Goal: Communication & Community: Share content

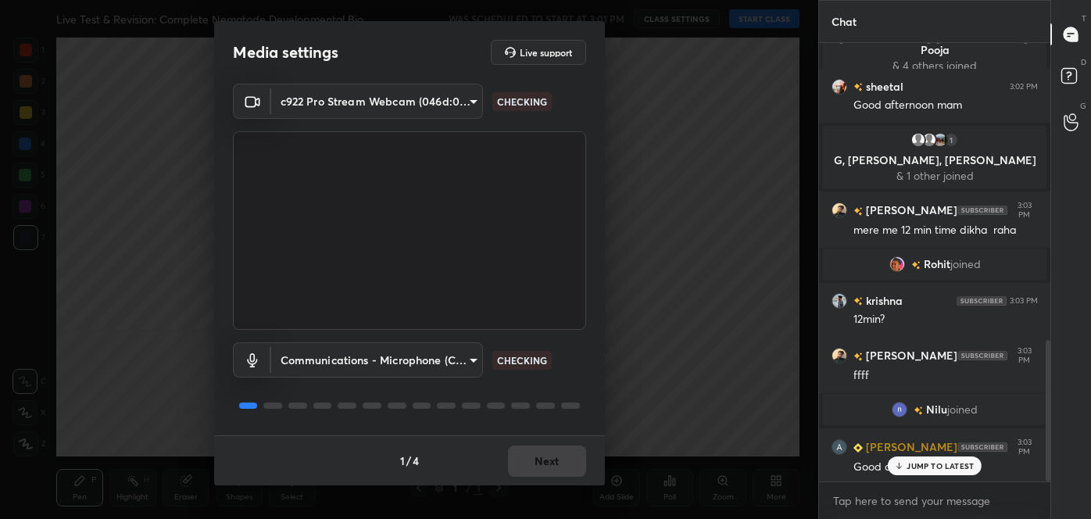
scroll to position [919, 0]
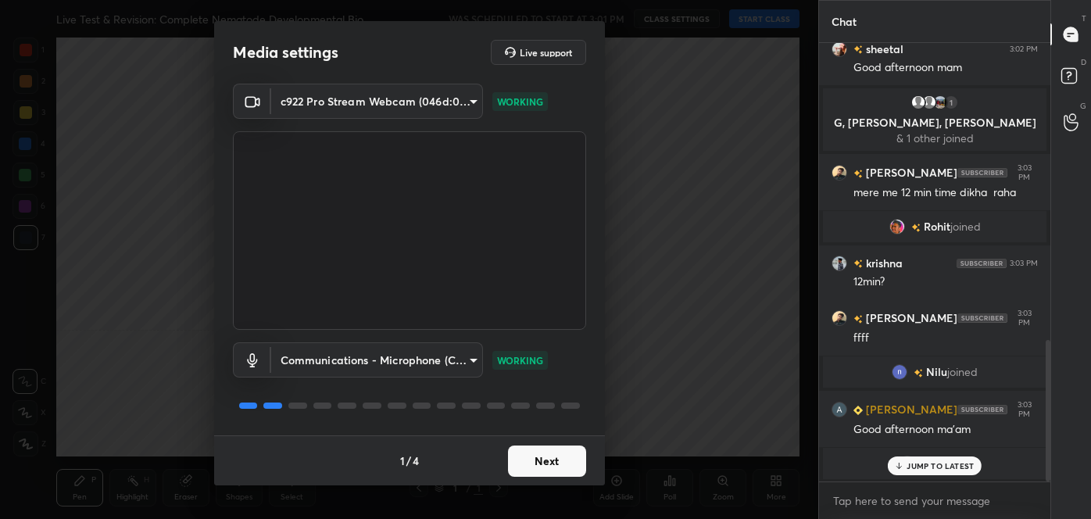
click at [555, 449] on button "Next" at bounding box center [547, 460] width 78 height 31
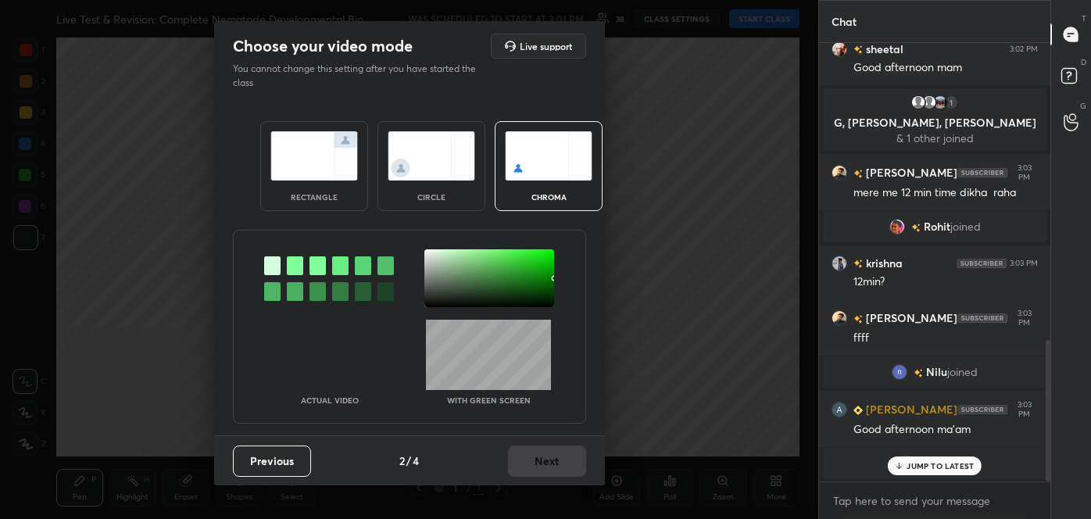
click at [277, 287] on div at bounding box center [272, 291] width 16 height 19
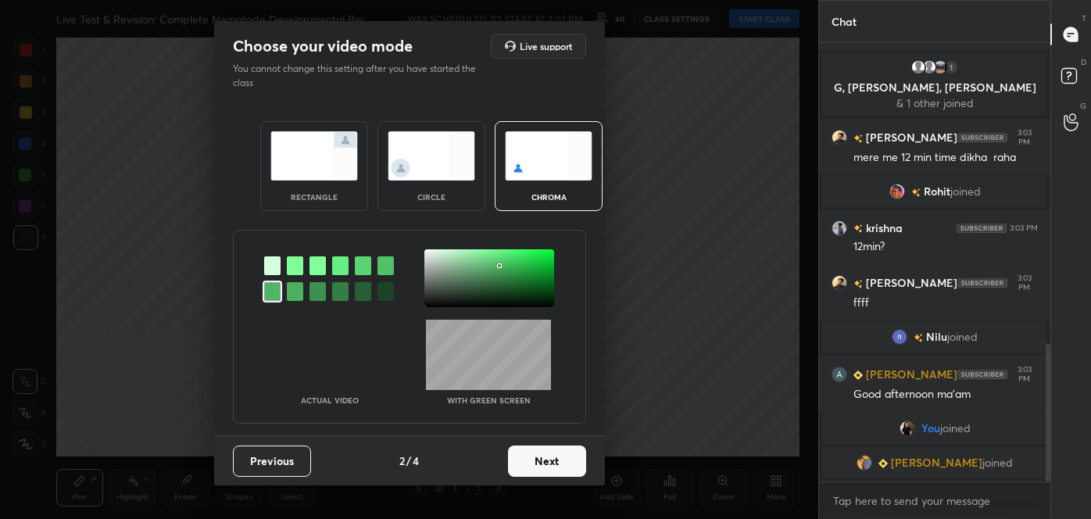
scroll to position [973, 0]
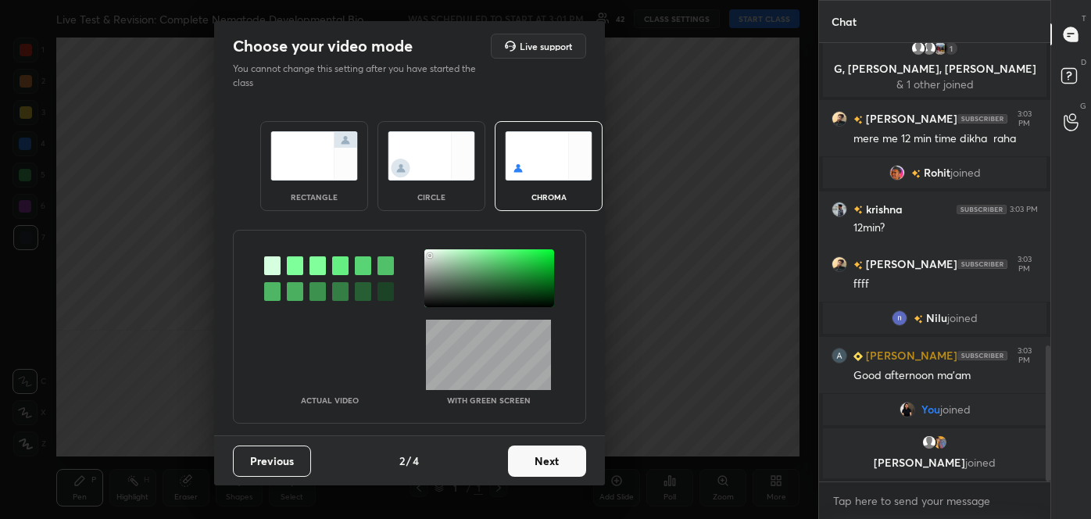
click at [431, 255] on div at bounding box center [489, 278] width 130 height 58
click at [558, 463] on button "Next" at bounding box center [547, 460] width 78 height 31
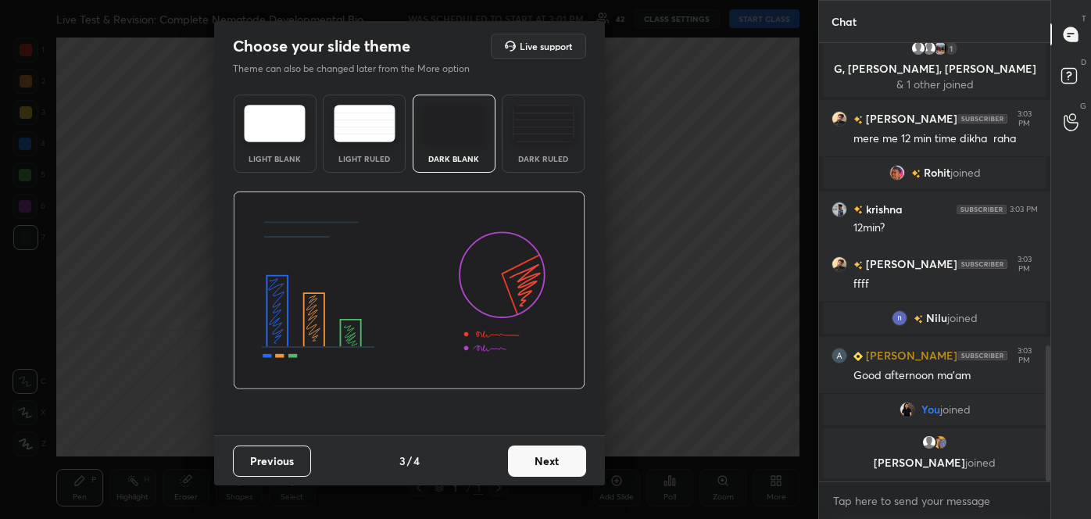
click at [558, 463] on button "Next" at bounding box center [547, 460] width 78 height 31
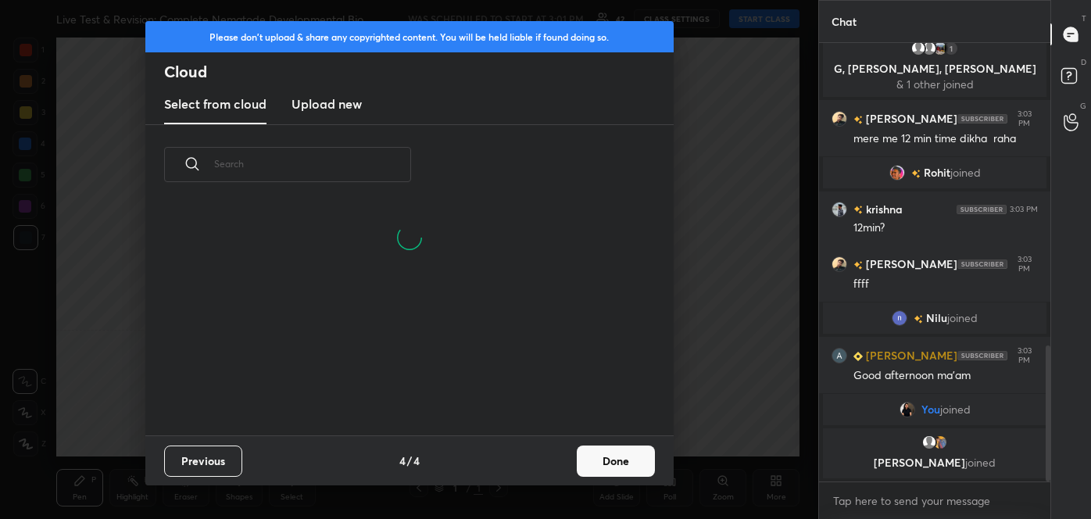
click at [600, 460] on button "Done" at bounding box center [616, 460] width 78 height 31
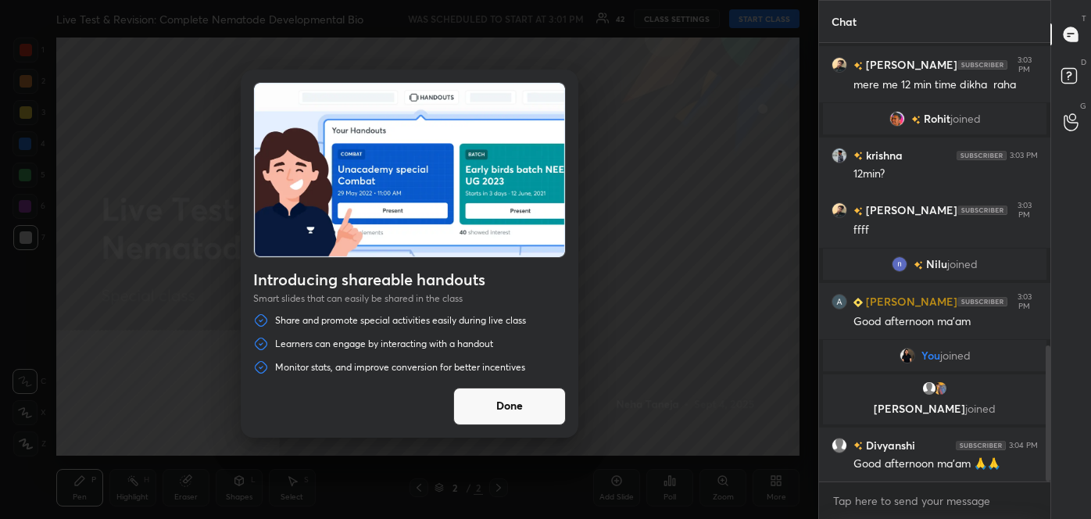
scroll to position [977, 0]
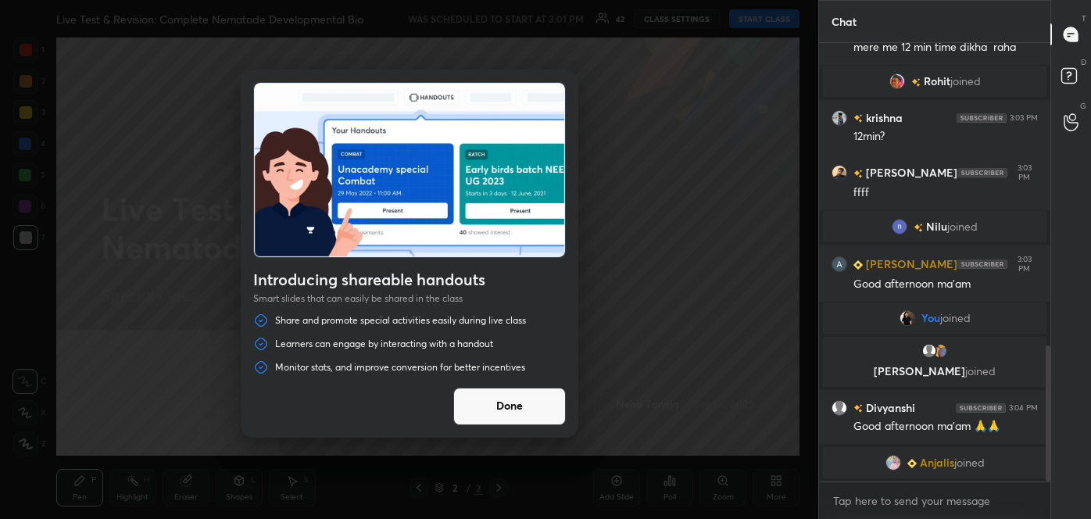
click at [521, 401] on button "Done" at bounding box center [509, 407] width 113 height 38
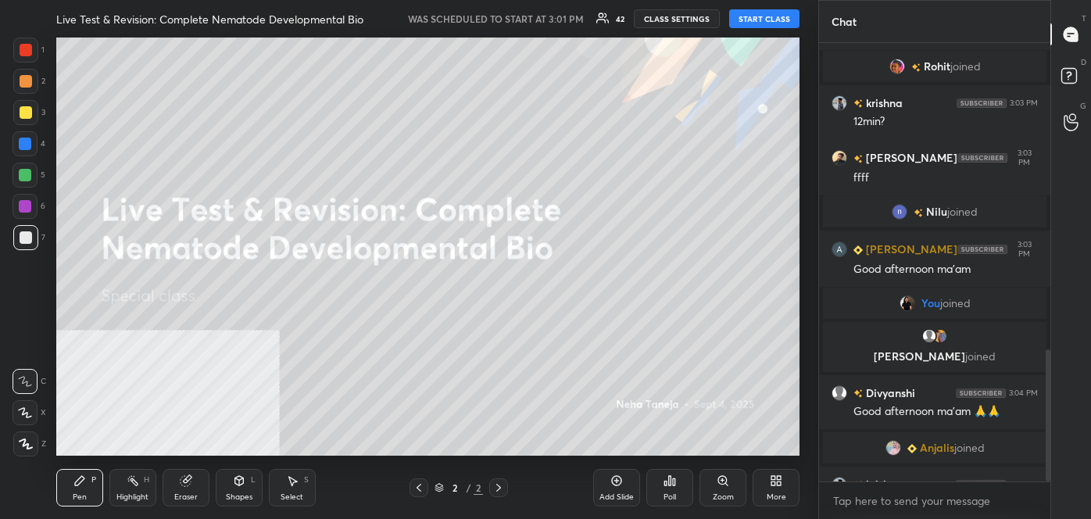
scroll to position [1016, 0]
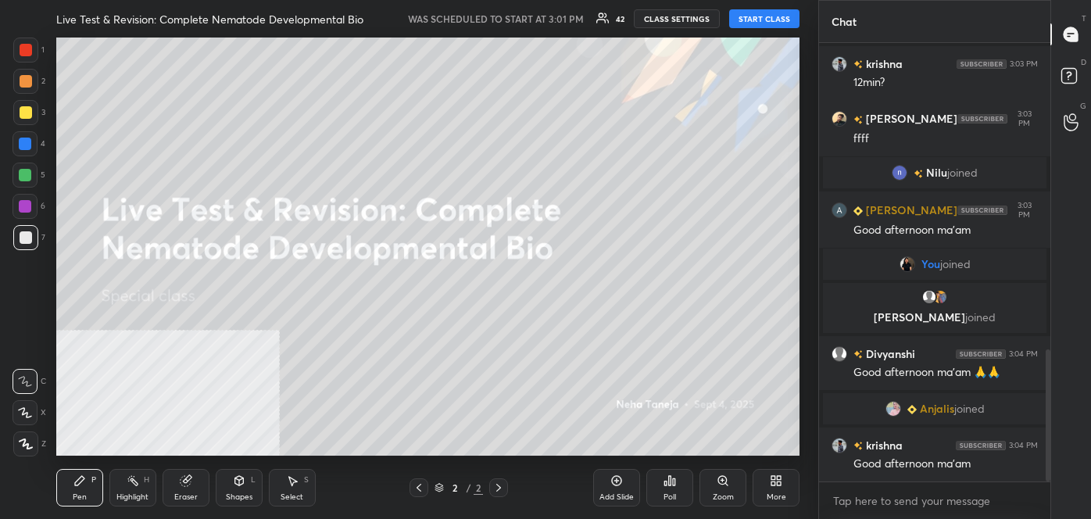
click at [764, 19] on button "START CLASS" at bounding box center [764, 18] width 70 height 19
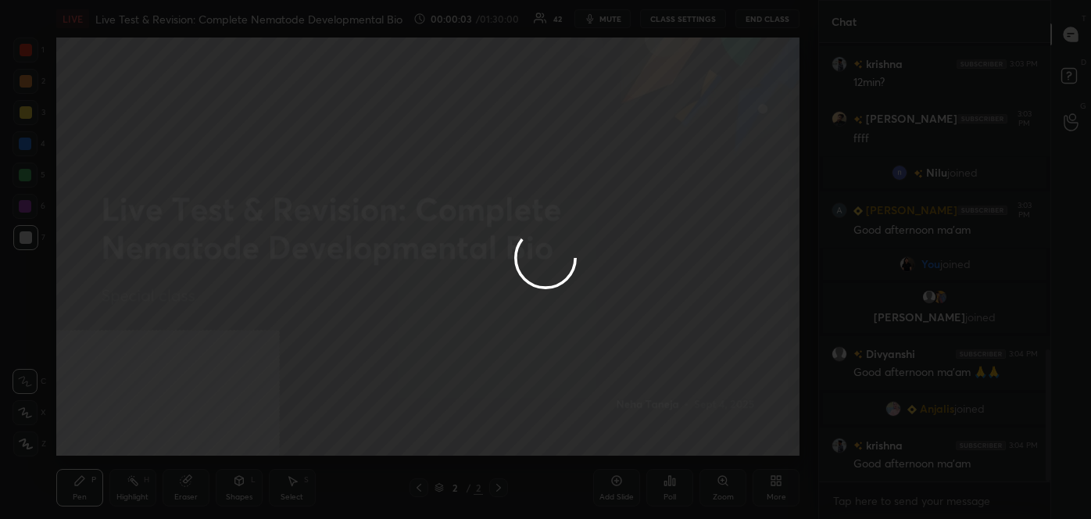
scroll to position [1053, 0]
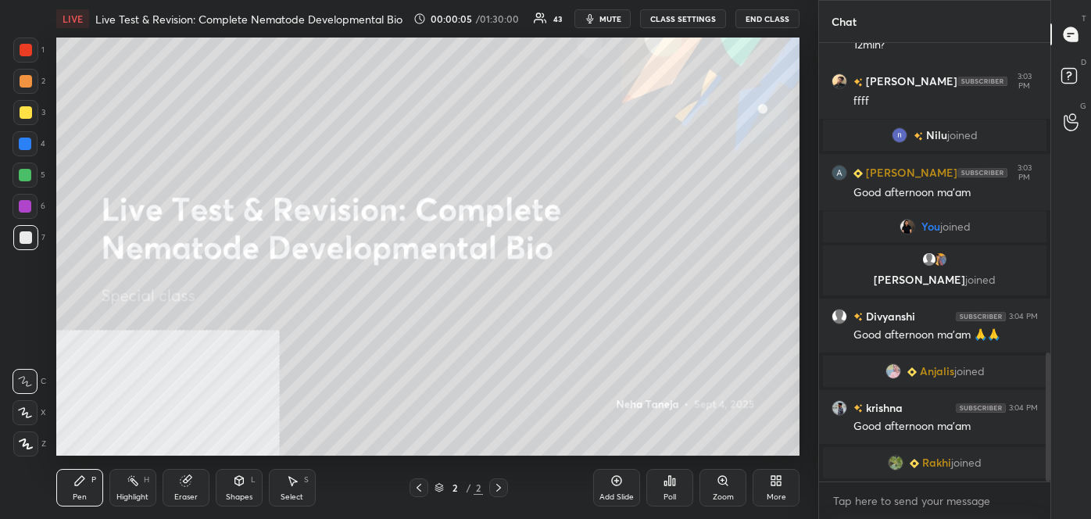
click at [783, 497] on div "More" at bounding box center [777, 497] width 20 height 8
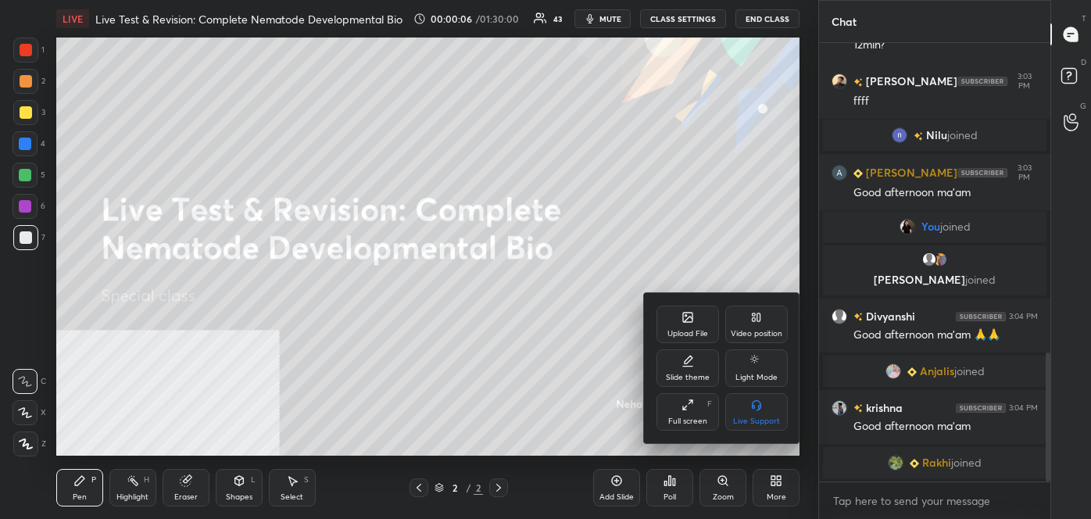
scroll to position [1077, 0]
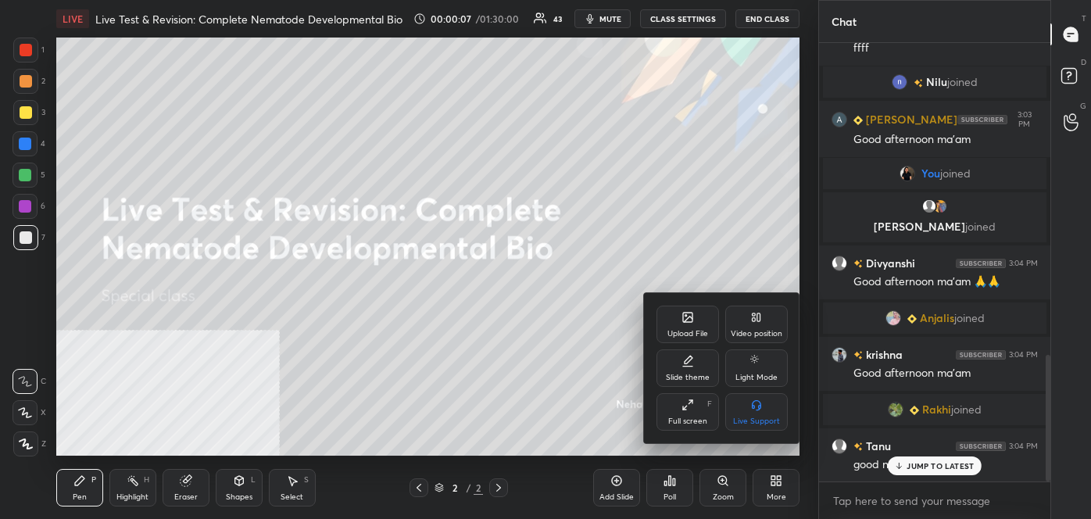
click at [754, 324] on div "Video position" at bounding box center [756, 325] width 63 height 38
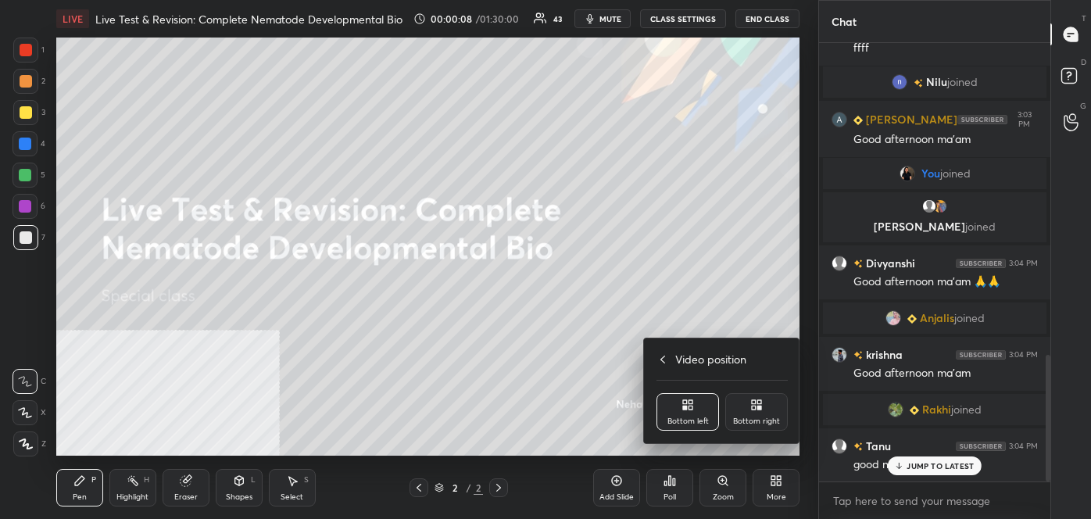
click at [769, 417] on div "Bottom right" at bounding box center [756, 421] width 47 height 8
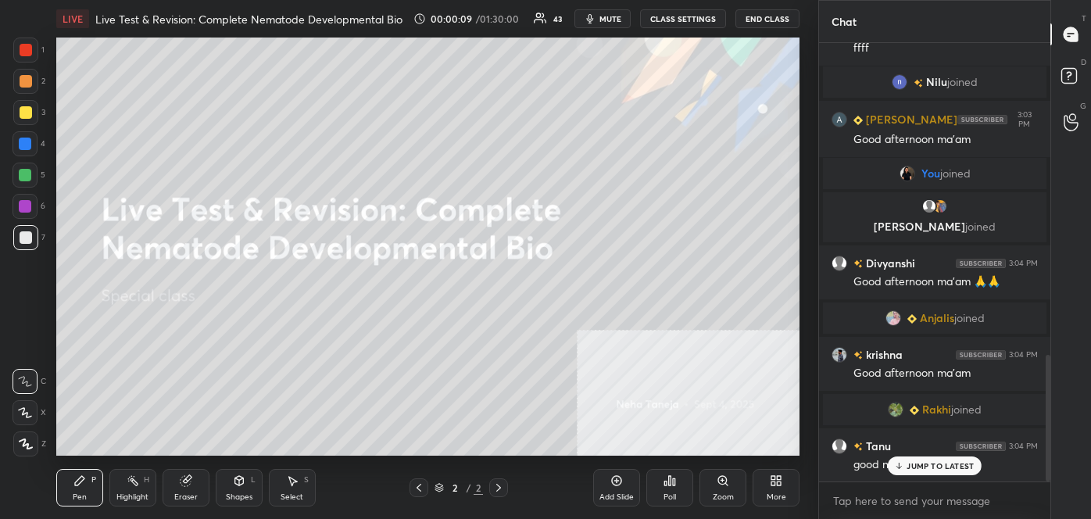
click at [903, 500] on body "1 2 3 4 5 6 7 C X Z C X Z E E Erase all H H LIVE Live Test & Revision: Complete…" at bounding box center [545, 259] width 1091 height 519
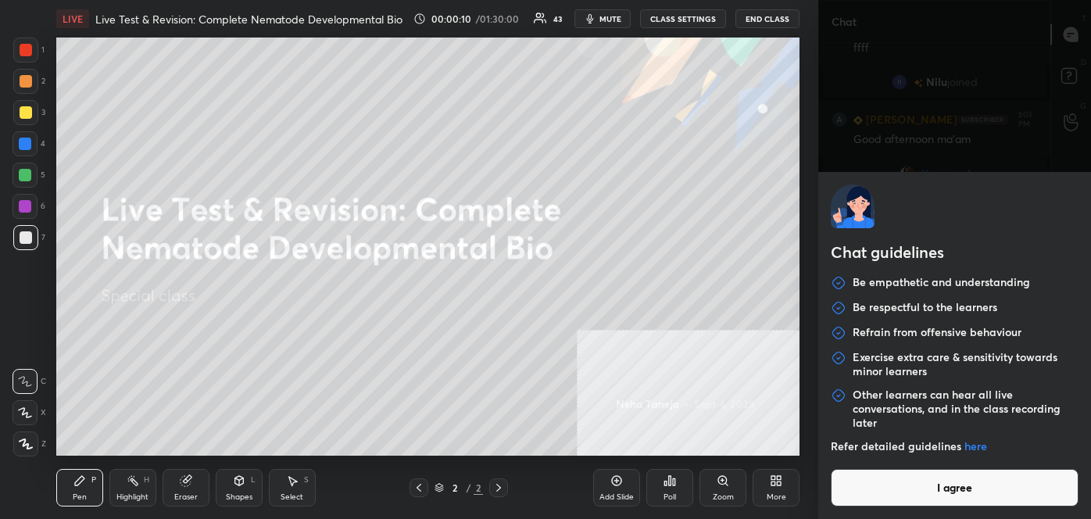
click at [903, 488] on button "I agree" at bounding box center [955, 488] width 248 height 38
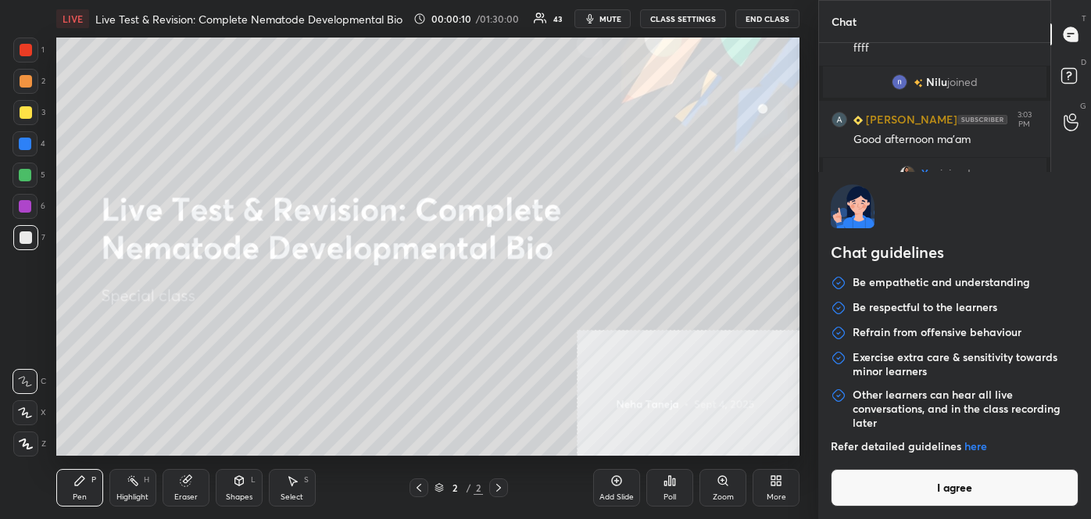
type textarea "x"
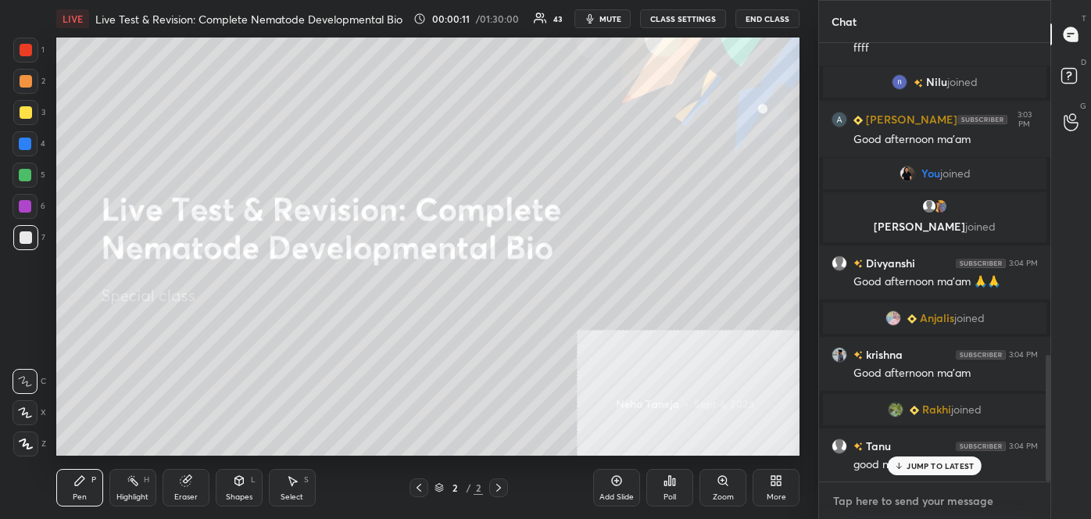
paste textarea "follow me on unacademy: [URL][DOMAIN_NAME] join me on telegram: [URL][DOMAIN_NA…"
type textarea "follow me on unacademy: [URL][DOMAIN_NAME] join me on telegram: [URL][DOMAIN_NA…"
type textarea "x"
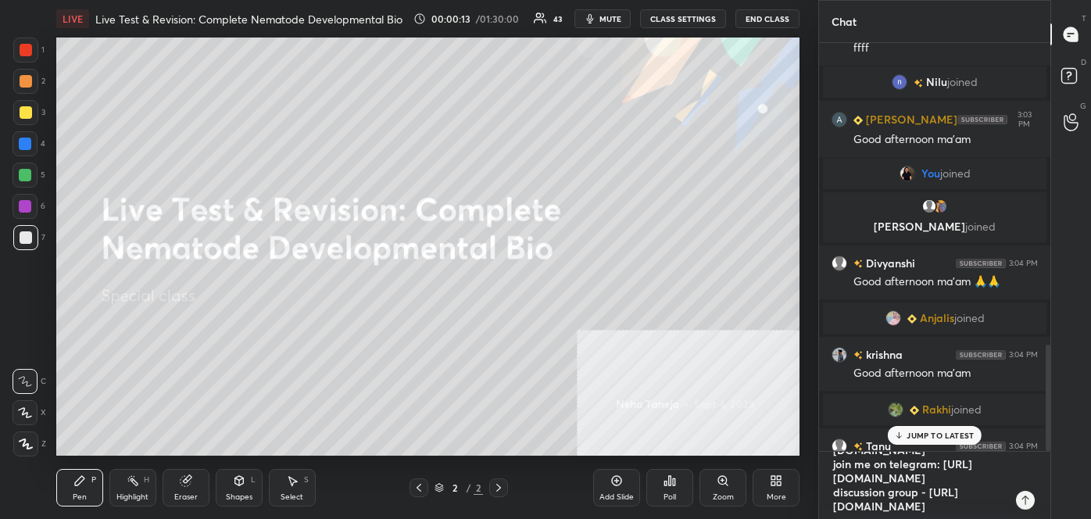
scroll to position [1161, 0]
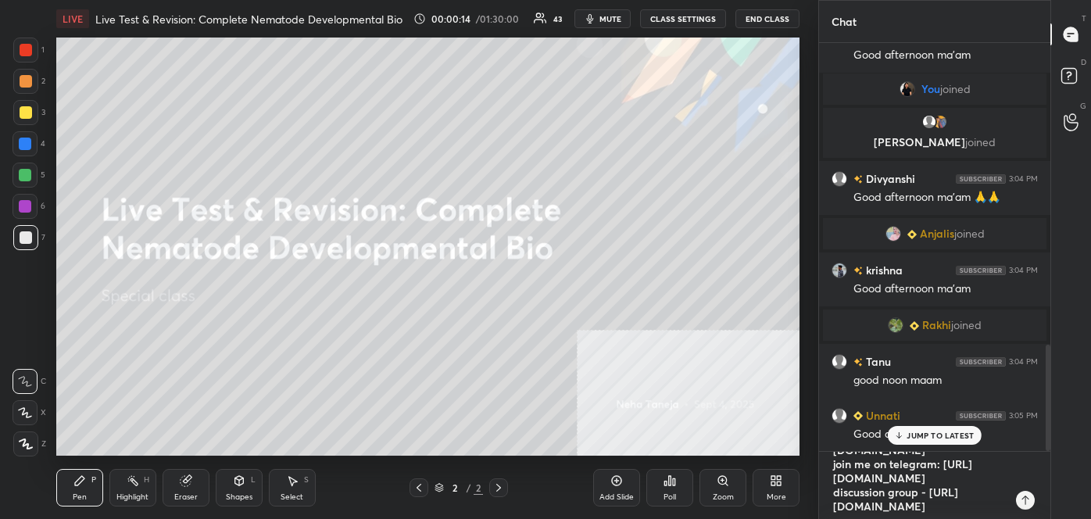
type textarea "follow me on unacademy: [URL][DOMAIN_NAME] join me on telegram: [URL][DOMAIN_NA…"
type textarea "x"
type textarea "follow me on unacademy: [URL][DOMAIN_NAME] join me on telegram: [URL][DOMAIN_NA…"
type textarea "x"
type textarea "follow me on unacademy: [URL][DOMAIN_NAME] join me on telegram: [URL][DOMAIN_NA…"
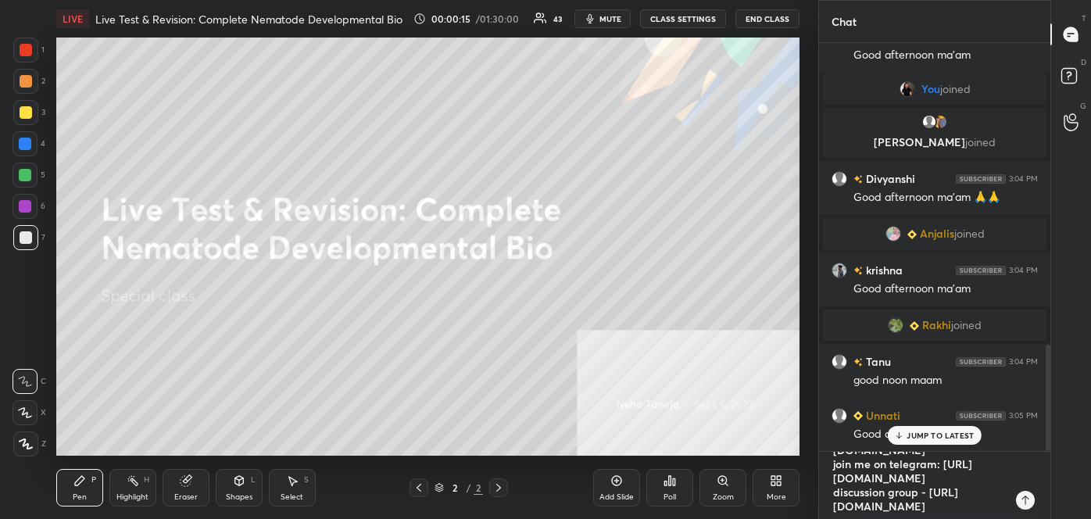
type textarea "x"
type textarea "follow me on unacademy: [URL][DOMAIN_NAME] join me on telegram: [URL][DOMAIN_NA…"
type textarea "x"
type textarea "follow me on unacademy: [URL][DOMAIN_NAME] join me on telegram: [URL][DOMAIN_NA…"
type textarea "x"
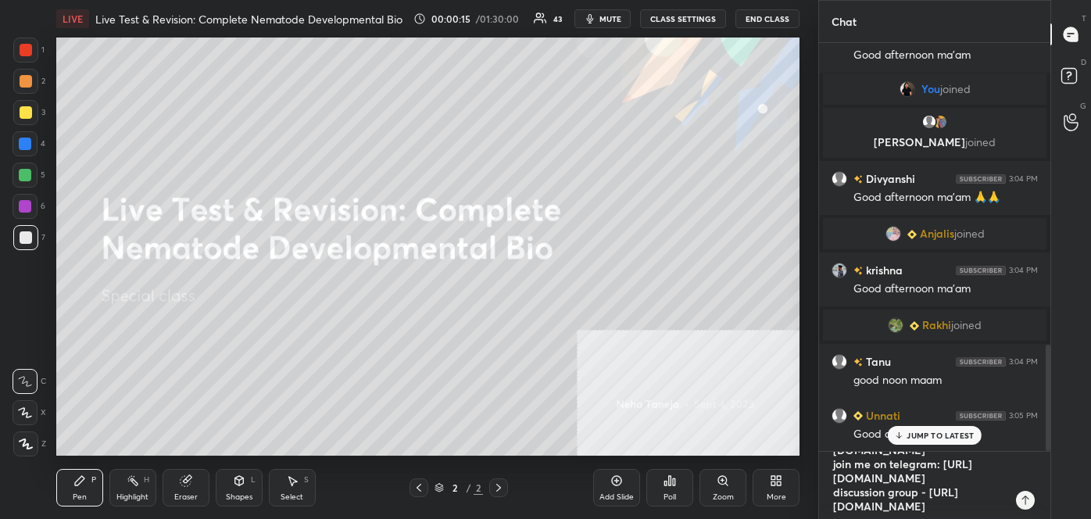
scroll to position [1215, 0]
type textarea "follow me on unacademy: [URL][DOMAIN_NAME] join me on telegram: [URL][DOMAIN_NA…"
type textarea "x"
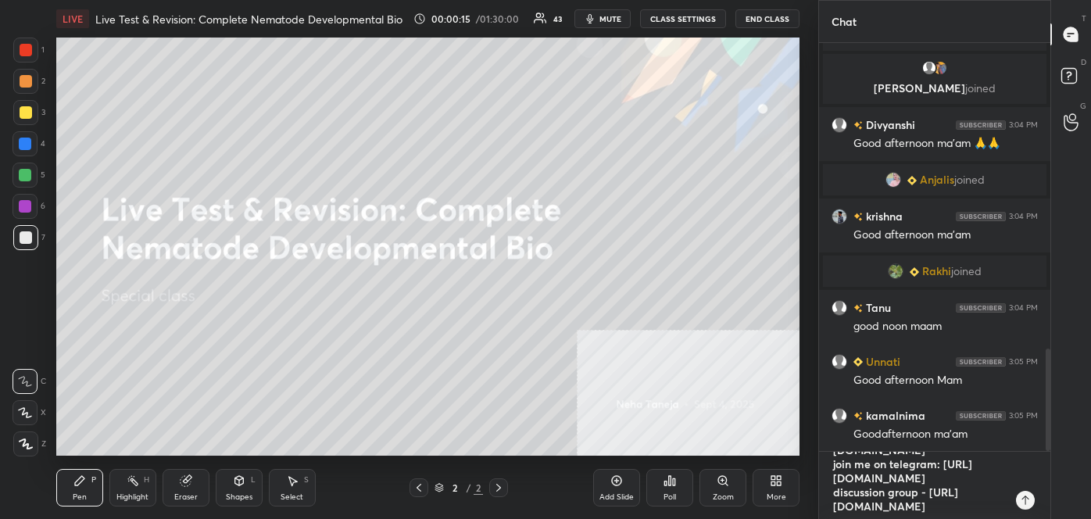
type textarea "follow me on unacademy: [URL][DOMAIN_NAME] join me on telegram: [URL][DOMAIN_NA…"
type textarea "x"
type textarea "follow me on unacademy: [URL][DOMAIN_NAME] join me on telegram: [URL][DOMAIN_NA…"
type textarea "x"
type textarea "follow me on unacademy: [URL][DOMAIN_NAME] join me on telegram: [URL][DOMAIN_NA…"
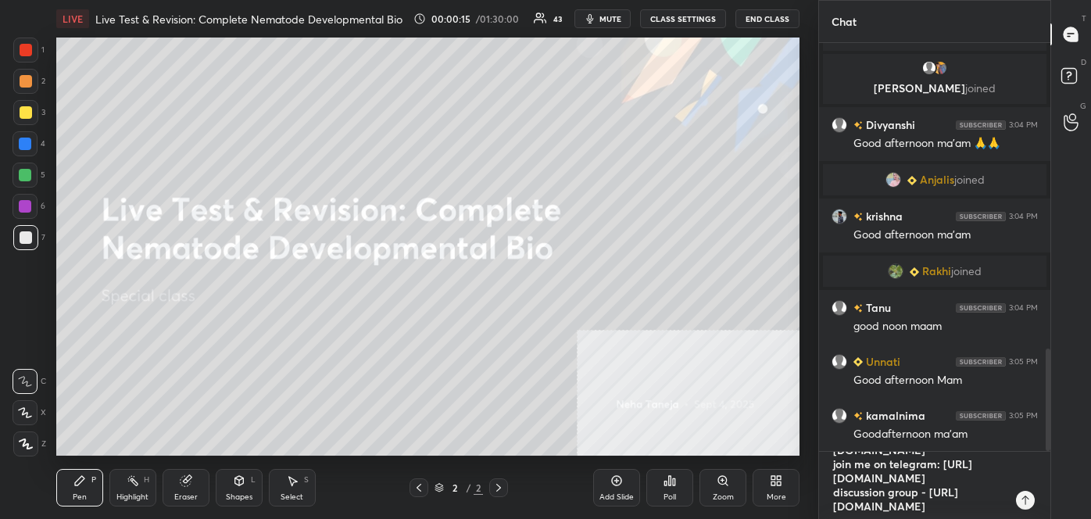
type textarea "x"
type textarea "follow me on unacademy: [URL][DOMAIN_NAME] join me on telegram: [URL][DOMAIN_NA…"
type textarea "x"
type textarea "follow me on unacademy: [URL][DOMAIN_NAME] join me on telegram: [URL][DOMAIN_NA…"
type textarea "x"
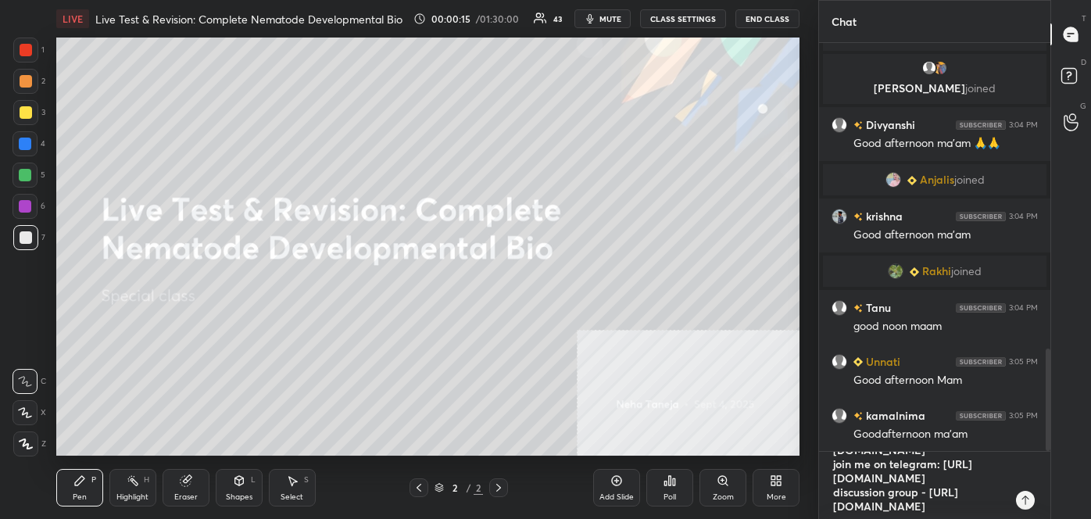
type textarea "follow me on unacademy: [URL][DOMAIN_NAME] join me on telegram: [URL][DOMAIN_NA…"
type textarea "x"
type textarea "follow me on unacademy: [URL][DOMAIN_NAME] join me on telegram: [URL][DOMAIN_NA…"
type textarea "x"
type textarea "follow me on unacademy: [URL][DOMAIN_NAME] join me on telegram: [URL][DOMAIN_NA…"
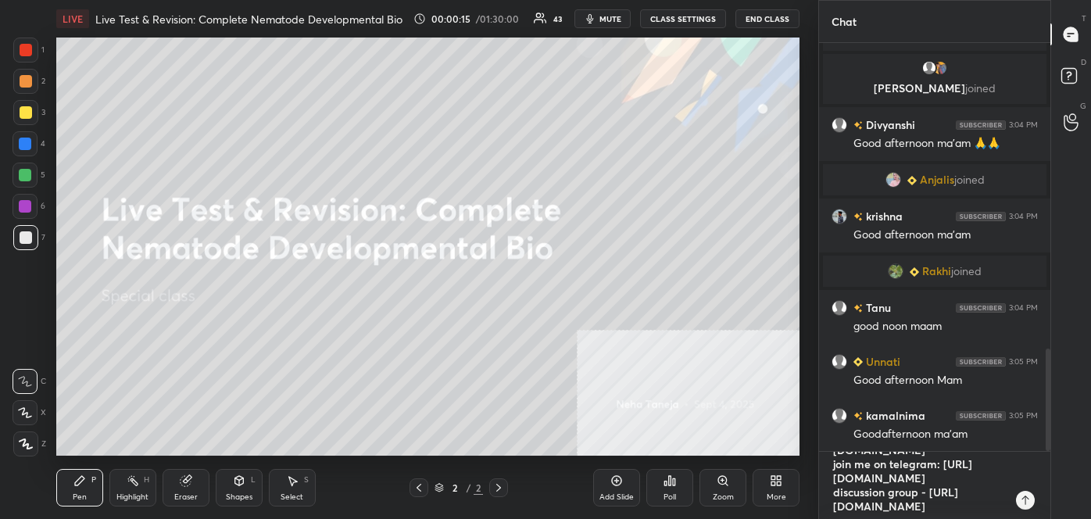
type textarea "x"
type textarea "follow me on unacademy: [URL][DOMAIN_NAME] join me on telegram: [URL][DOMAIN_NA…"
type textarea "x"
type textarea "follow me on unacademy: [URL][DOMAIN_NAME] join me on telegram: [URL][DOMAIN_NA…"
type textarea "x"
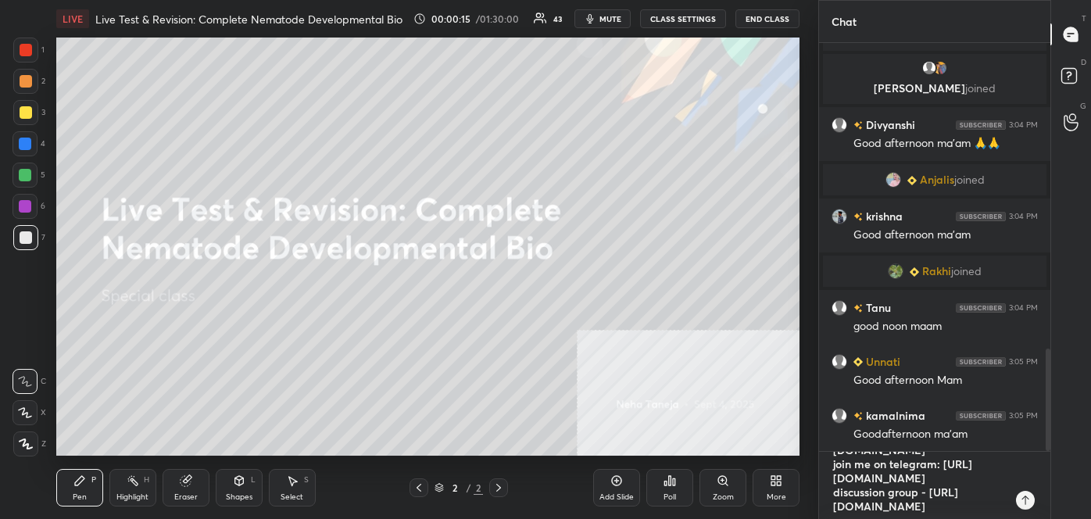
type textarea "follow me on unacademy: [URL][DOMAIN_NAME] join me on telegram: [URL][DOMAIN_NA…"
type textarea "x"
type textarea "follow me on unacademy: [URL][DOMAIN_NAME] join me on telegram: [URL][DOMAIN_NA…"
type textarea "x"
type textarea "follow me on unacademy: [URL][DOMAIN_NAME] join me on telegram: [URL][DOMAIN_NA…"
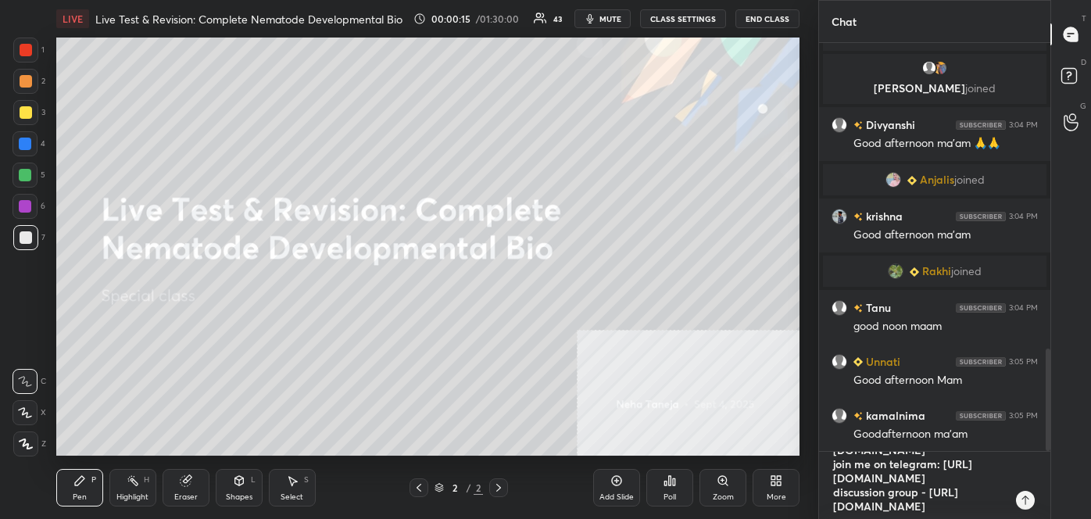
type textarea "x"
type textarea "follow me on unacademy: [URL][DOMAIN_NAME] join me on telegram: [URL][DOMAIN_NA…"
type textarea "x"
type textarea "follow me on unacademy: [URL][DOMAIN_NAME] join me on telegram: [URL][DOMAIN_NA…"
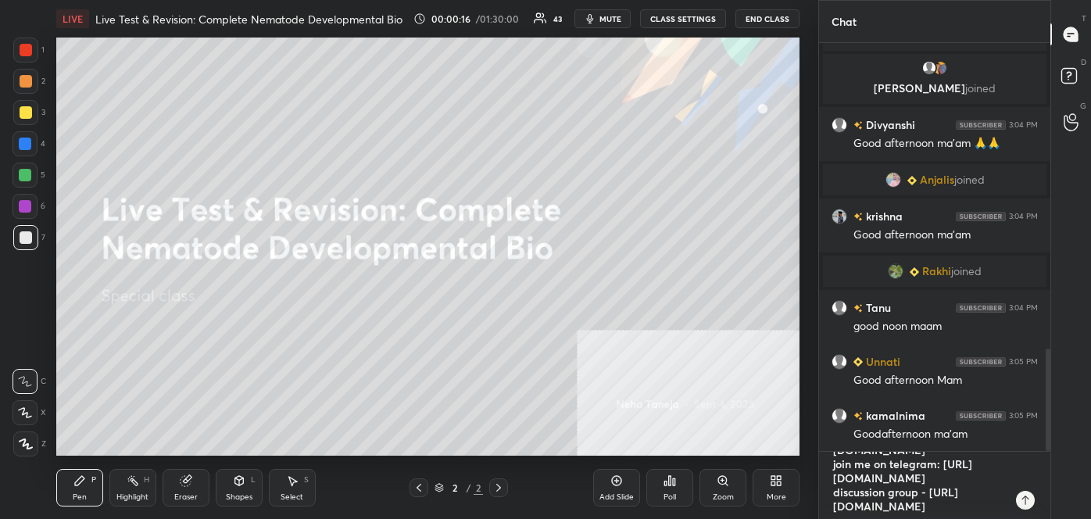
type textarea "x"
type textarea "follow me on unacademy: [URL][DOMAIN_NAME] join me on telegram: [URL][DOMAIN_NA…"
type textarea "x"
type textarea "follow me on unacademy: [URL][DOMAIN_NAME] join me on telegram: [URL][DOMAIN_NA…"
type textarea "x"
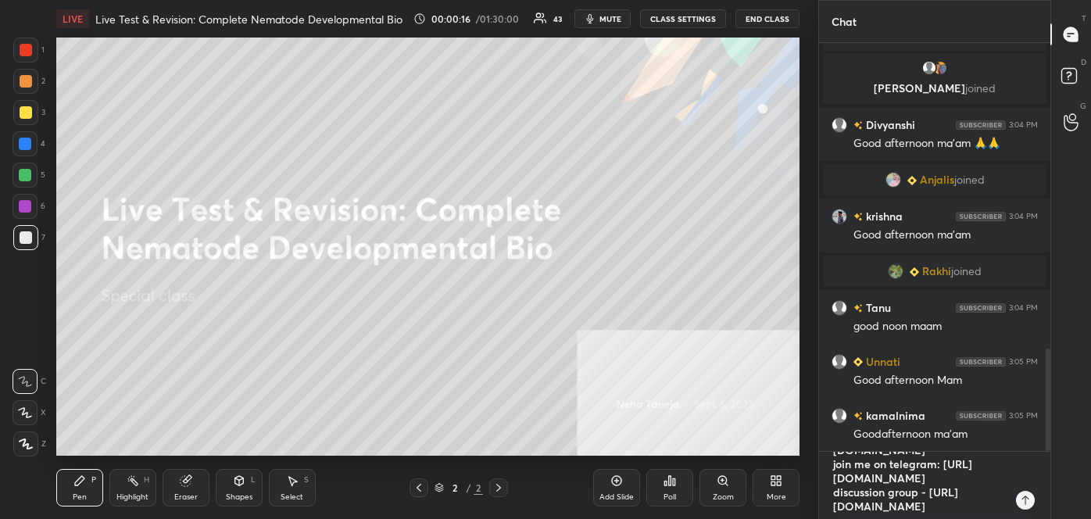
type textarea "follow me on unacademy: [URL][DOMAIN_NAME] join me on telegram: [URL][DOMAIN_NA…"
type textarea "x"
type textarea "follow me on unacademy: [URL][DOMAIN_NAME] join me on telegram: [URL][DOMAIN_NA…"
type textarea "x"
type textarea "follow me on unacademy: [URL][DOMAIN_NAME] join me on telegram: [URL][DOMAIN_NA…"
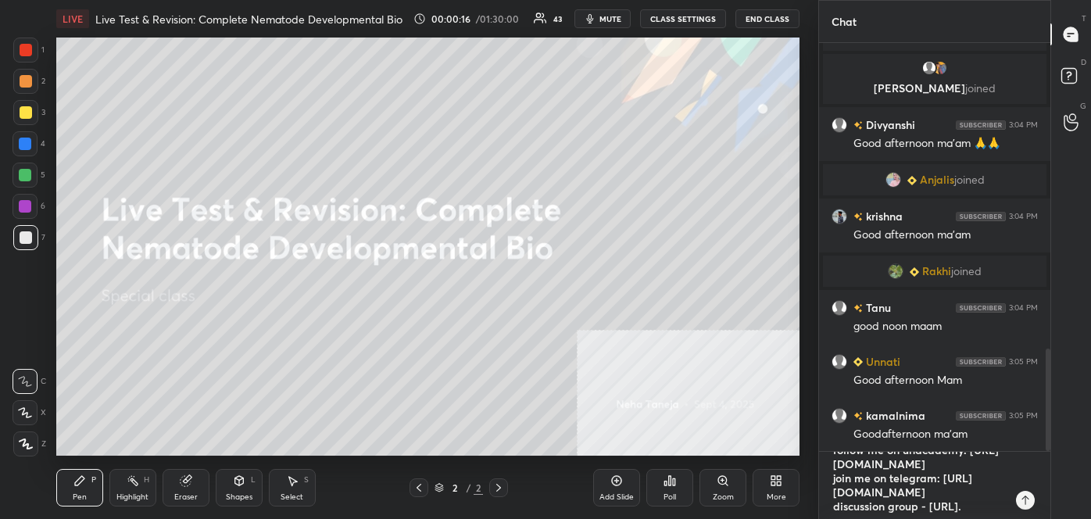
type textarea "x"
type textarea "follow me on unacademy: [URL][DOMAIN_NAME] join me on telegram: [URL][DOMAIN_NA…"
type textarea "x"
type textarea "follow me on unacademy: [URL][DOMAIN_NAME] join me on telegram: [URL][DOMAIN_NA…"
type textarea "x"
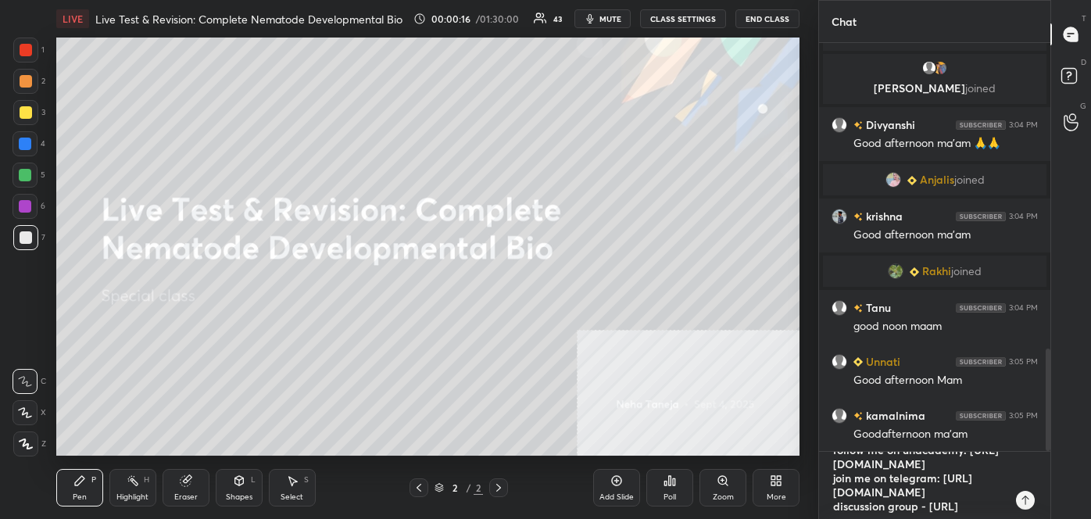
type textarea "follow me on unacademy: [URL][DOMAIN_NAME] join me on telegram: [URL][DOMAIN_NA…"
type textarea "x"
type textarea "follow me on unacademy: [URL][DOMAIN_NAME] join me on telegram: [URL][DOMAIN_NA…"
type textarea "x"
type textarea "follow me on unacademy: [URL][DOMAIN_NAME] join me on telegram: [URL][DOMAIN_NA…"
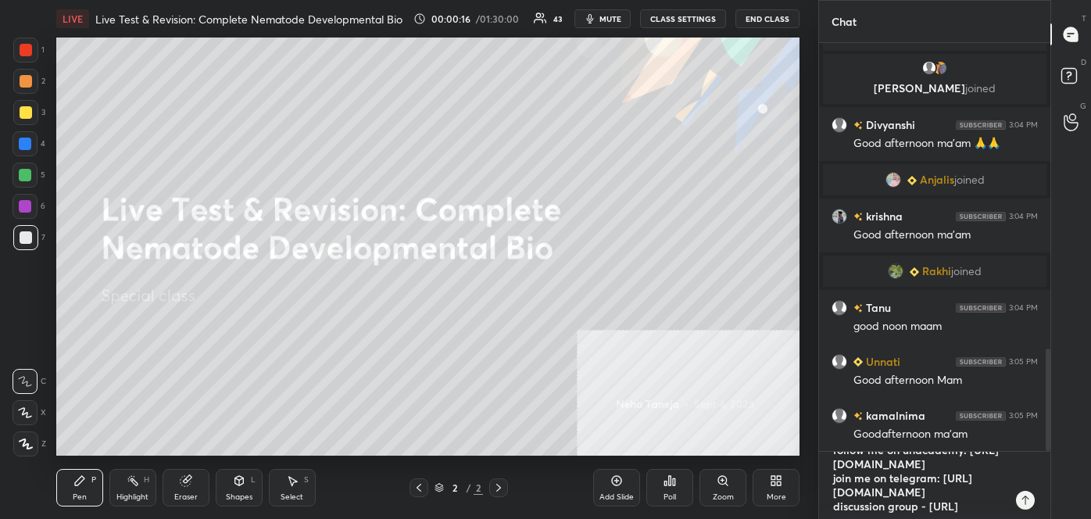
type textarea "x"
type textarea "follow me on unacademy: [URL][DOMAIN_NAME] join me on telegram: [URL][DOMAIN_NA…"
type textarea "x"
type textarea "follow me on unacademy: [URL][DOMAIN_NAME] join me on telegram: [URL][DOMAIN_NA…"
type textarea "x"
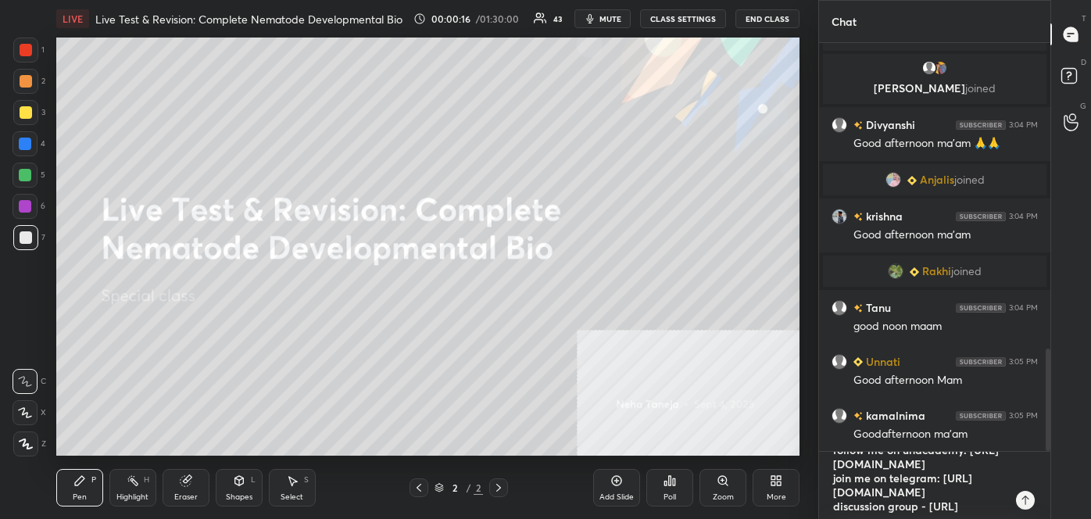
type textarea "follow me on unacademy: [URL][DOMAIN_NAME] join me on telegram: [URL][DOMAIN_NA…"
type textarea "x"
type textarea "follow me on unacademy: [URL][DOMAIN_NAME] join me on telegram: [URL][DOMAIN_NA…"
type textarea "x"
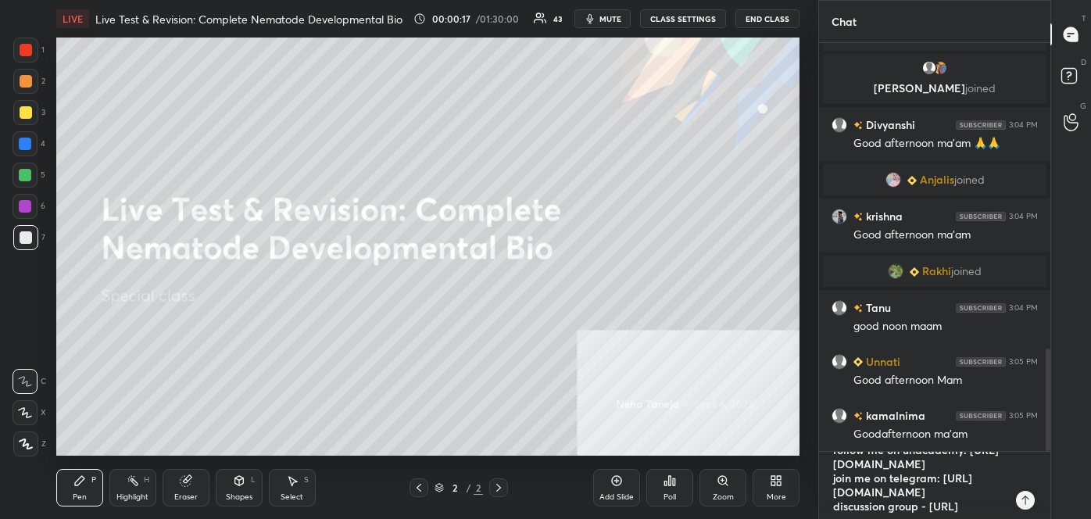
type textarea "follow me on unacademy: [URL][DOMAIN_NAME] join me on telegram: [URL][DOMAIN_NA…"
type textarea "x"
type textarea "follow me on unacademy: [URL][DOMAIN_NAME] join me on telegram: [URL][DOMAIN_NA…"
type textarea "x"
type textarea "follow me on unacademy: [URL][DOMAIN_NAME] join me on telegram: [URL][DOMAIN_NA…"
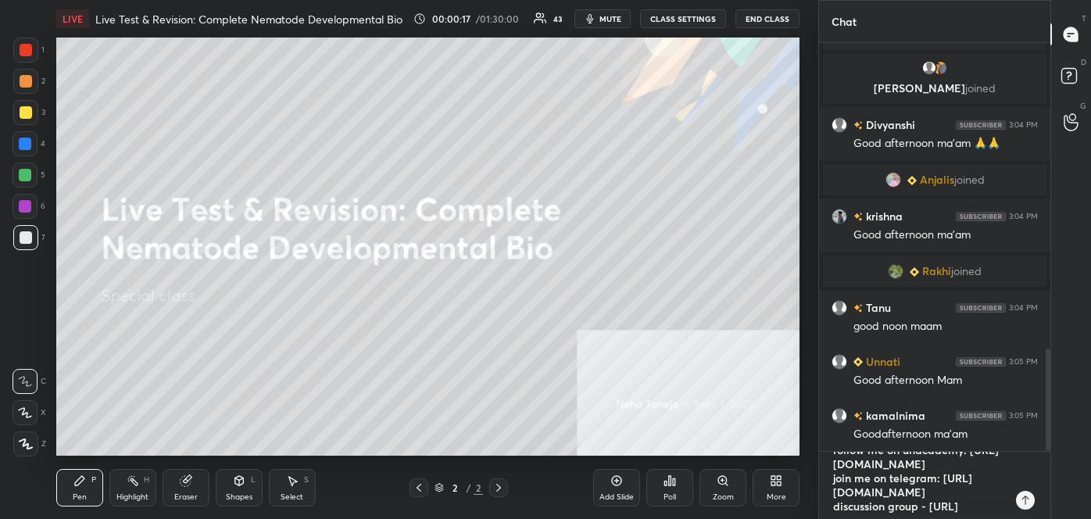
type textarea "x"
type textarea "follow me on unacademy: [URL][DOMAIN_NAME] join me on telegram: [URL][DOMAIN_NA…"
type textarea "x"
type textarea "follow me on unacademy: [URL][DOMAIN_NAME] join me on telegram: [URL][DOMAIN_NA…"
type textarea "x"
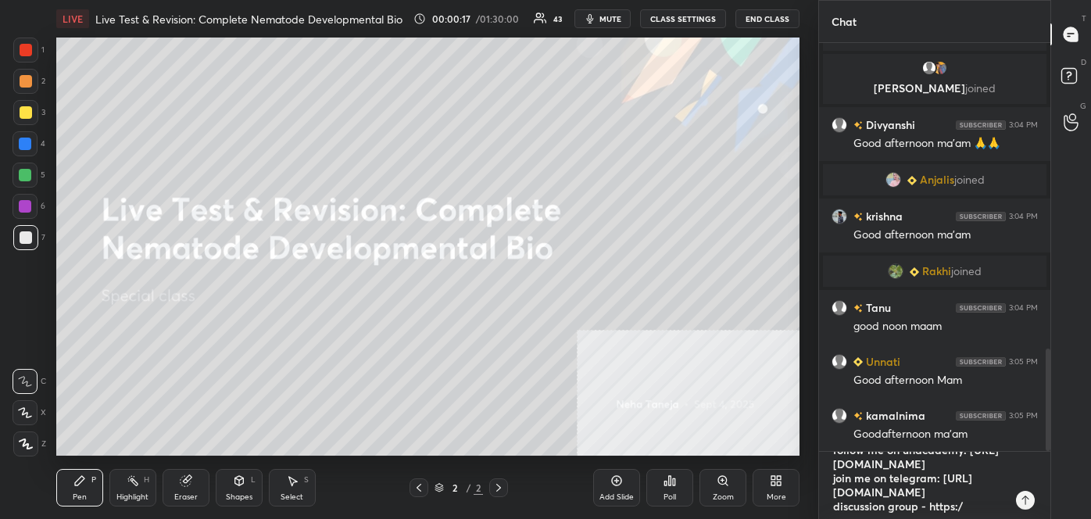
type textarea "follow me on unacademy: [URL][DOMAIN_NAME] join me on telegram: [URL][DOMAIN_NA…"
type textarea "x"
type textarea "follow me on unacademy: [URL][DOMAIN_NAME] join me on telegram: [URL][DOMAIN_NA…"
type textarea "x"
type textarea "follow me on unacademy: [URL][DOMAIN_NAME] join me on telegram: [URL][DOMAIN_NA…"
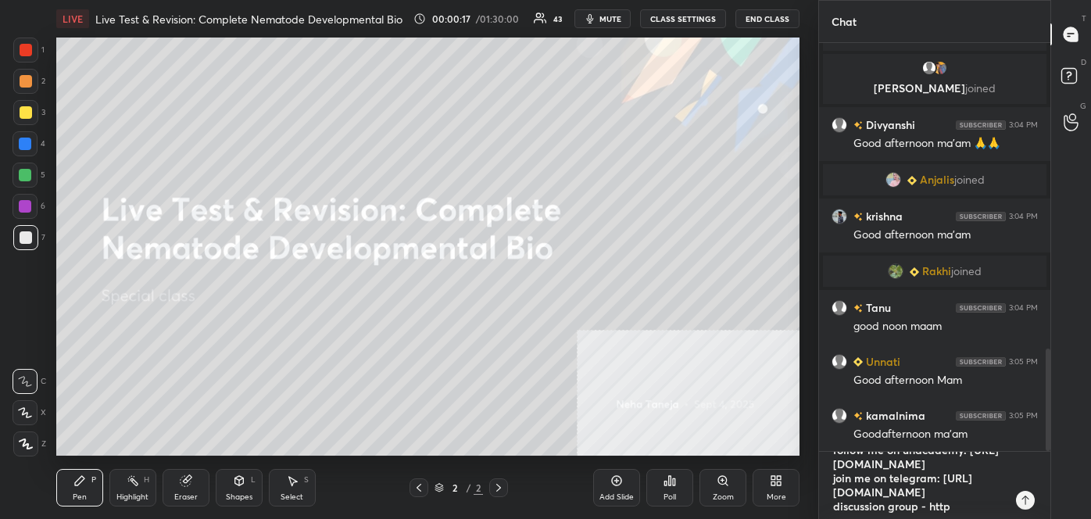
type textarea "x"
type textarea "follow me on unacademy: [URL][DOMAIN_NAME] join me on telegram: [URL][DOMAIN_NA…"
type textarea "x"
type textarea "follow me on unacademy: [URL][DOMAIN_NAME] join me on telegram: [URL][DOMAIN_NA…"
type textarea "x"
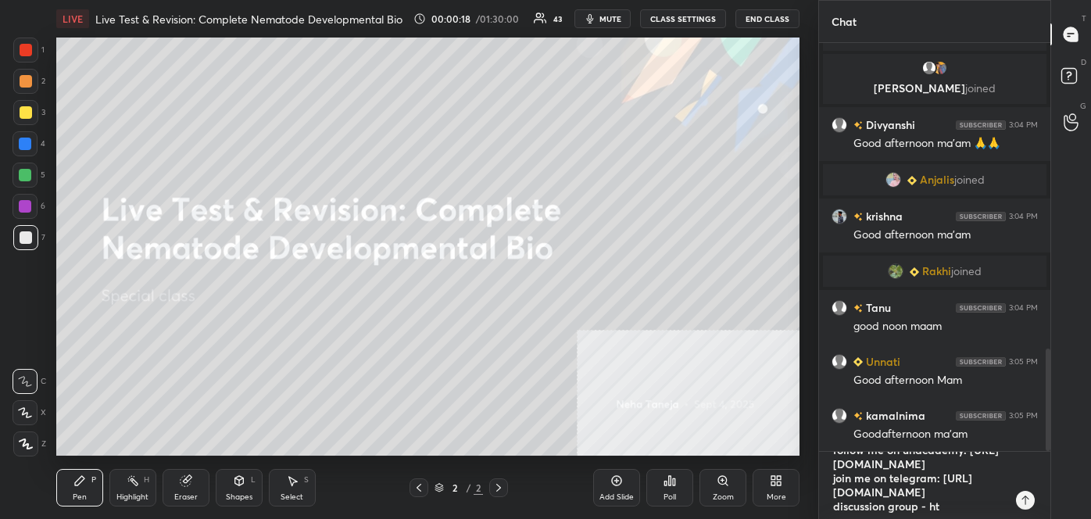
type textarea "follow me on unacademy: [URL][DOMAIN_NAME] join me on telegram: [URL][DOMAIN_NA…"
type textarea "x"
type textarea "follow me on unacademy: [URL][DOMAIN_NAME] join me on telegram: [URL][DOMAIN_NA…"
type textarea "x"
type textarea "follow me on unacademy: [URL][DOMAIN_NAME] join me on telegram: [URL][DOMAIN_NA…"
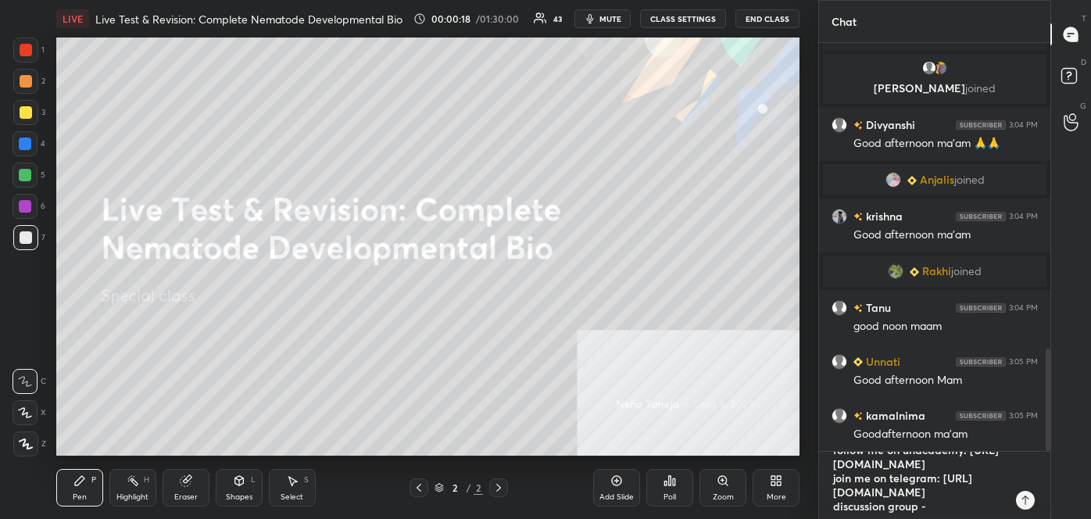
type textarea "x"
type textarea "follow me on unacademy: [URL][DOMAIN_NAME] join me on telegram: [URL][DOMAIN_NA…"
type textarea "x"
type textarea "follow me on unacademy: [URL][DOMAIN_NAME] join me on telegram: [URL][DOMAIN_NA…"
type textarea "x"
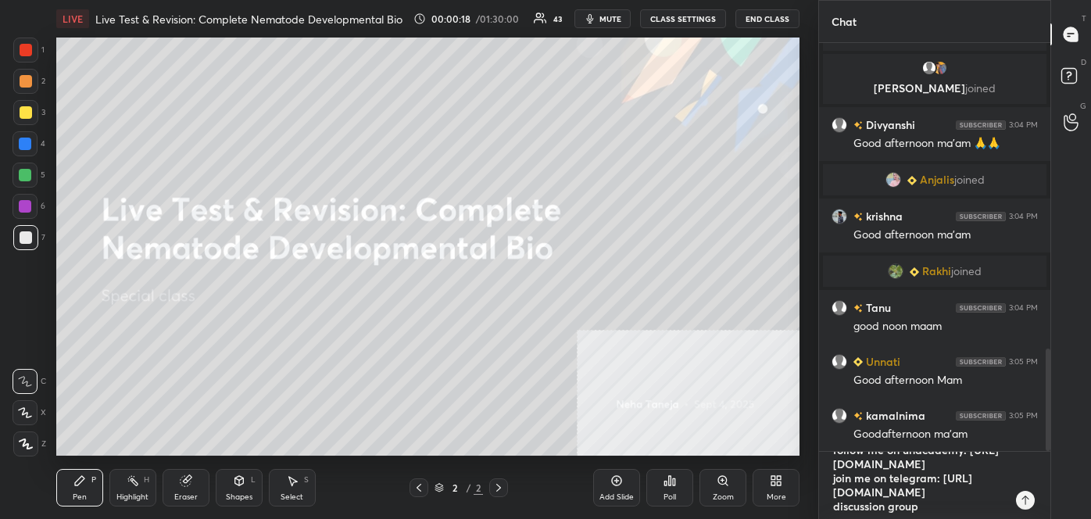
type textarea "follow me on unacademy: [URL][DOMAIN_NAME] join me on telegram: [URL][DOMAIN_NA…"
type textarea "x"
type textarea "follow me on unacademy: [URL][DOMAIN_NAME] join me on telegram: [URL][DOMAIN_NA…"
type textarea "x"
type textarea "follow me on unacademy: [URL][DOMAIN_NAME] join me on telegram: [URL][DOMAIN_NA…"
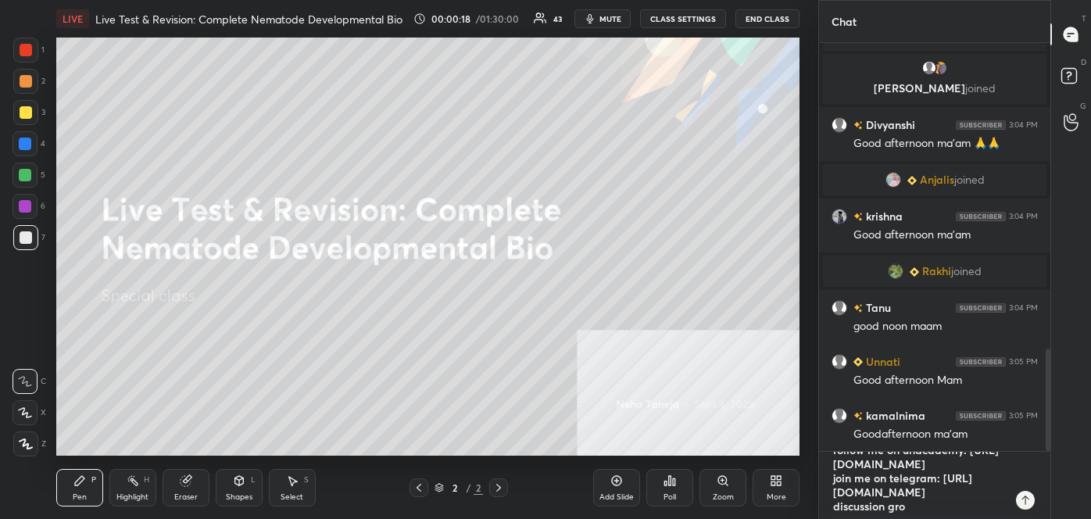
type textarea "x"
type textarea "follow me on unacademy: [URL][DOMAIN_NAME] join me on telegram: [URL][DOMAIN_NA…"
type textarea "x"
type textarea "follow me on unacademy: [URL][DOMAIN_NAME] join me on telegram: [URL][DOMAIN_NA…"
type textarea "x"
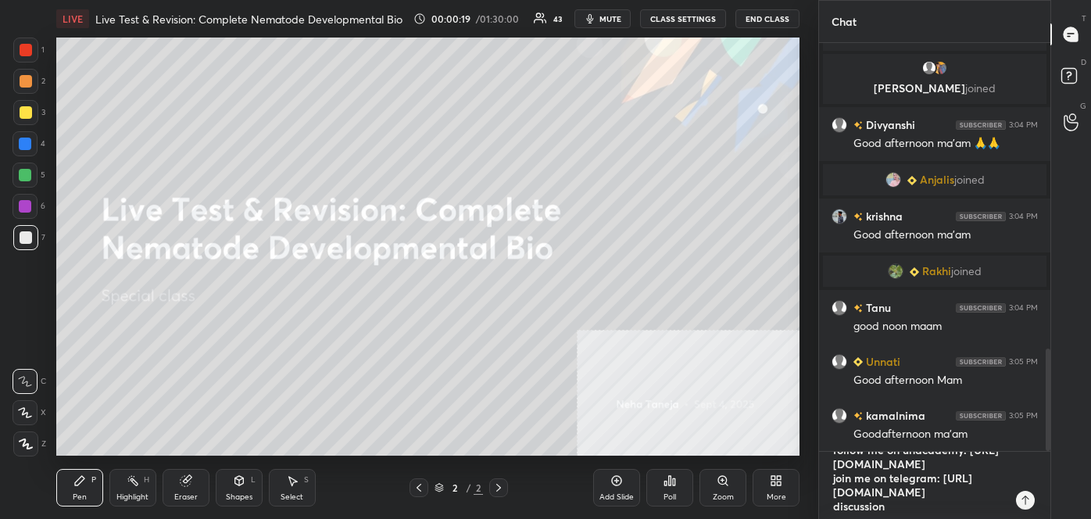
type textarea "follow me on unacademy: [URL][DOMAIN_NAME] join me on telegram: [URL][DOMAIN_NA…"
type textarea "x"
type textarea "follow me on unacademy: [URL][DOMAIN_NAME] join me on telegram: [URL][DOMAIN_NA…"
type textarea "x"
type textarea "follow me on unacademy: [URL][DOMAIN_NAME] join me on telegram: [URL][DOMAIN_NA…"
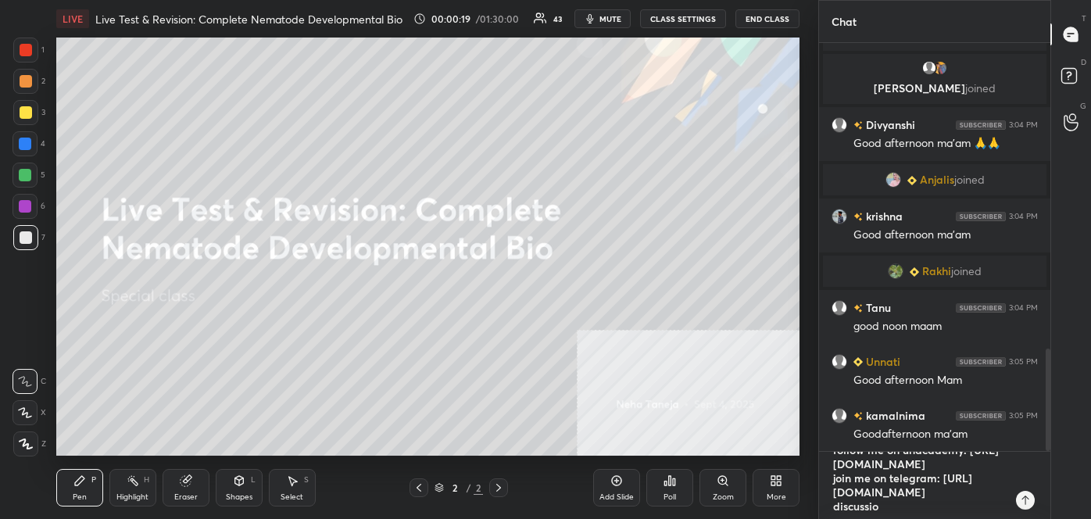
type textarea "x"
type textarea "follow me on unacademy: [URL][DOMAIN_NAME] join me on telegram: [URL][DOMAIN_NA…"
type textarea "x"
type textarea "follow me on unacademy: [URL][DOMAIN_NAME] join me on telegram: [URL][DOMAIN_NA…"
type textarea "x"
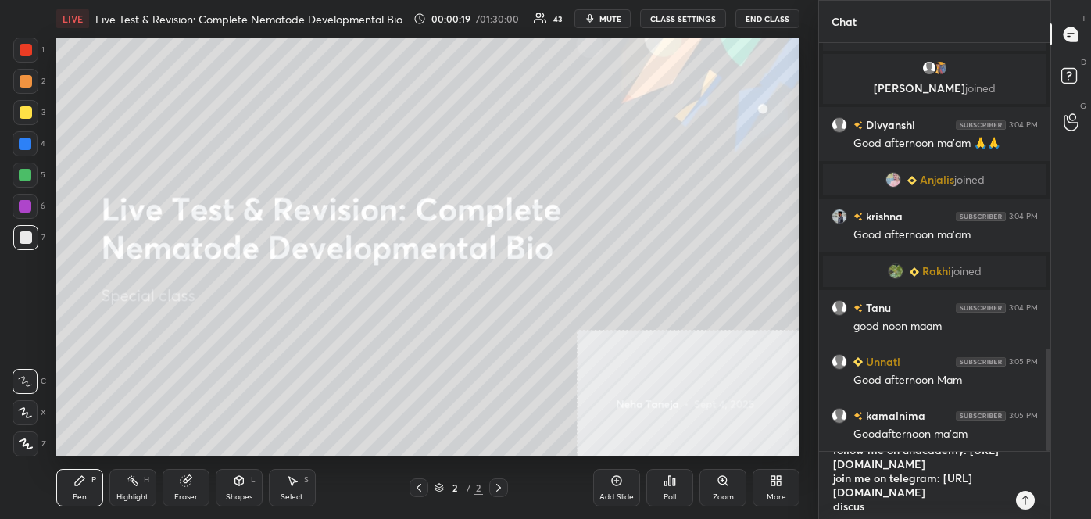
type textarea "follow me on unacademy: [URL][DOMAIN_NAME] join me on telegram: [URL][DOMAIN_NA…"
type textarea "x"
type textarea "follow me on unacademy: [URL][DOMAIN_NAME] join me on telegram: [URL][DOMAIN_NA…"
type textarea "x"
type textarea "follow me on unacademy: [URL][DOMAIN_NAME] join me on telegram: [URL][DOMAIN_NA…"
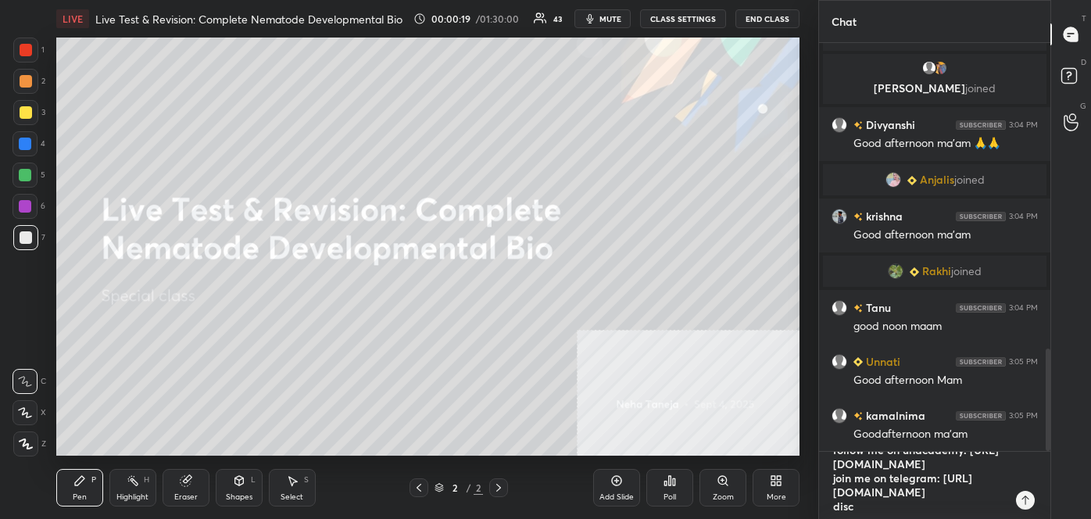
type textarea "x"
type textarea "follow me on unacademy: [URL][DOMAIN_NAME] join me on telegram: [URL][DOMAIN_NA…"
type textarea "x"
type textarea "follow me on unacademy: [URL][DOMAIN_NAME] join me on telegram: [URL][DOMAIN_NA…"
type textarea "x"
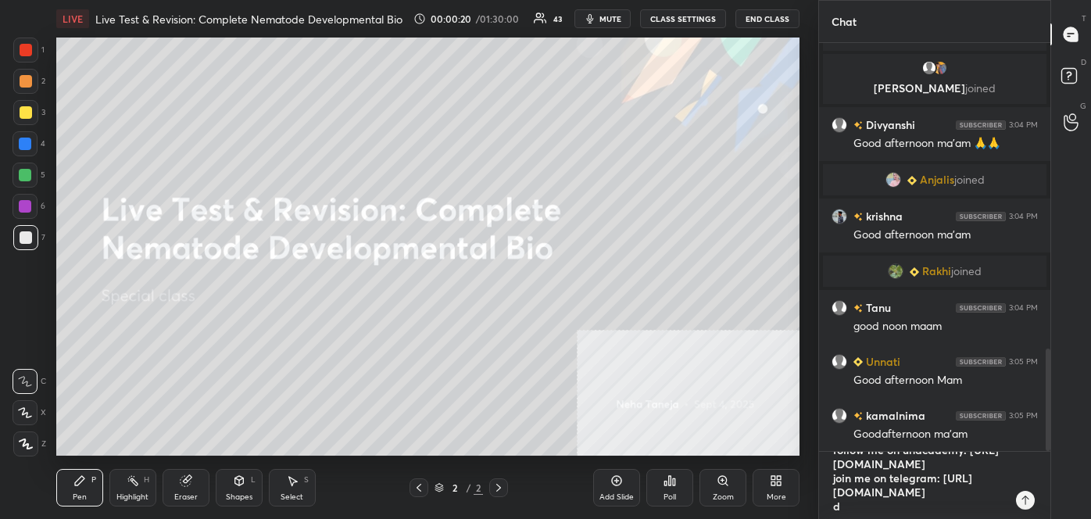
type textarea "follow me on unacademy: [URL][DOMAIN_NAME] join me on telegram: [URL][DOMAIN_NA…"
type textarea "x"
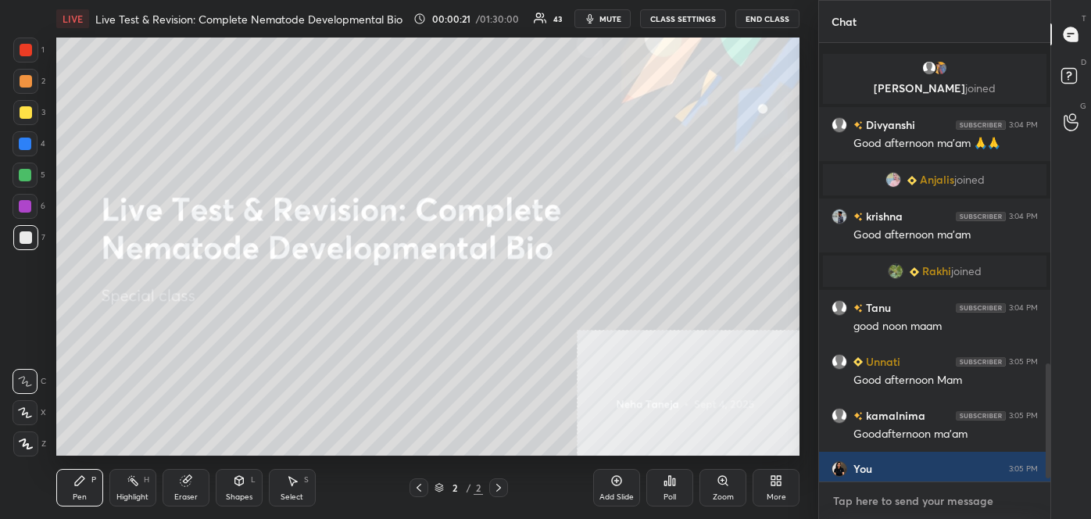
scroll to position [1329, 0]
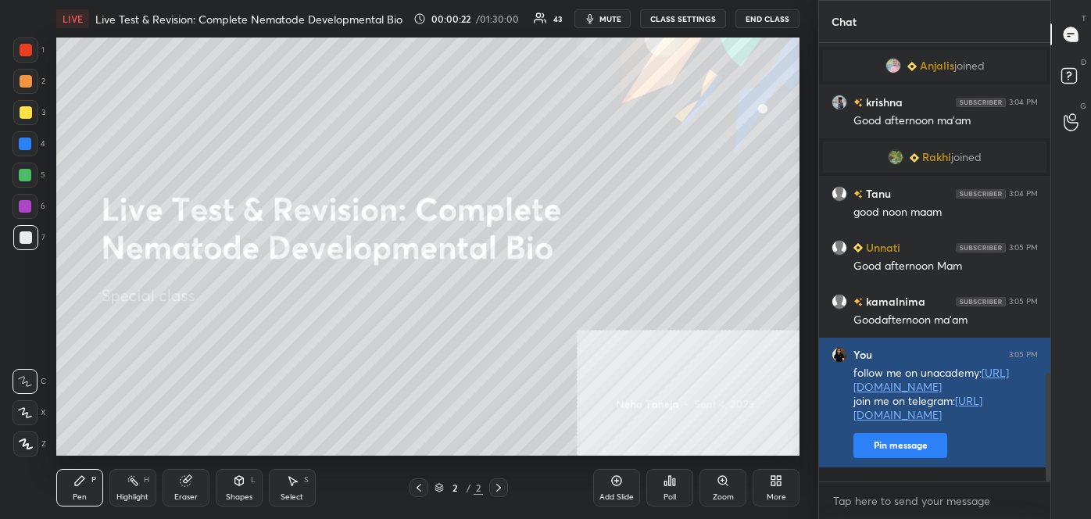
click at [890, 455] on button "Pin message" at bounding box center [900, 445] width 94 height 25
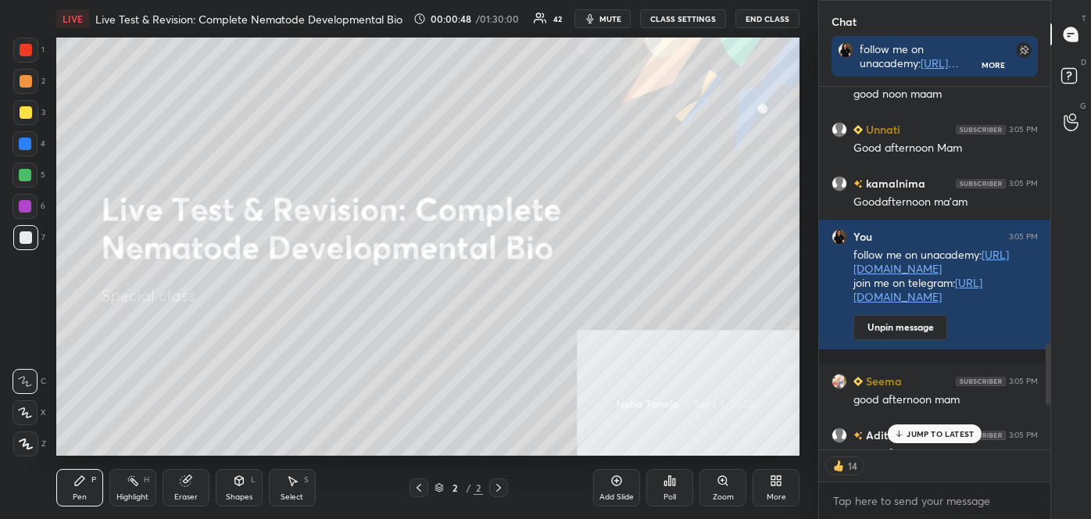
scroll to position [1384, 0]
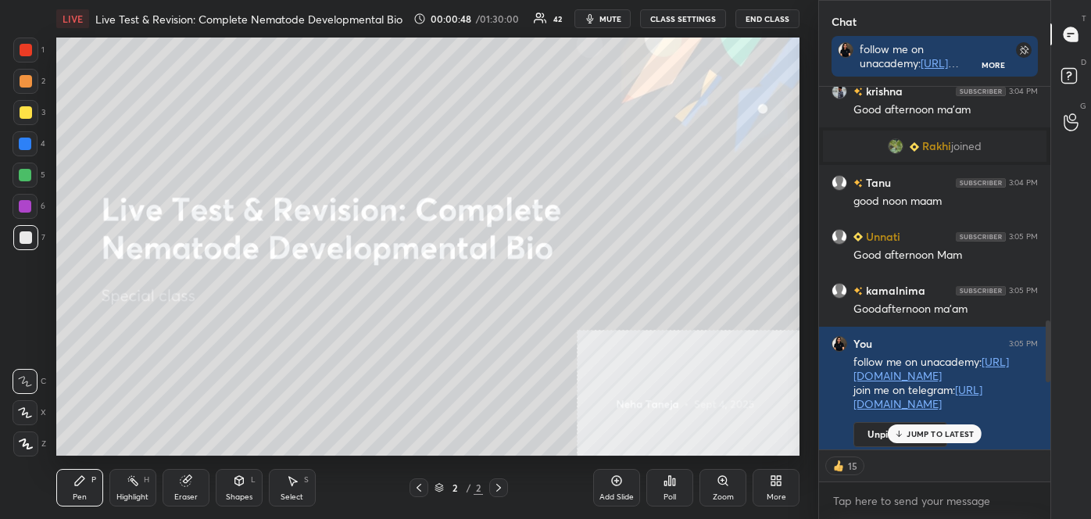
drag, startPoint x: 1048, startPoint y: 427, endPoint x: 1058, endPoint y: 364, distance: 63.3
click at [1058, 360] on div "Chat follow me on unacademy: [URL][DOMAIN_NAME] join me on telegram: [URL][DOMA…" at bounding box center [954, 259] width 273 height 519
click at [1048, 370] on div "Chat follow me on unacademy: [URL][DOMAIN_NAME] join me on telegram: [URL][DOMA…" at bounding box center [954, 259] width 273 height 519
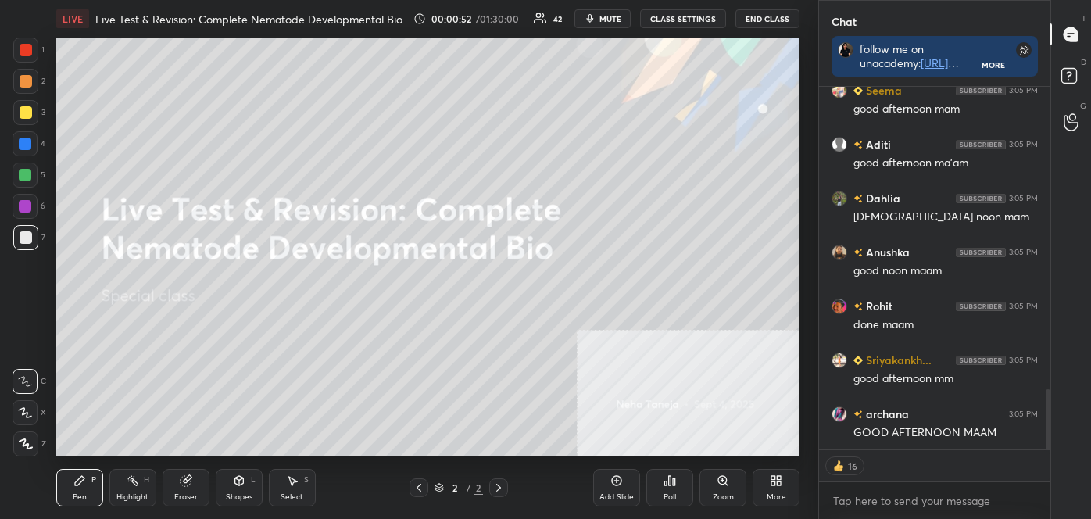
scroll to position [1836, 0]
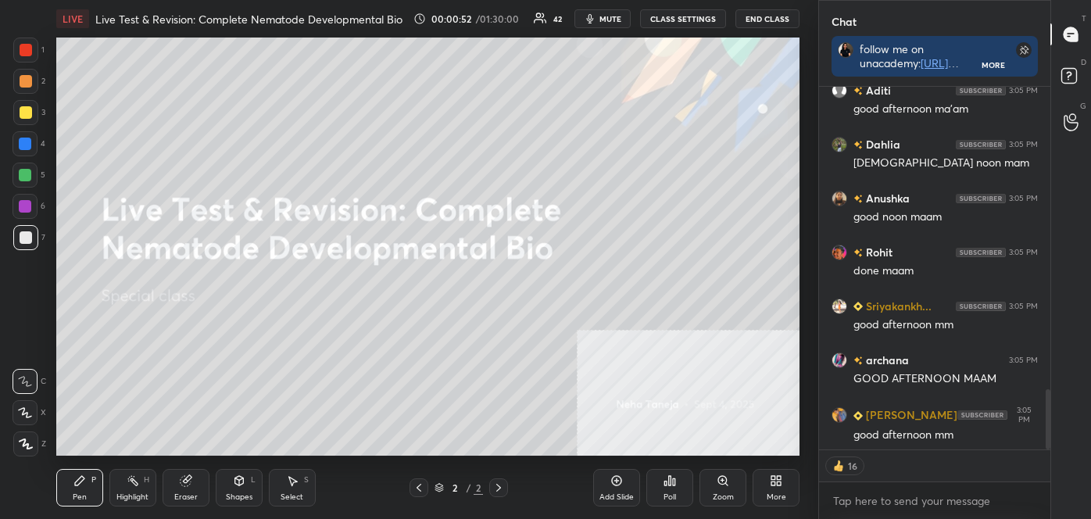
drag, startPoint x: 1048, startPoint y: 363, endPoint x: 1039, endPoint y: 474, distance: 111.3
click at [1040, 474] on div "Seema 3:05 PM good afternoon mam Aditi 3:05 PM good afternoon ma'am Dahlia 3:05…" at bounding box center [934, 303] width 231 height 432
click at [767, 485] on div "More" at bounding box center [775, 488] width 47 height 38
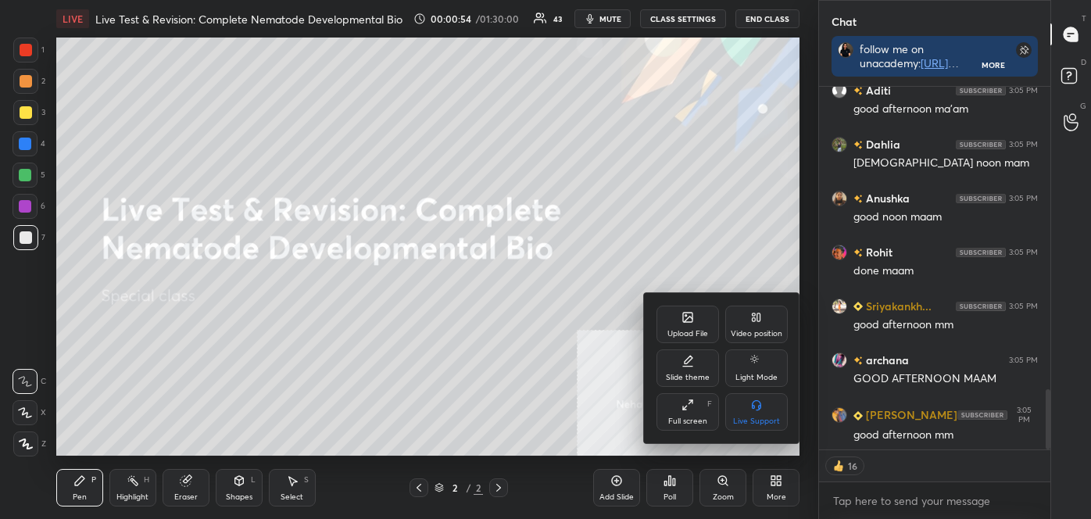
click at [683, 330] on div "Upload File" at bounding box center [687, 334] width 41 height 8
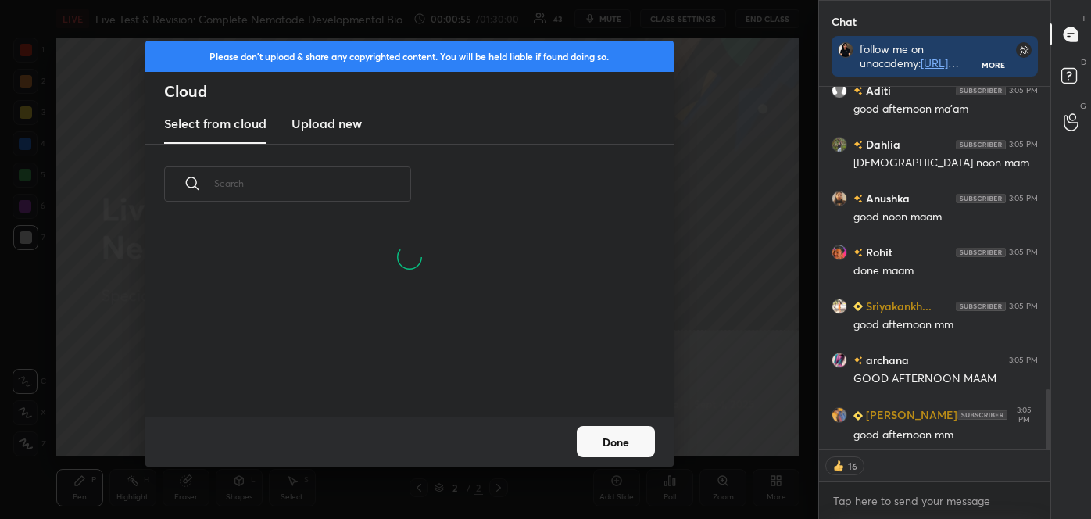
scroll to position [0, 0]
click at [323, 125] on h3 "Upload new" at bounding box center [326, 123] width 70 height 19
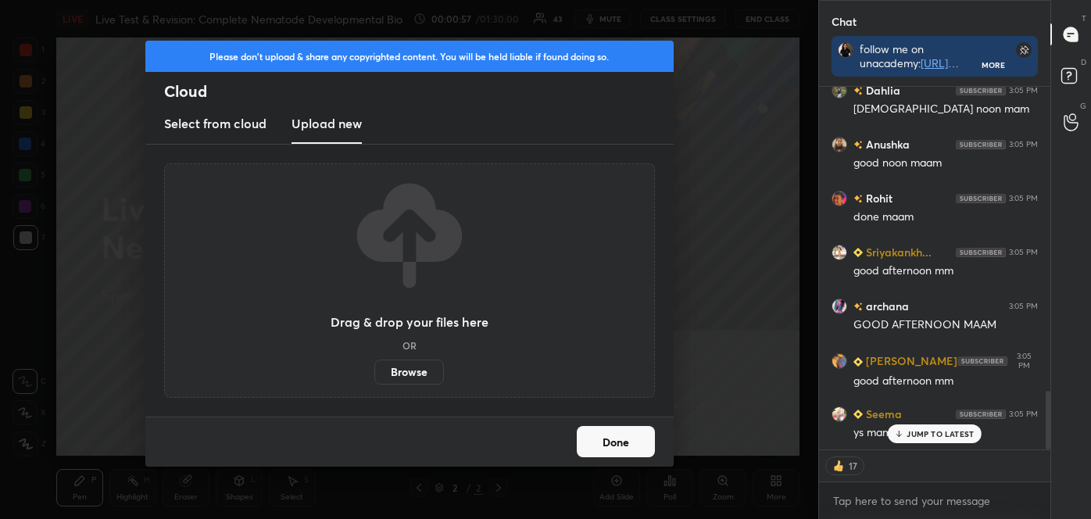
click at [406, 374] on label "Browse" at bounding box center [409, 371] width 70 height 25
click at [374, 374] on input "Browse" at bounding box center [374, 371] width 0 height 25
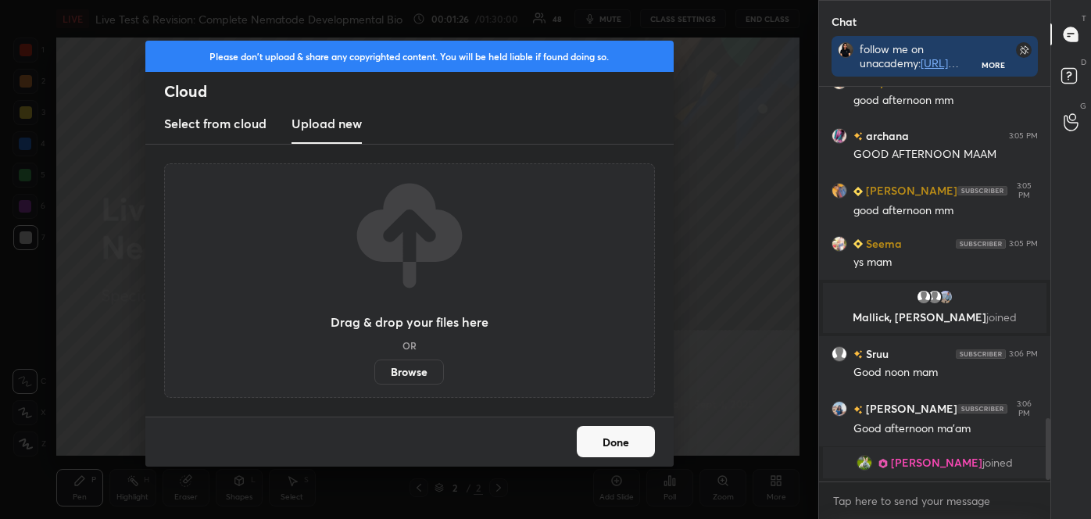
scroll to position [1822, 0]
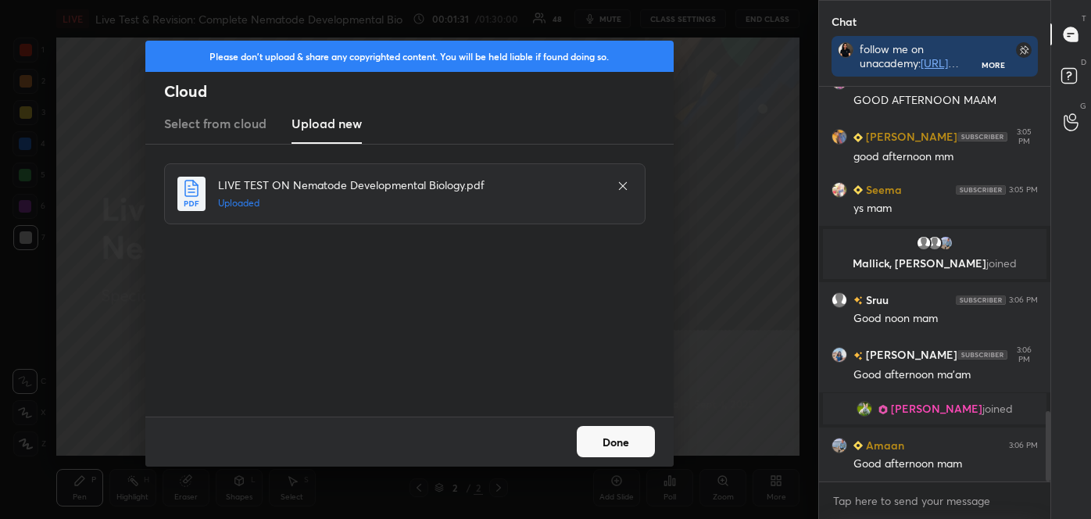
click at [624, 438] on button "Done" at bounding box center [616, 441] width 78 height 31
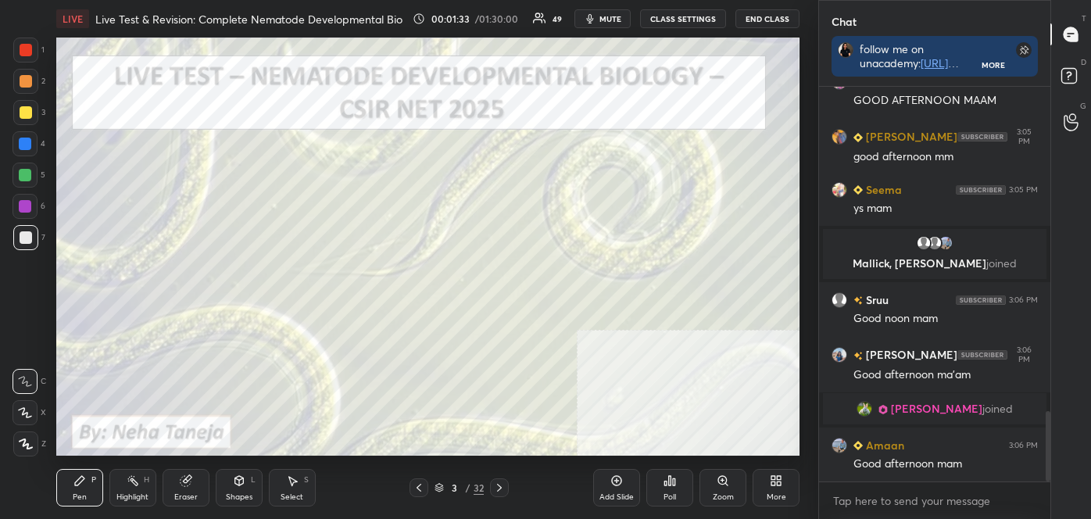
click at [920, 410] on span "[PERSON_NAME]" at bounding box center [936, 408] width 91 height 13
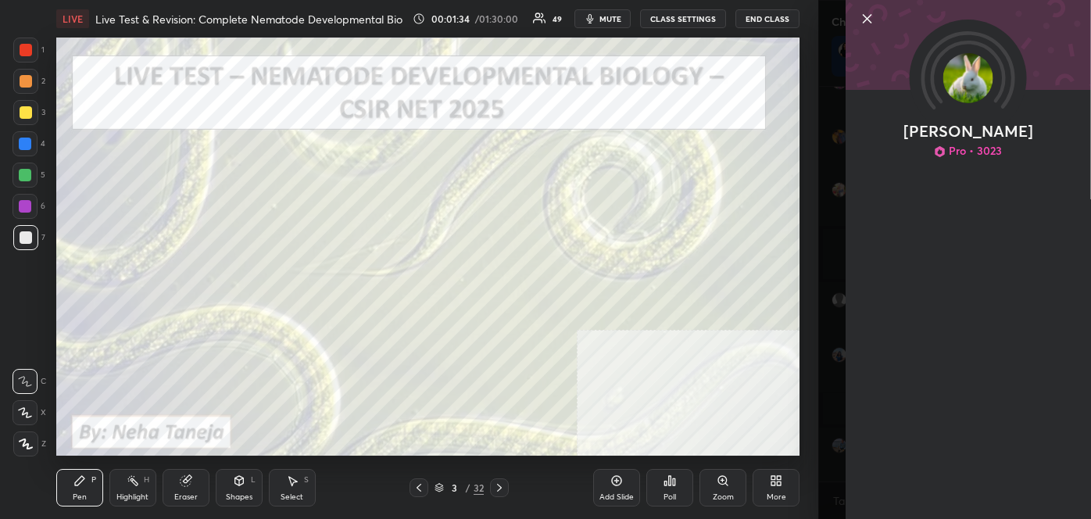
scroll to position [1860, 0]
click at [863, 16] on icon at bounding box center [867, 18] width 19 height 19
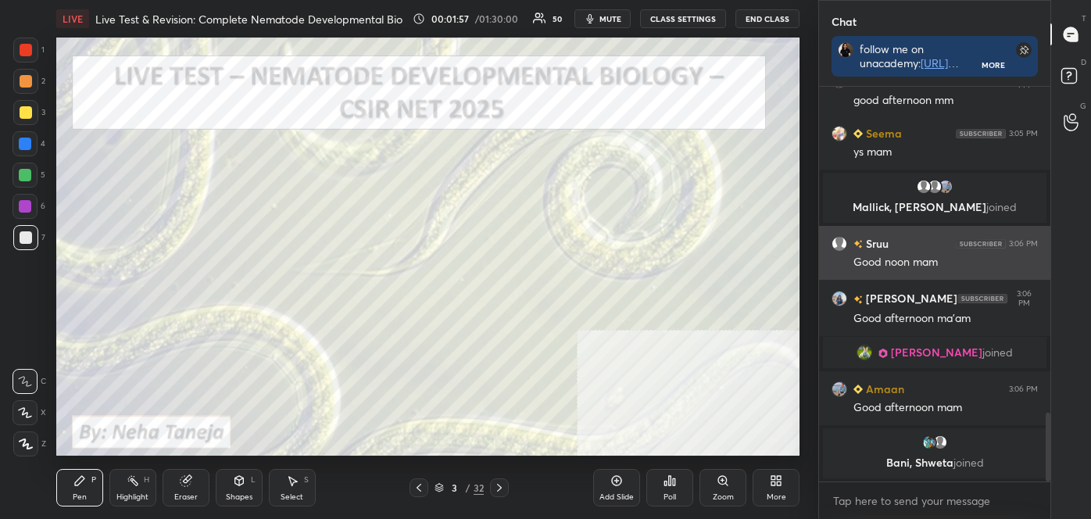
scroll to position [5, 4]
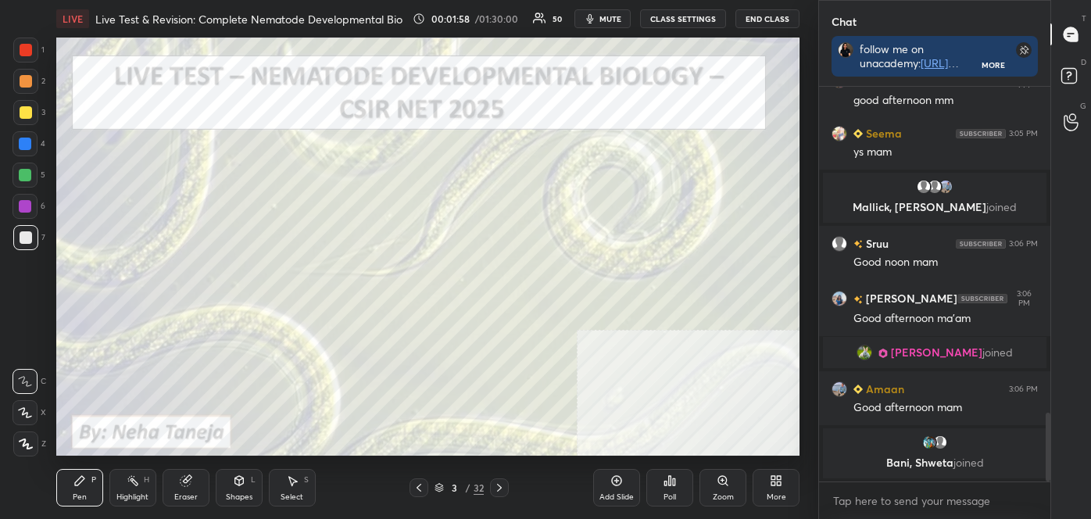
click at [501, 488] on icon at bounding box center [499, 487] width 13 height 13
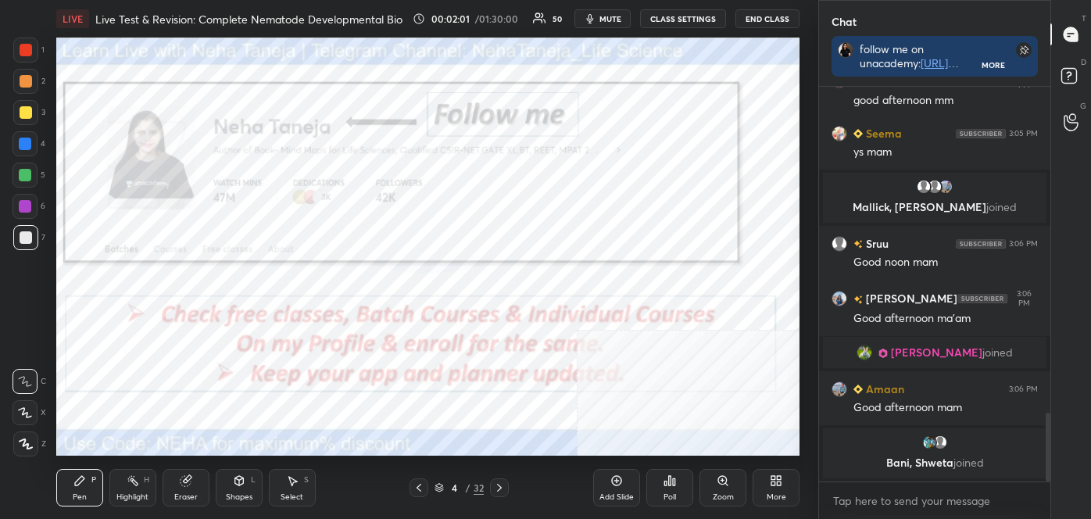
click at [146, 490] on div "Highlight H" at bounding box center [132, 488] width 47 height 38
click at [23, 50] on div at bounding box center [26, 50] width 13 height 13
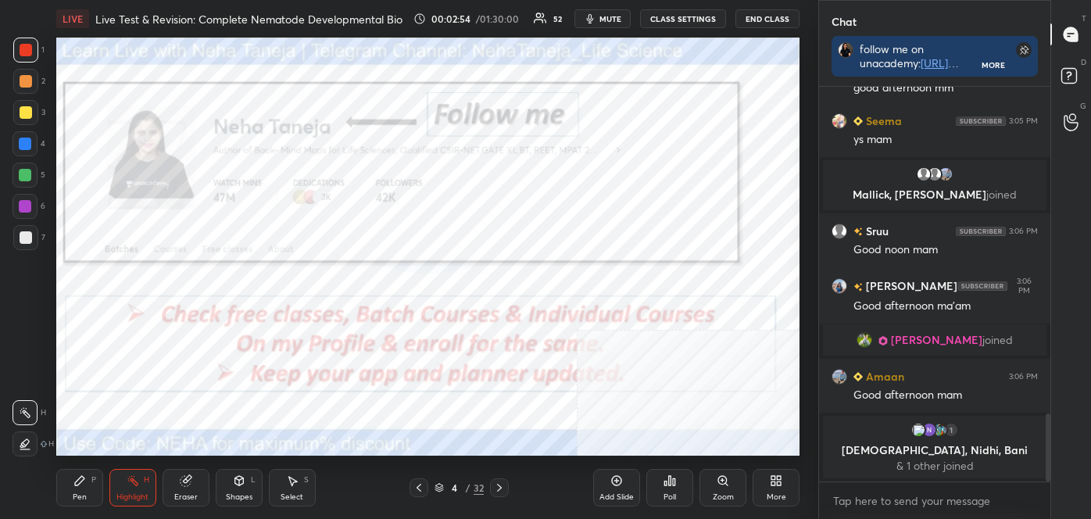
click at [503, 484] on icon at bounding box center [499, 487] width 13 height 13
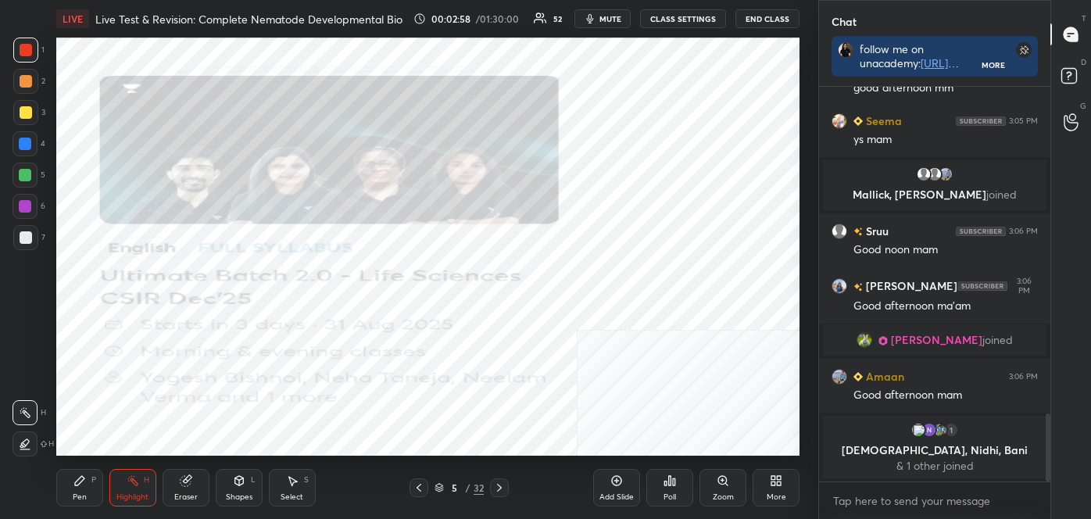
click at [76, 499] on div "Pen" at bounding box center [80, 497] width 14 height 8
click at [4, 466] on div "1 2 3 4 5 6 7 C X Z C X Z E E Erase all H H LIVE Live Test & Revision: Complete…" at bounding box center [403, 259] width 806 height 519
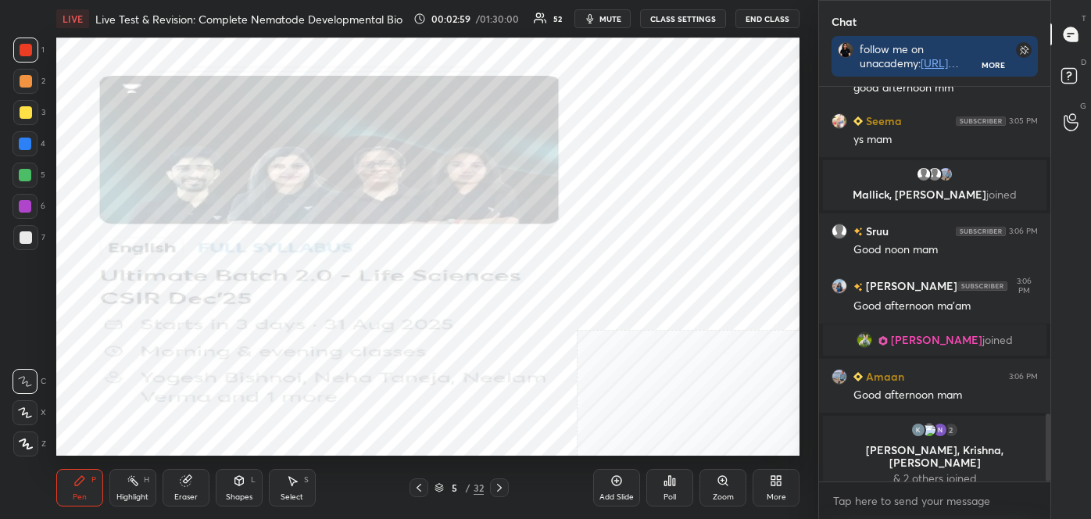
click at [19, 440] on icon at bounding box center [26, 443] width 14 height 11
click at [23, 110] on div at bounding box center [26, 112] width 13 height 13
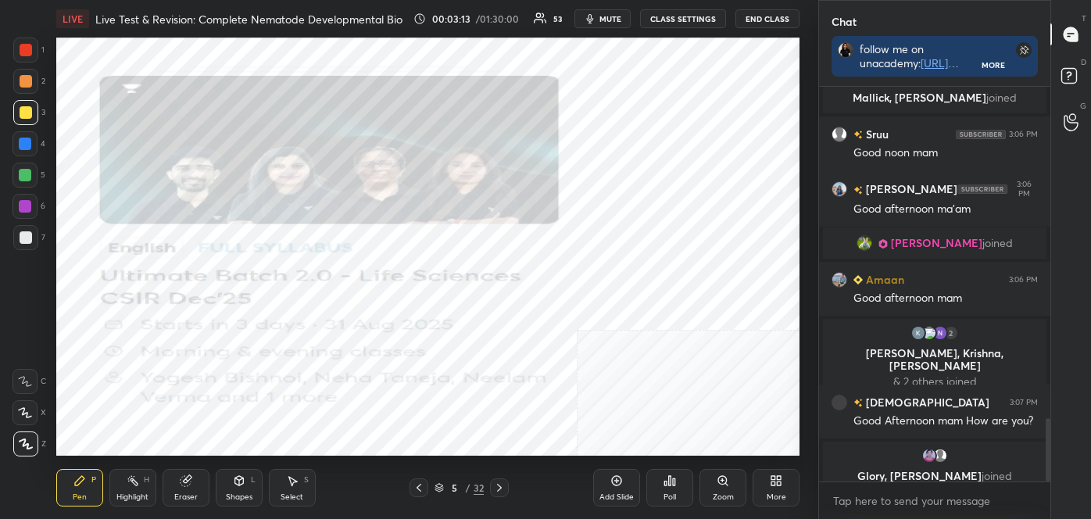
scroll to position [2054, 0]
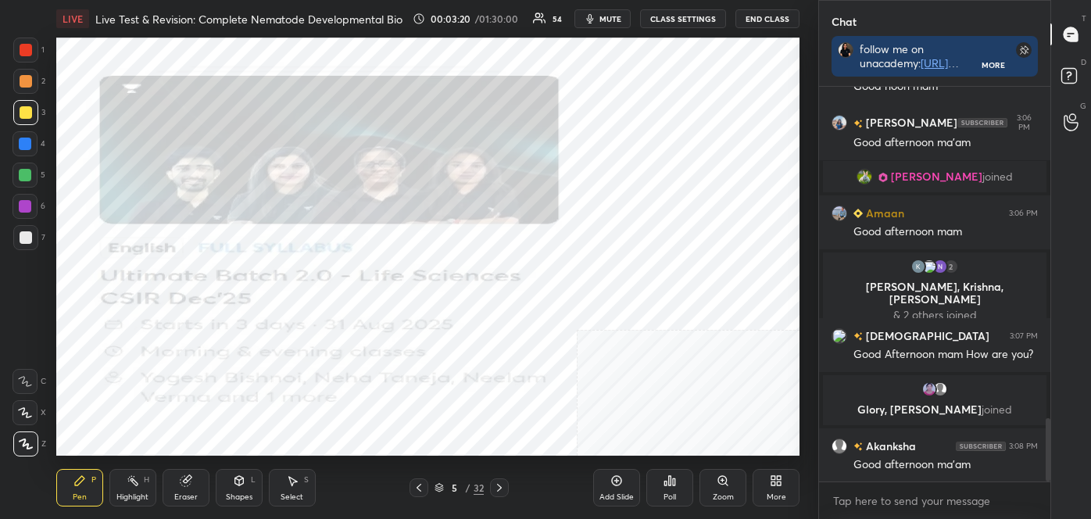
click at [188, 484] on icon at bounding box center [186, 481] width 10 height 10
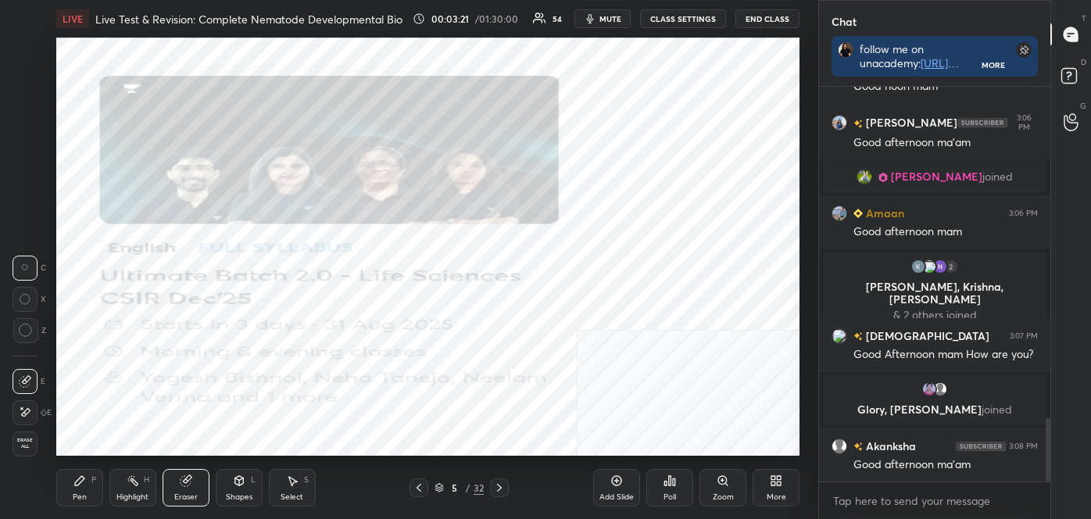
scroll to position [2092, 0]
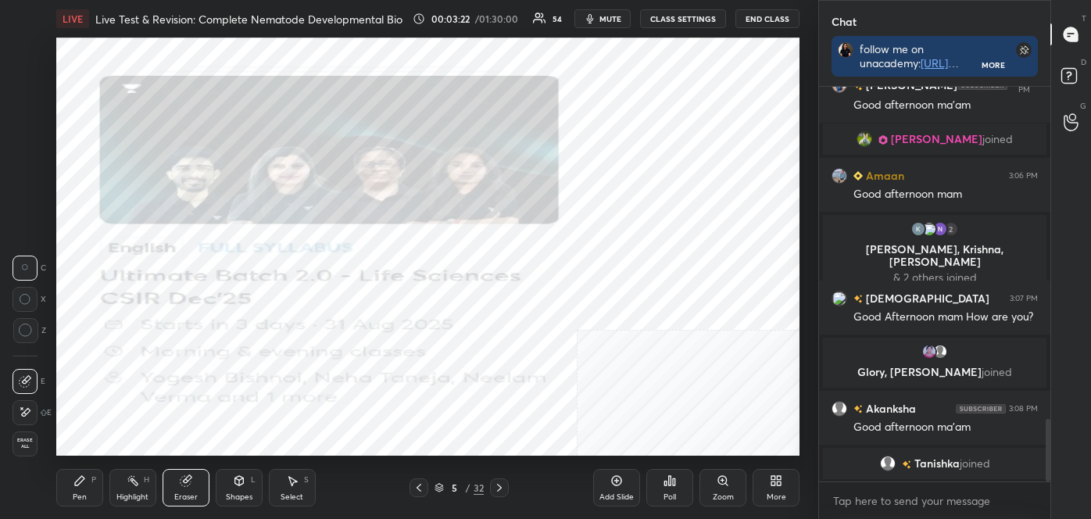
click at [21, 449] on span "Erase all" at bounding box center [24, 443] width 23 height 11
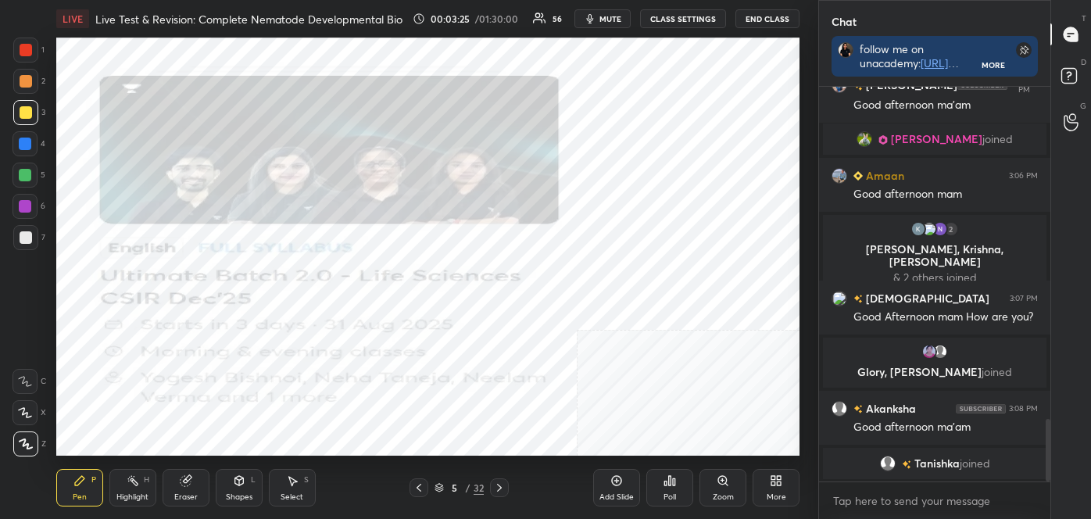
click at [506, 488] on div at bounding box center [499, 487] width 19 height 19
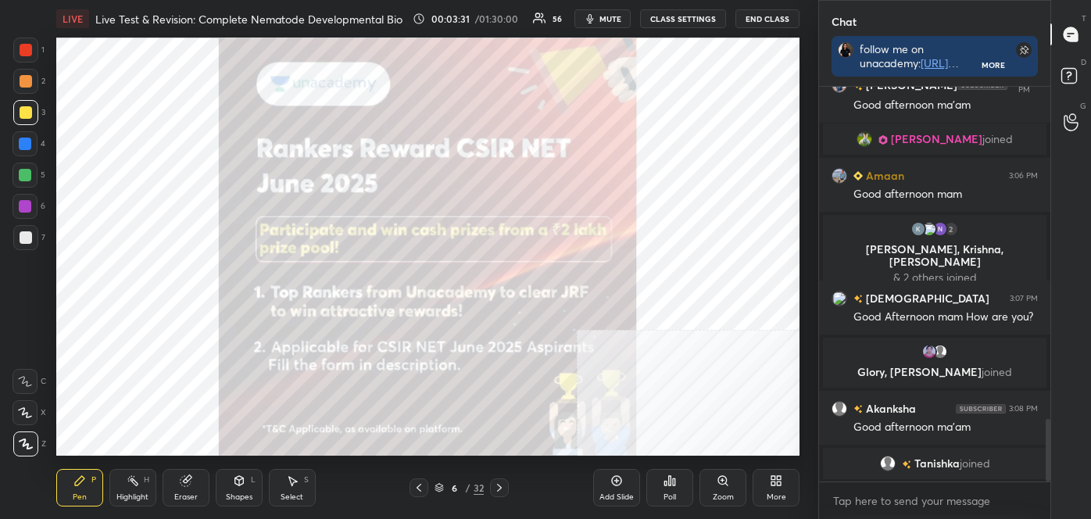
click at [131, 494] on div "Highlight" at bounding box center [132, 497] width 32 height 8
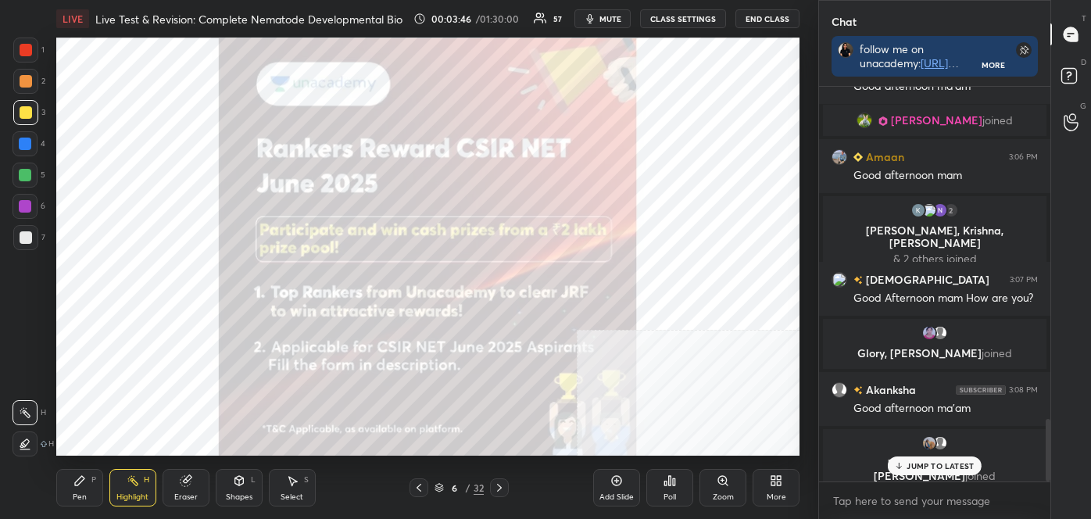
click at [500, 488] on icon at bounding box center [499, 488] width 5 height 8
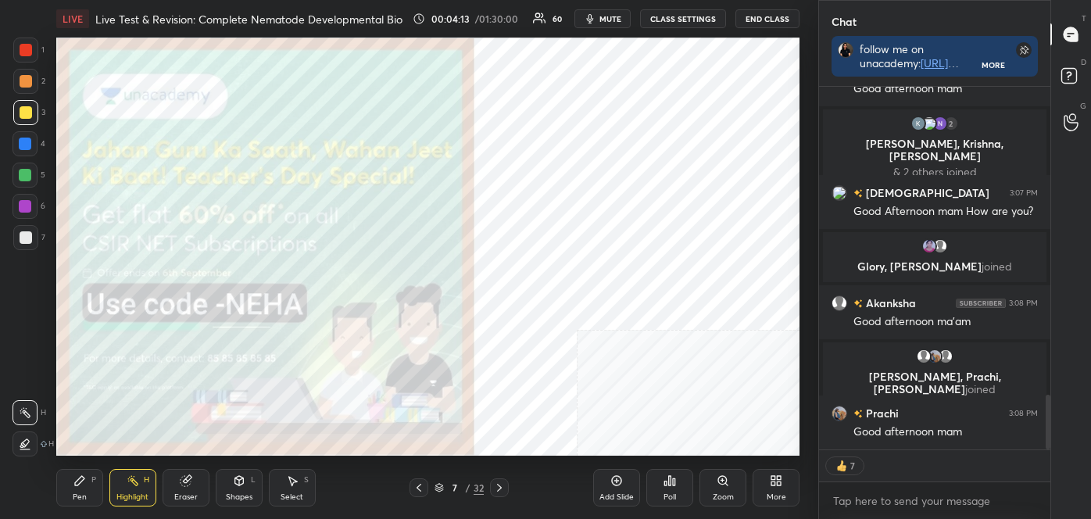
scroll to position [2088, 0]
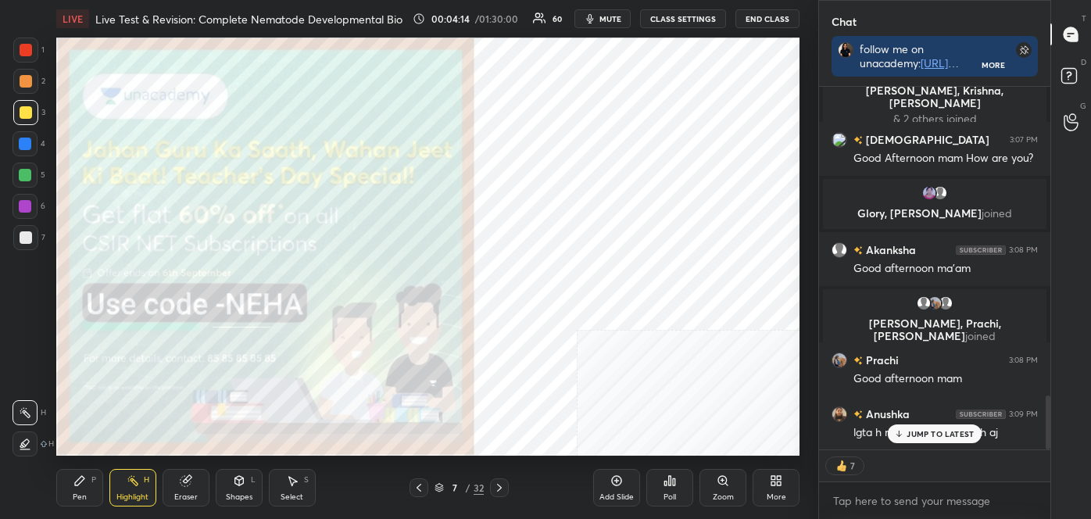
click at [503, 488] on icon at bounding box center [499, 487] width 13 height 13
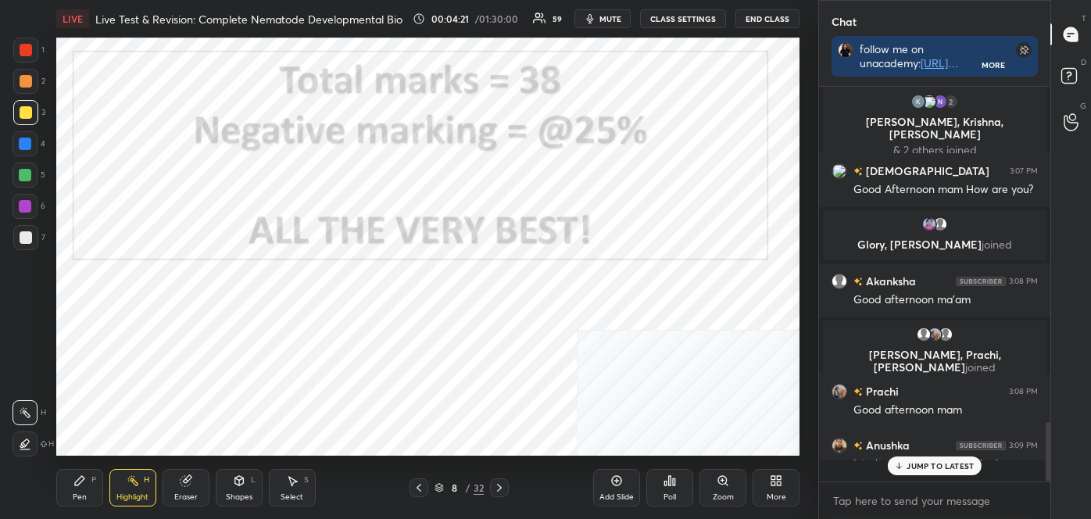
scroll to position [2057, 0]
click at [25, 55] on div at bounding box center [26, 50] width 13 height 13
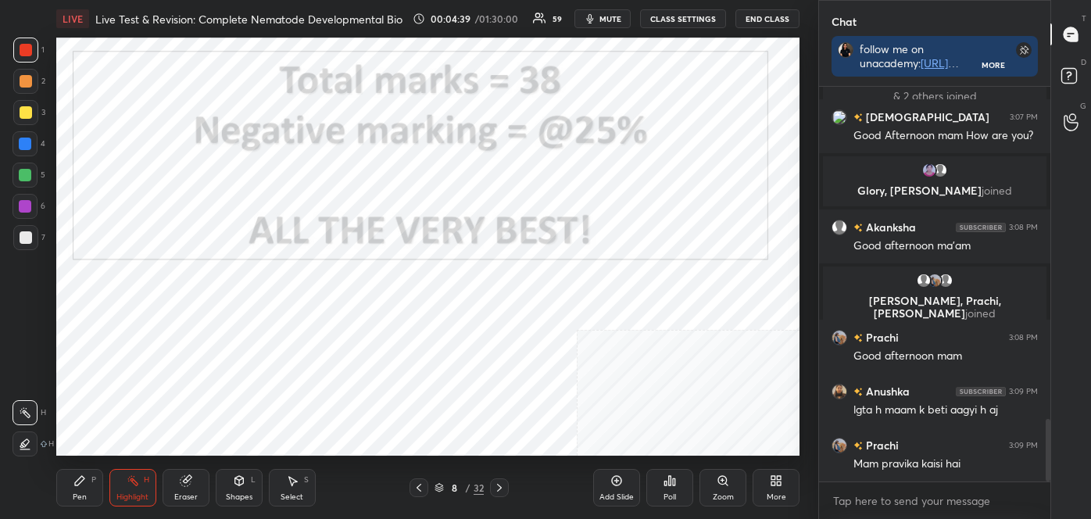
click at [502, 488] on icon at bounding box center [499, 487] width 13 height 13
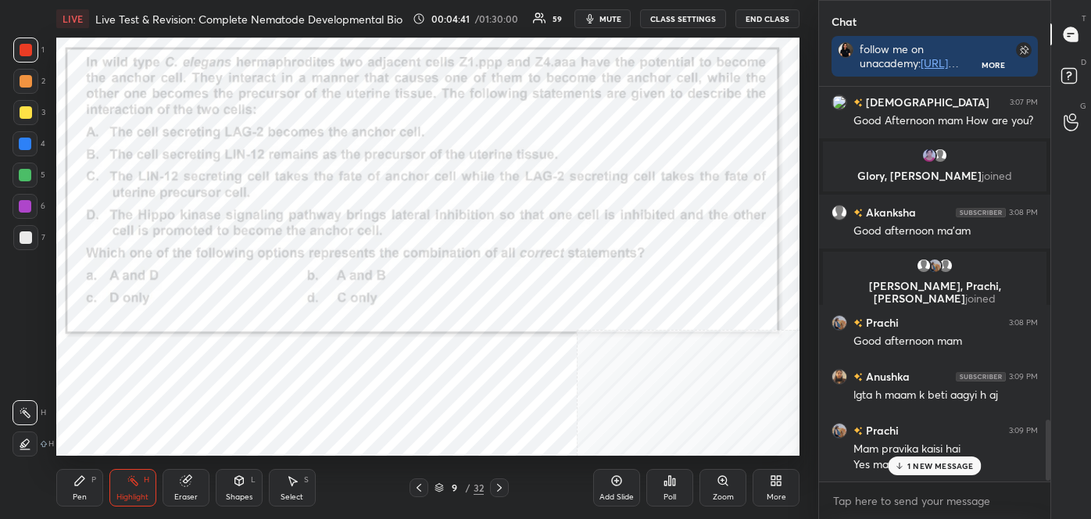
scroll to position [2163, 0]
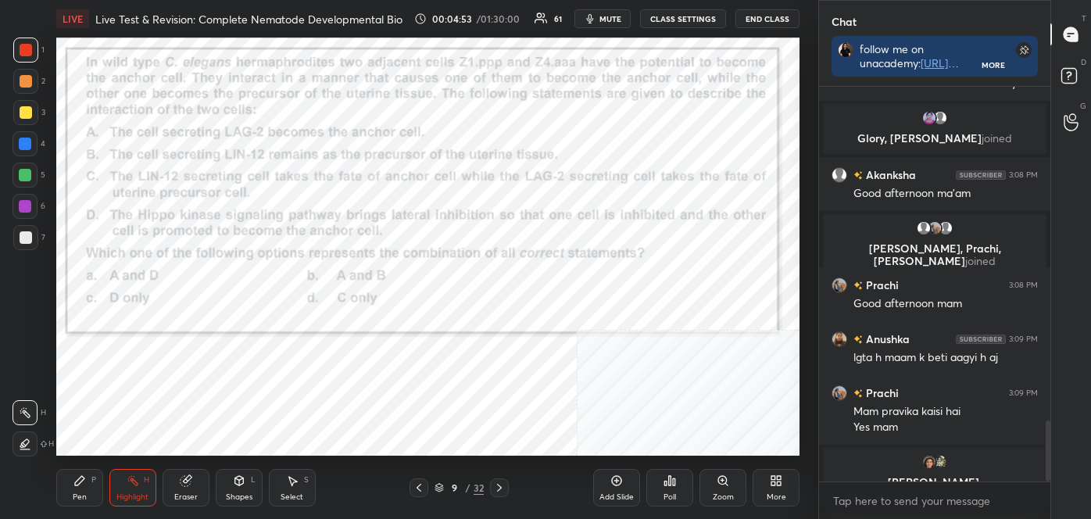
click at [605, 15] on span "mute" at bounding box center [610, 18] width 22 height 11
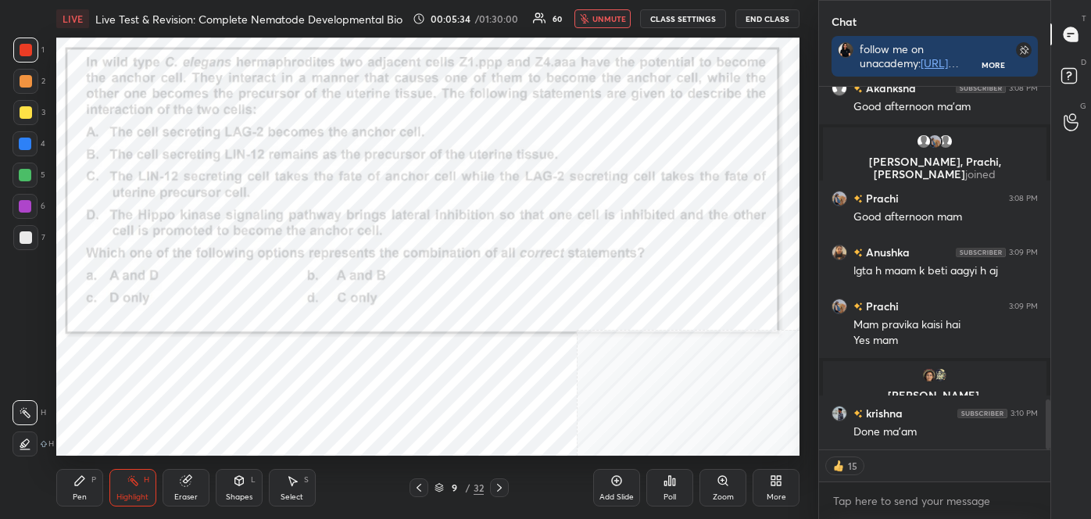
click at [600, 15] on span "unmute" at bounding box center [609, 18] width 34 height 11
click at [89, 492] on div "Pen P" at bounding box center [79, 488] width 47 height 38
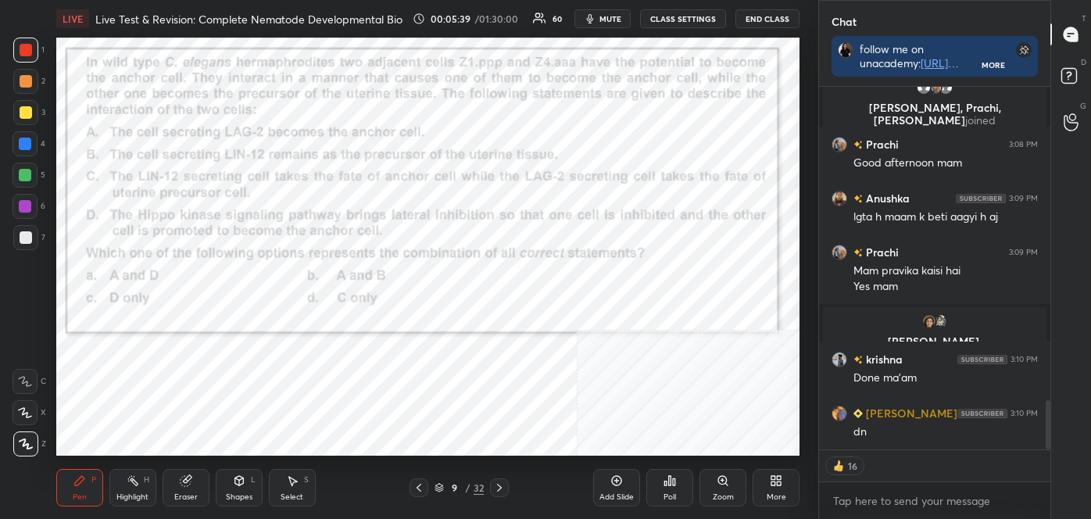
click at [30, 441] on icon at bounding box center [26, 443] width 14 height 11
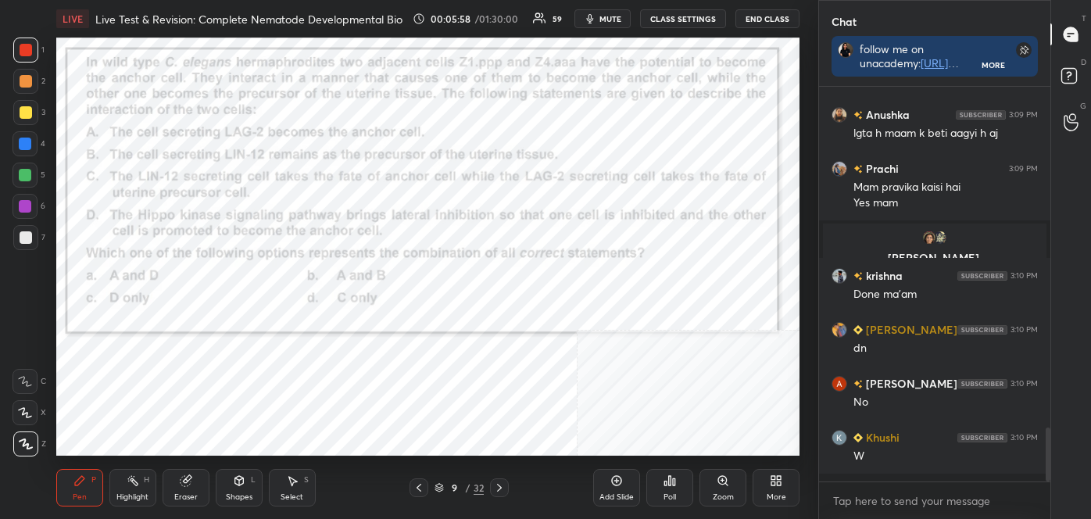
scroll to position [2379, 0]
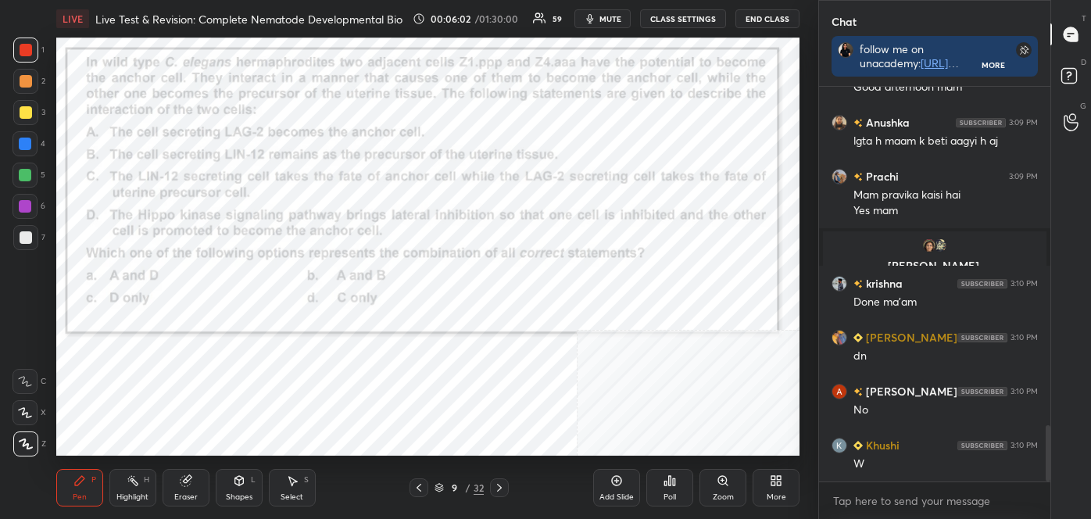
click at [618, 20] on span "mute" at bounding box center [610, 18] width 22 height 11
click at [596, 15] on span "unmute" at bounding box center [609, 18] width 34 height 11
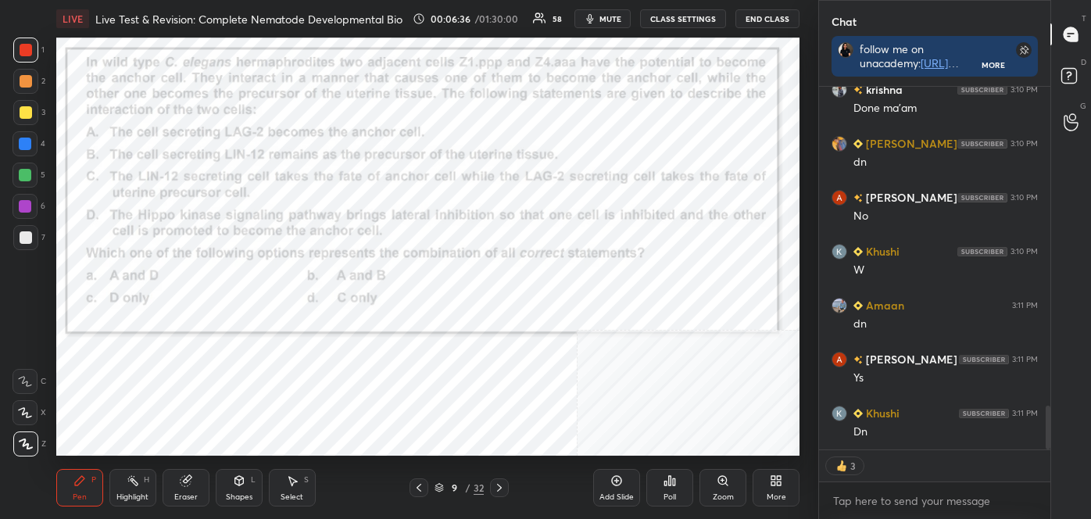
scroll to position [2627, 0]
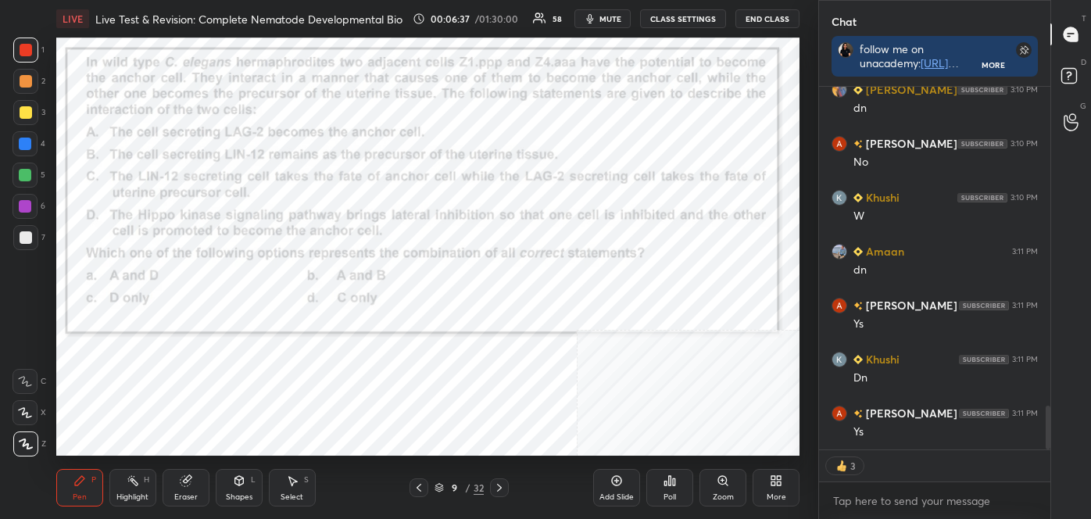
click at [671, 490] on div "Poll" at bounding box center [669, 488] width 47 height 38
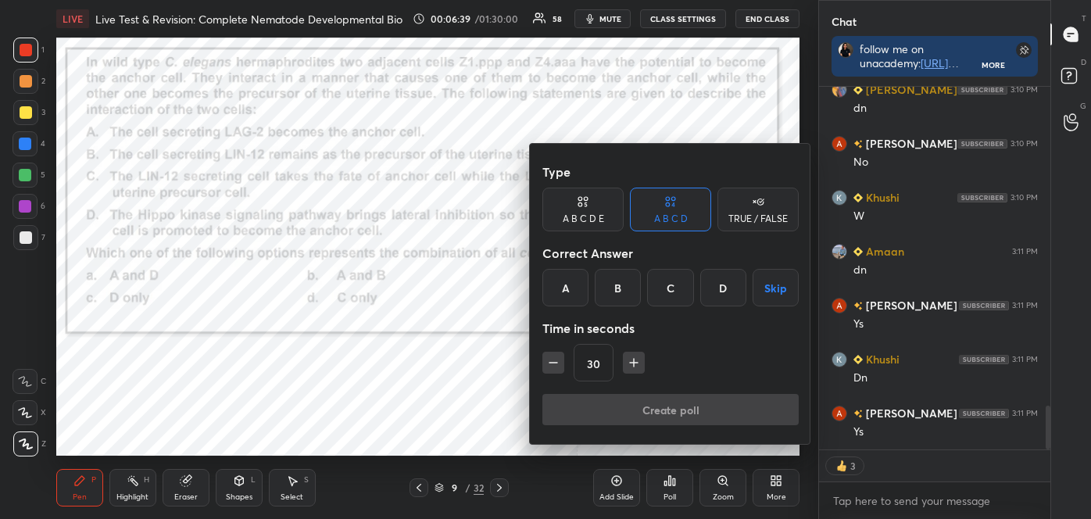
click at [610, 291] on div "B" at bounding box center [618, 288] width 46 height 38
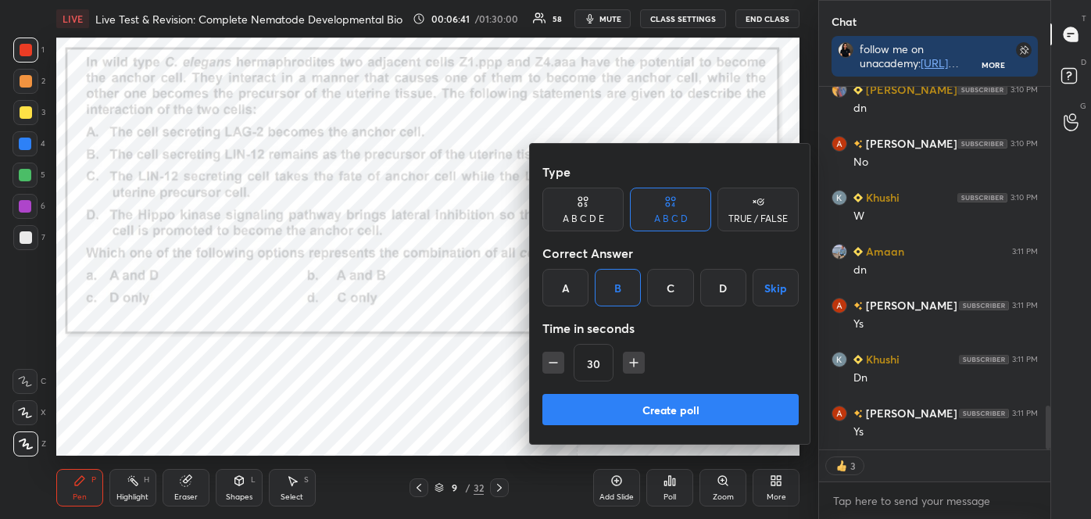
click at [640, 406] on button "Create poll" at bounding box center [670, 409] width 256 height 31
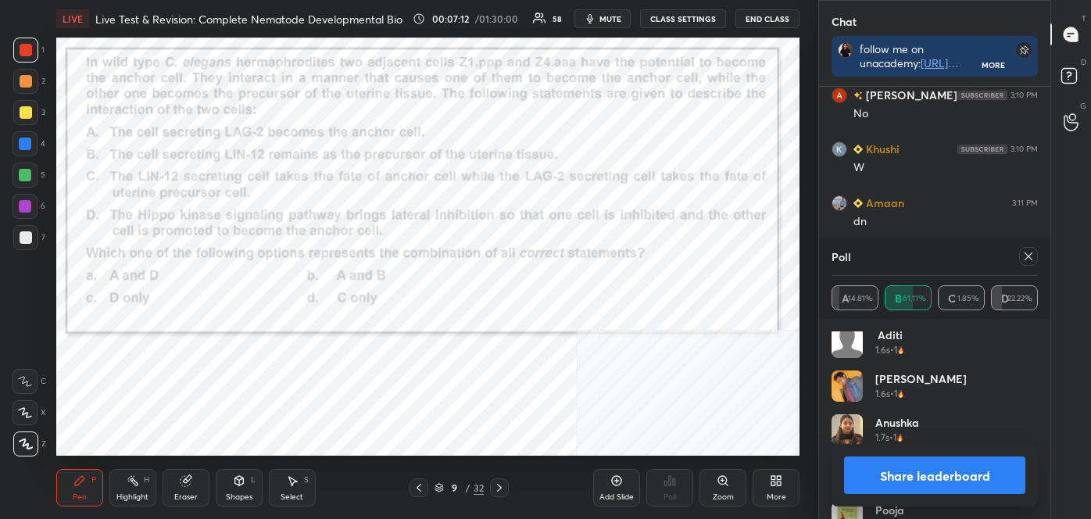
scroll to position [946, 0]
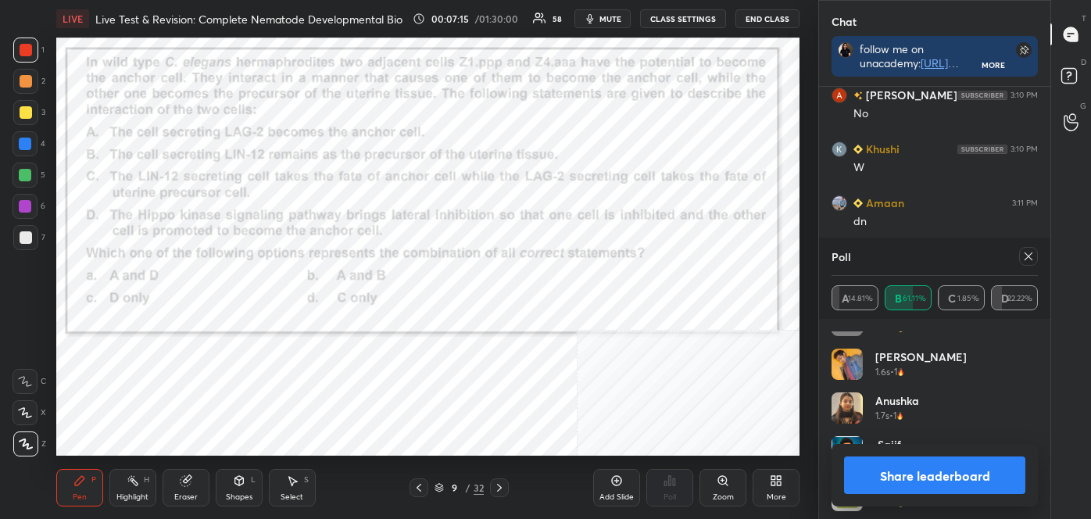
click at [1019, 480] on button "Share leaderboard" at bounding box center [934, 475] width 181 height 38
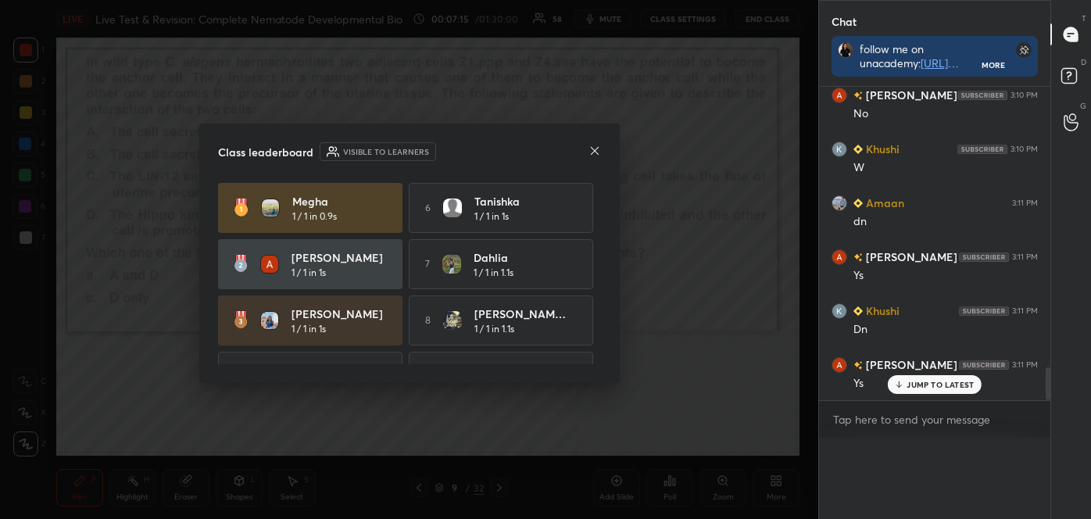
scroll to position [0, 0]
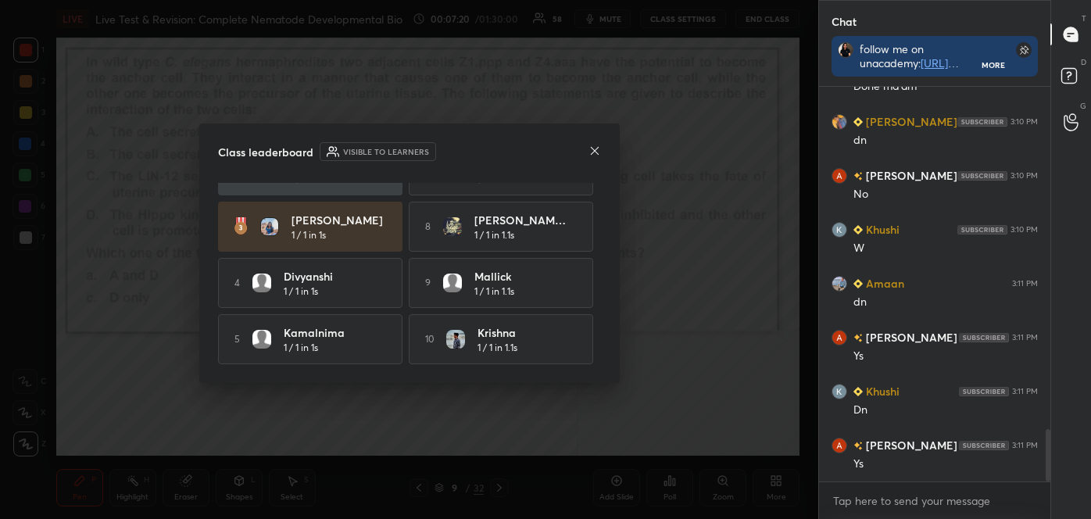
click at [591, 152] on icon at bounding box center [594, 150] width 8 height 8
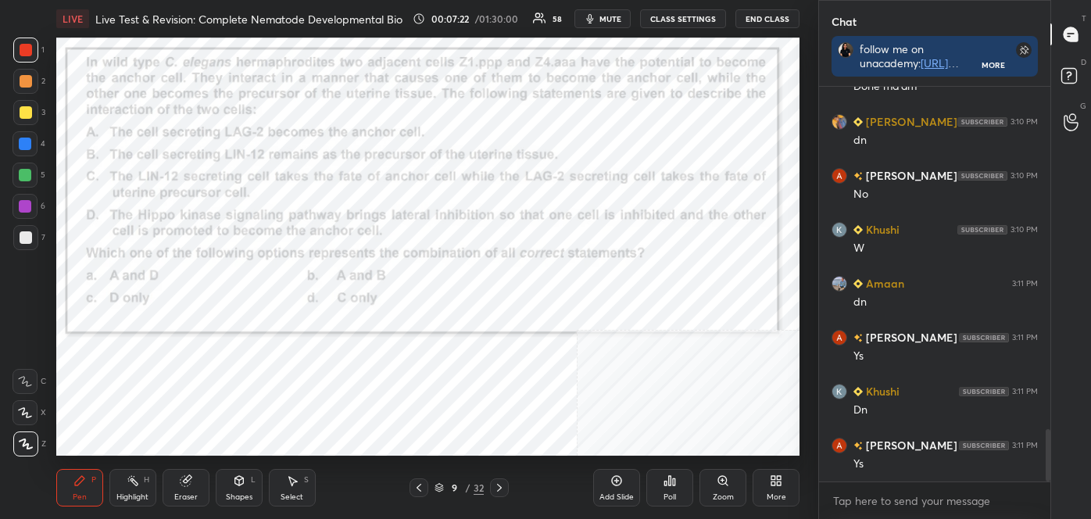
click at [136, 493] on div "Highlight" at bounding box center [132, 497] width 32 height 8
drag, startPoint x: 95, startPoint y: 479, endPoint x: 89, endPoint y: 456, distance: 23.5
click at [95, 480] on div "P" at bounding box center [93, 480] width 5 height 8
click at [35, 378] on div at bounding box center [25, 381] width 25 height 25
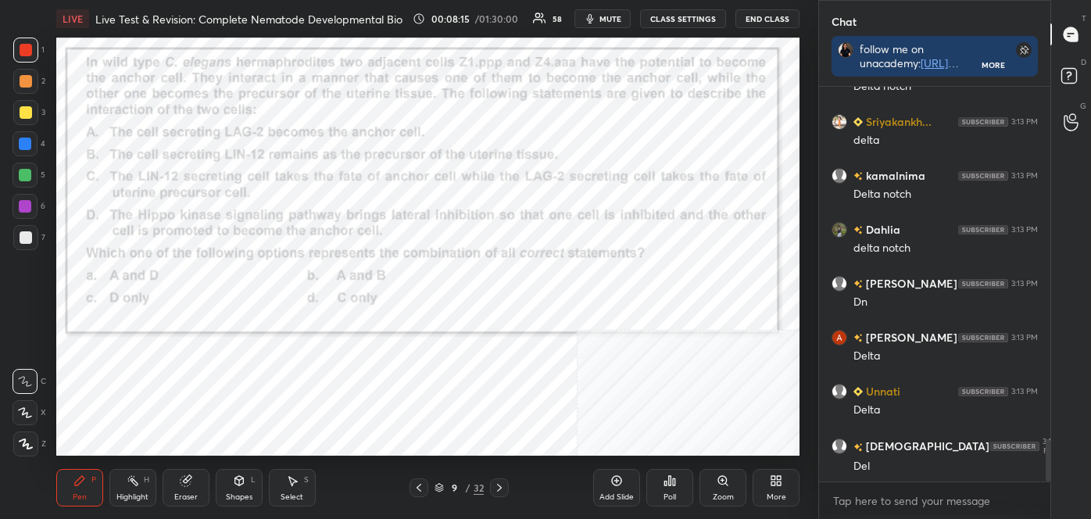
scroll to position [3404, 0]
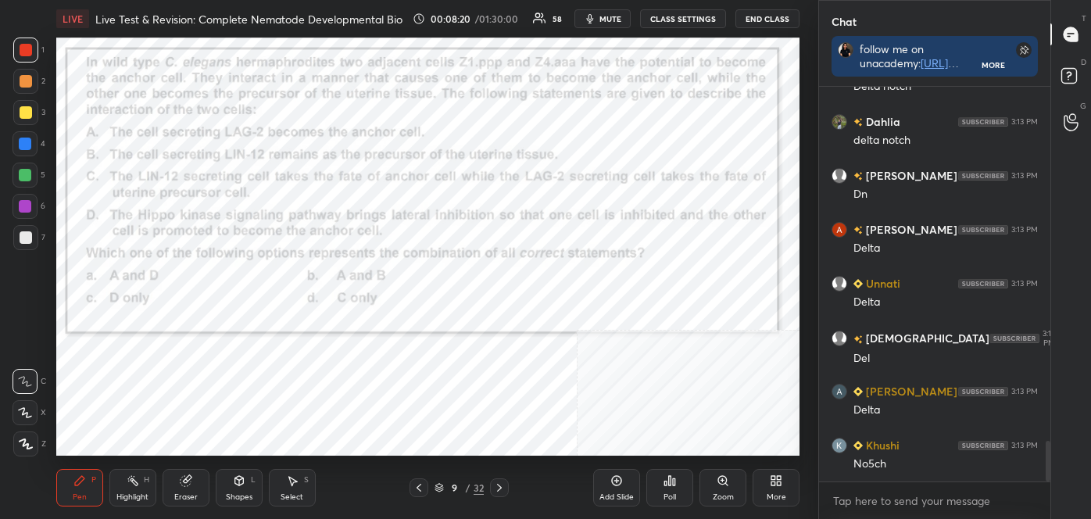
click at [131, 484] on icon at bounding box center [133, 480] width 13 height 13
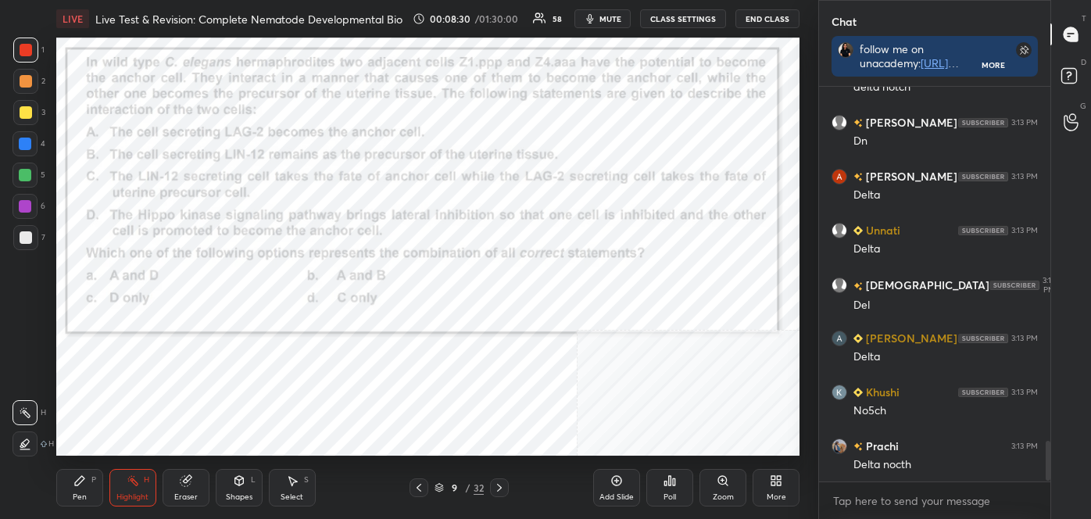
scroll to position [3511, 0]
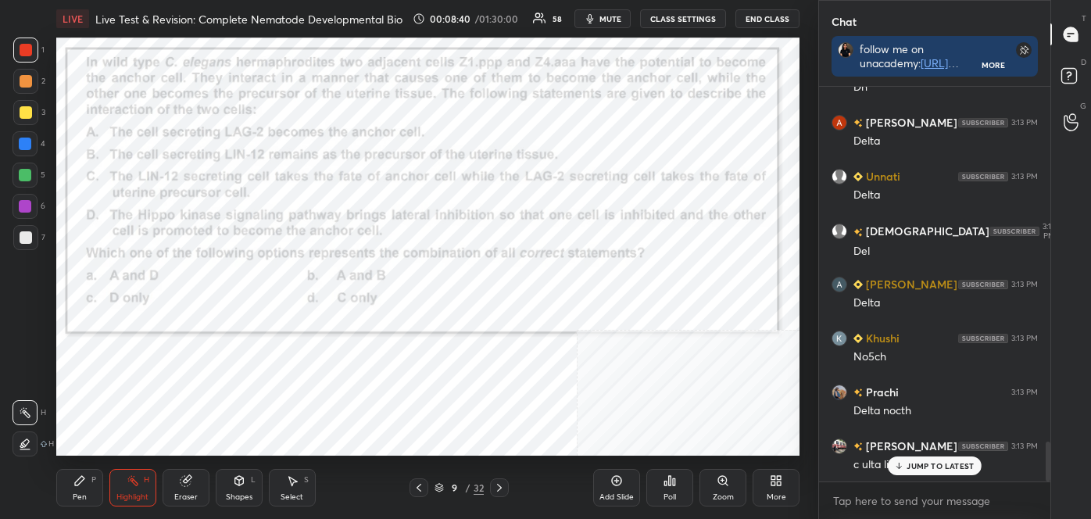
click at [55, 461] on div "LIVE Live Test & Revision: Complete Nematode Developmental Bio 00:08:40 / 01:30…" at bounding box center [428, 259] width 756 height 519
click at [75, 490] on div "Pen P" at bounding box center [79, 488] width 47 height 38
click at [25, 444] on icon at bounding box center [26, 443] width 13 height 9
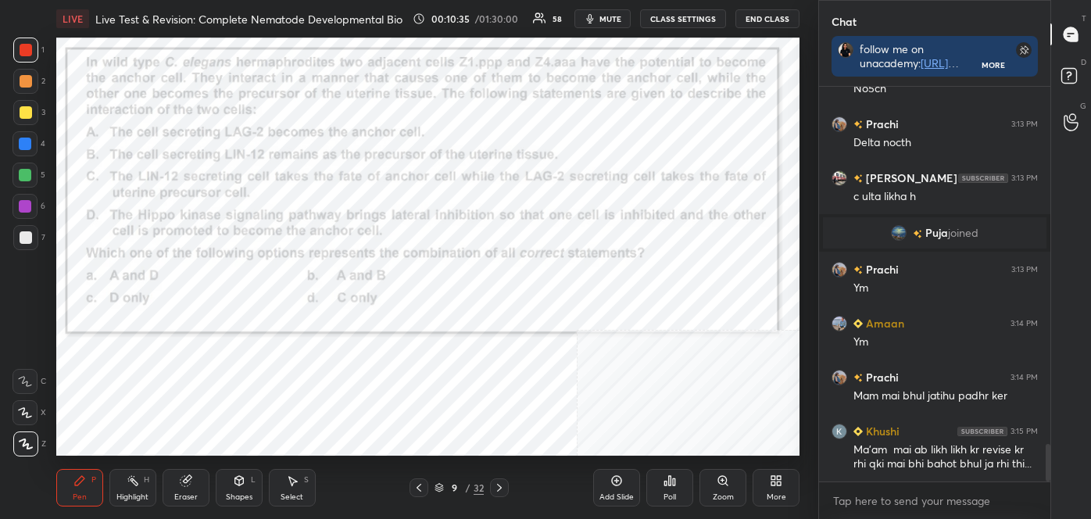
scroll to position [3832, 0]
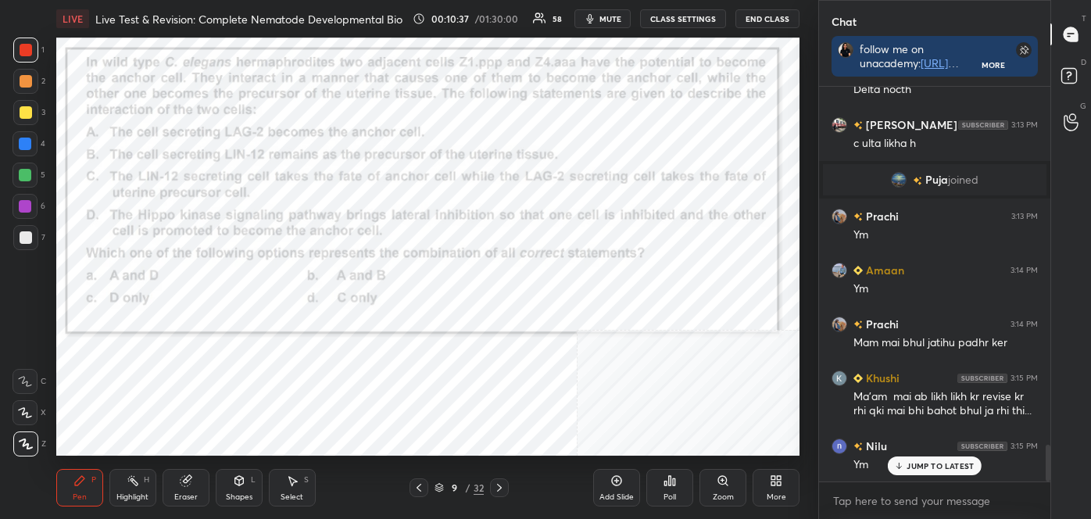
click at [503, 486] on icon at bounding box center [499, 487] width 13 height 13
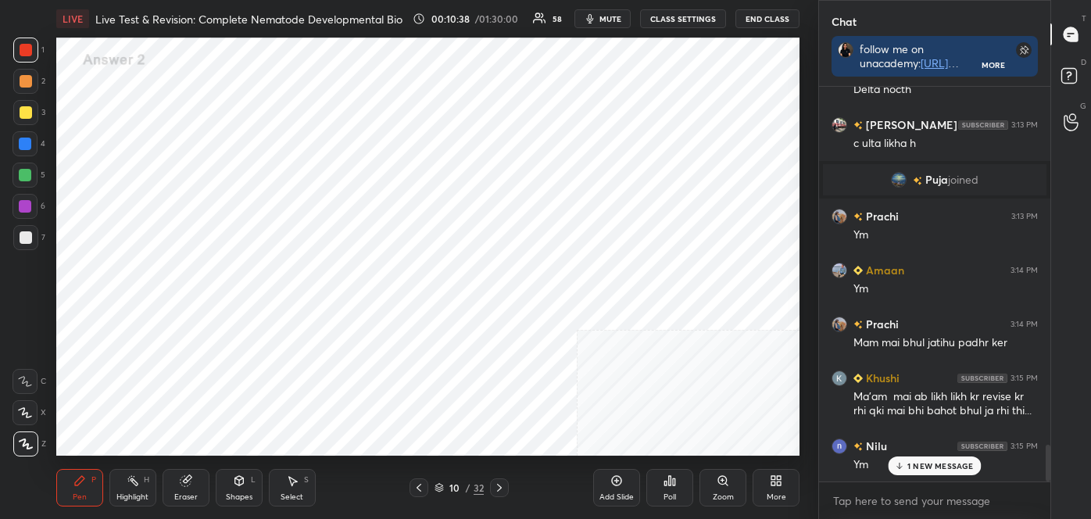
scroll to position [3886, 0]
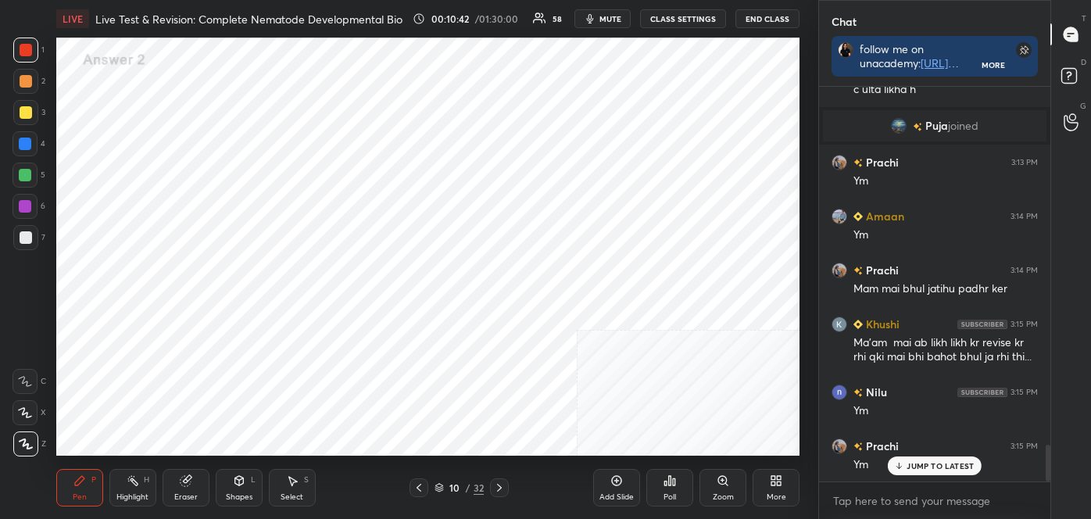
click at [504, 487] on icon at bounding box center [499, 487] width 13 height 13
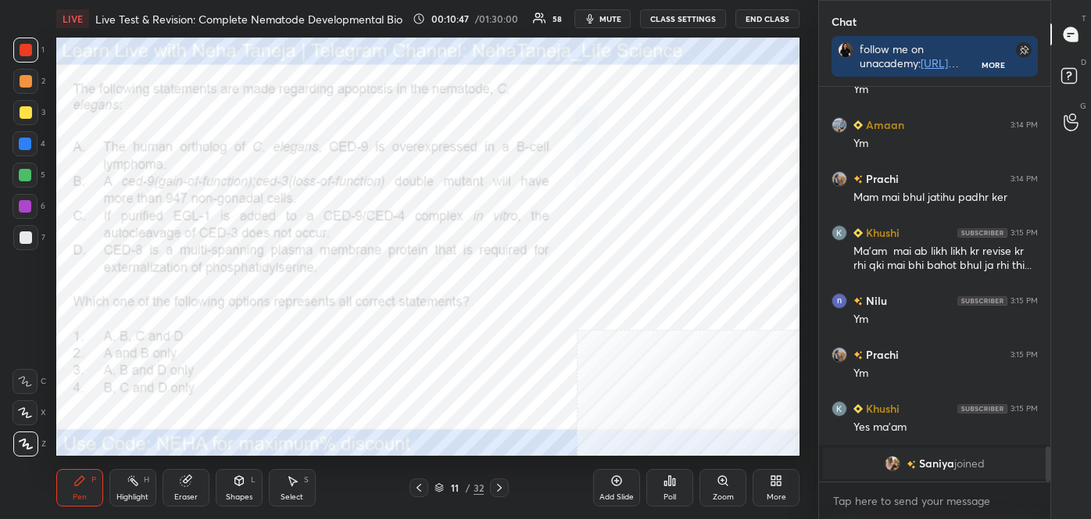
scroll to position [4032, 0]
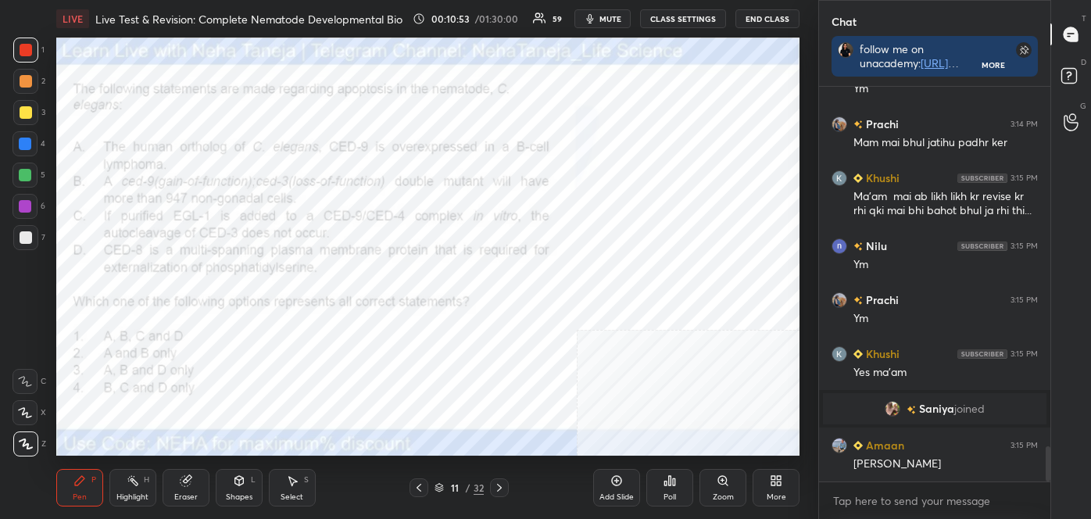
click at [618, 23] on span "mute" at bounding box center [610, 18] width 22 height 11
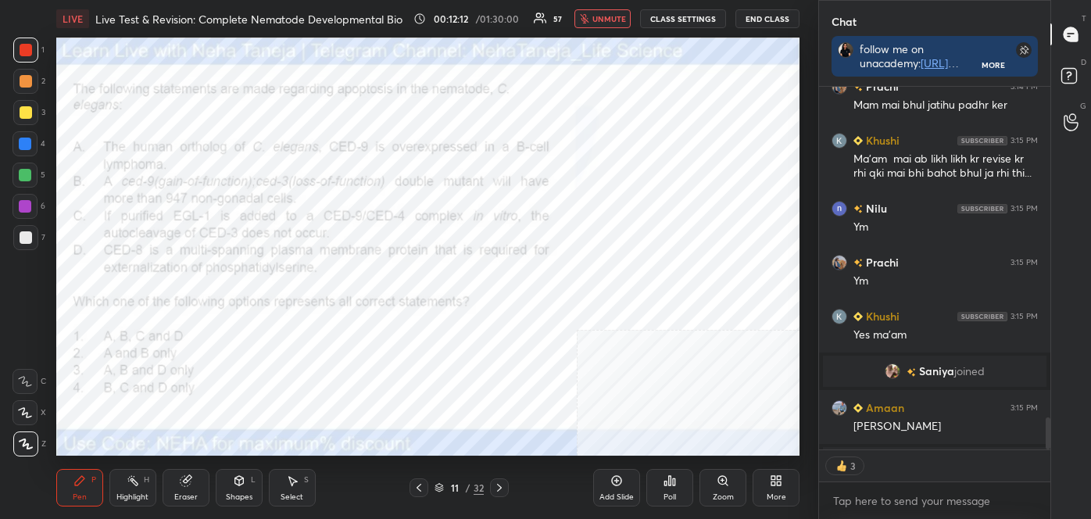
scroll to position [4070, 0]
click at [617, 15] on span "unmute" at bounding box center [609, 18] width 34 height 11
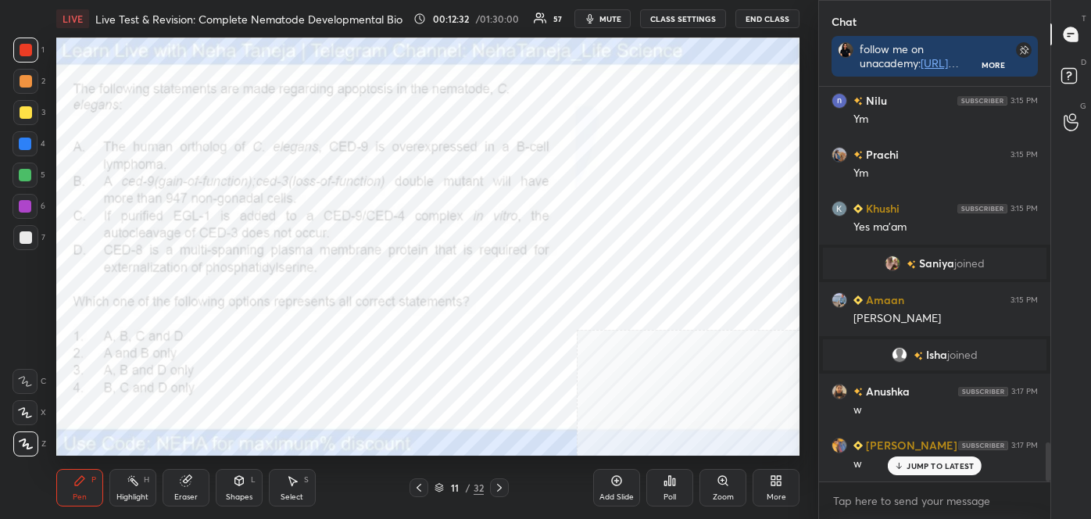
scroll to position [3632, 0]
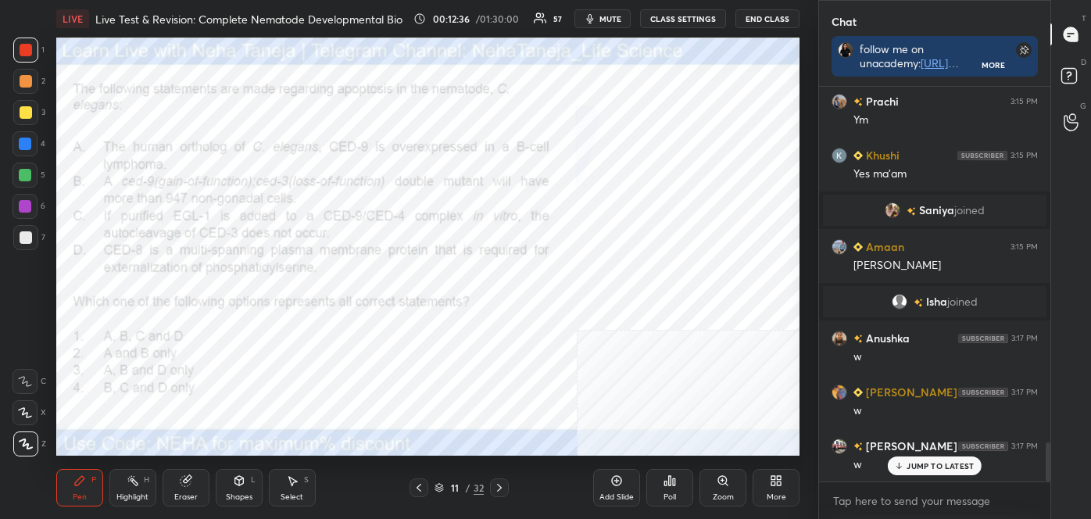
click at [618, 21] on span "mute" at bounding box center [610, 18] width 22 height 11
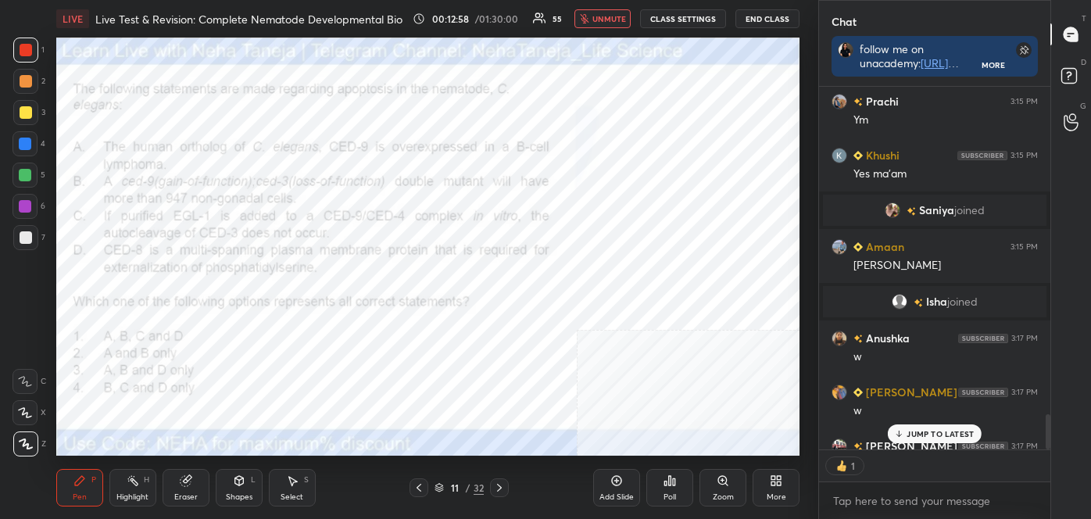
scroll to position [5, 4]
click at [619, 21] on span "unmute" at bounding box center [609, 18] width 34 height 11
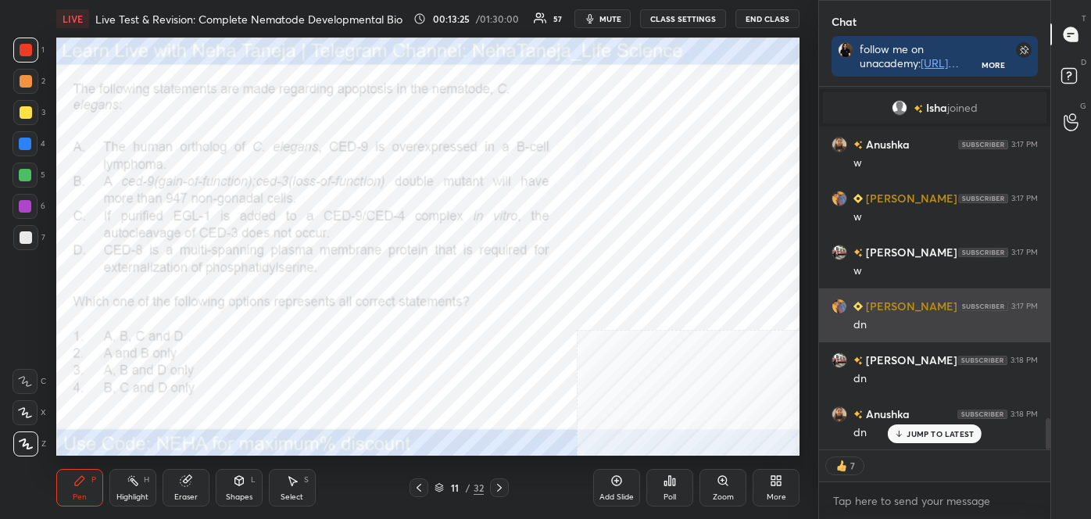
scroll to position [3880, 0]
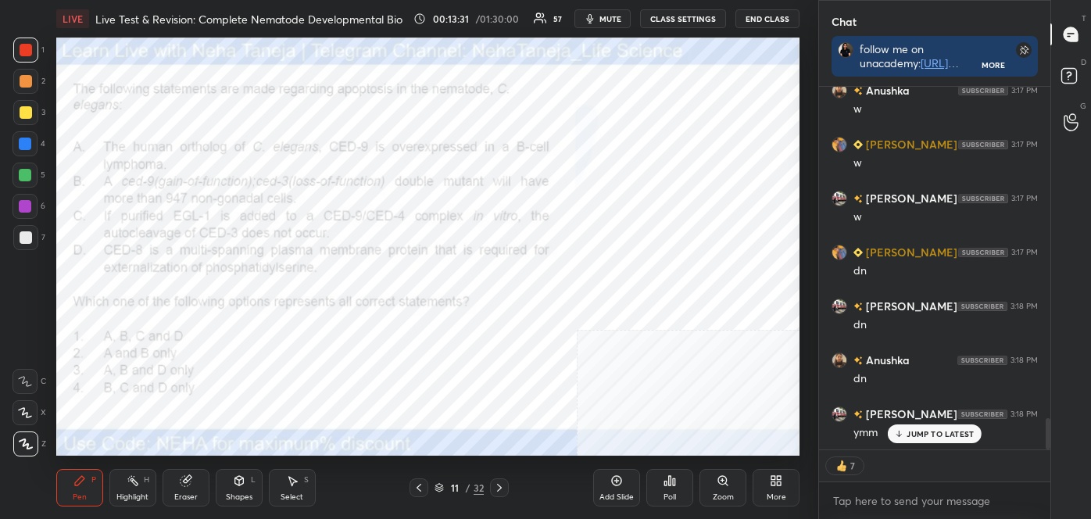
click at [676, 486] on div "Poll" at bounding box center [669, 488] width 47 height 38
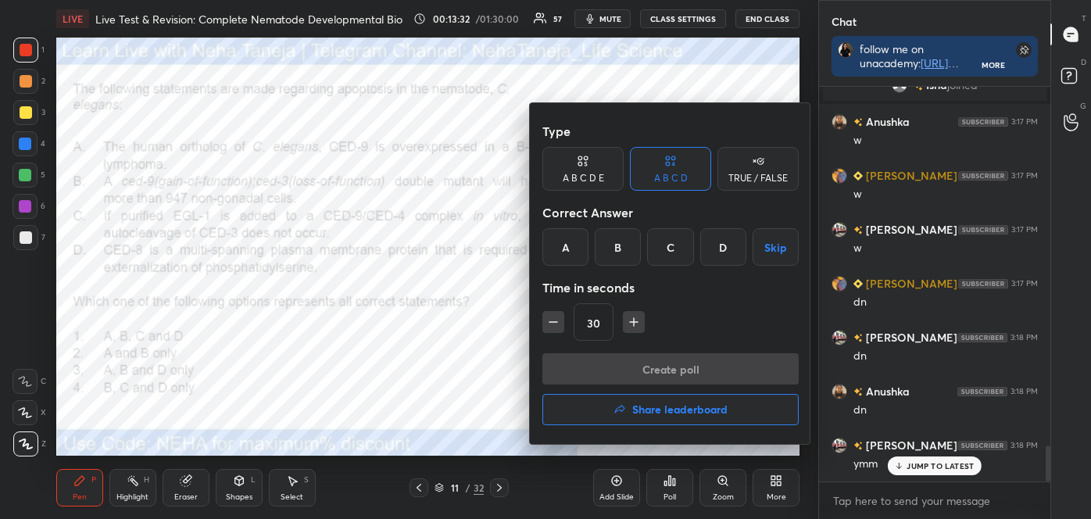
scroll to position [3848, 0]
click at [673, 255] on div "C" at bounding box center [670, 247] width 46 height 38
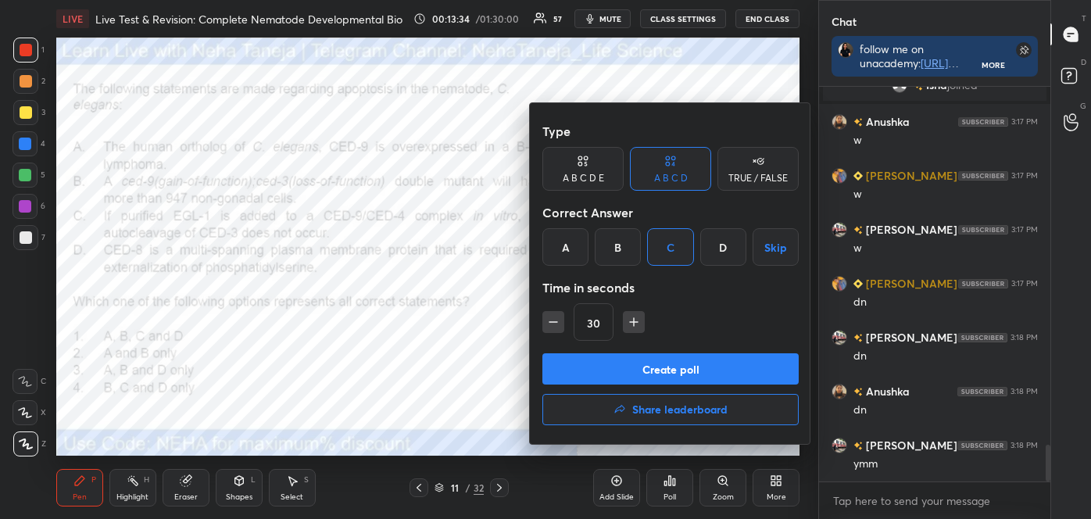
click at [679, 358] on button "Create poll" at bounding box center [670, 368] width 256 height 31
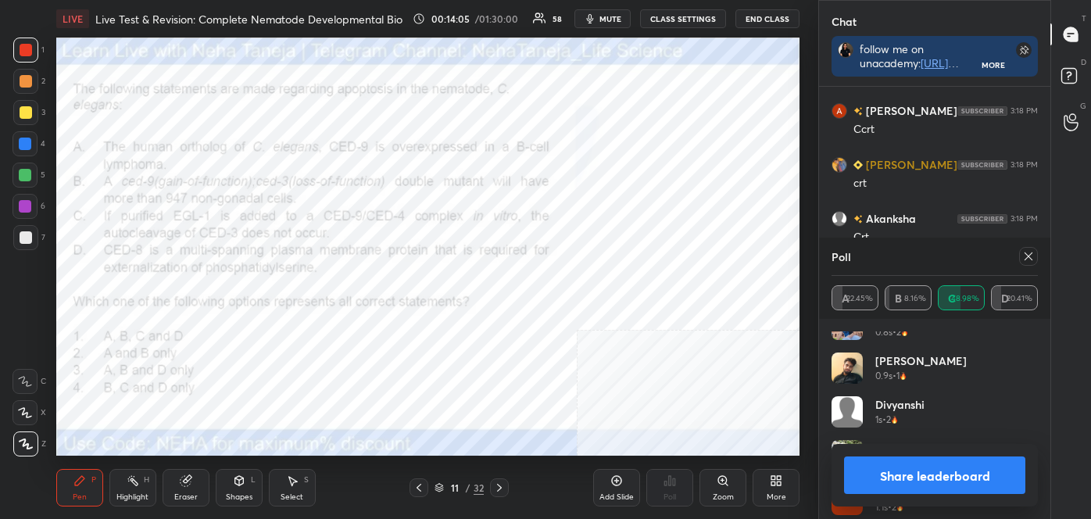
scroll to position [0, 0]
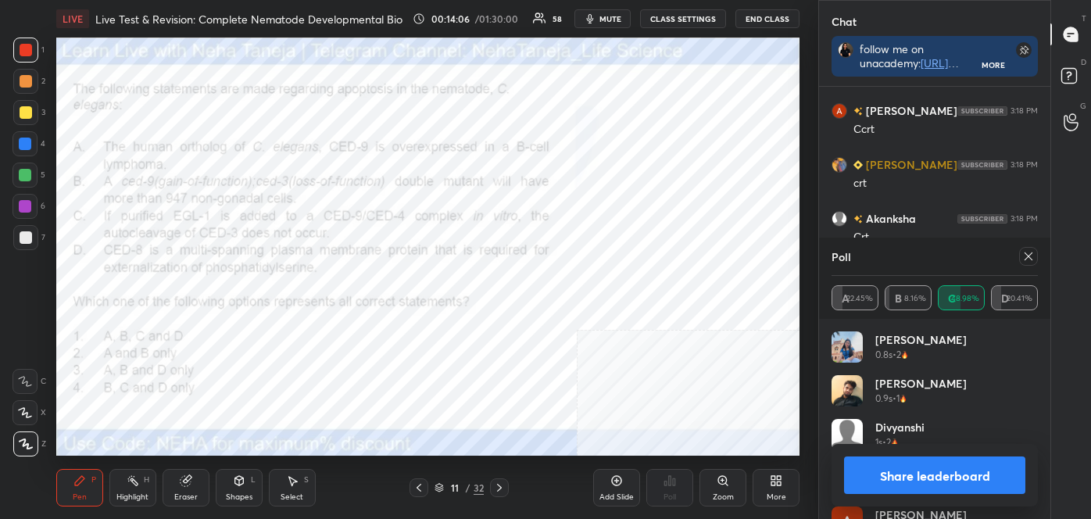
click at [984, 470] on button "Share leaderboard" at bounding box center [934, 475] width 181 height 38
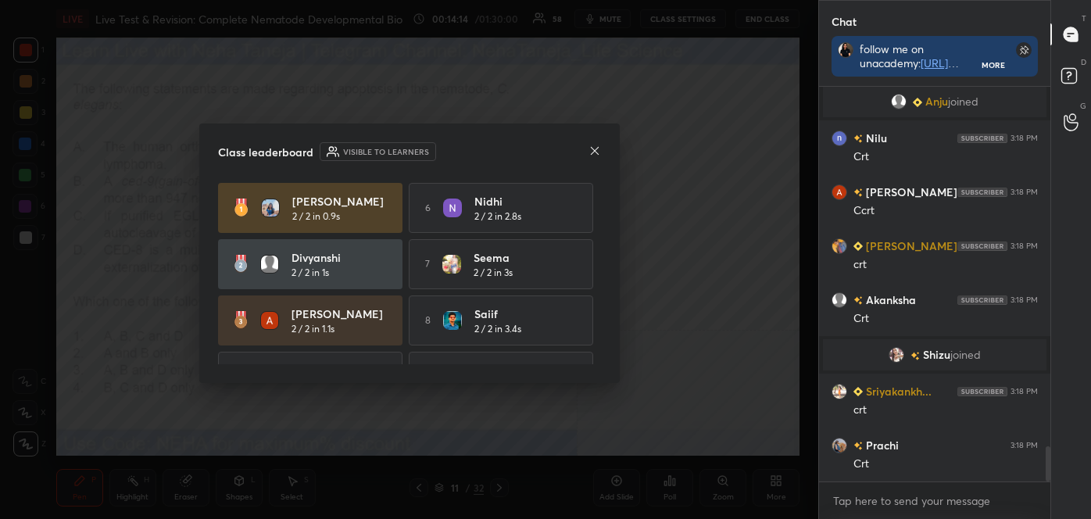
click at [595, 146] on icon at bounding box center [594, 151] width 13 height 13
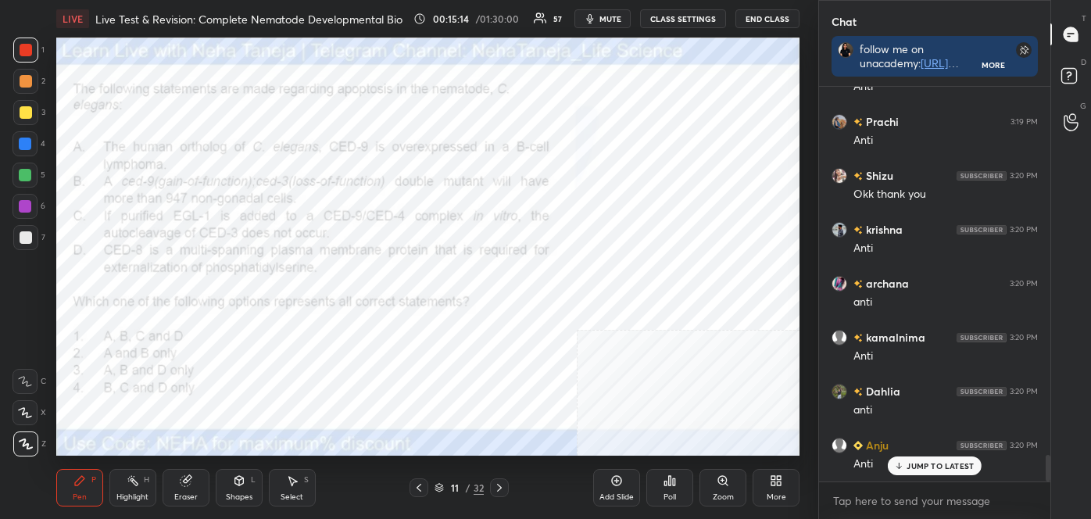
scroll to position [5495, 0]
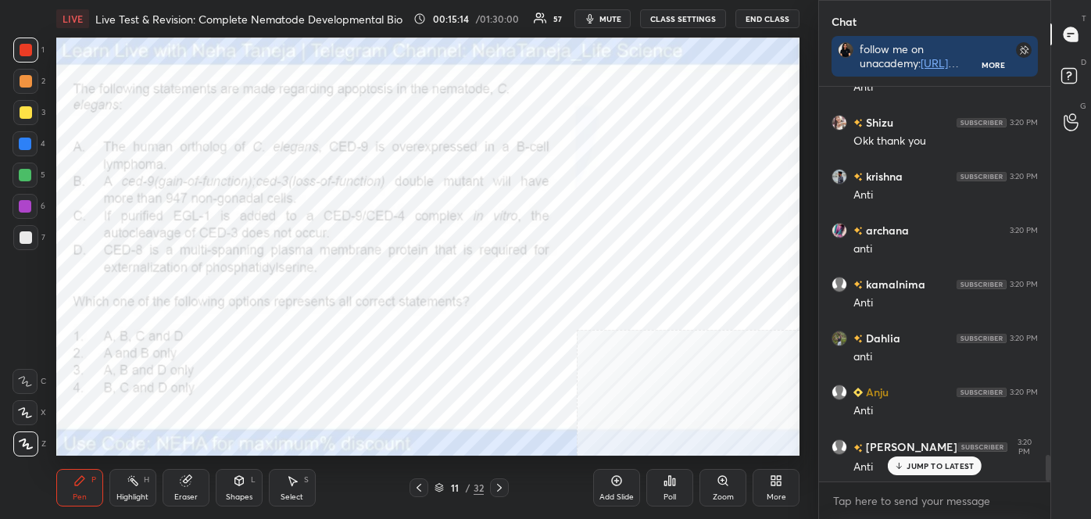
click at [138, 488] on div "Highlight H" at bounding box center [132, 488] width 47 height 38
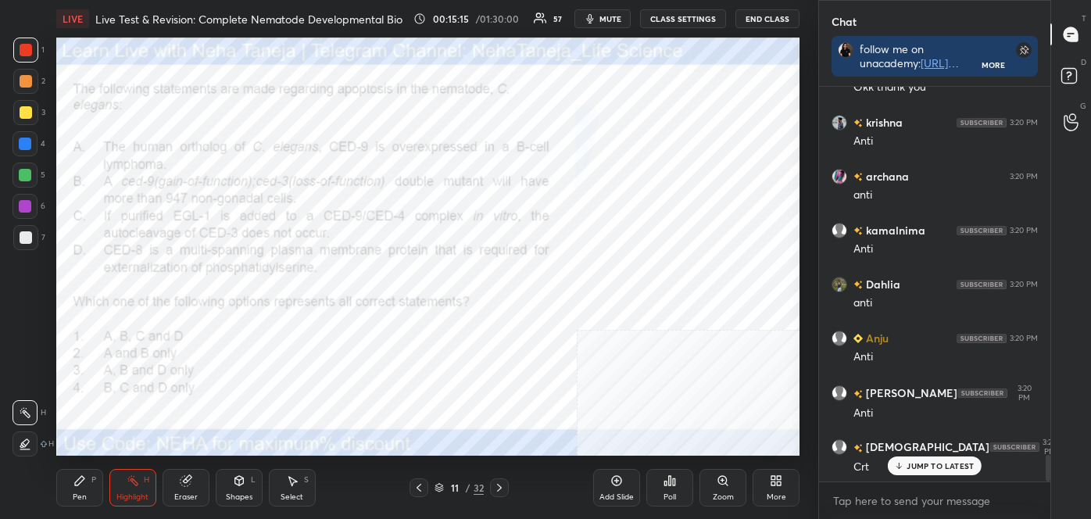
click at [27, 441] on icon at bounding box center [25, 444] width 13 height 13
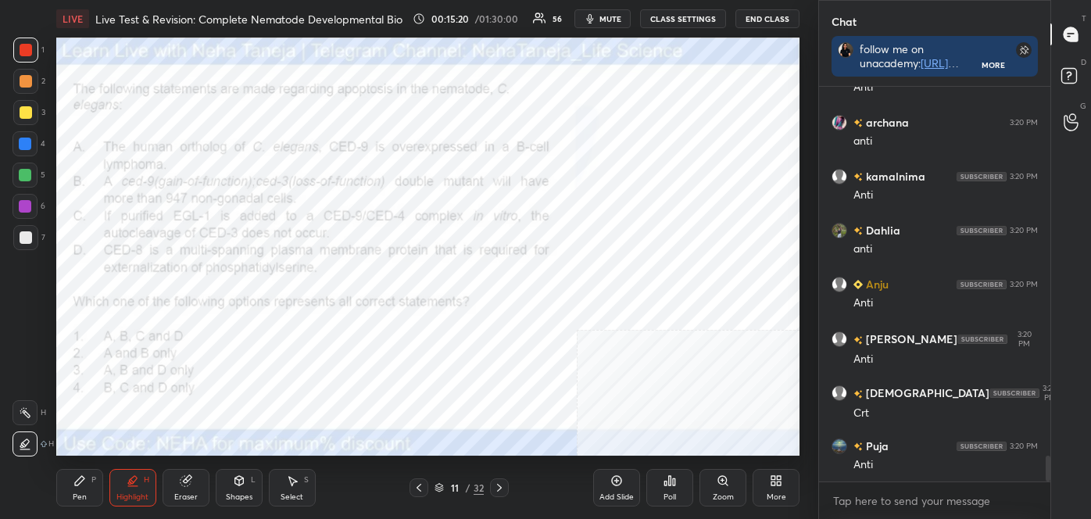
scroll to position [5657, 0]
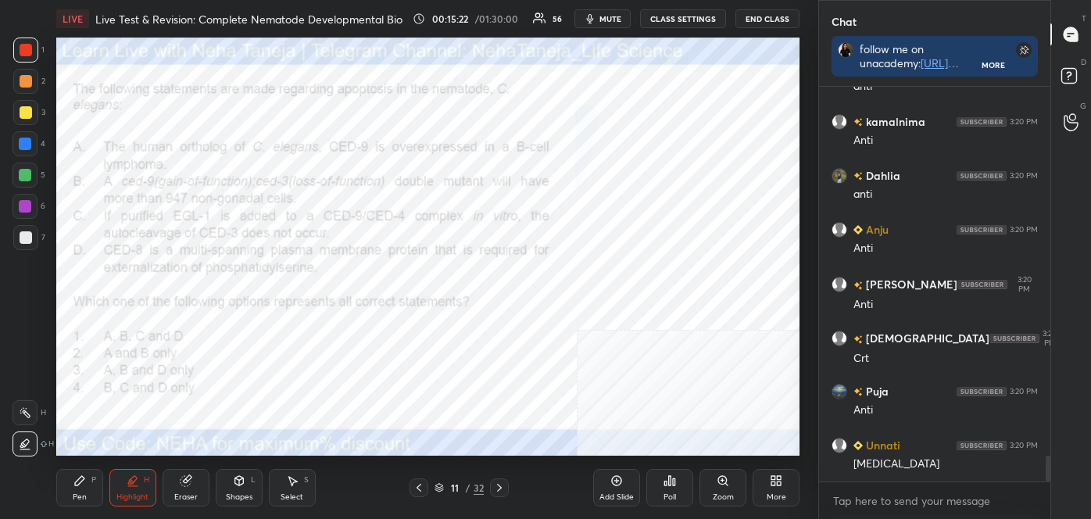
drag, startPoint x: 23, startPoint y: 406, endPoint x: 13, endPoint y: 406, distance: 9.4
click at [22, 406] on icon at bounding box center [25, 412] width 13 height 13
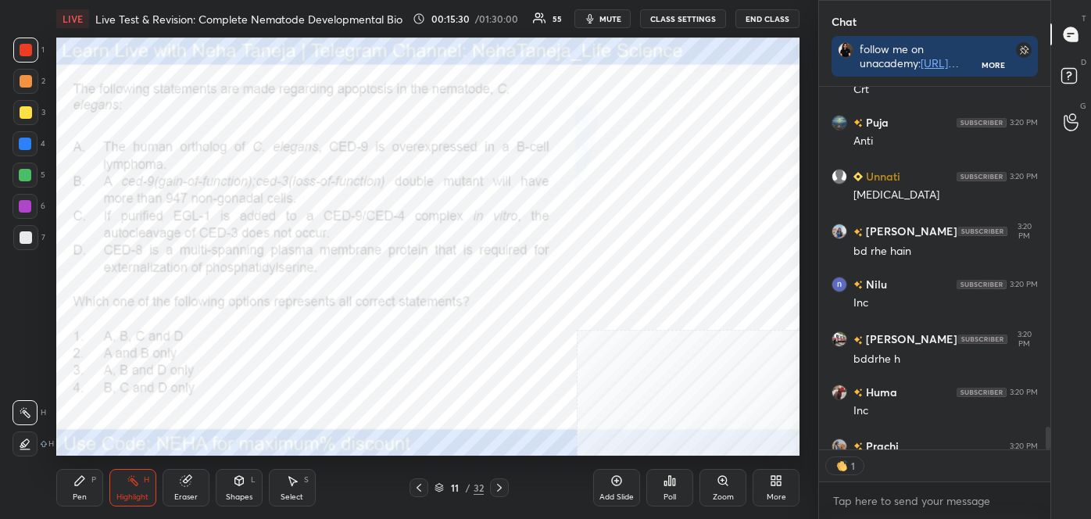
scroll to position [5997, 0]
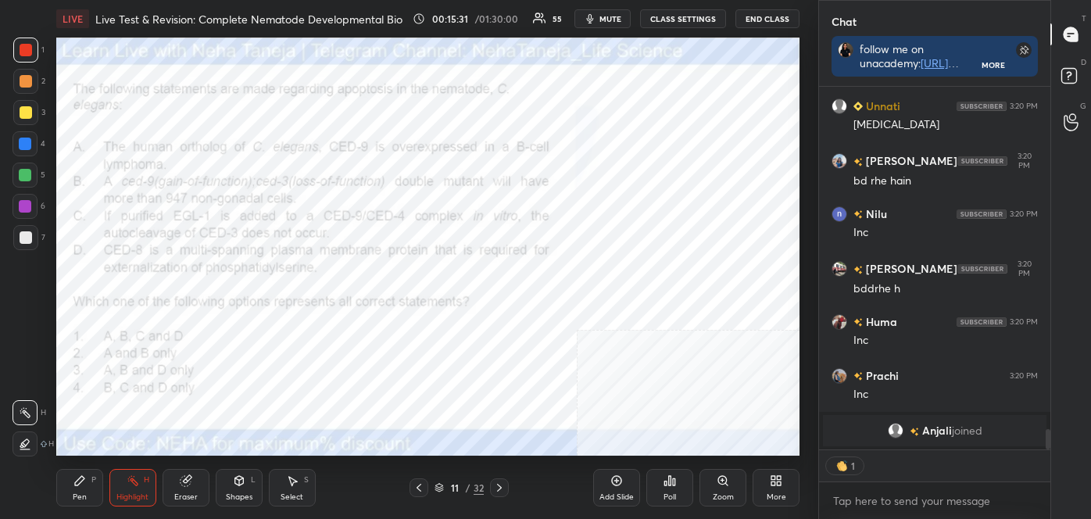
click at [69, 499] on div "Pen P" at bounding box center [79, 488] width 47 height 38
click at [23, 381] on icon at bounding box center [25, 381] width 13 height 9
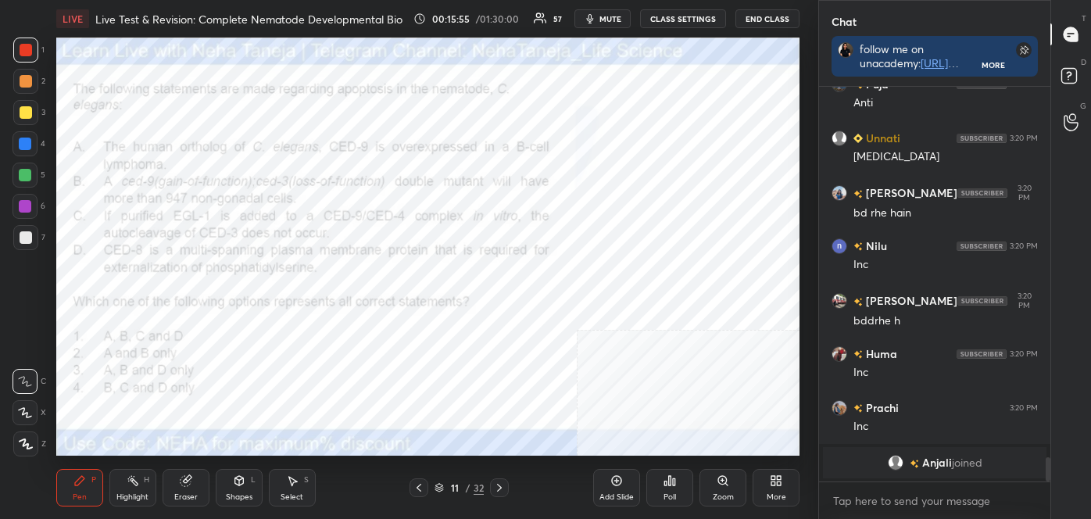
click at [133, 498] on div "Highlight" at bounding box center [132, 497] width 32 height 8
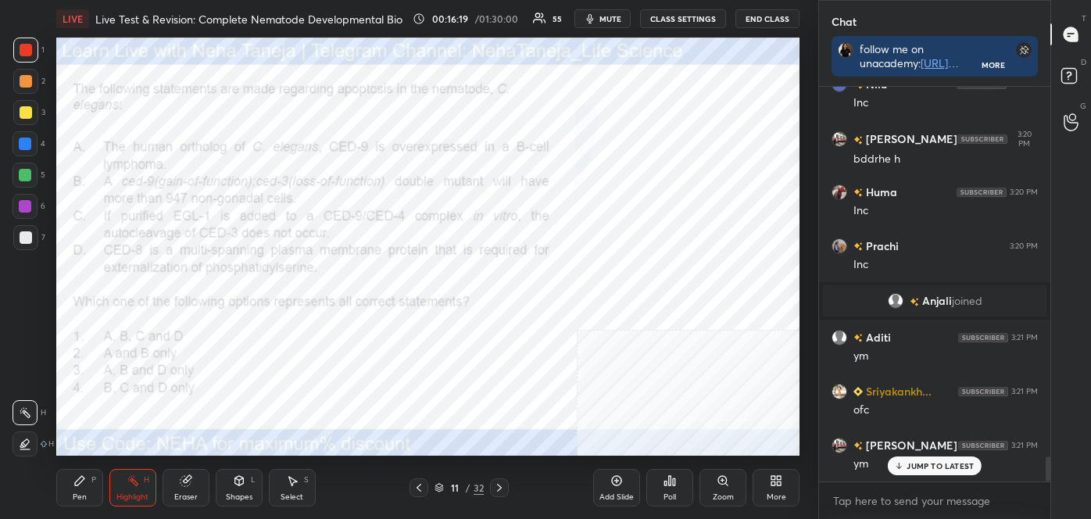
scroll to position [5751, 0]
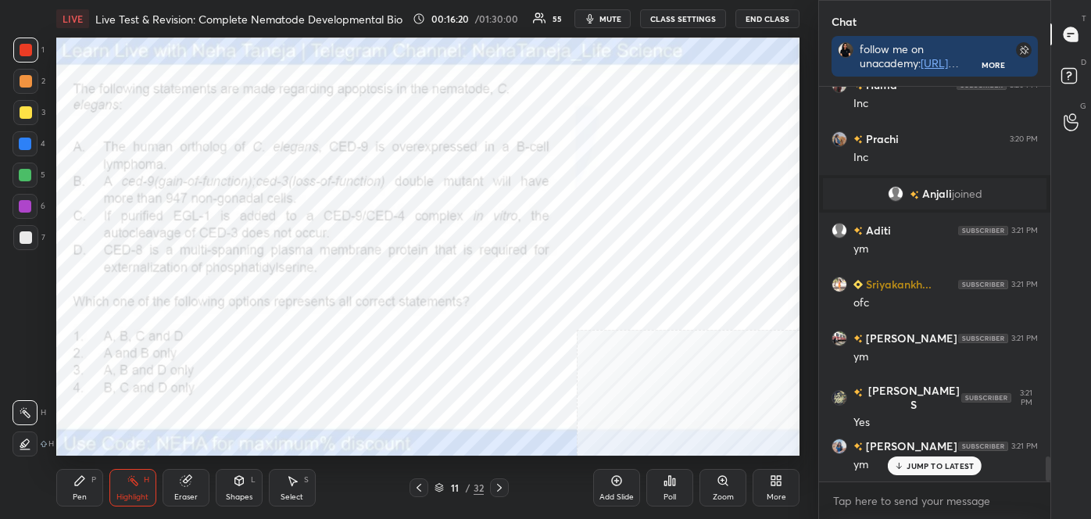
click at [80, 477] on icon at bounding box center [79, 480] width 9 height 9
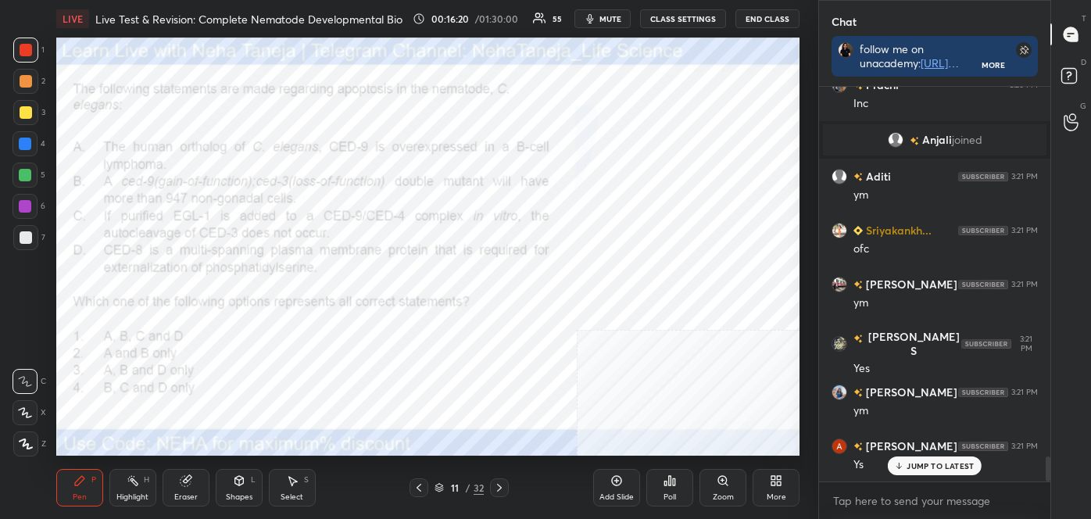
click at [27, 377] on icon at bounding box center [25, 381] width 14 height 11
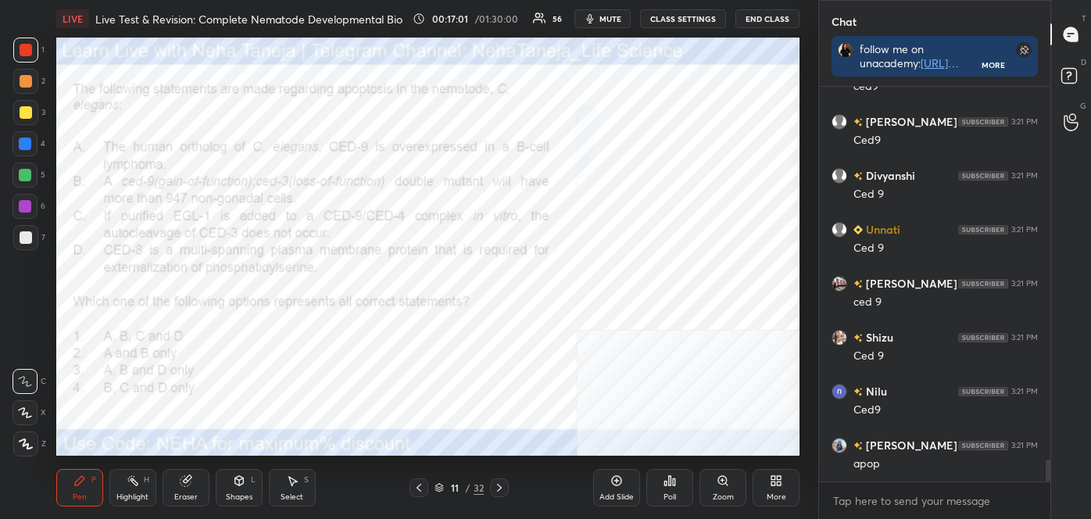
scroll to position [6738, 0]
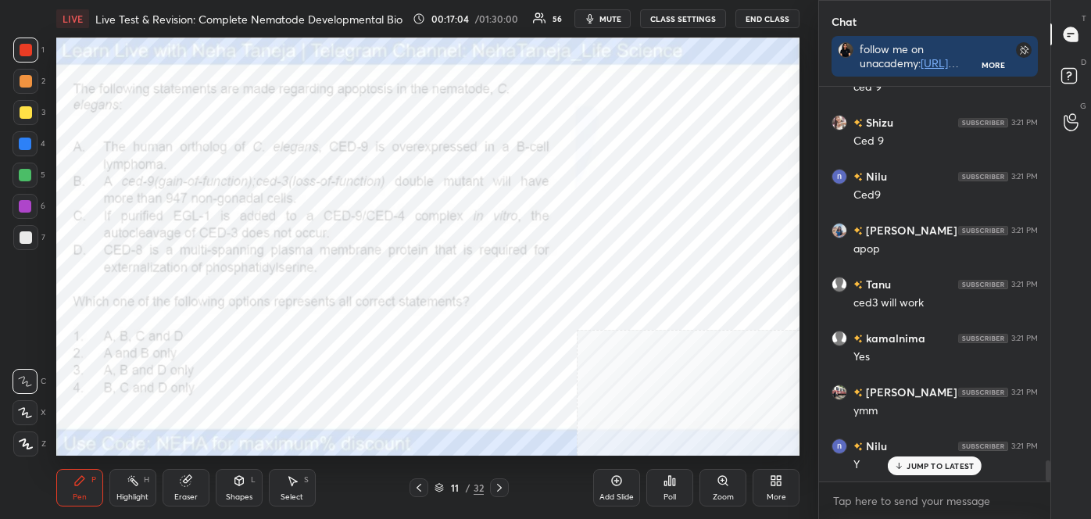
click at [504, 488] on icon at bounding box center [499, 487] width 13 height 13
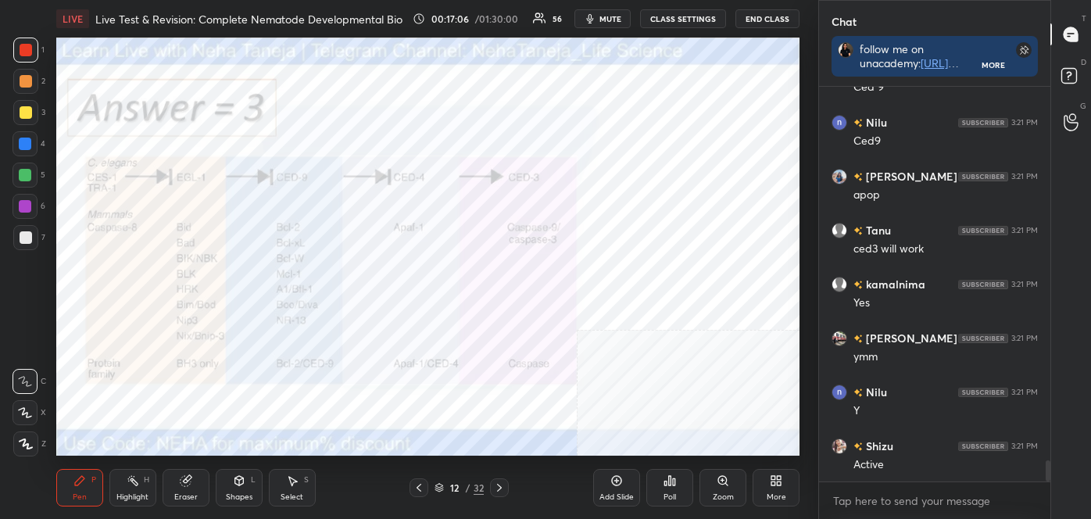
scroll to position [7008, 0]
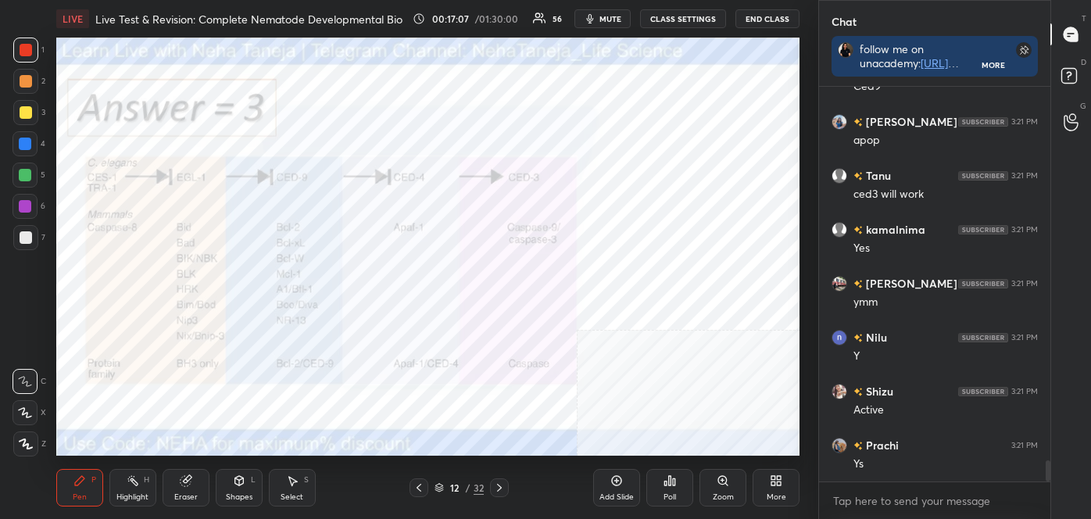
click at [419, 484] on icon at bounding box center [419, 487] width 13 height 13
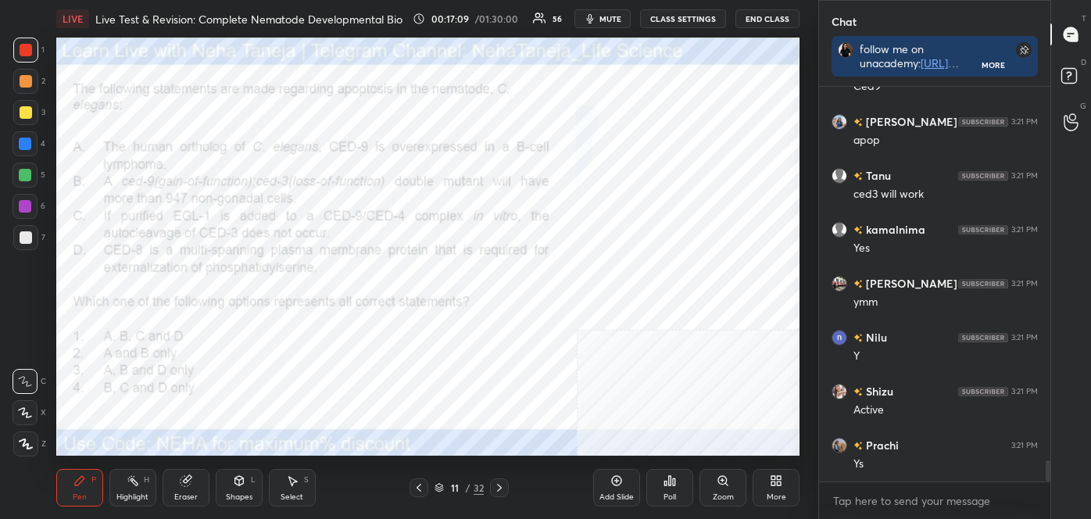
click at [143, 485] on div "Highlight H" at bounding box center [132, 488] width 47 height 38
drag, startPoint x: 499, startPoint y: 487, endPoint x: 496, endPoint y: 463, distance: 24.4
click at [499, 486] on icon at bounding box center [499, 487] width 13 height 13
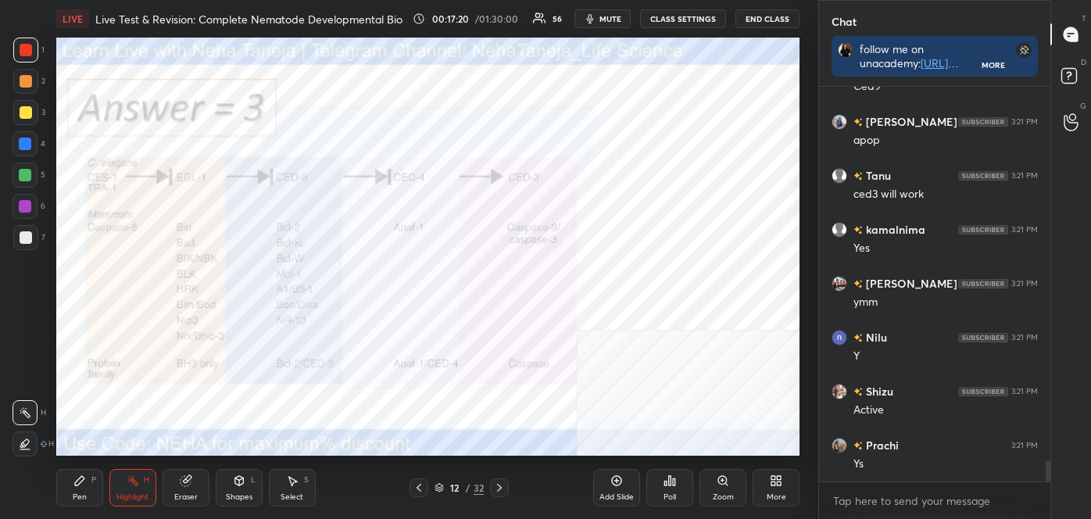
click at [420, 481] on icon at bounding box center [419, 487] width 13 height 13
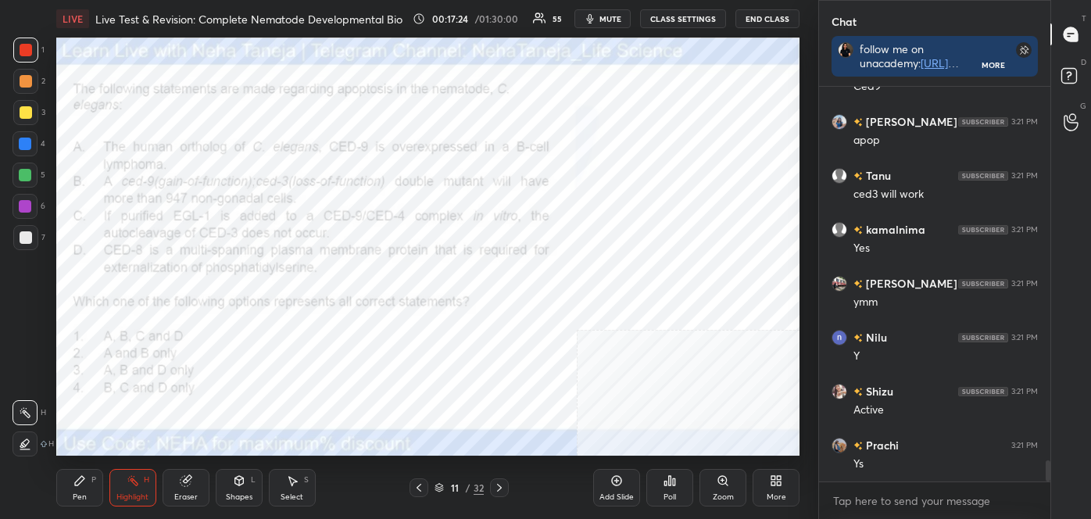
click at [66, 495] on div "Pen P" at bounding box center [79, 488] width 47 height 38
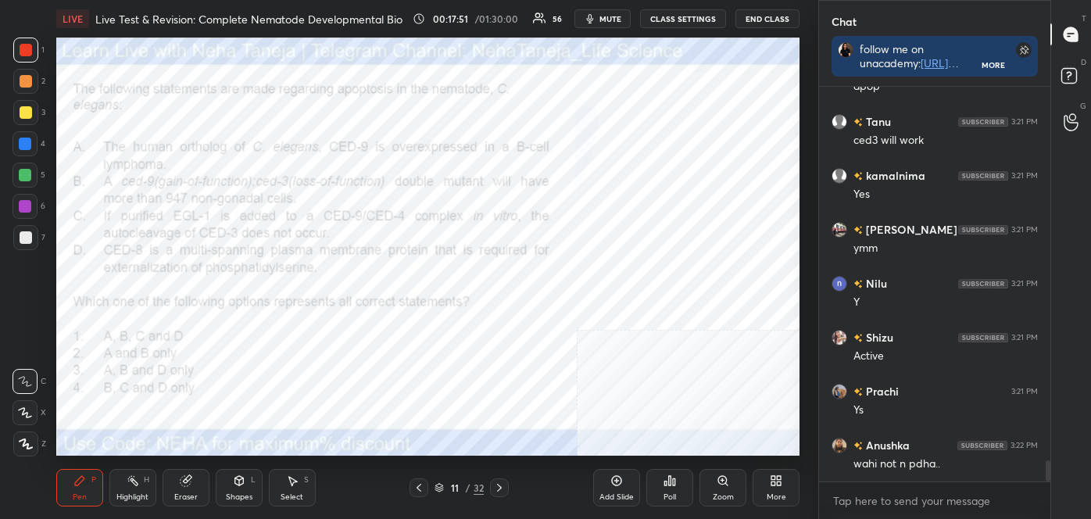
click at [500, 484] on icon at bounding box center [499, 487] width 13 height 13
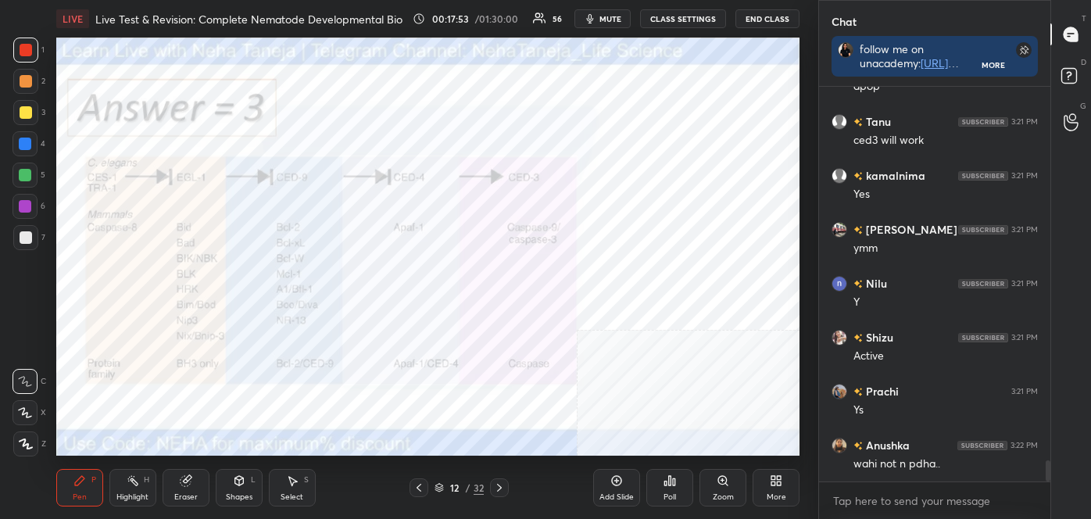
click at [148, 481] on div "H" at bounding box center [146, 480] width 5 height 8
drag, startPoint x: 418, startPoint y: 489, endPoint x: 408, endPoint y: 492, distance: 10.6
click at [413, 492] on icon at bounding box center [419, 487] width 13 height 13
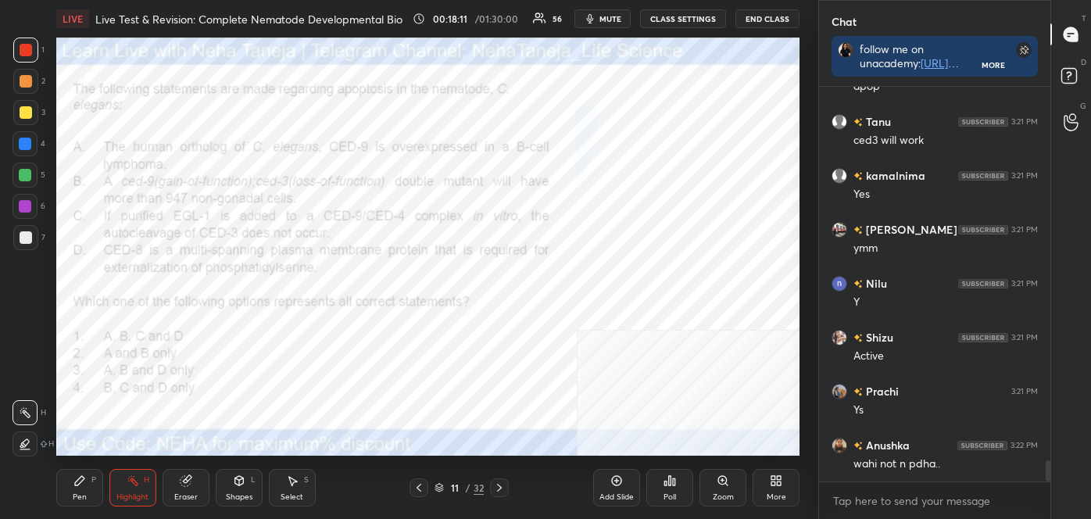
scroll to position [7115, 0]
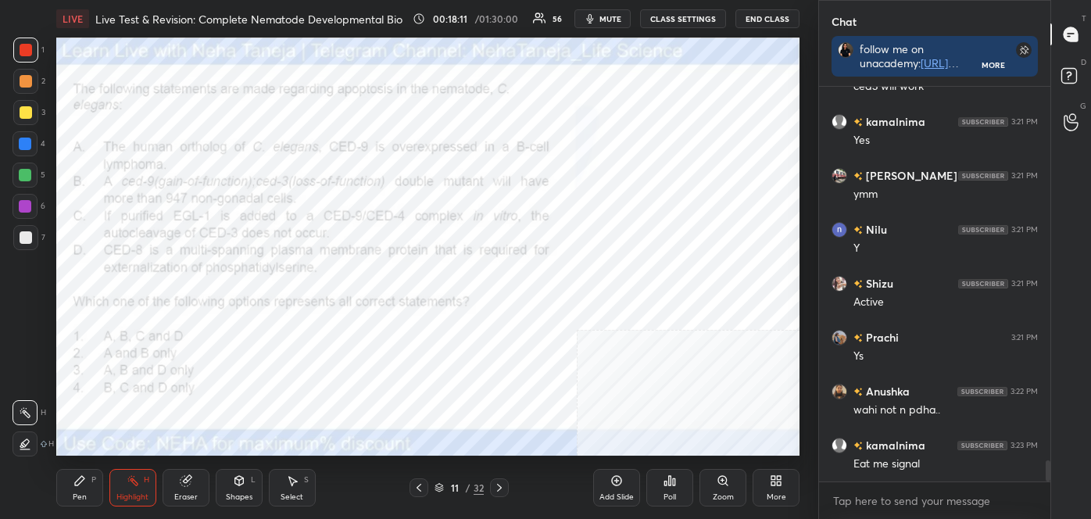
click at [83, 490] on div "Pen P" at bounding box center [79, 488] width 47 height 38
drag, startPoint x: 20, startPoint y: 441, endPoint x: 34, endPoint y: 419, distance: 26.4
click at [20, 441] on icon at bounding box center [26, 443] width 14 height 11
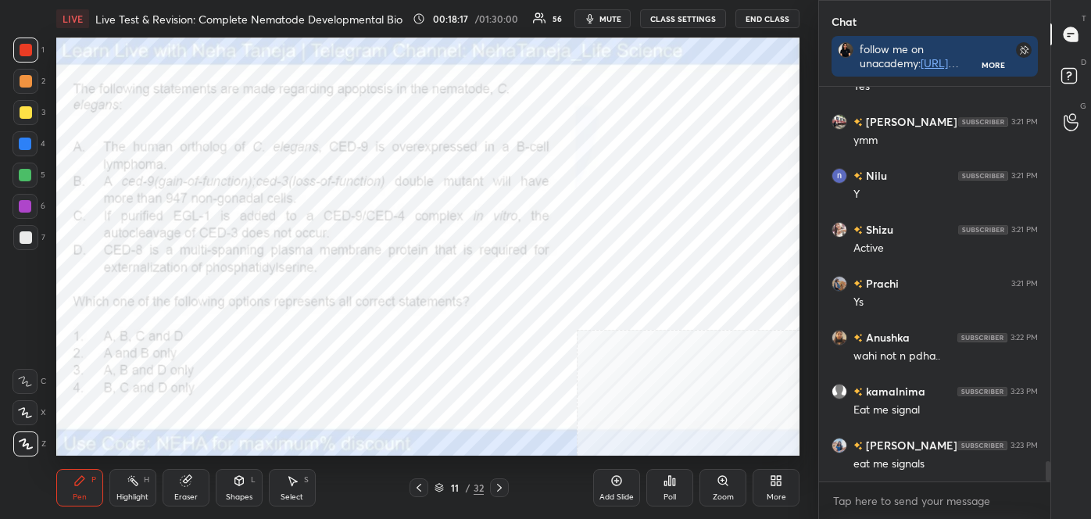
scroll to position [7223, 0]
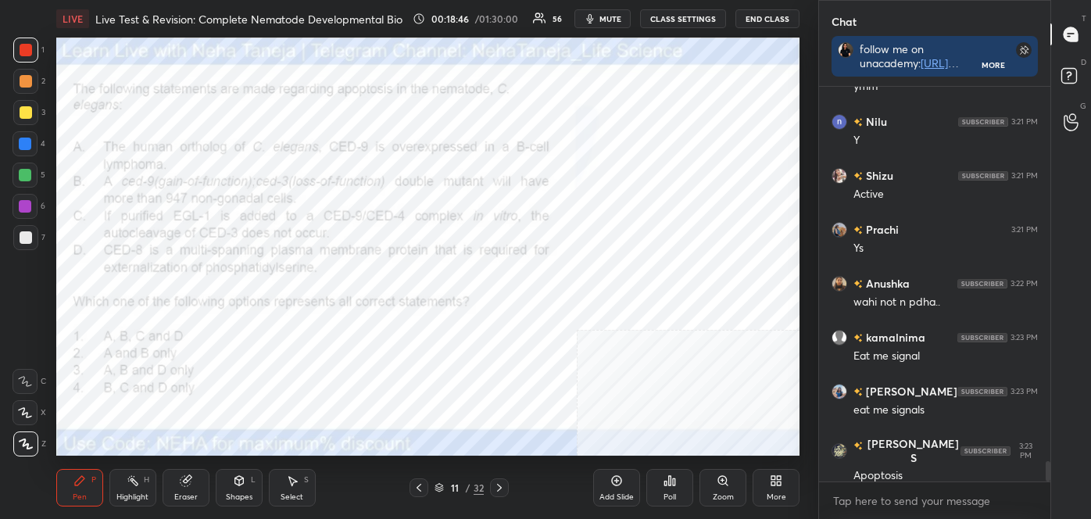
click at [502, 482] on icon at bounding box center [499, 487] width 13 height 13
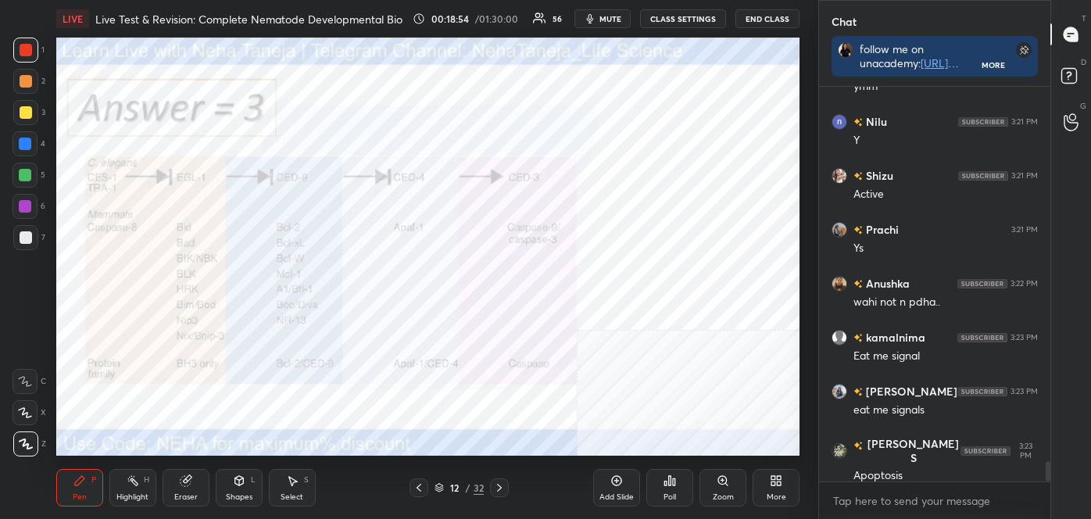
click at [499, 486] on icon at bounding box center [499, 487] width 13 height 13
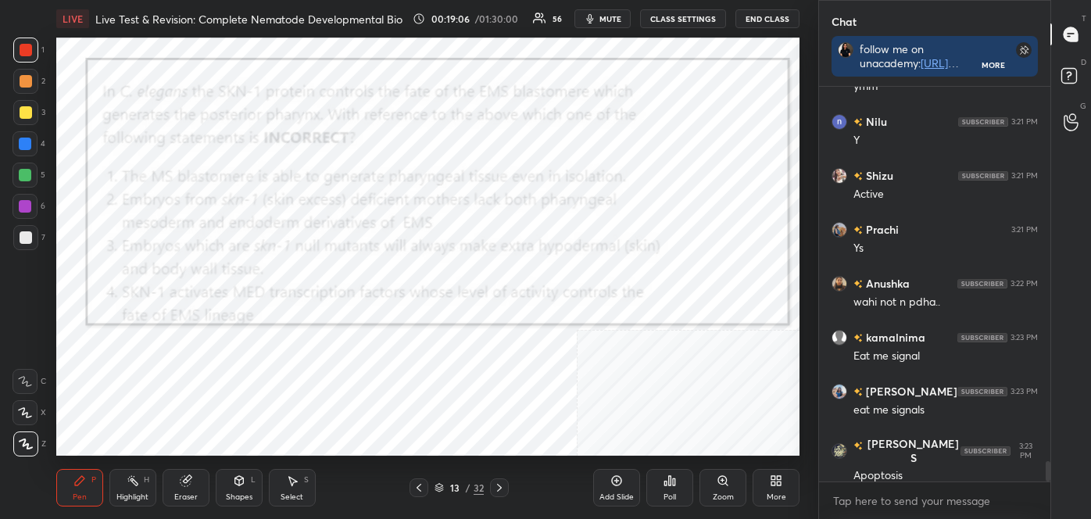
click at [146, 489] on div "Highlight H" at bounding box center [132, 488] width 47 height 38
click at [29, 444] on icon at bounding box center [25, 444] width 13 height 13
click at [24, 112] on div at bounding box center [26, 112] width 13 height 13
click at [613, 19] on span "mute" at bounding box center [610, 18] width 22 height 11
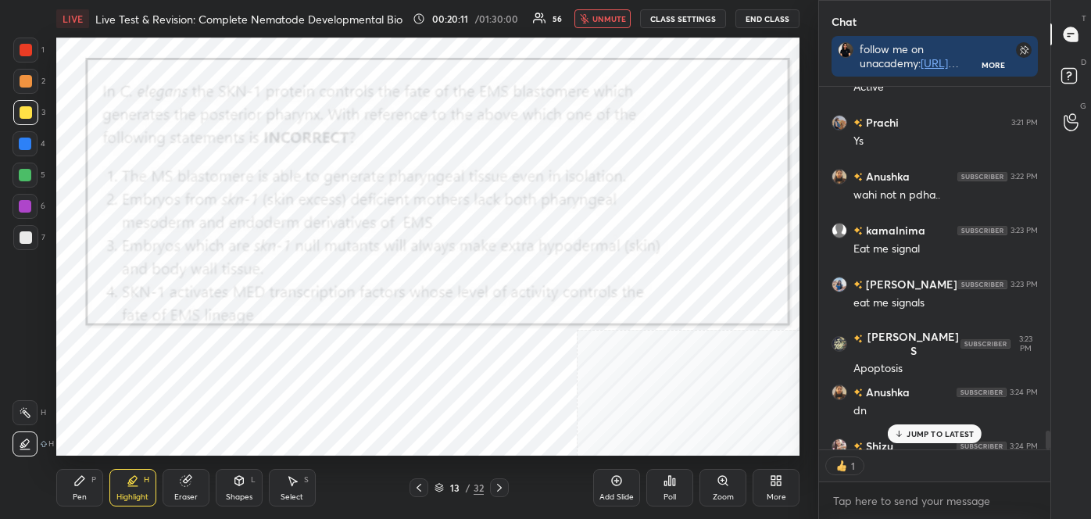
scroll to position [358, 227]
click at [589, 15] on icon "button" at bounding box center [584, 18] width 9 height 9
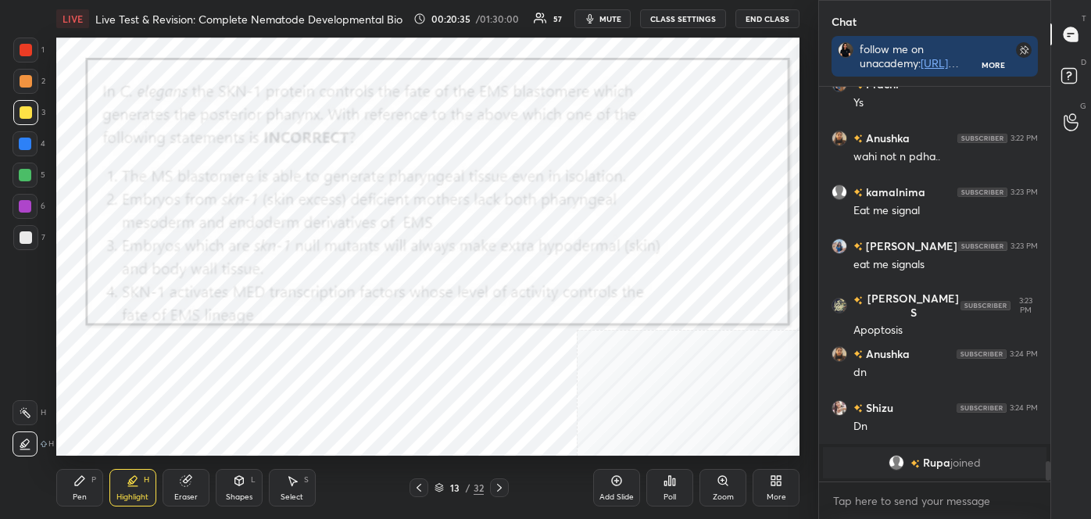
scroll to position [7369, 0]
click at [674, 485] on icon at bounding box center [674, 481] width 2 height 7
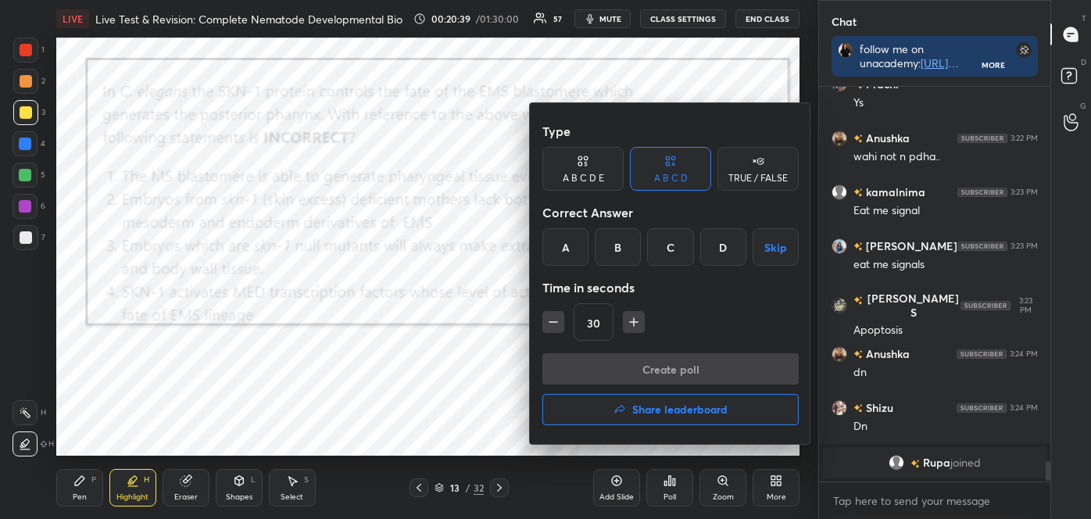
scroll to position [7422, 0]
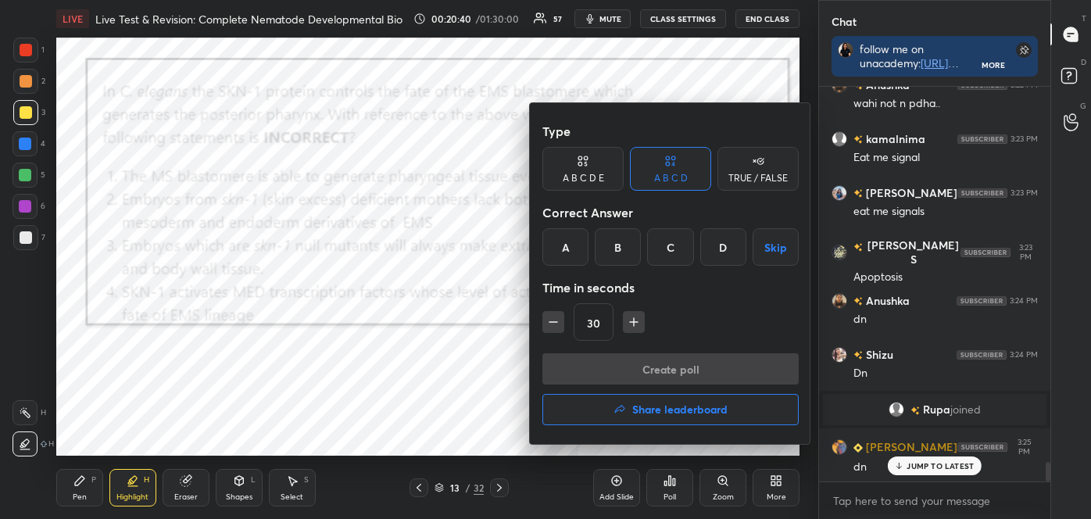
click at [669, 256] on div "C" at bounding box center [670, 247] width 46 height 38
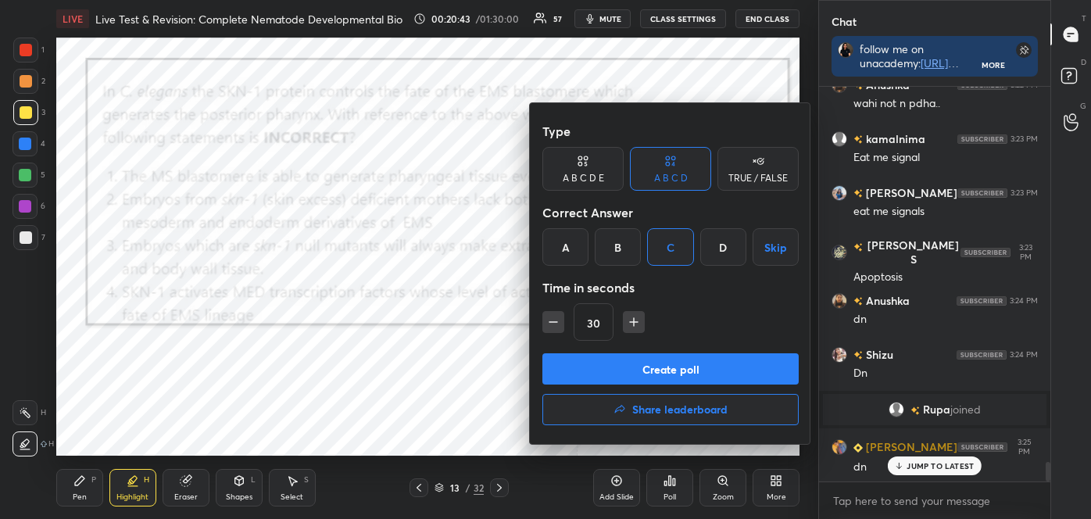
click at [664, 357] on button "Create poll" at bounding box center [670, 368] width 256 height 31
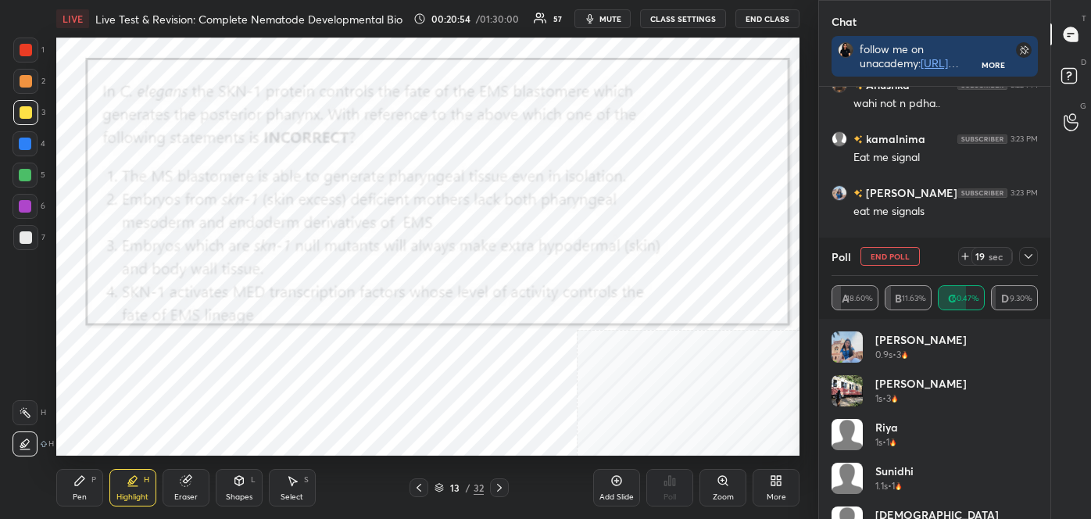
scroll to position [7519, 0]
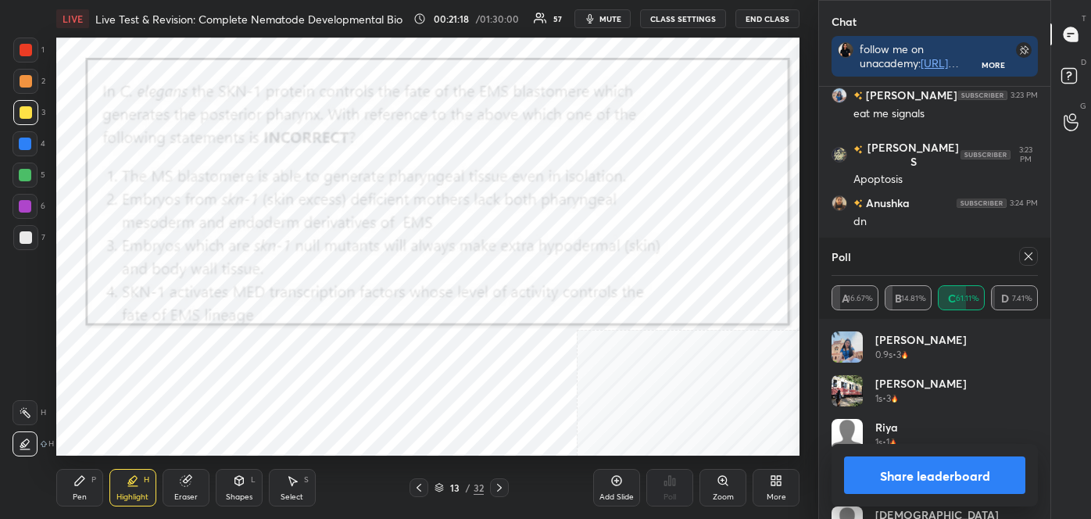
click at [942, 467] on button "Share leaderboard" at bounding box center [934, 475] width 181 height 38
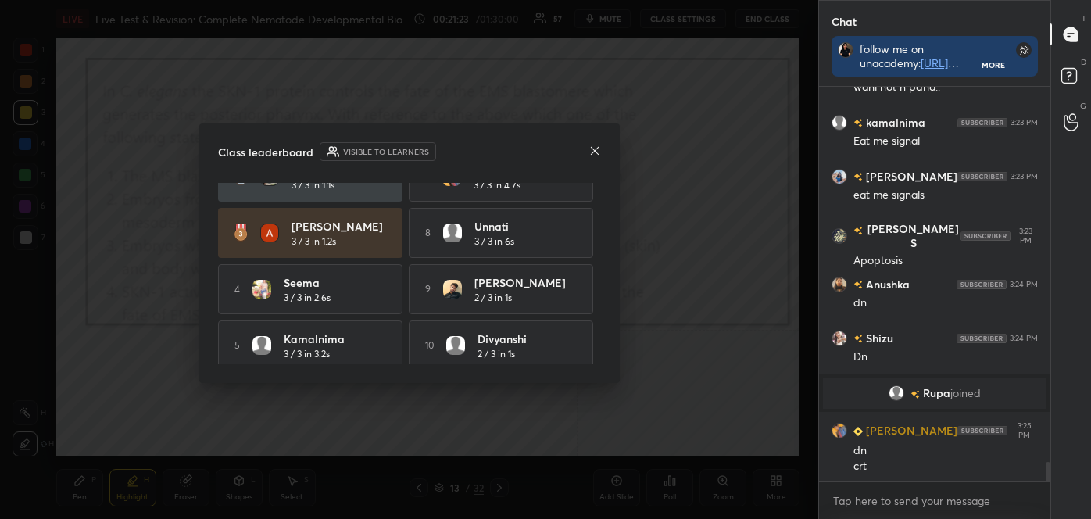
scroll to position [98, 0]
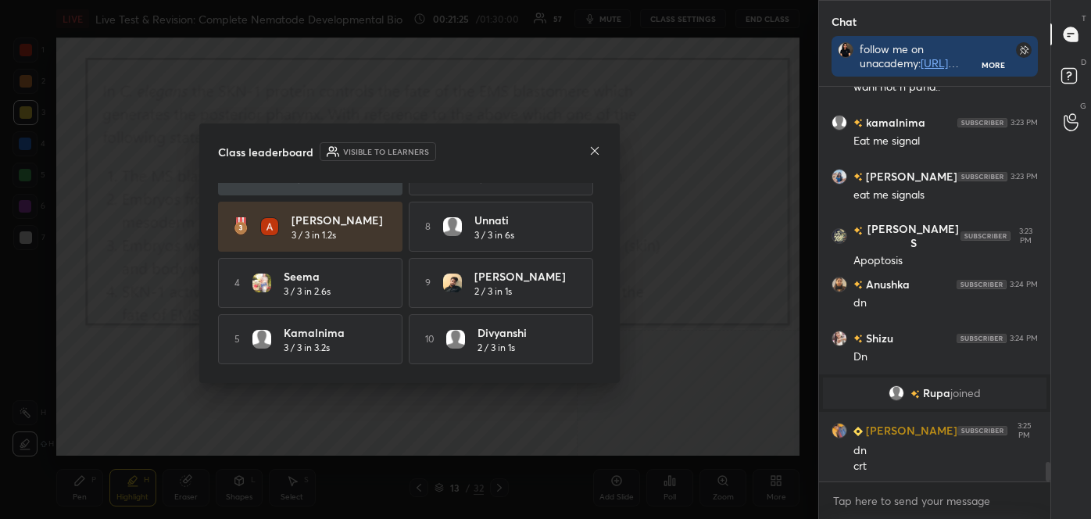
click at [597, 149] on icon at bounding box center [594, 151] width 13 height 13
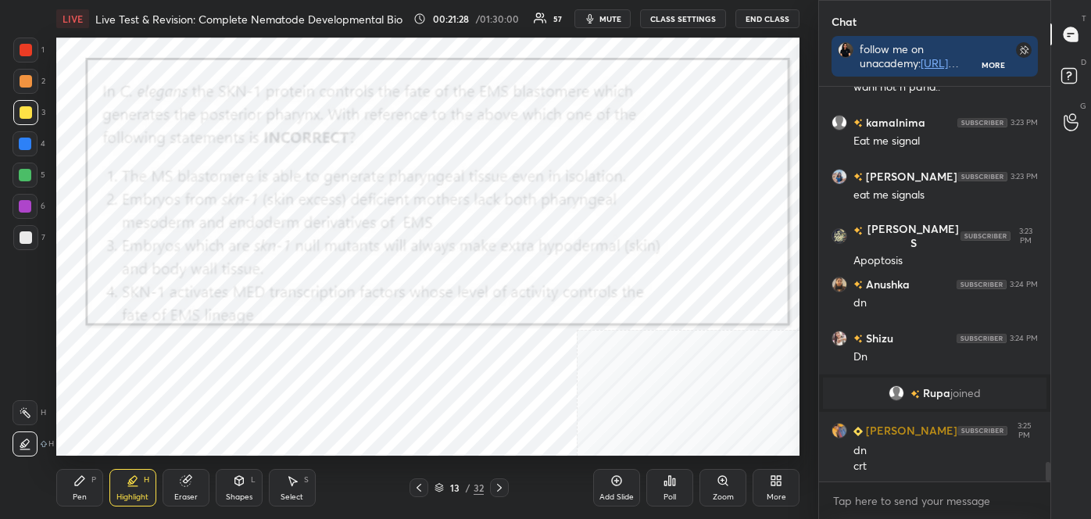
click at [24, 404] on div at bounding box center [25, 412] width 25 height 25
click at [497, 486] on icon at bounding box center [499, 487] width 13 height 13
click at [420, 486] on icon at bounding box center [419, 487] width 13 height 13
click at [20, 444] on icon at bounding box center [25, 444] width 13 height 13
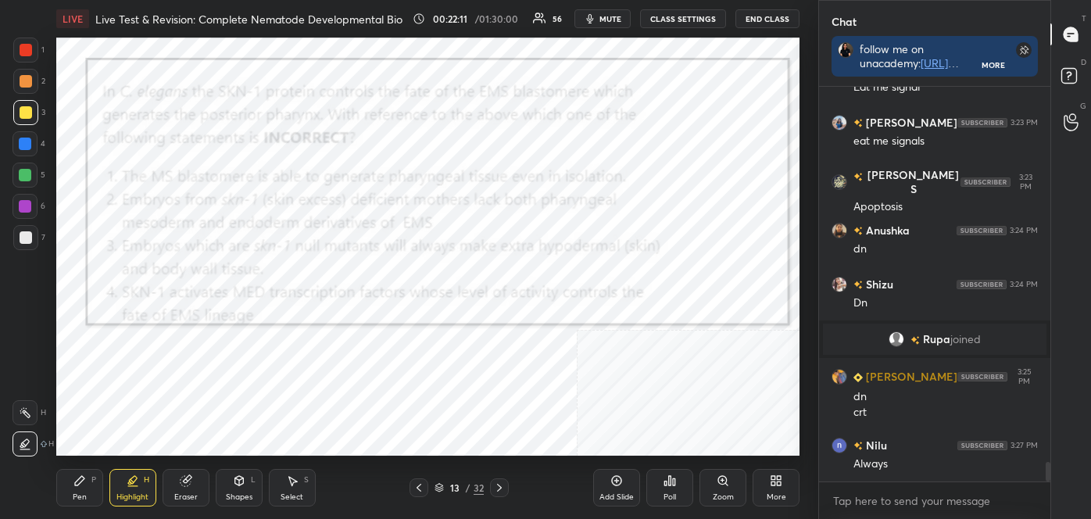
click at [34, 418] on div at bounding box center [25, 412] width 25 height 25
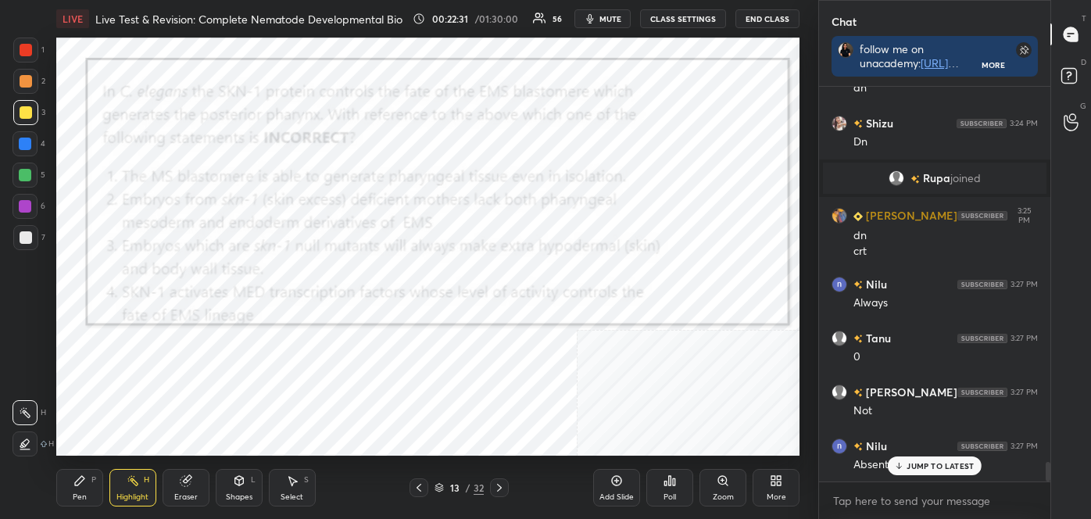
scroll to position [7708, 0]
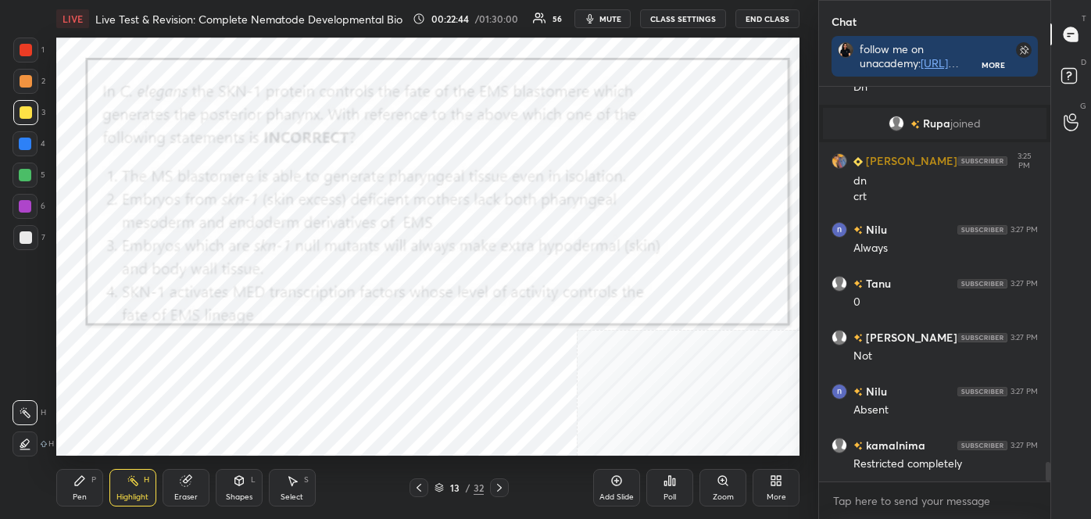
drag, startPoint x: 84, startPoint y: 487, endPoint x: 66, endPoint y: 461, distance: 31.0
click at [83, 486] on div "Pen P" at bounding box center [79, 488] width 47 height 38
click at [25, 438] on div at bounding box center [25, 443] width 25 height 25
click at [24, 53] on div at bounding box center [26, 50] width 13 height 13
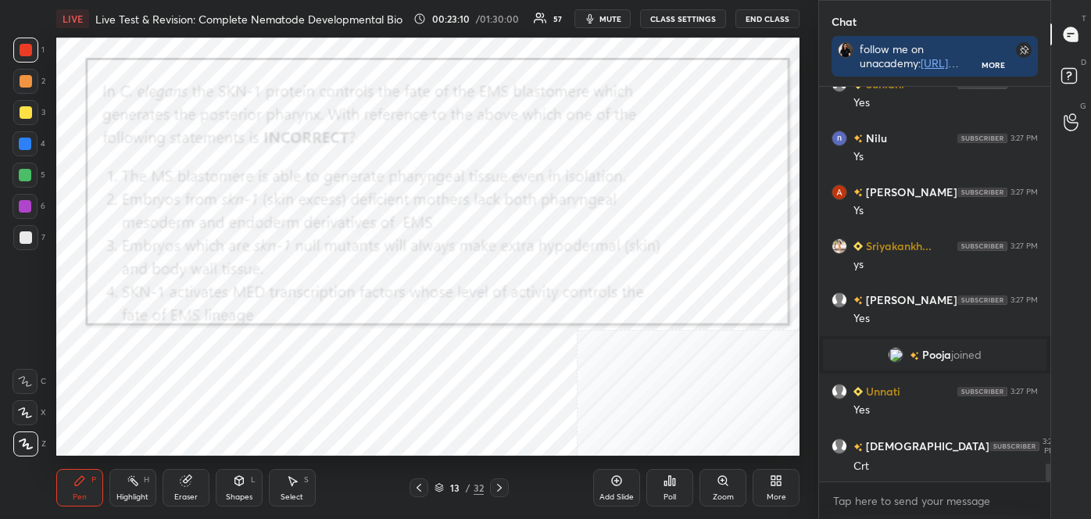
scroll to position [8284, 0]
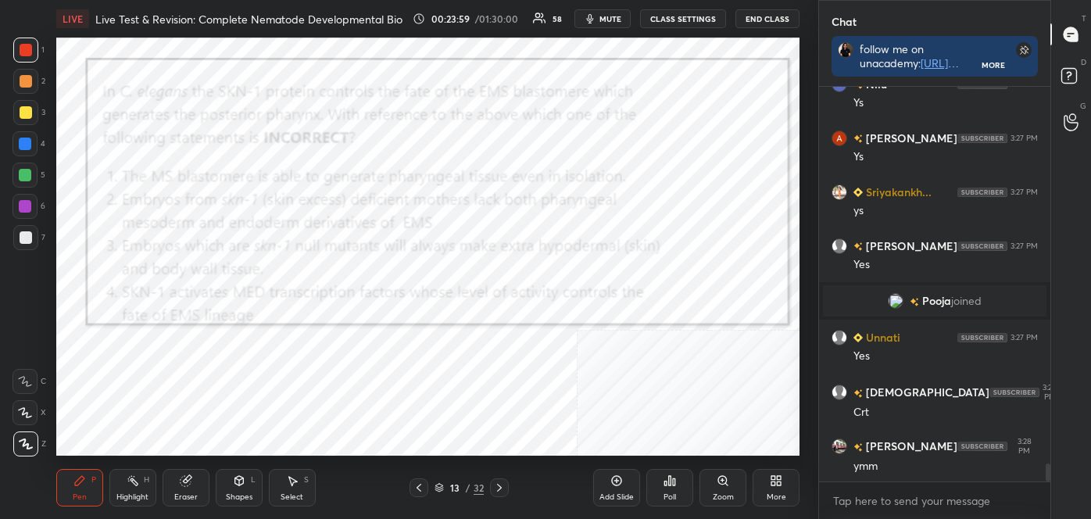
click at [499, 483] on icon at bounding box center [499, 487] width 13 height 13
click at [419, 486] on icon at bounding box center [419, 487] width 13 height 13
click at [499, 481] on icon at bounding box center [499, 487] width 13 height 13
click at [498, 484] on icon at bounding box center [499, 488] width 5 height 8
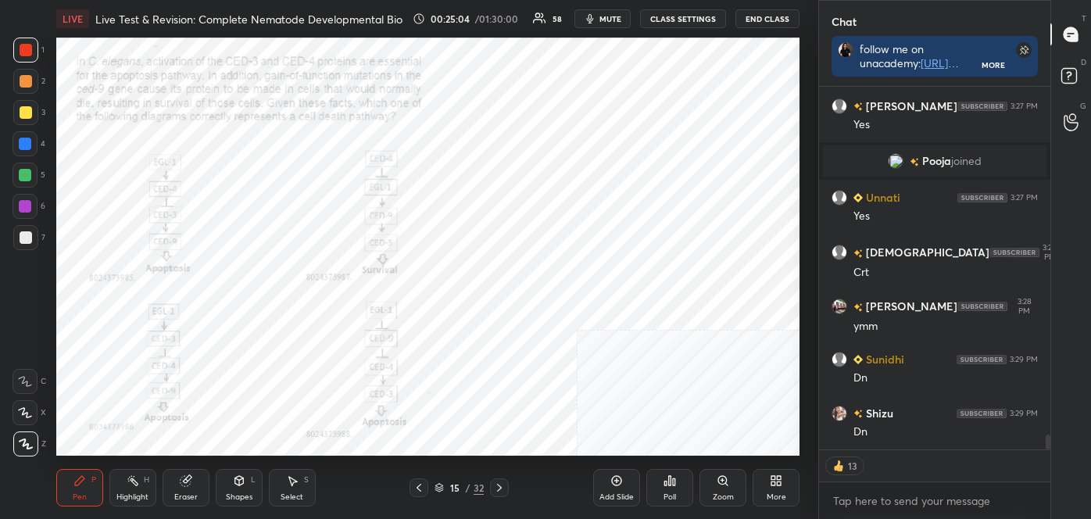
scroll to position [8478, 0]
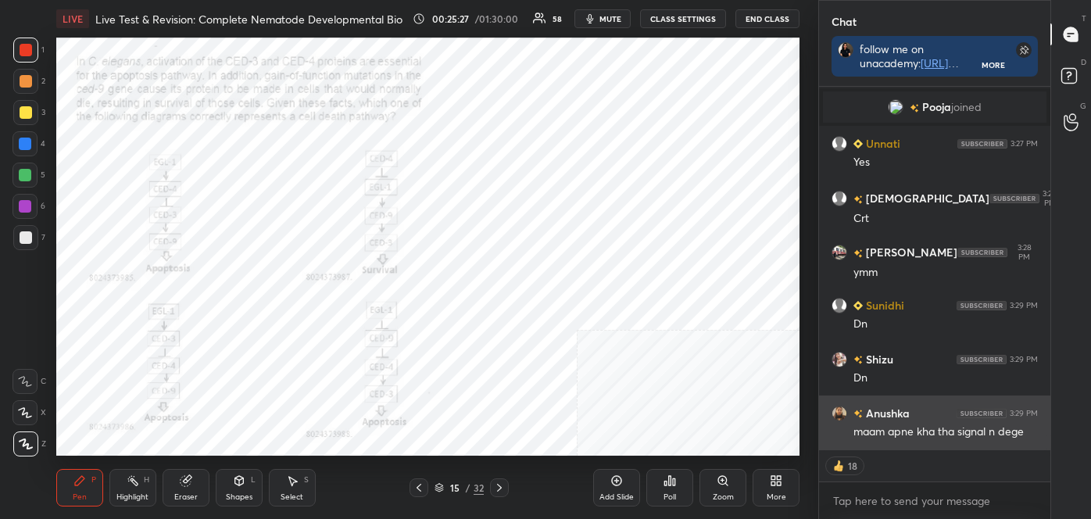
click at [838, 411] on img "grid" at bounding box center [839, 414] width 16 height 16
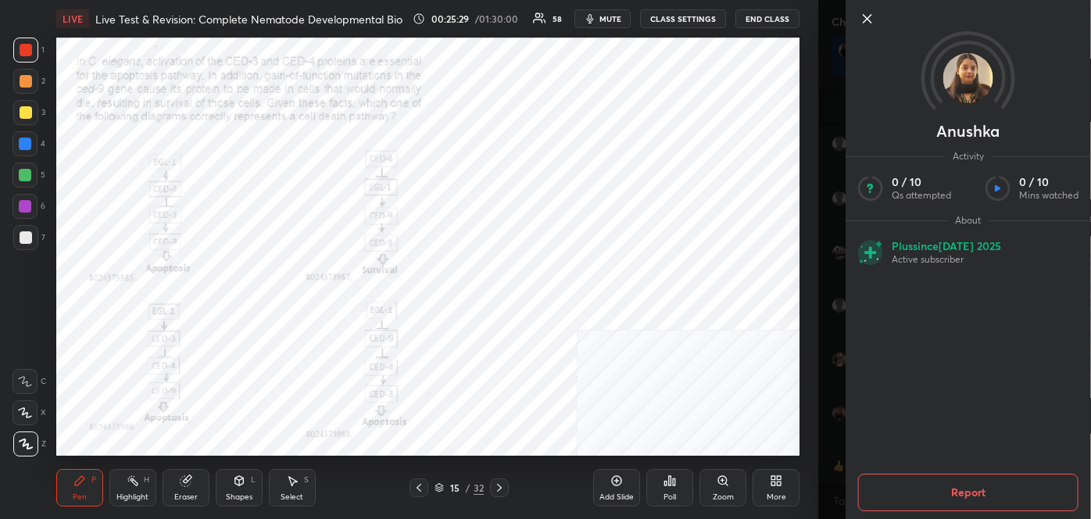
click at [869, 16] on icon at bounding box center [867, 19] width 8 height 8
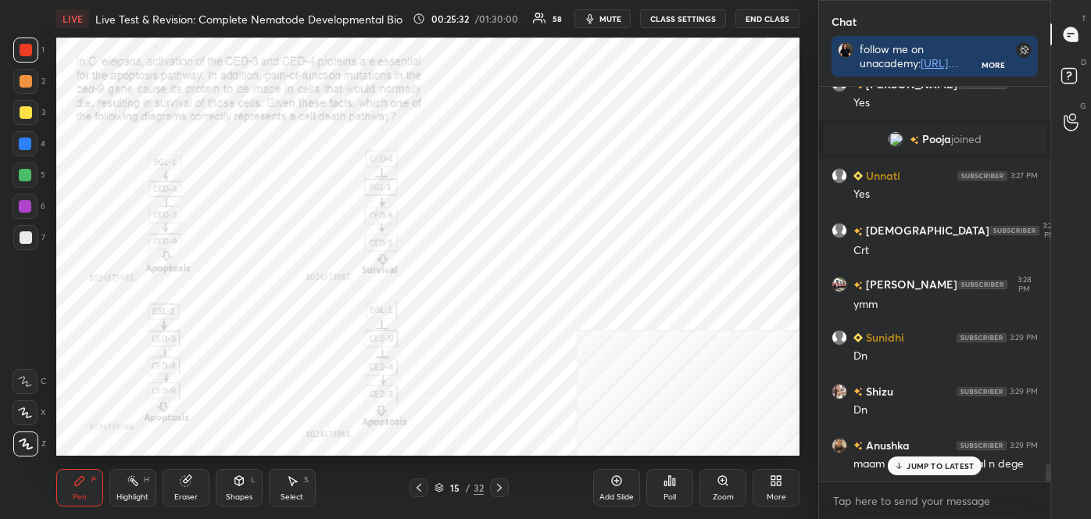
scroll to position [8499, 0]
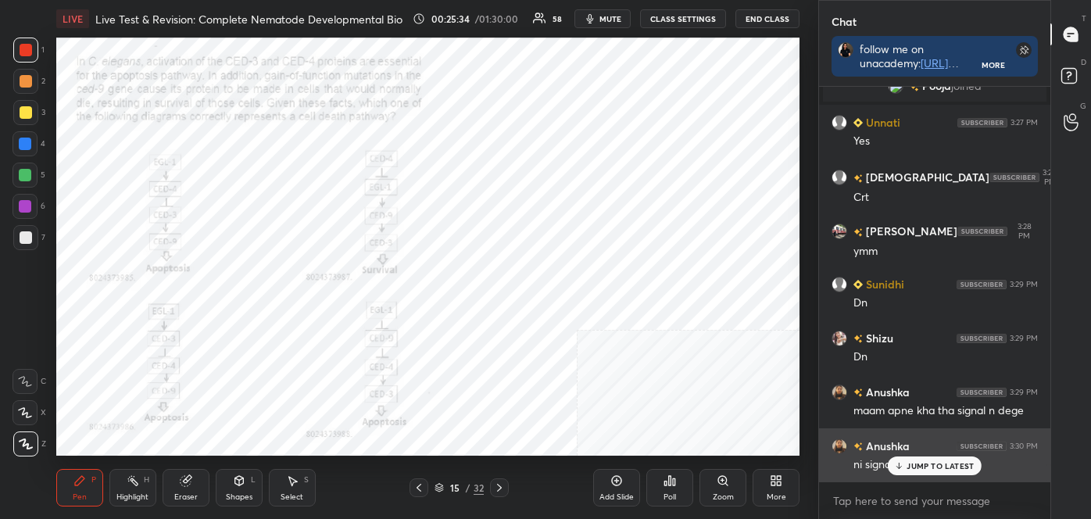
click at [917, 466] on p "JUMP TO LATEST" at bounding box center [939, 465] width 67 height 9
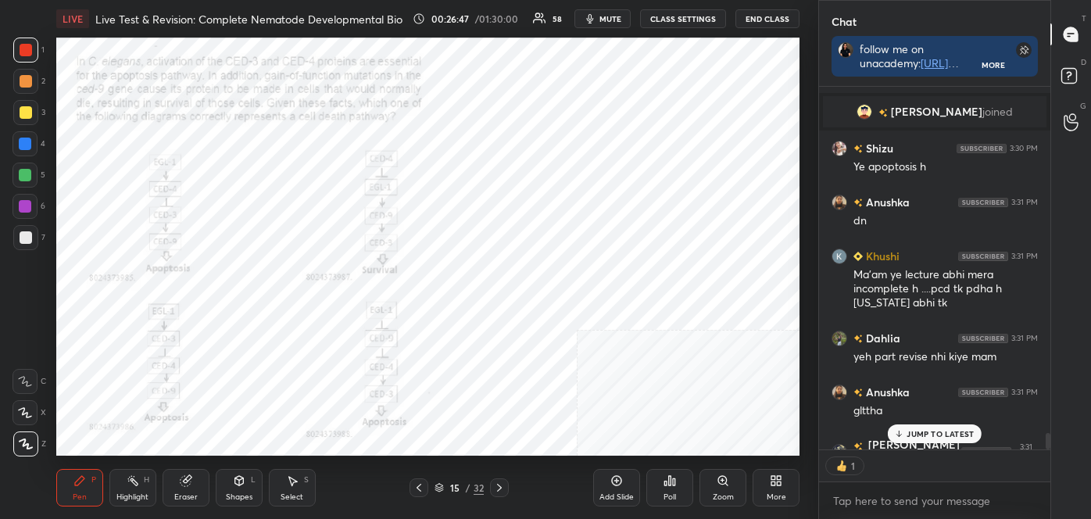
scroll to position [8224, 0]
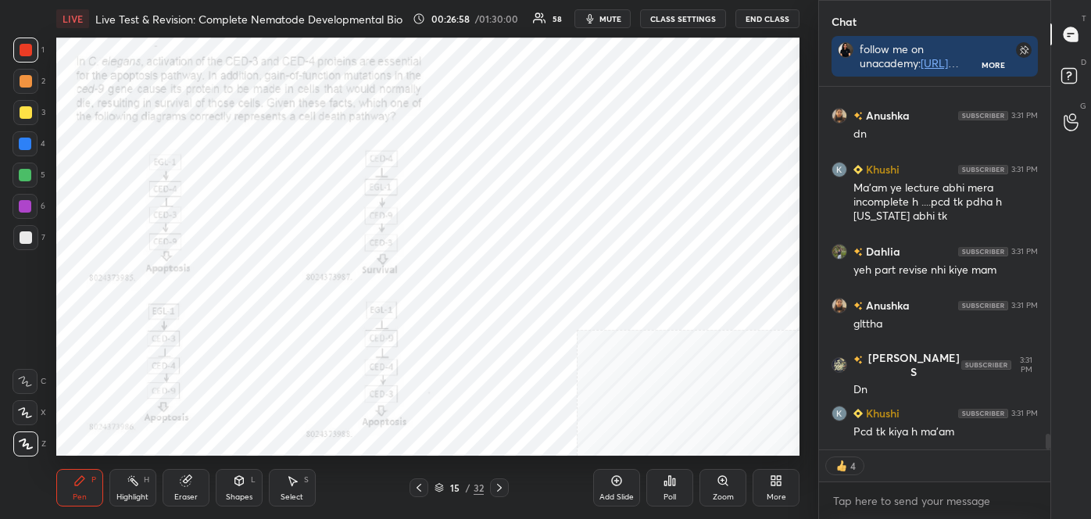
click at [669, 485] on icon at bounding box center [670, 480] width 2 height 9
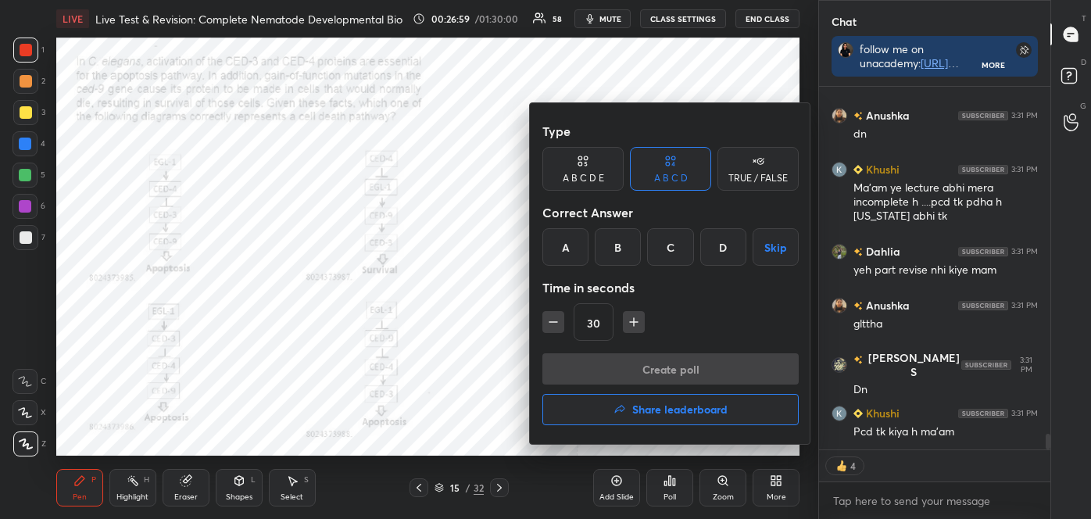
click at [720, 238] on div "D" at bounding box center [723, 247] width 46 height 38
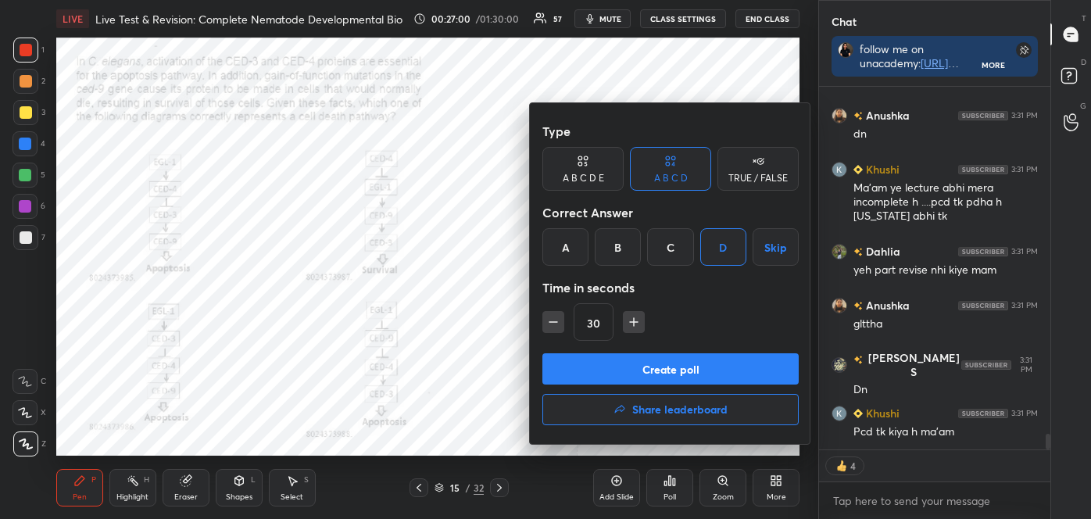
click at [699, 370] on button "Create poll" at bounding box center [670, 368] width 256 height 31
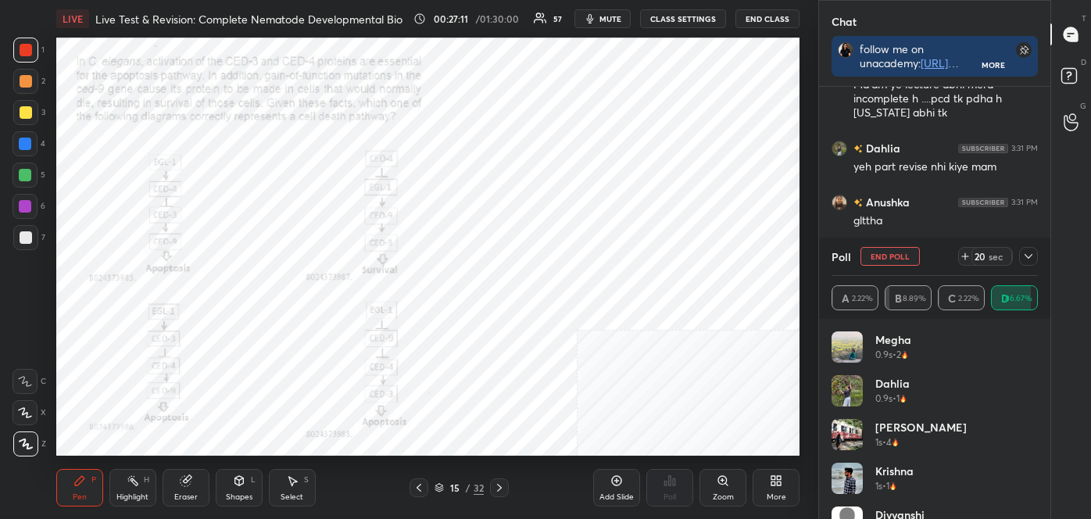
scroll to position [8381, 0]
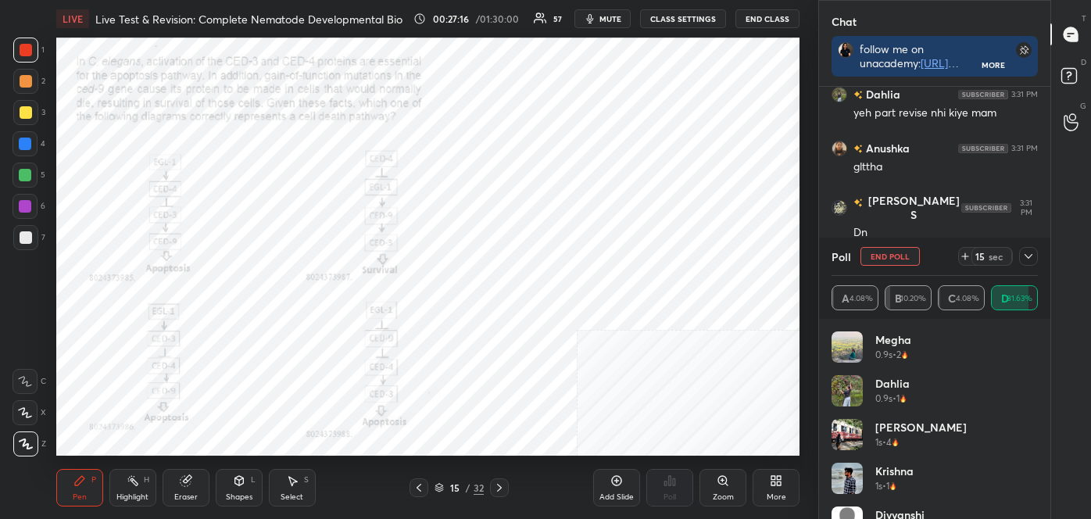
click at [415, 488] on icon at bounding box center [419, 487] width 13 height 13
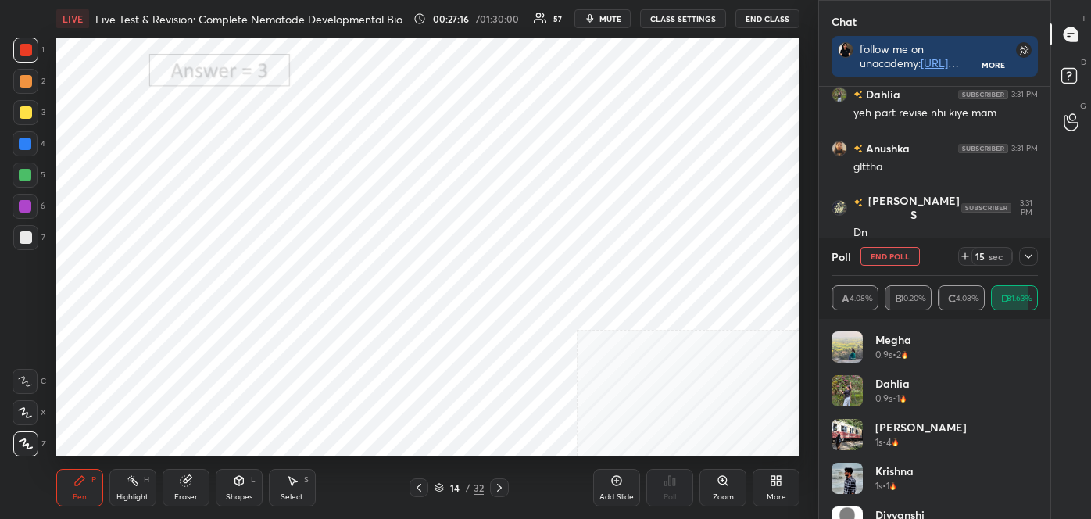
click at [416, 489] on icon at bounding box center [419, 487] width 13 height 13
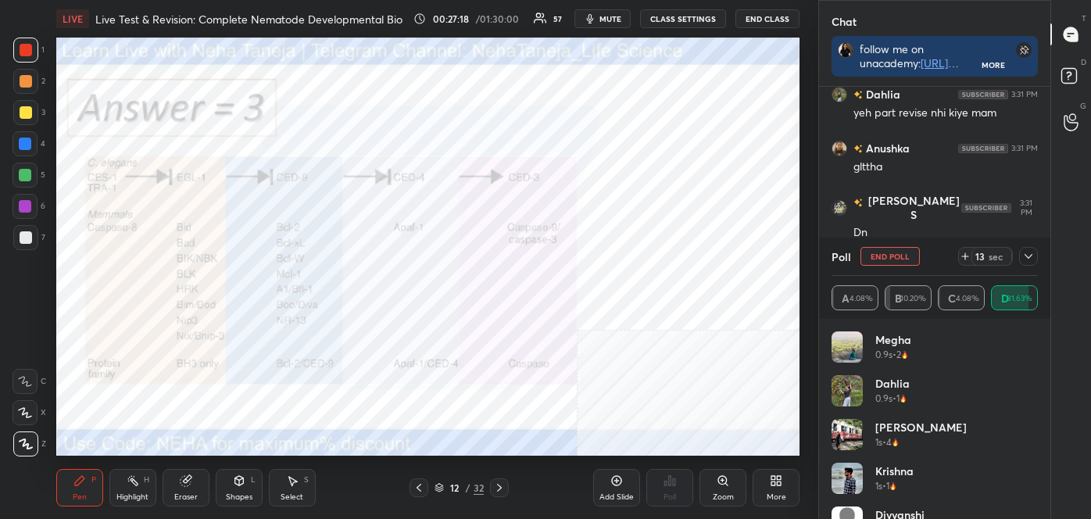
click at [384, 441] on div "LIVE Live Test & Revision: Complete Nematode Developmental Bio 00:27:18 / 01:30…" at bounding box center [428, 259] width 756 height 519
click at [138, 490] on div "Highlight H" at bounding box center [132, 488] width 47 height 38
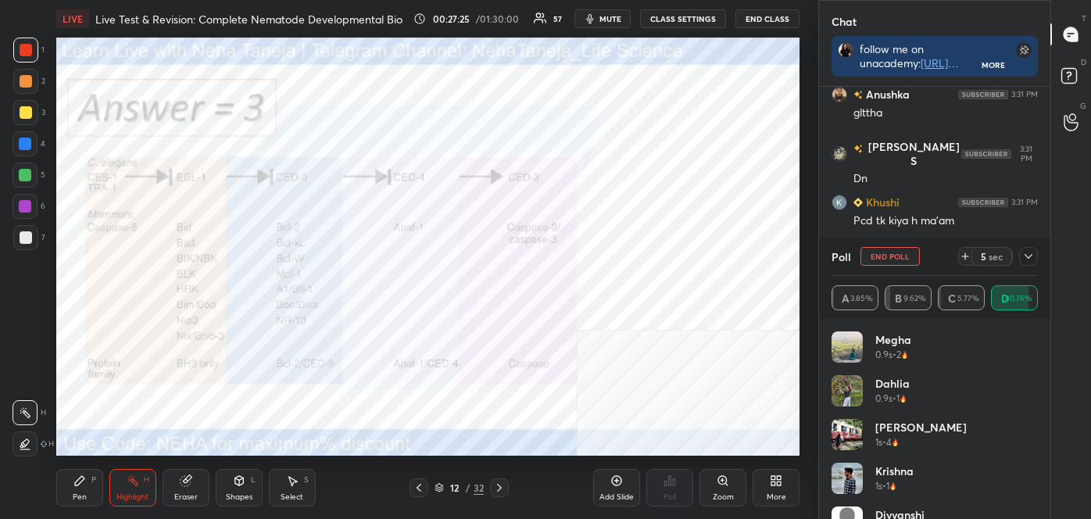
click at [498, 486] on icon at bounding box center [499, 487] width 13 height 13
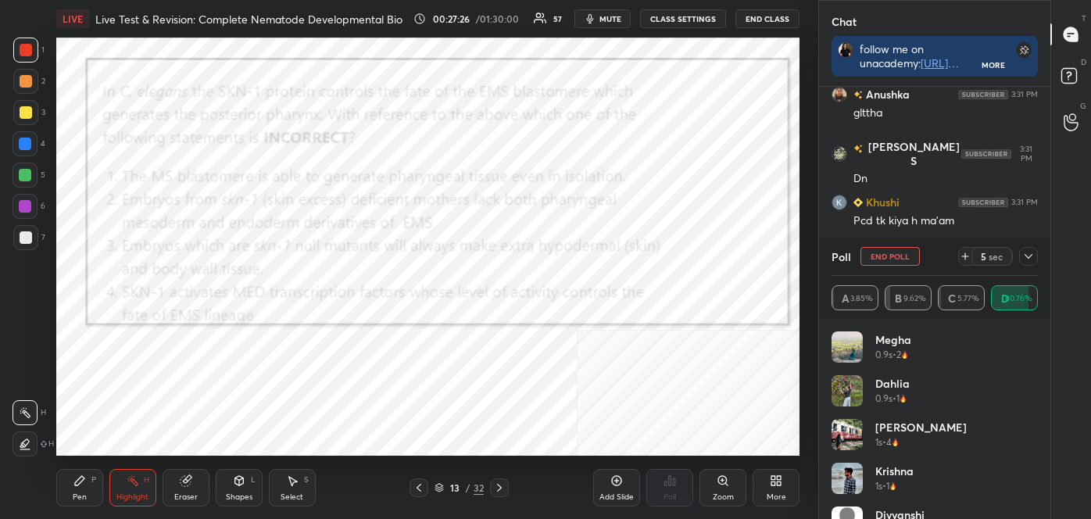
click at [498, 485] on icon at bounding box center [499, 488] width 5 height 8
click at [500, 484] on icon at bounding box center [499, 487] width 13 height 13
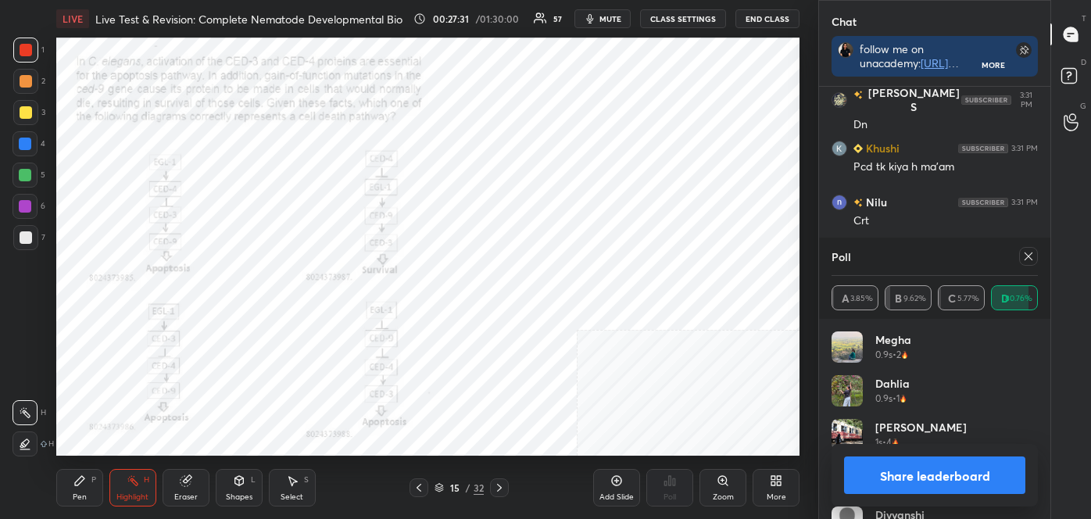
click at [930, 477] on button "Share leaderboard" at bounding box center [934, 475] width 181 height 38
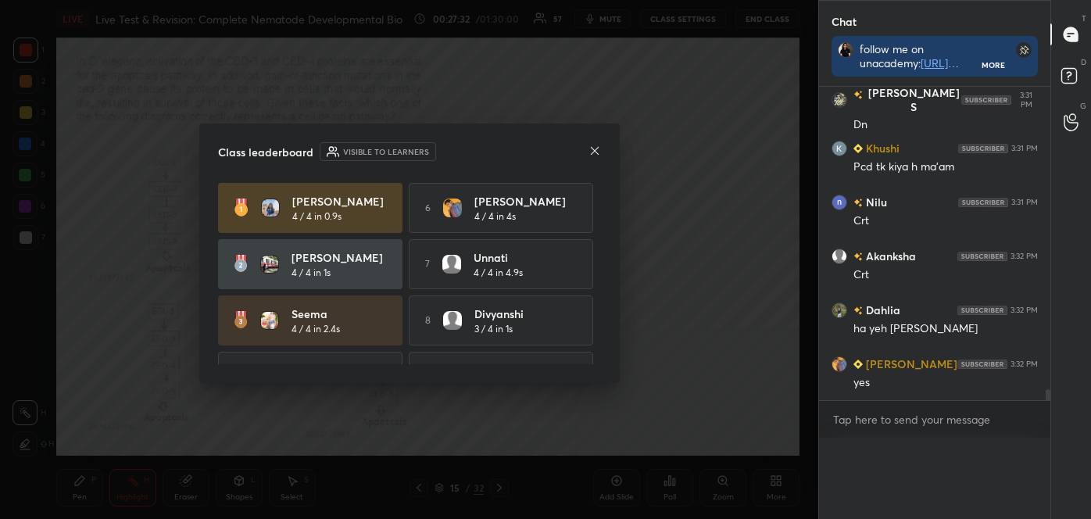
scroll to position [213, 227]
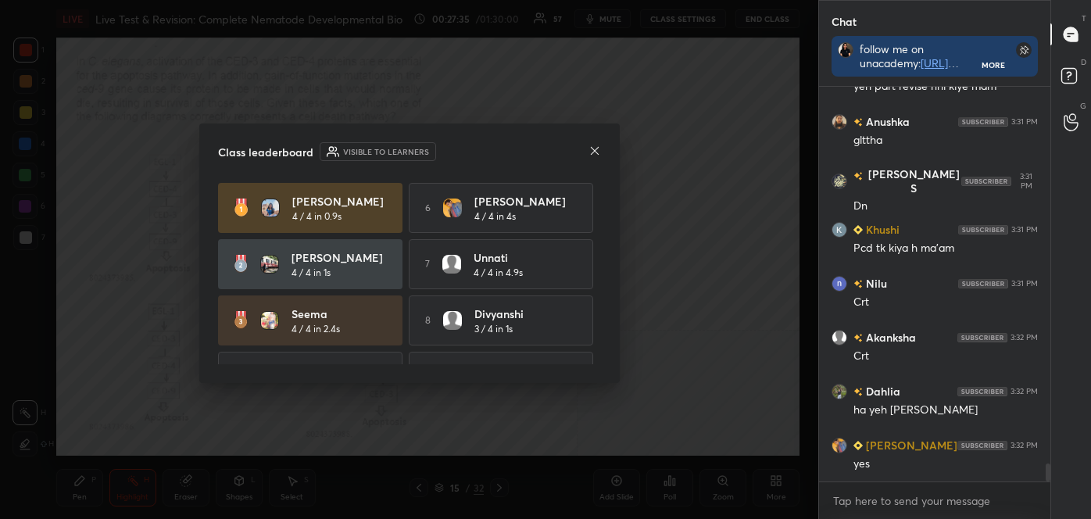
click at [599, 232] on div "Class leaderboard Visible to learners [PERSON_NAME] 4 / 4 in 0.9s 6 Abdul 4 / 4…" at bounding box center [409, 252] width 420 height 259
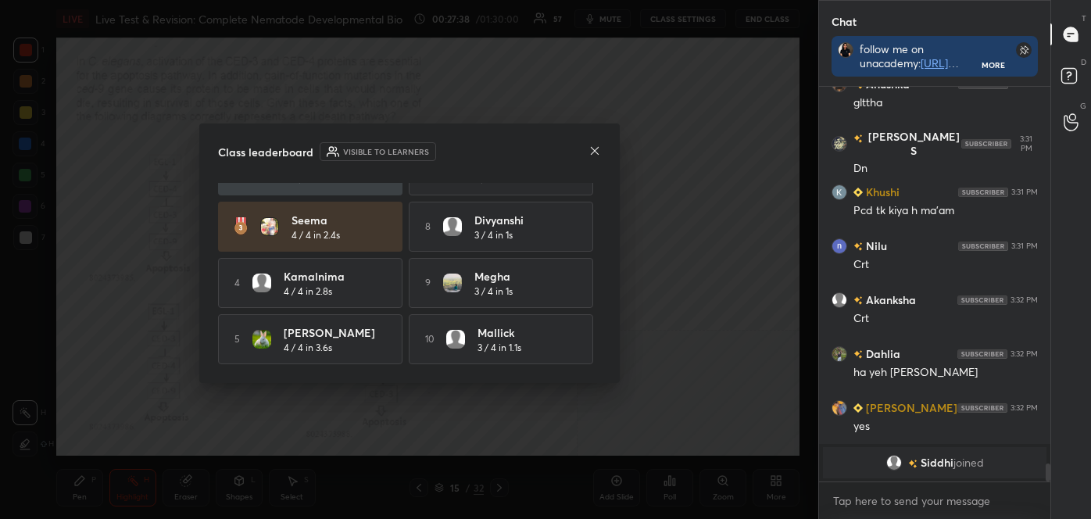
click at [593, 148] on icon at bounding box center [594, 150] width 8 height 8
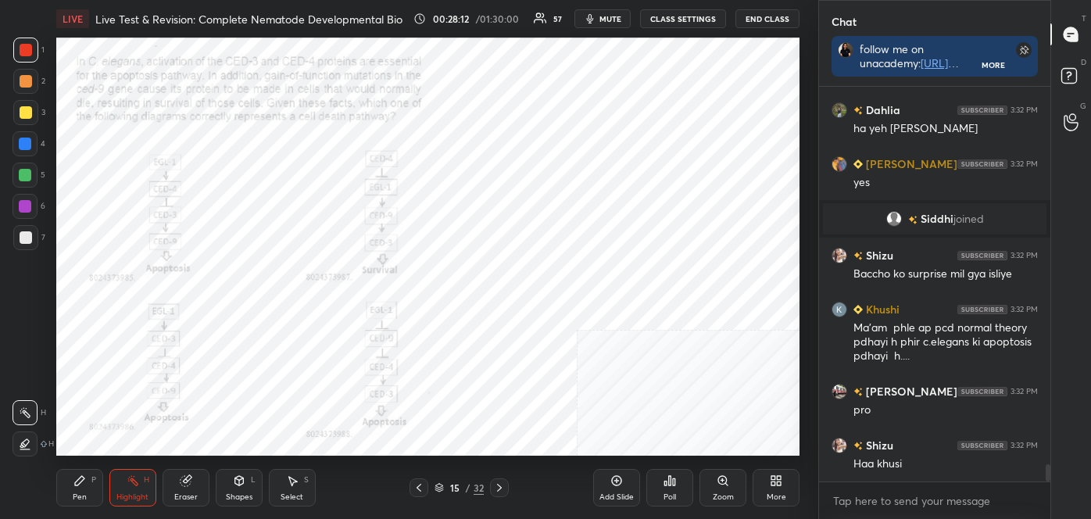
scroll to position [8581, 0]
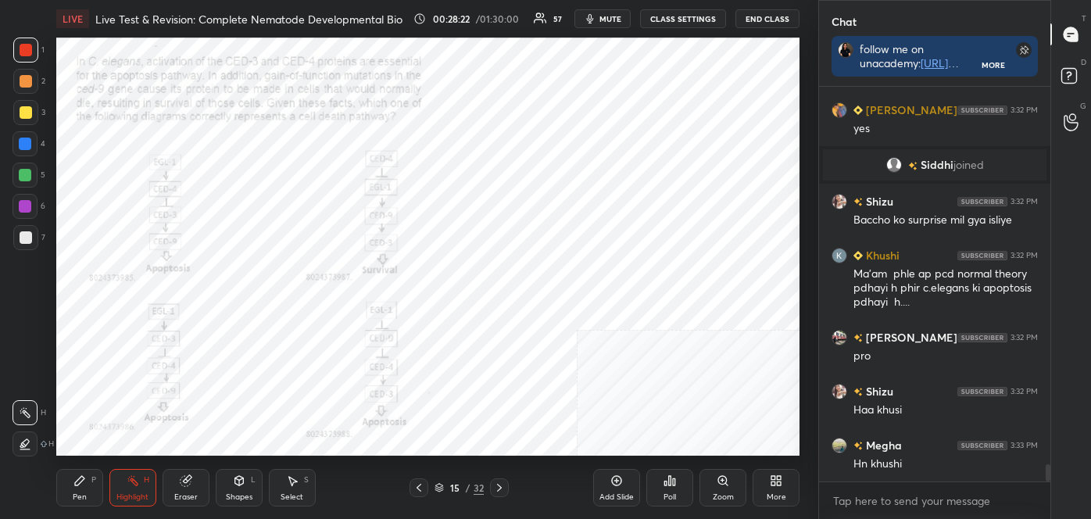
click at [717, 488] on div "Zoom" at bounding box center [722, 488] width 47 height 38
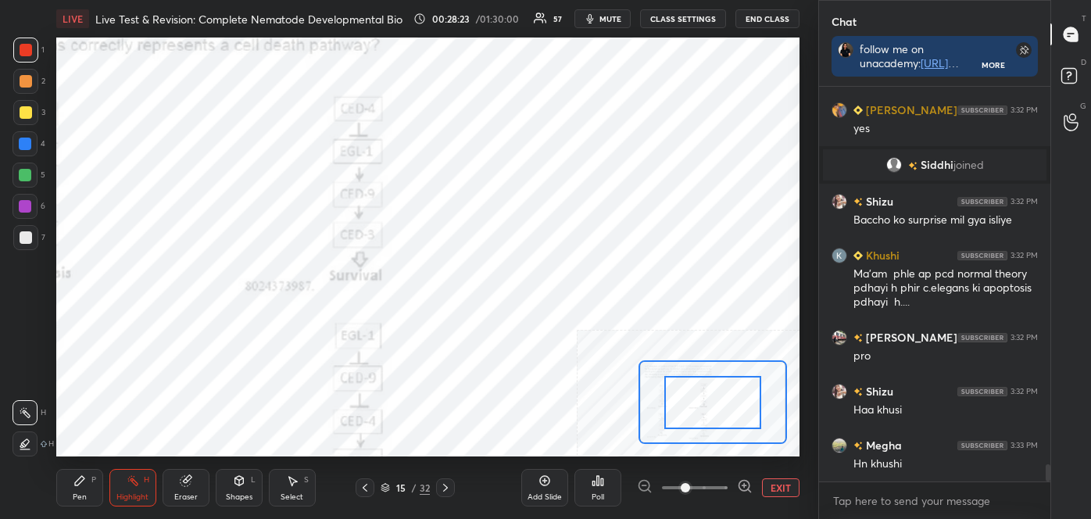
drag, startPoint x: 690, startPoint y: 406, endPoint x: 688, endPoint y: 429, distance: 22.8
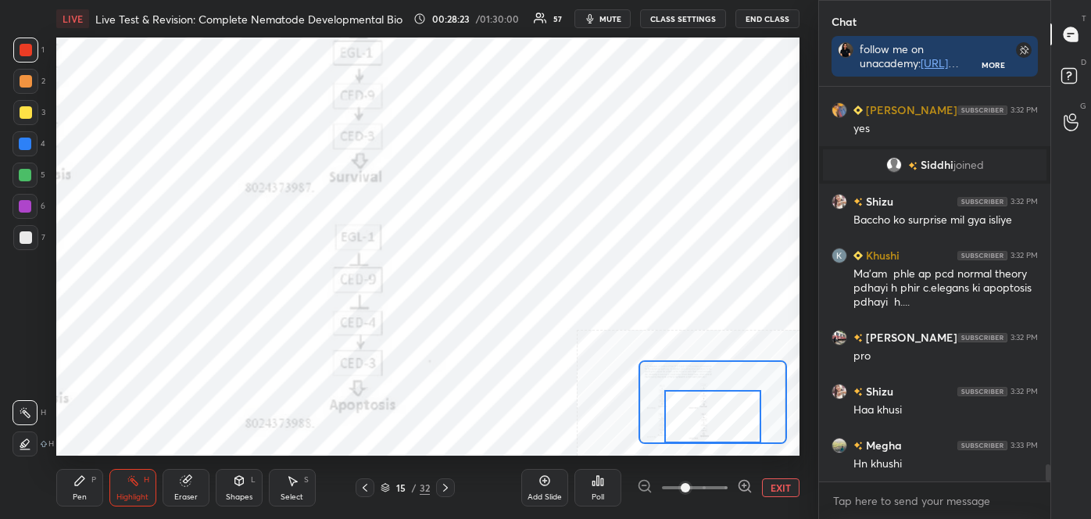
drag, startPoint x: 695, startPoint y: 431, endPoint x: 688, endPoint y: 453, distance: 24.0
click at [695, 446] on div "LIVE Live Test & Revision: Complete Nematode Developmental Bio 00:28:23 / 01:30…" at bounding box center [428, 259] width 756 height 519
click at [77, 495] on div "Pen" at bounding box center [80, 497] width 14 height 8
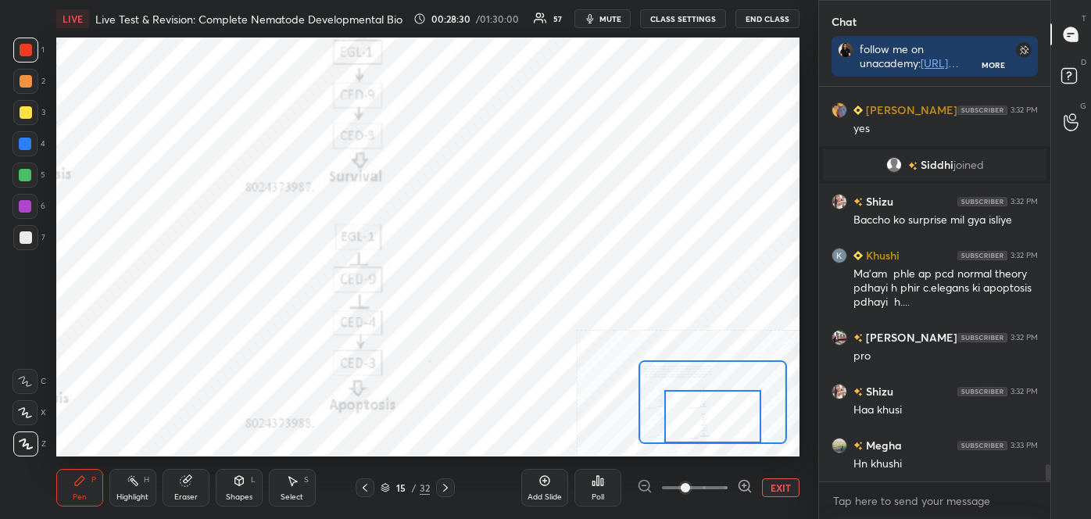
click at [26, 443] on icon at bounding box center [26, 443] width 13 height 9
click at [198, 492] on div "Eraser" at bounding box center [186, 488] width 47 height 38
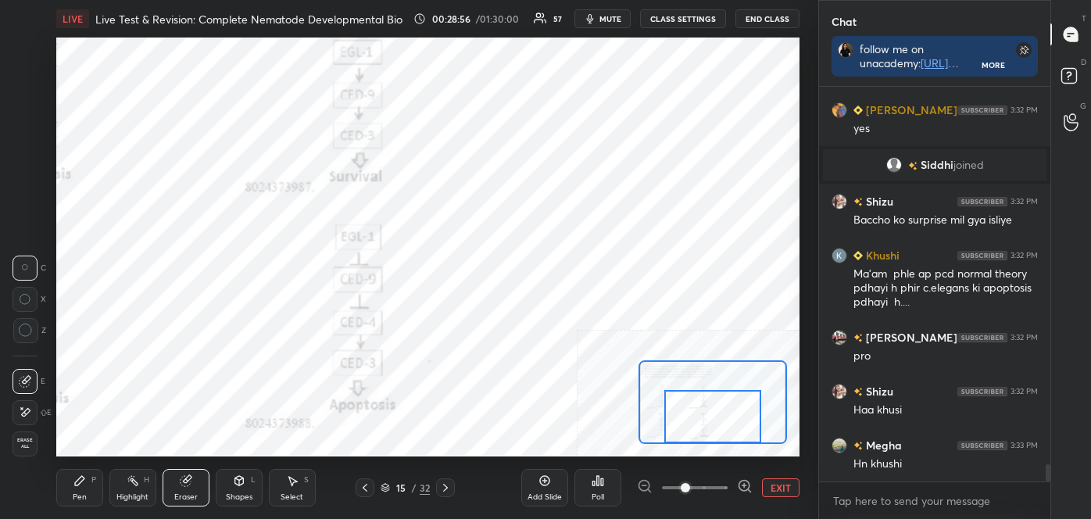
click at [31, 441] on span "Erase all" at bounding box center [24, 443] width 23 height 11
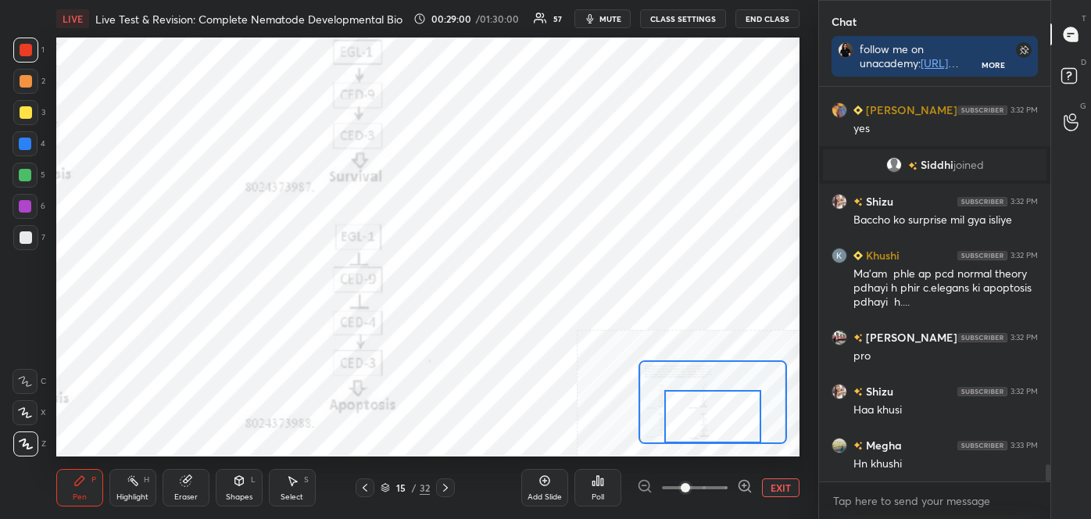
click at [786, 488] on button "EXIT" at bounding box center [781, 487] width 38 height 19
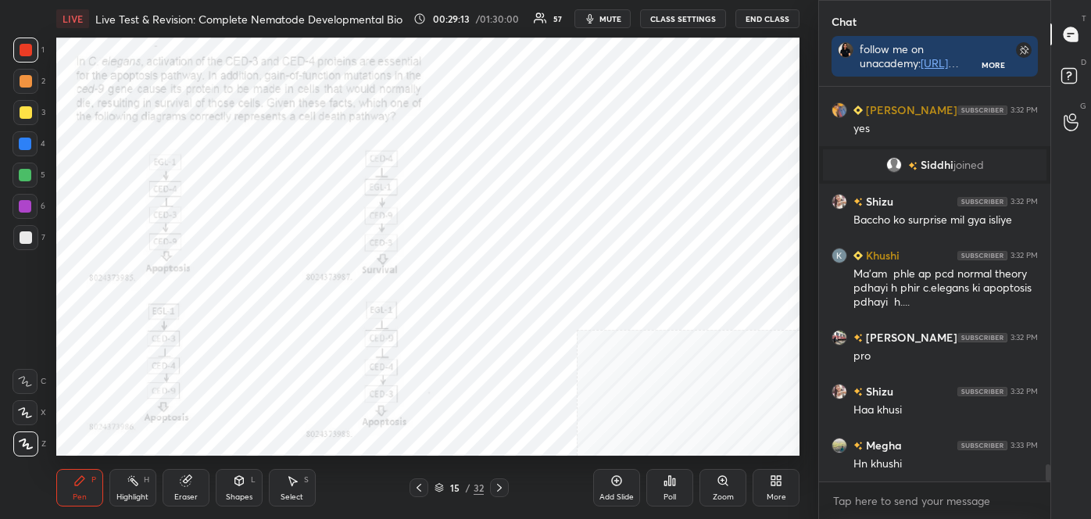
click at [125, 488] on div "Highlight H" at bounding box center [132, 488] width 47 height 38
click at [418, 485] on icon at bounding box center [419, 487] width 13 height 13
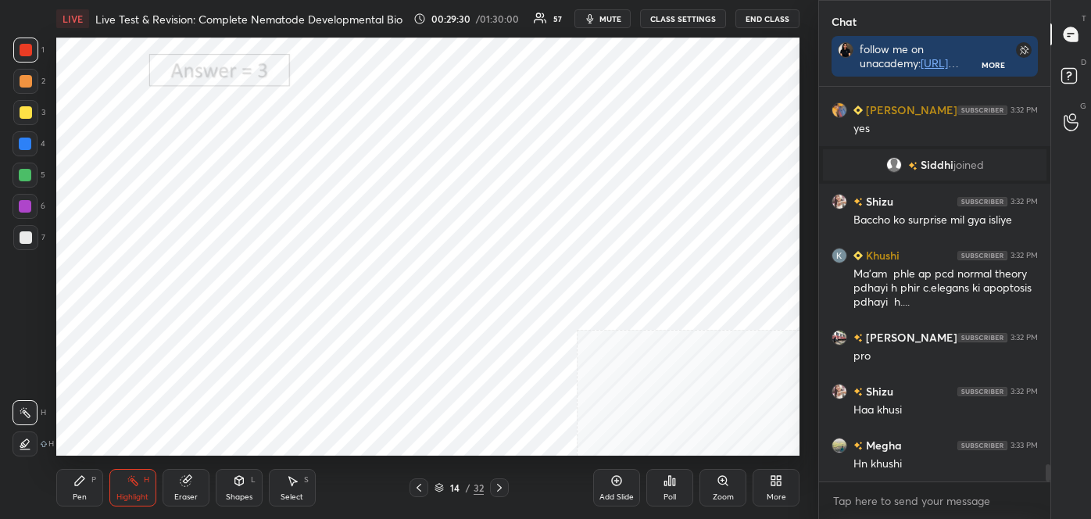
click at [419, 484] on icon at bounding box center [419, 487] width 13 height 13
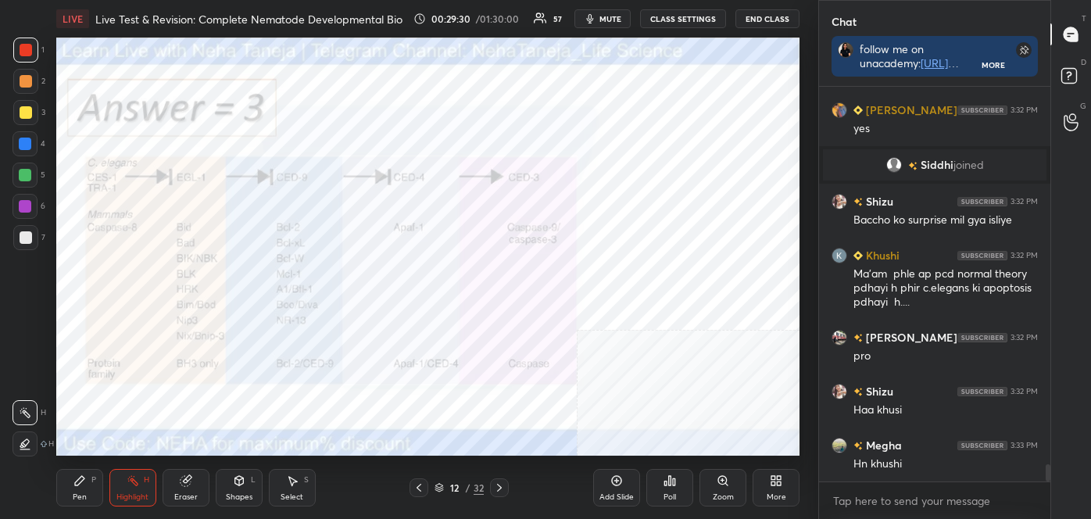
click at [419, 484] on icon at bounding box center [419, 487] width 13 height 13
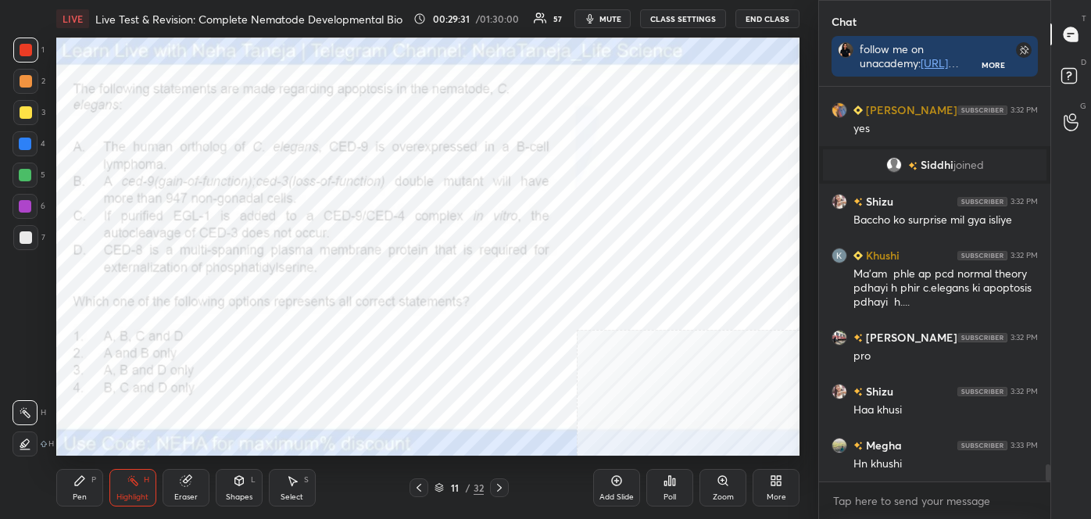
click at [419, 484] on icon at bounding box center [419, 487] width 13 height 13
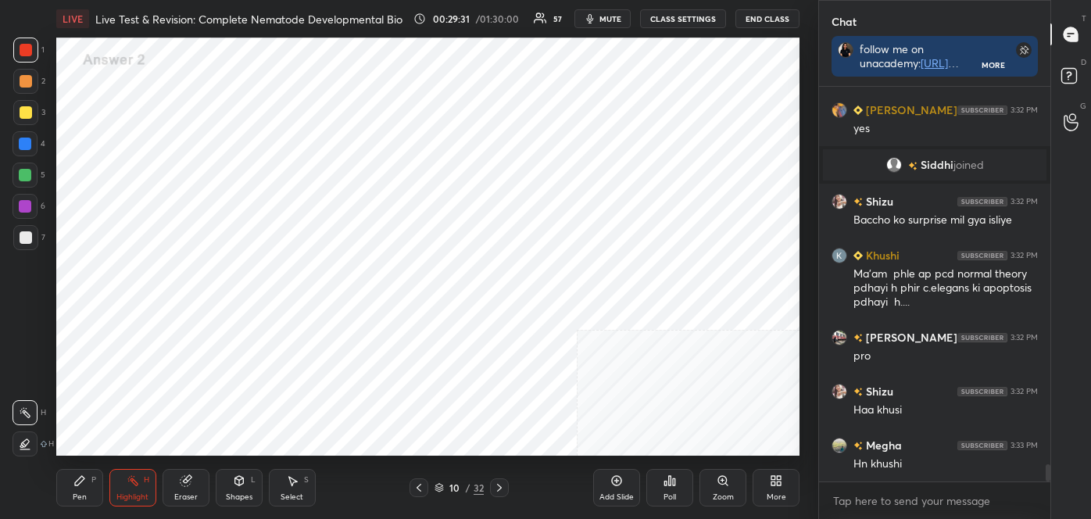
click at [494, 481] on icon at bounding box center [499, 487] width 13 height 13
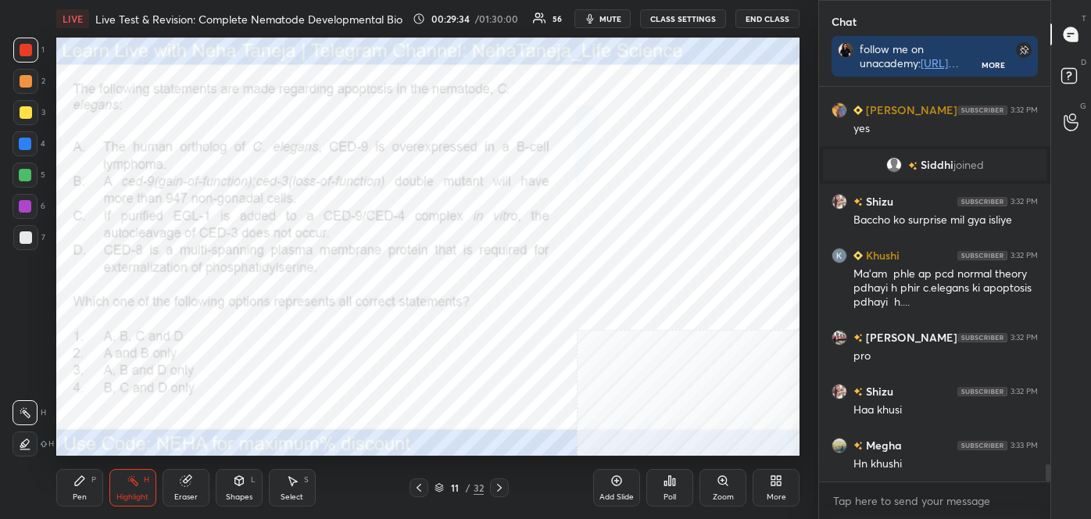
drag, startPoint x: 502, startPoint y: 486, endPoint x: 502, endPoint y: 462, distance: 24.2
click at [502, 484] on icon at bounding box center [499, 487] width 13 height 13
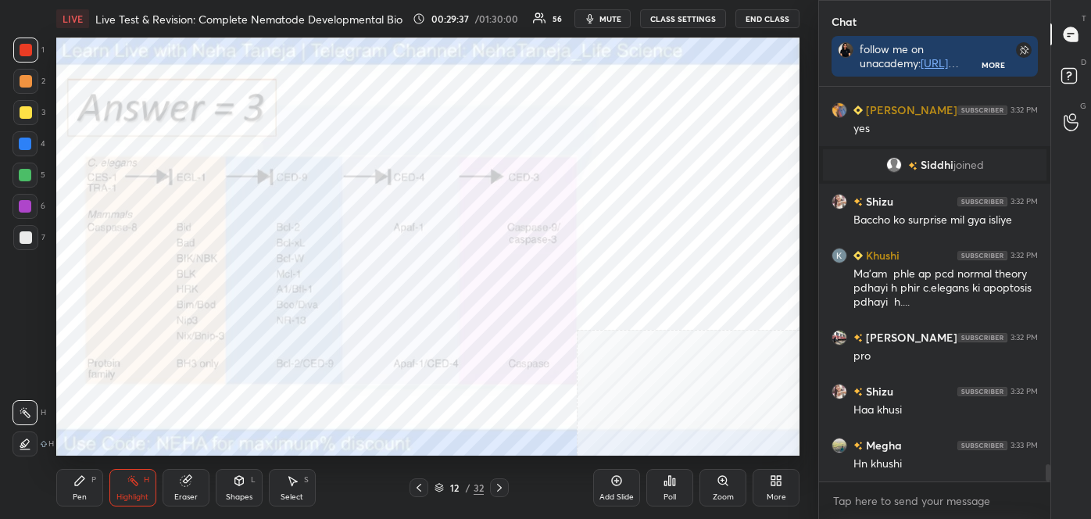
click at [413, 484] on icon at bounding box center [419, 487] width 13 height 13
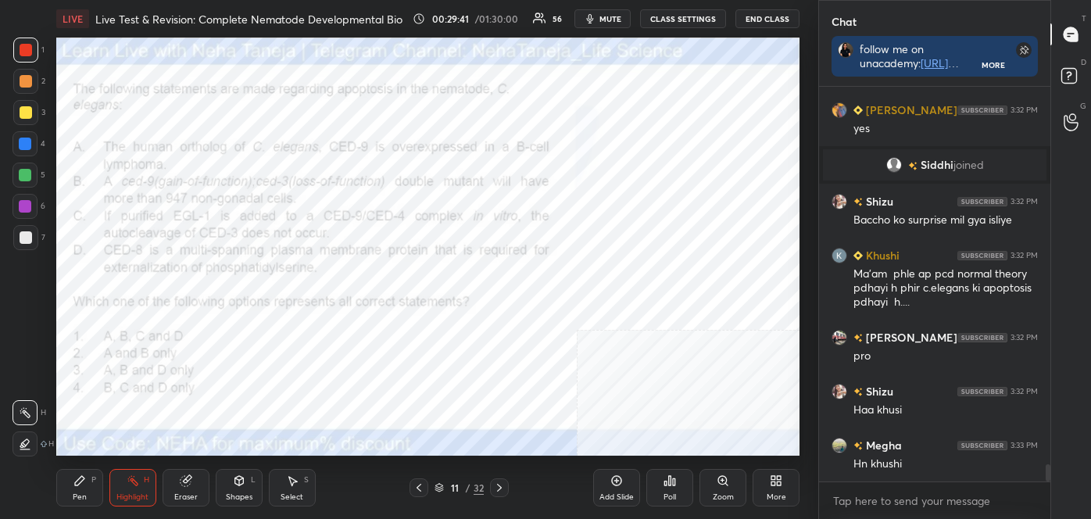
click at [502, 485] on icon at bounding box center [499, 487] width 13 height 13
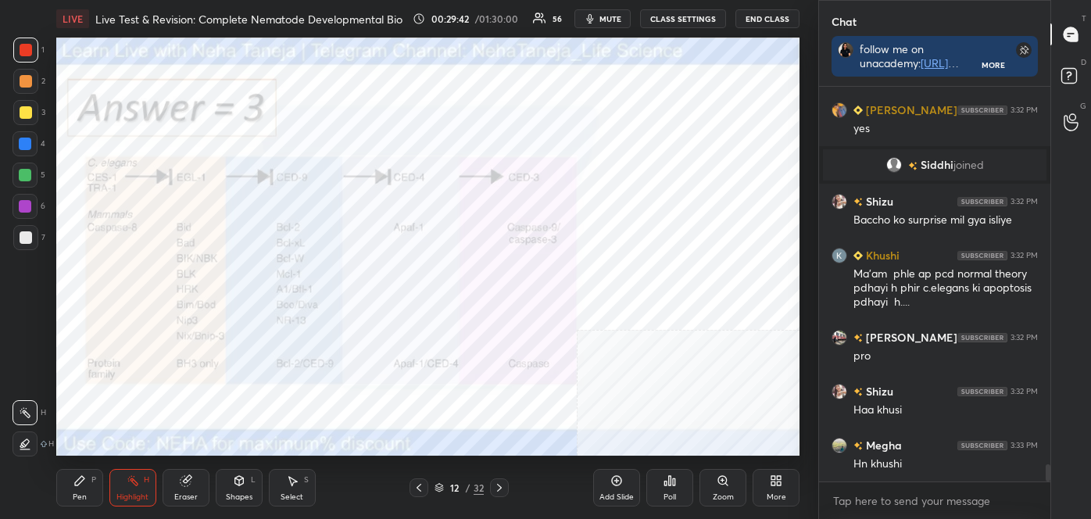
click at [502, 486] on icon at bounding box center [499, 487] width 13 height 13
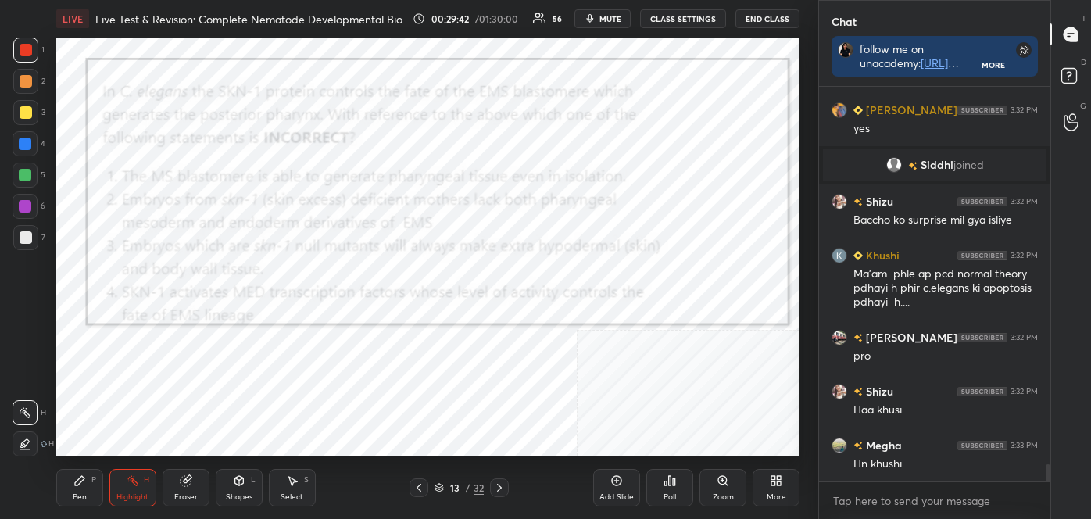
click at [502, 486] on icon at bounding box center [499, 487] width 13 height 13
click at [501, 486] on icon at bounding box center [499, 487] width 13 height 13
click at [499, 485] on icon at bounding box center [499, 487] width 13 height 13
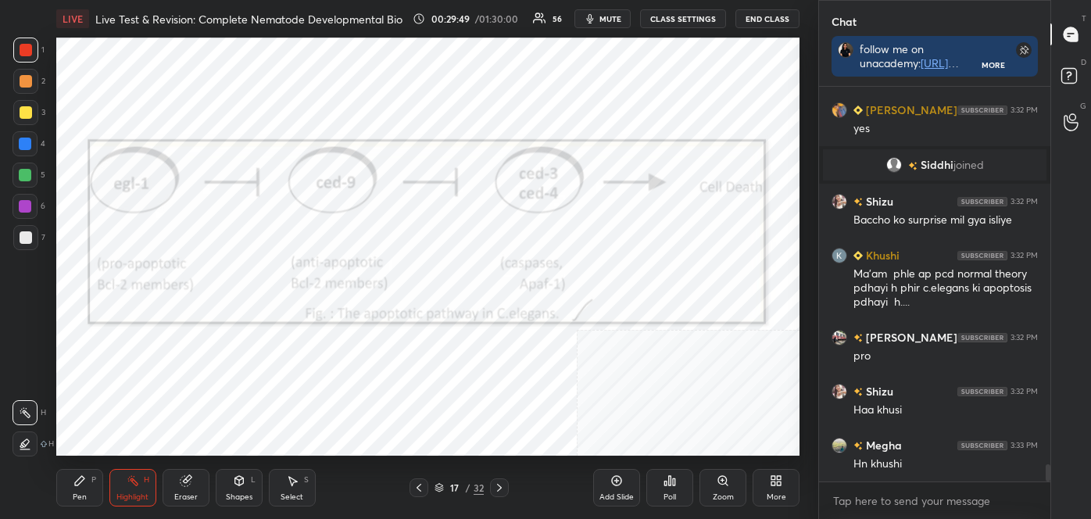
click at [500, 487] on icon at bounding box center [499, 488] width 5 height 8
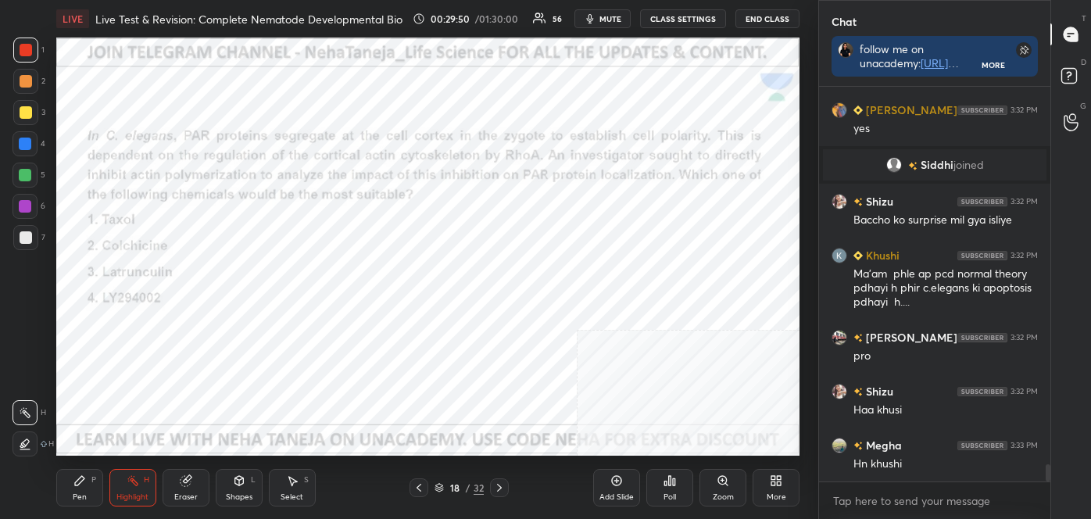
click at [92, 495] on div "Pen P" at bounding box center [79, 488] width 47 height 38
click at [34, 440] on div at bounding box center [25, 443] width 25 height 25
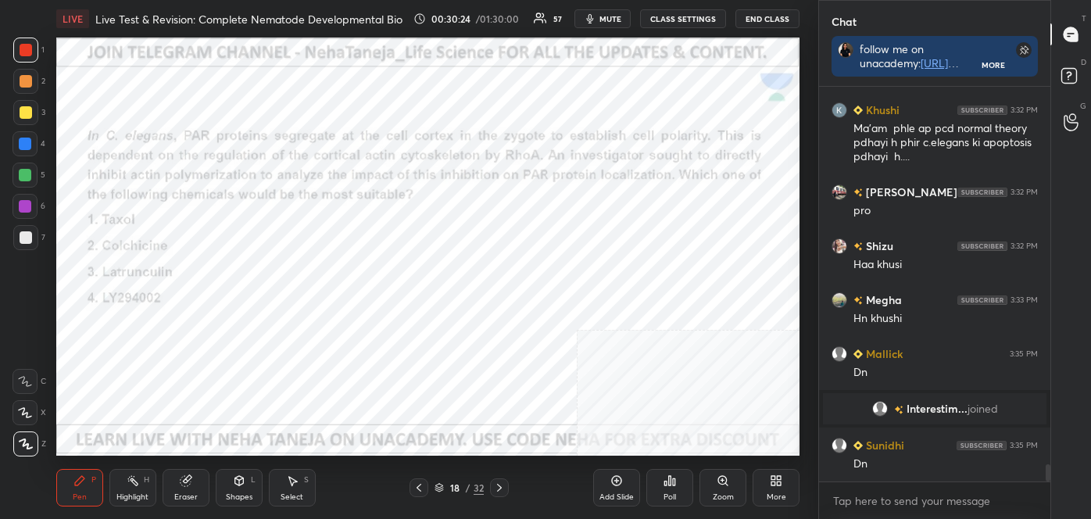
scroll to position [8691, 0]
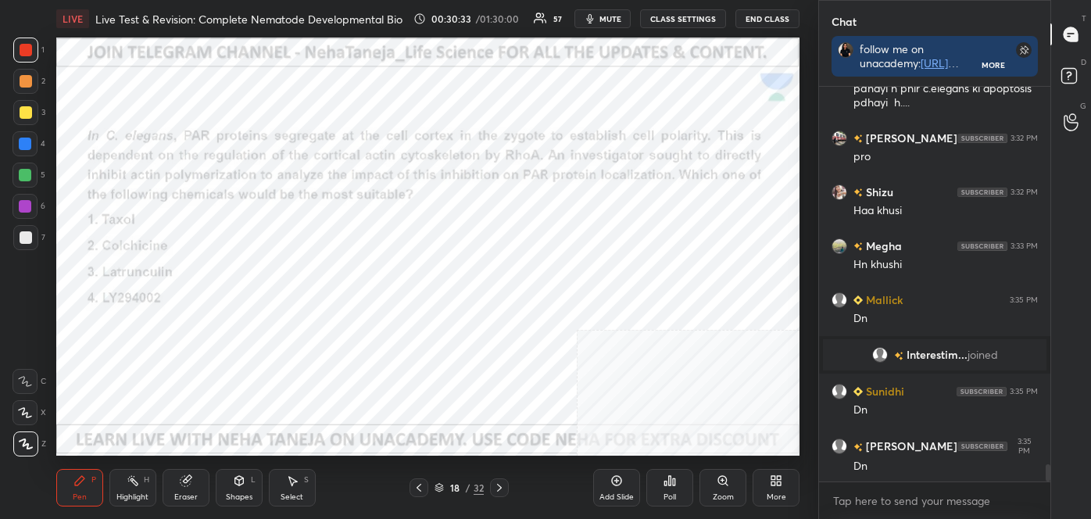
click at [948, 351] on span "Interestim..." at bounding box center [936, 355] width 61 height 13
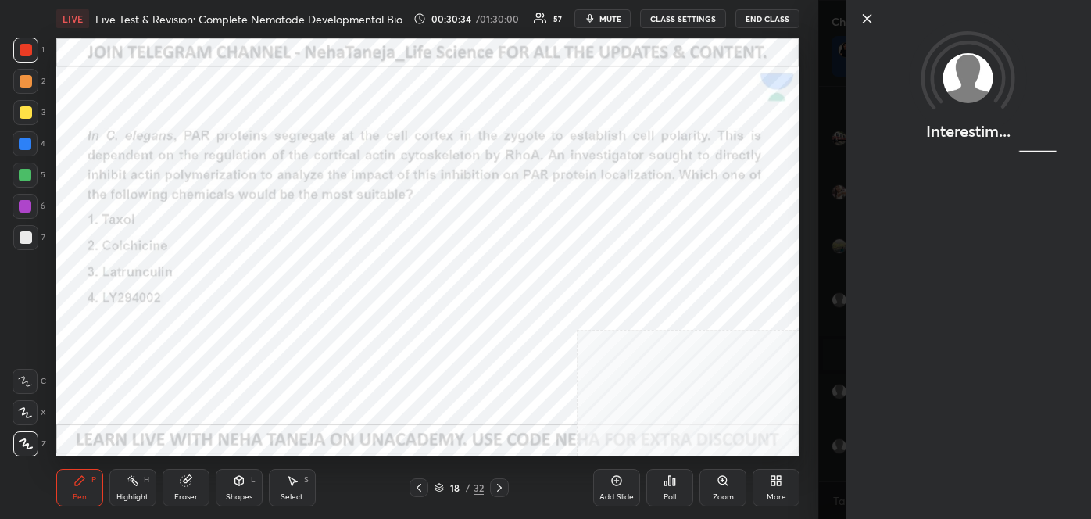
scroll to position [8745, 0]
click at [869, 23] on icon at bounding box center [867, 18] width 19 height 19
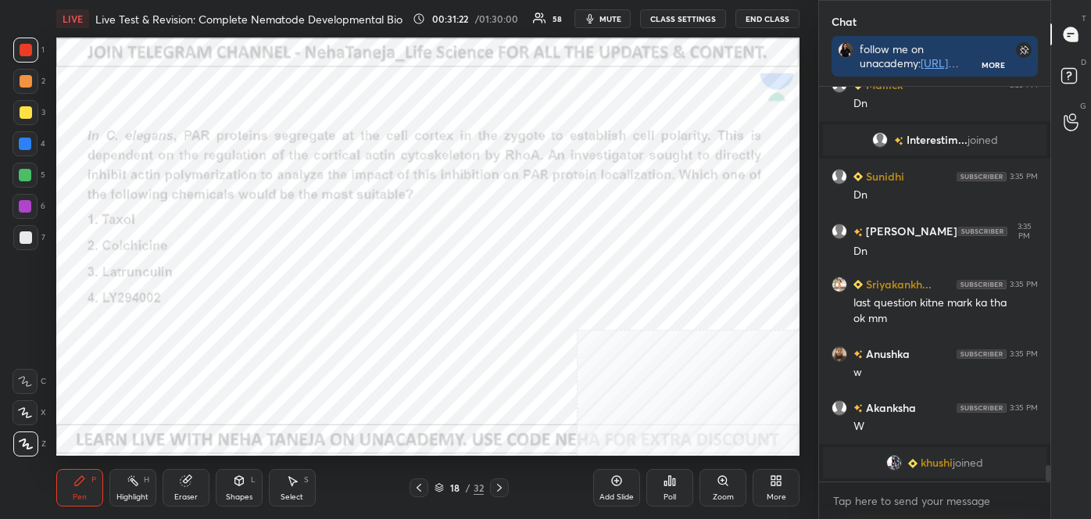
scroll to position [8906, 0]
click at [674, 489] on div "Poll" at bounding box center [669, 488] width 47 height 38
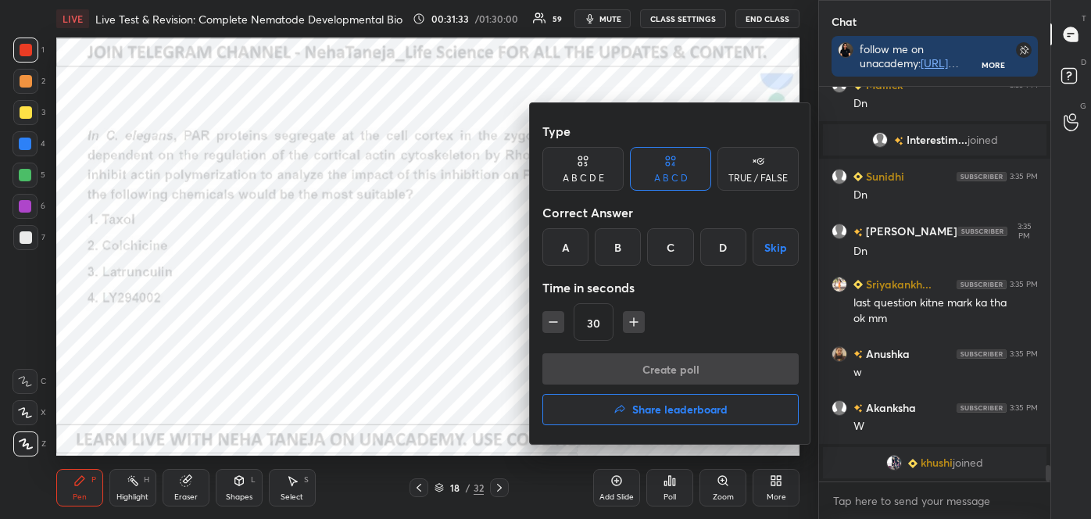
click at [665, 254] on div "C" at bounding box center [670, 247] width 46 height 38
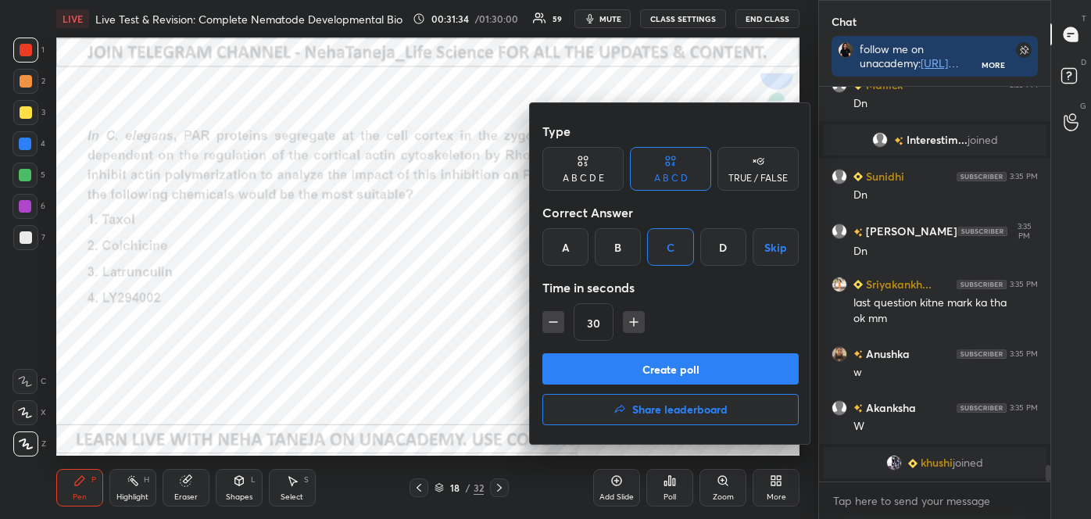
click at [664, 357] on button "Create poll" at bounding box center [670, 368] width 256 height 31
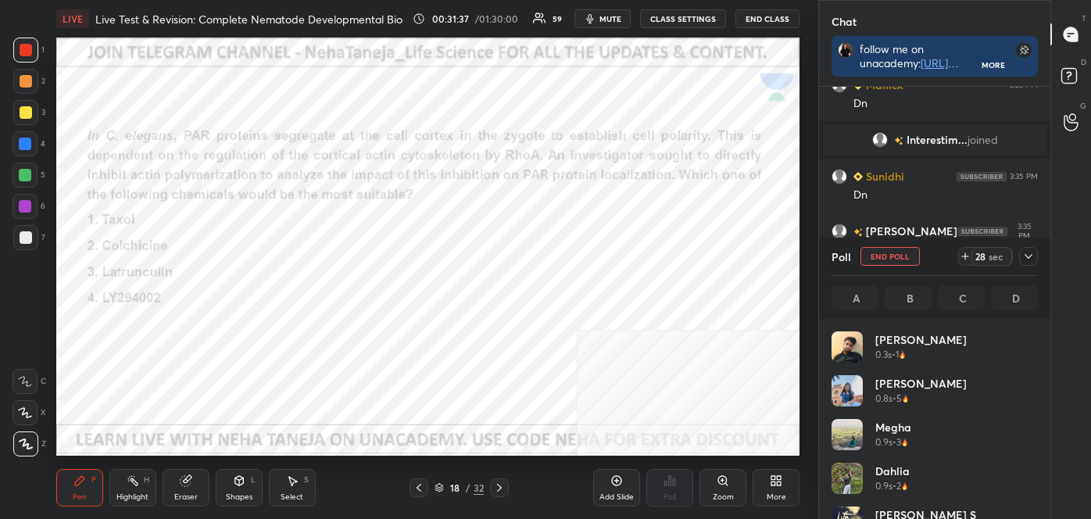
scroll to position [183, 202]
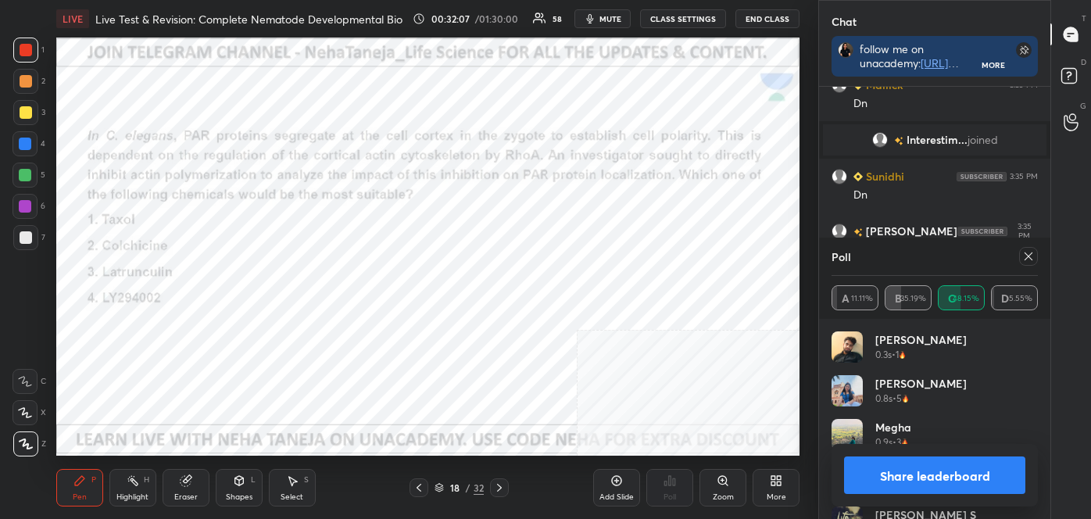
click at [975, 462] on button "Share leaderboard" at bounding box center [934, 475] width 181 height 38
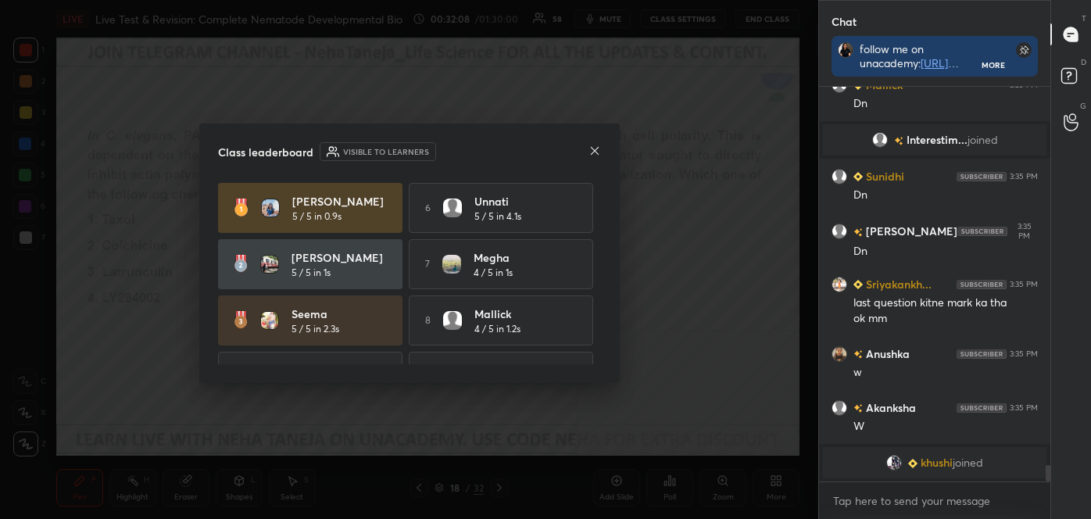
scroll to position [5, 4]
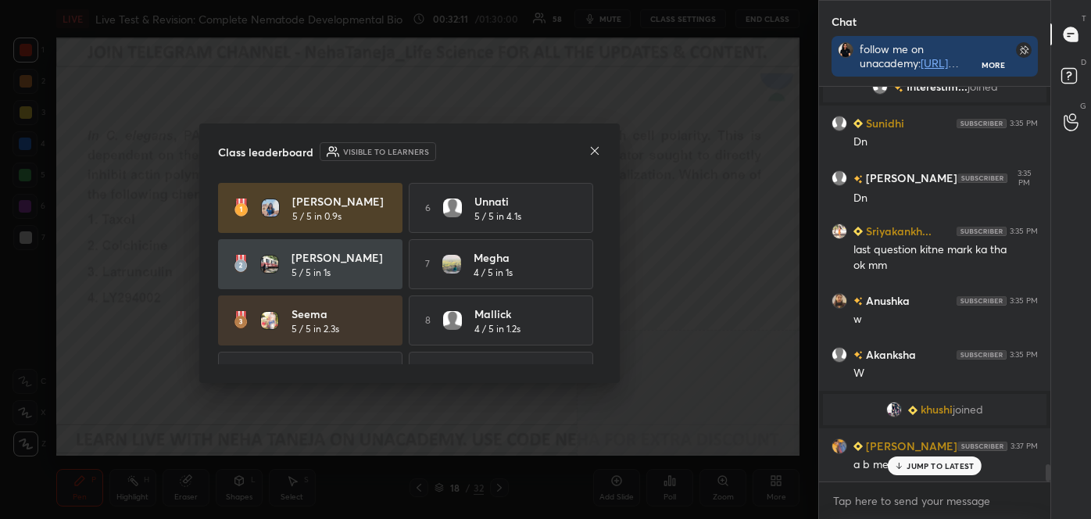
click at [592, 148] on icon at bounding box center [594, 151] width 13 height 13
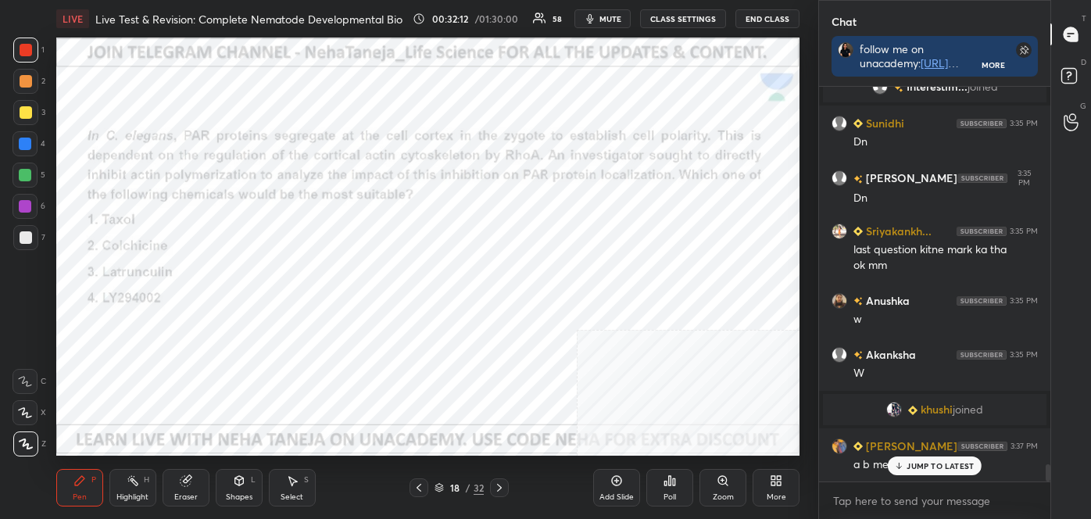
click at [130, 480] on icon at bounding box center [133, 480] width 13 height 13
click at [23, 439] on icon at bounding box center [25, 444] width 13 height 13
click at [18, 406] on div at bounding box center [25, 412] width 25 height 25
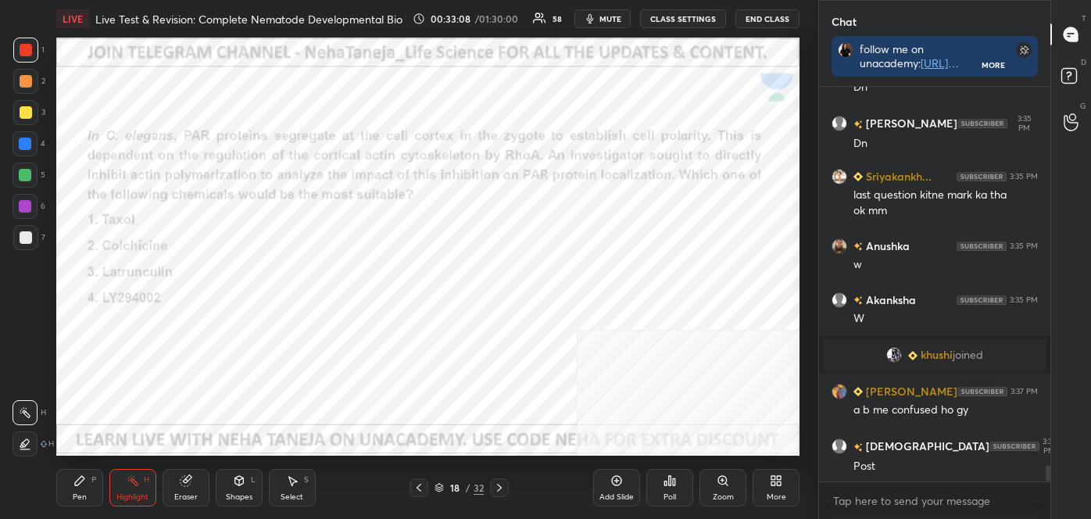
click at [84, 485] on icon at bounding box center [79, 480] width 13 height 13
click at [37, 441] on div at bounding box center [25, 443] width 25 height 25
click at [23, 176] on div at bounding box center [25, 175] width 13 height 13
click at [141, 490] on div "Highlight H" at bounding box center [132, 488] width 47 height 38
drag, startPoint x: 21, startPoint y: 444, endPoint x: 37, endPoint y: 433, distance: 19.1
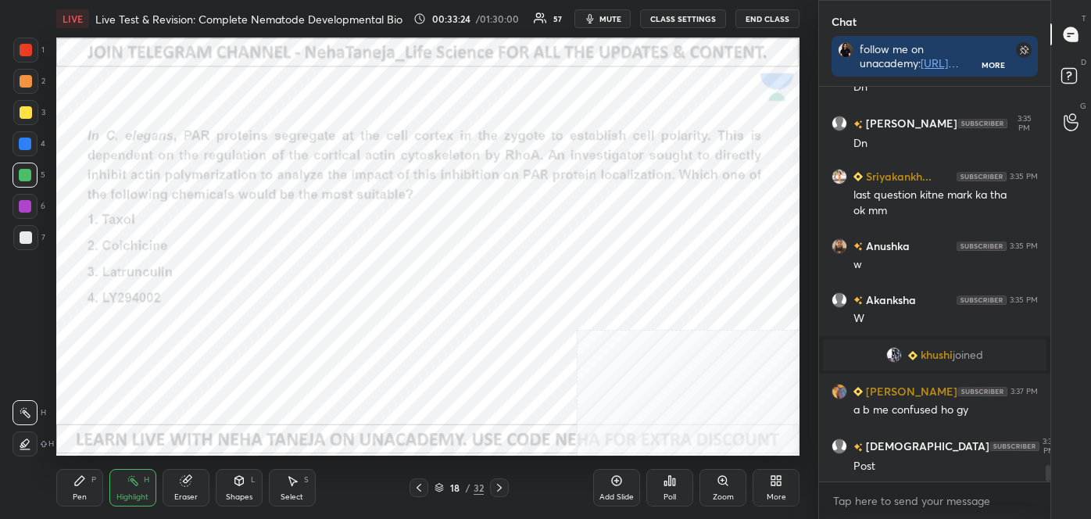
click at [23, 444] on icon at bounding box center [25, 444] width 13 height 13
drag, startPoint x: 27, startPoint y: 205, endPoint x: 45, endPoint y: 206, distance: 18.0
click at [30, 206] on div at bounding box center [25, 206] width 13 height 13
click at [70, 488] on div "Pen P" at bounding box center [79, 488] width 47 height 38
click at [10, 444] on div "1 2 3 4 5 6 7 C X Z C X Z E E Erase all H H" at bounding box center [25, 247] width 50 height 418
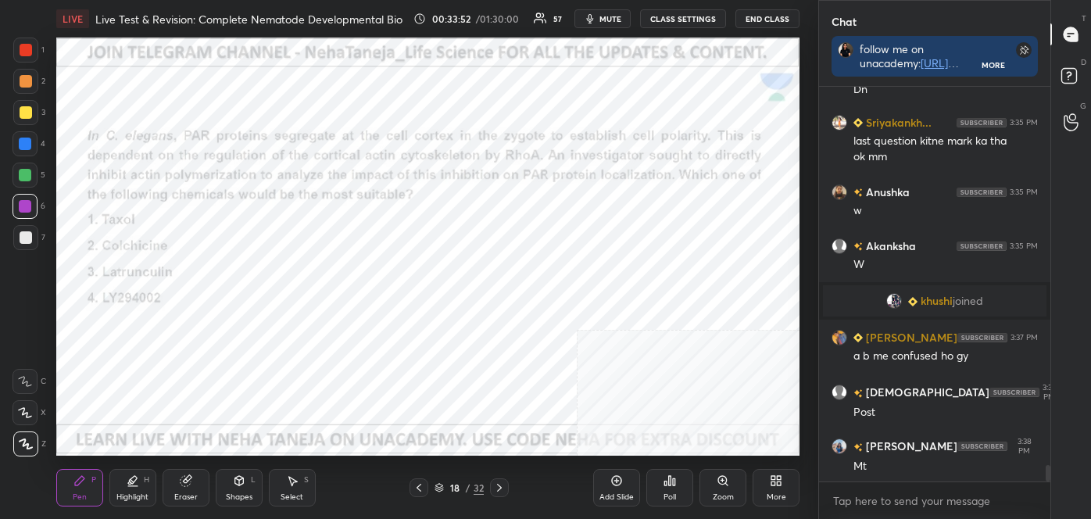
scroll to position [8991, 0]
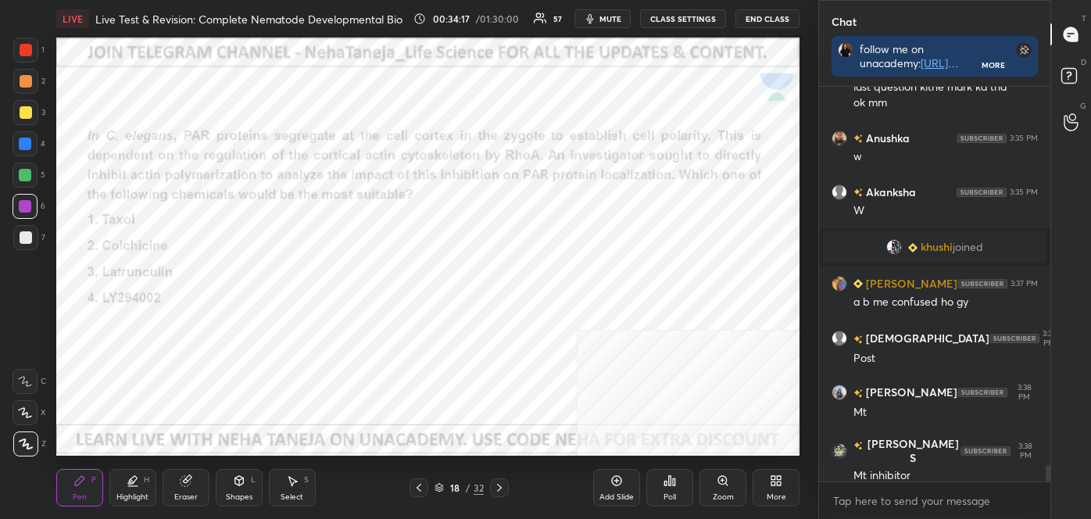
click at [502, 487] on icon at bounding box center [499, 487] width 13 height 13
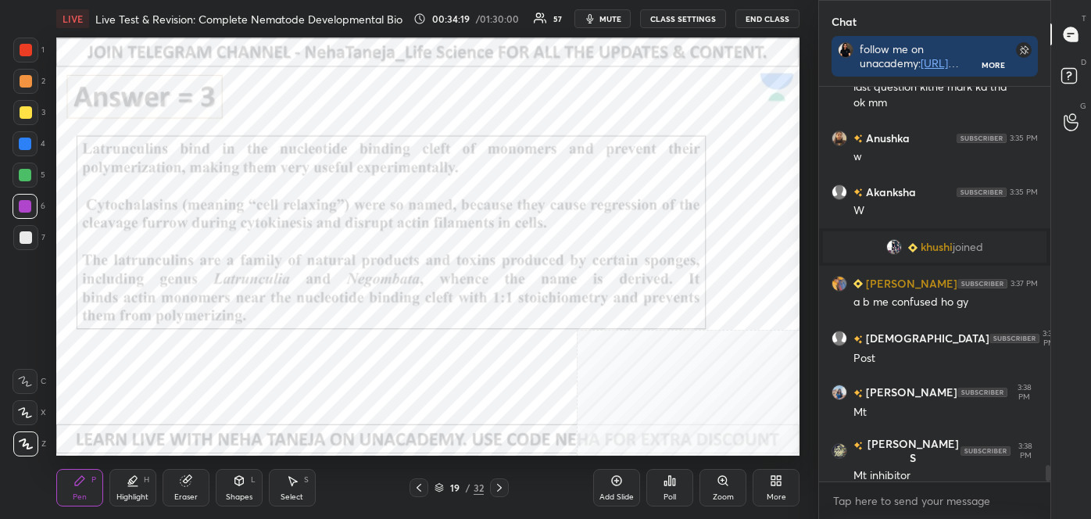
click at [419, 490] on icon at bounding box center [419, 487] width 13 height 13
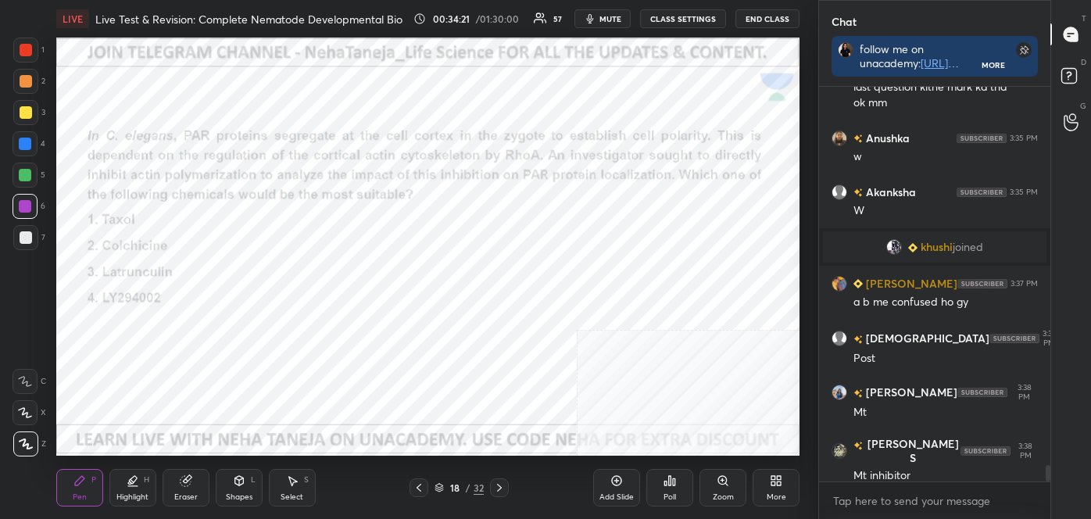
scroll to position [9045, 0]
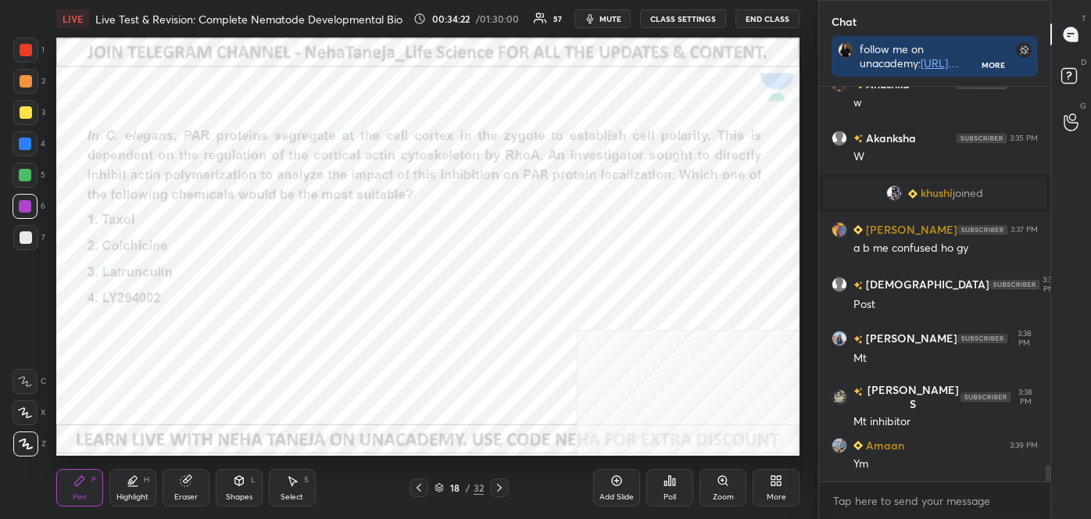
click at [496, 484] on icon at bounding box center [499, 487] width 13 height 13
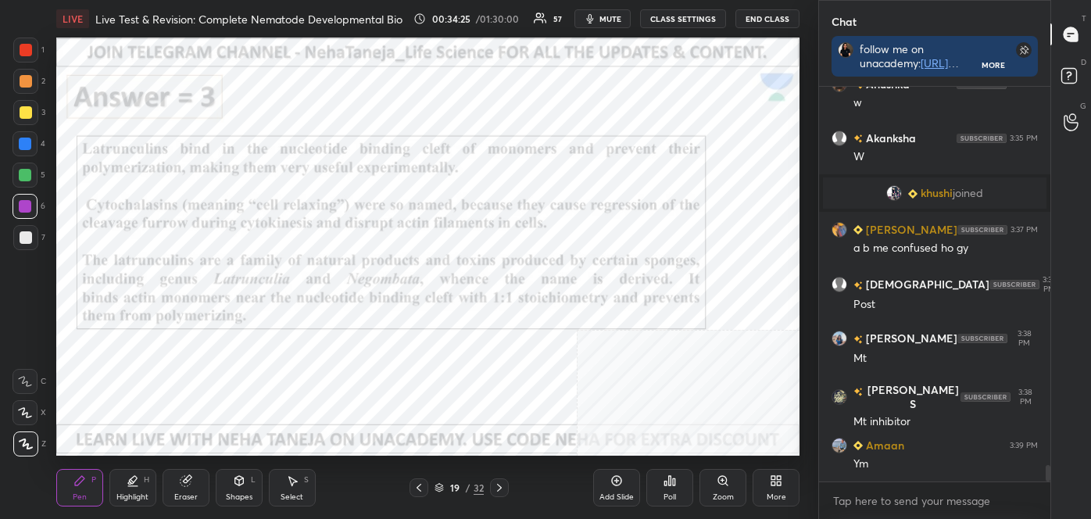
click at [152, 490] on div "Highlight H" at bounding box center [132, 488] width 47 height 38
click at [145, 493] on div "Highlight" at bounding box center [132, 497] width 32 height 8
click at [38, 412] on div "H" at bounding box center [33, 412] width 41 height 25
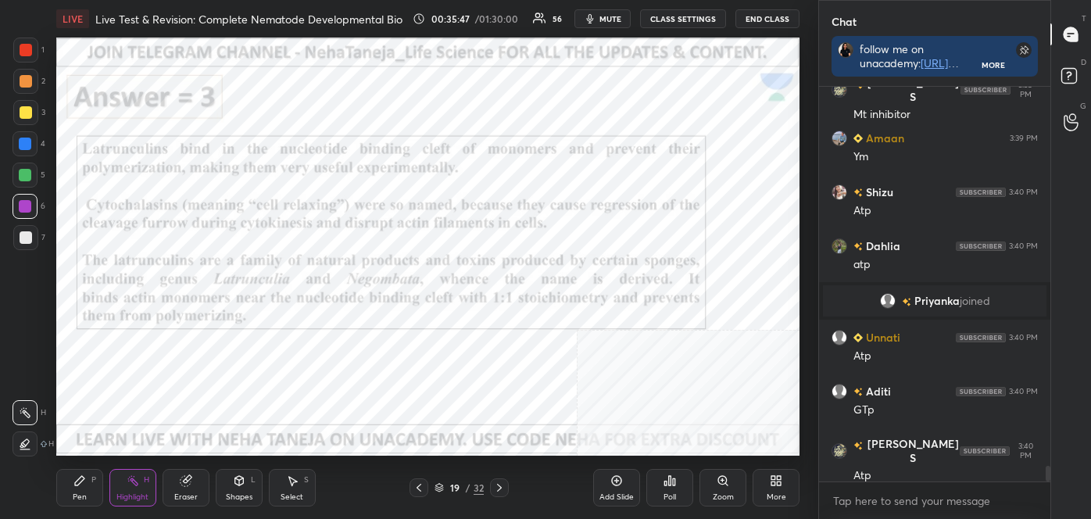
scroll to position [9406, 0]
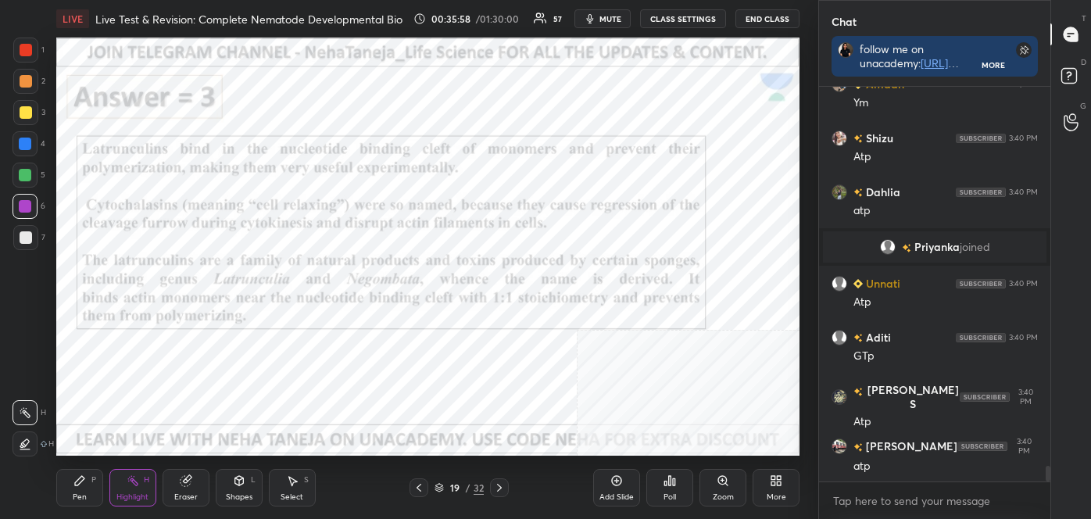
click at [417, 491] on icon at bounding box center [419, 487] width 13 height 13
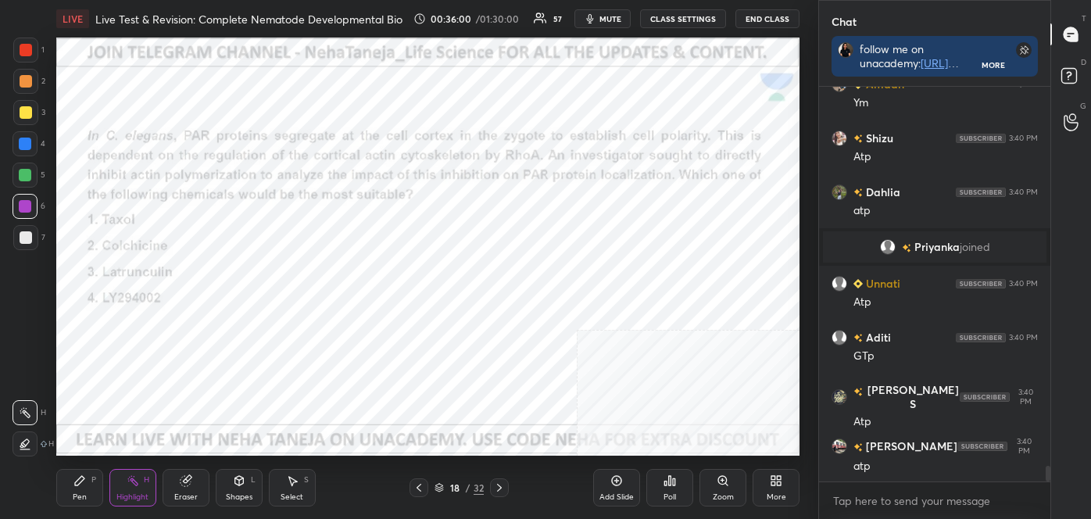
click at [493, 483] on icon at bounding box center [499, 487] width 13 height 13
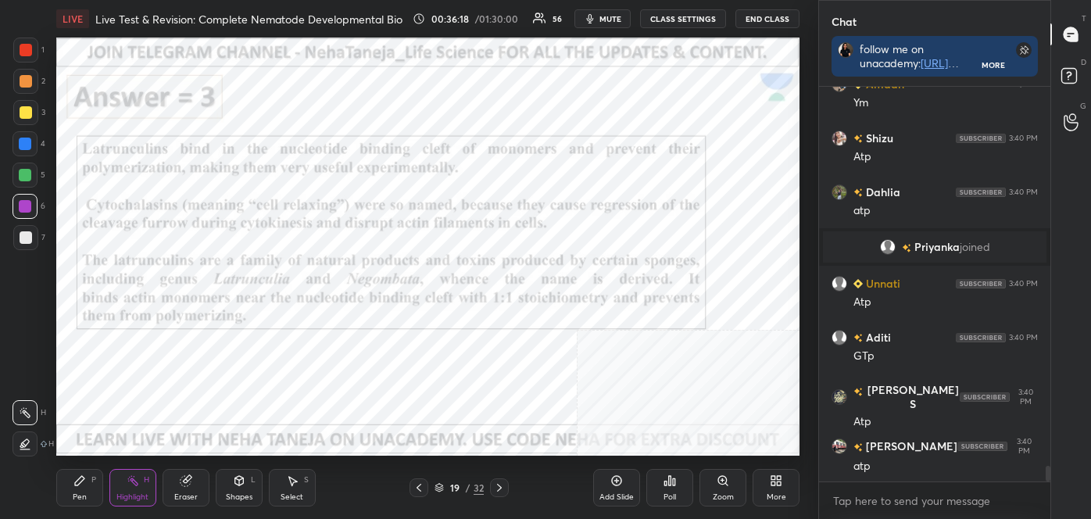
click at [408, 486] on div "19 / 32" at bounding box center [459, 487] width 269 height 19
click at [419, 481] on icon at bounding box center [419, 487] width 13 height 13
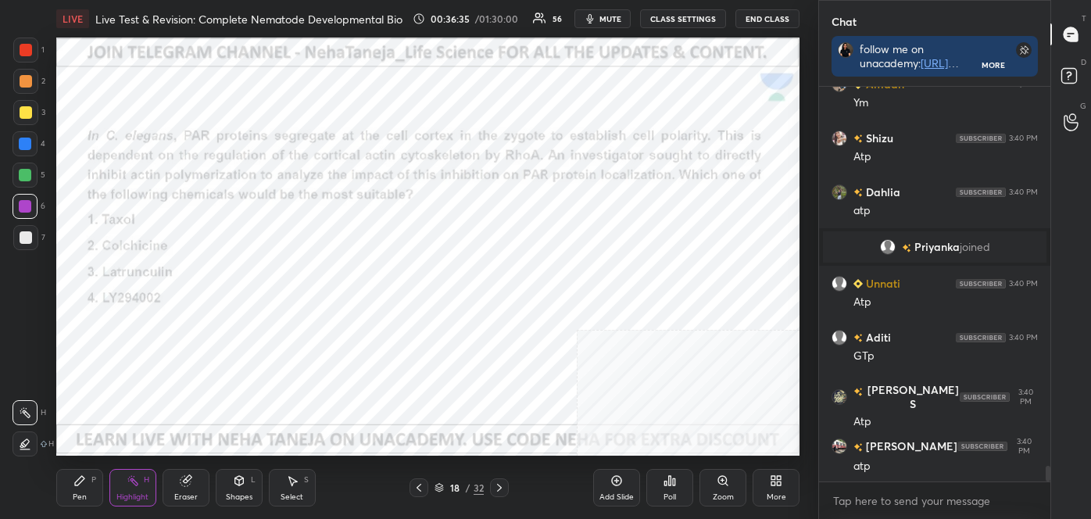
click at [498, 485] on icon at bounding box center [499, 487] width 13 height 13
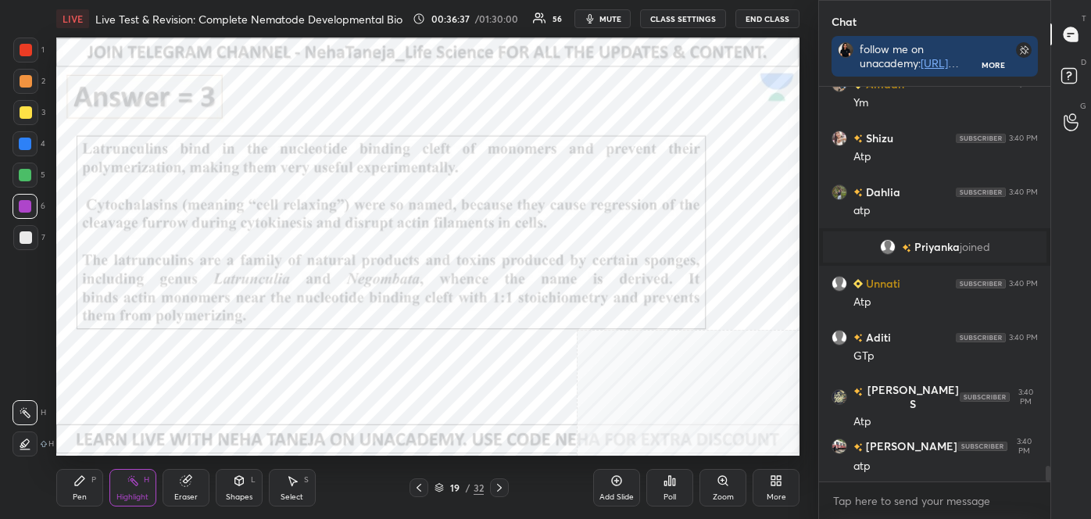
click at [504, 478] on div at bounding box center [499, 487] width 19 height 19
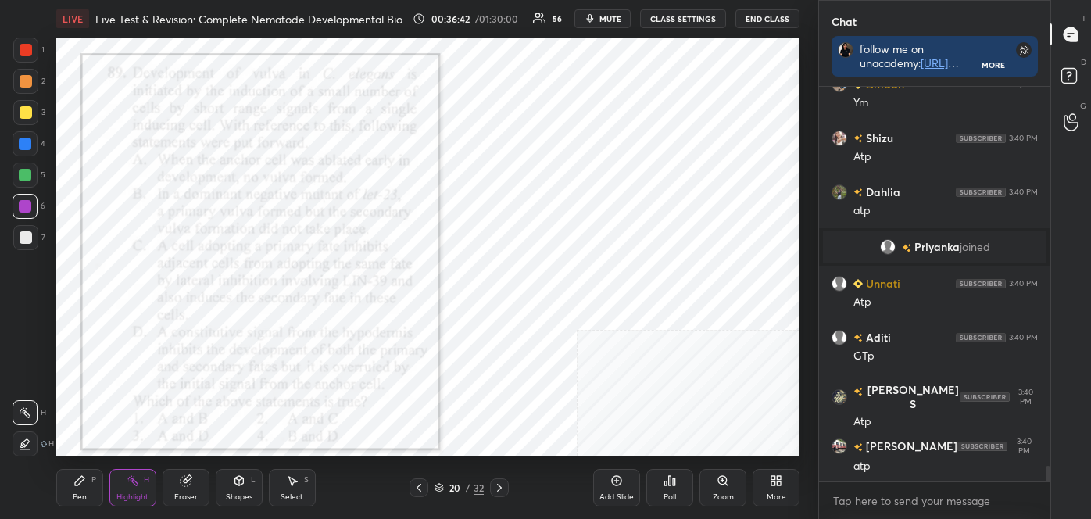
click at [80, 486] on div "Pen P" at bounding box center [79, 488] width 47 height 38
click at [15, 434] on div at bounding box center [25, 443] width 25 height 25
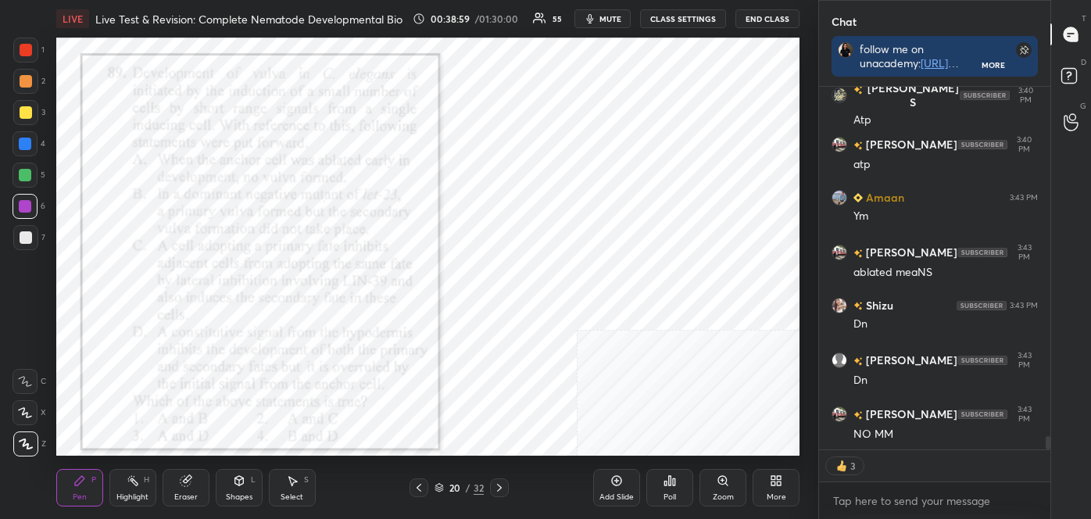
scroll to position [9722, 0]
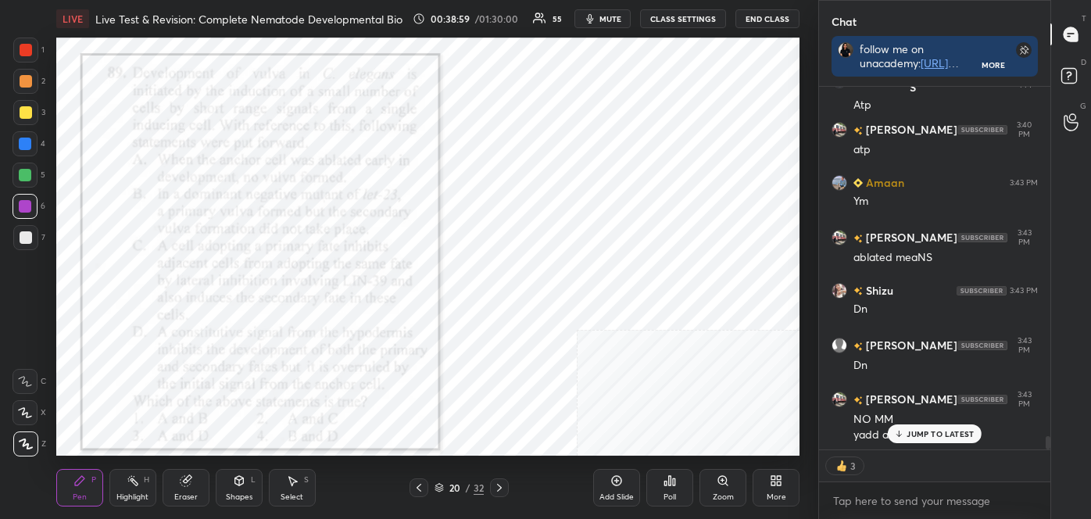
drag, startPoint x: 23, startPoint y: 57, endPoint x: 16, endPoint y: 40, distance: 18.6
click at [23, 57] on div at bounding box center [25, 50] width 25 height 25
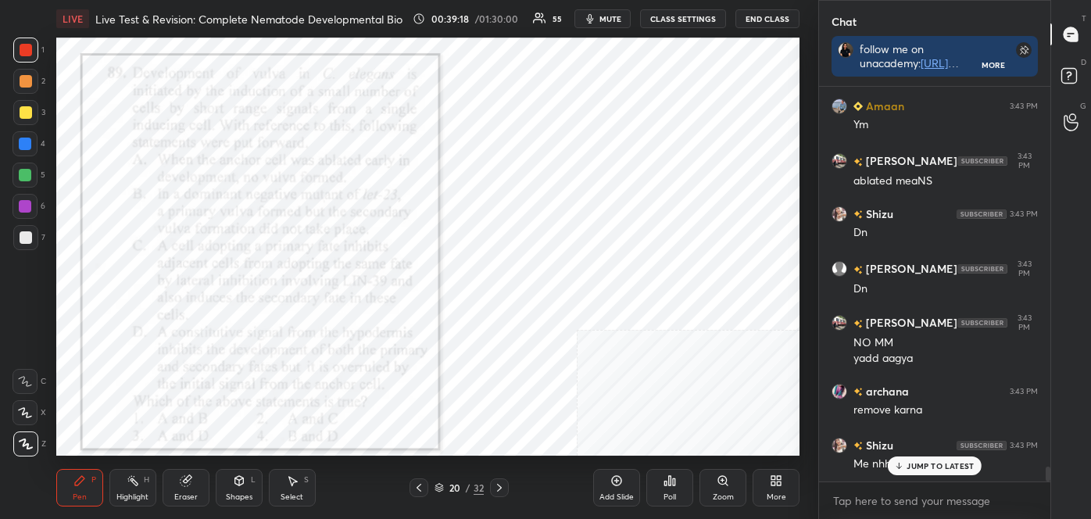
scroll to position [9852, 0]
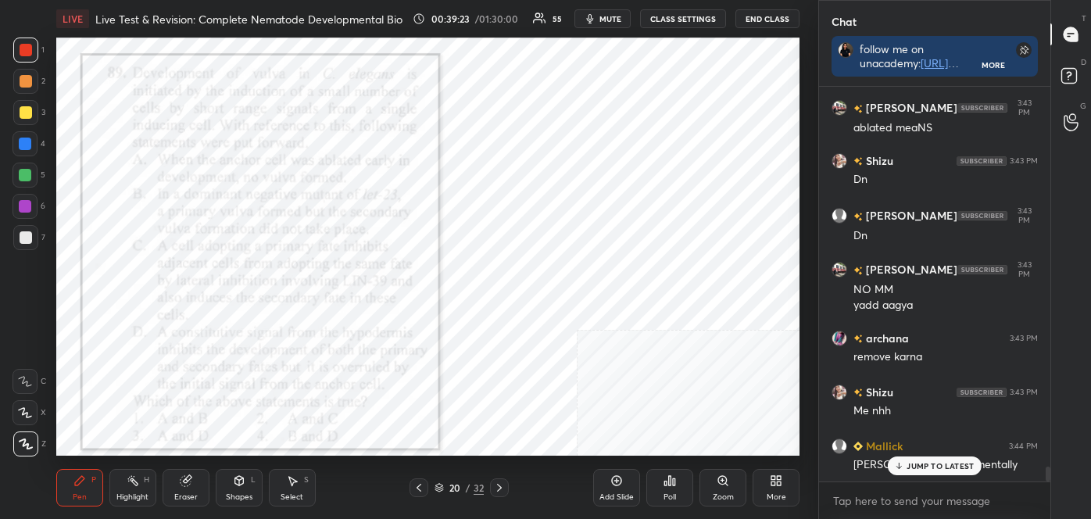
click at [658, 484] on div "Poll" at bounding box center [669, 488] width 47 height 38
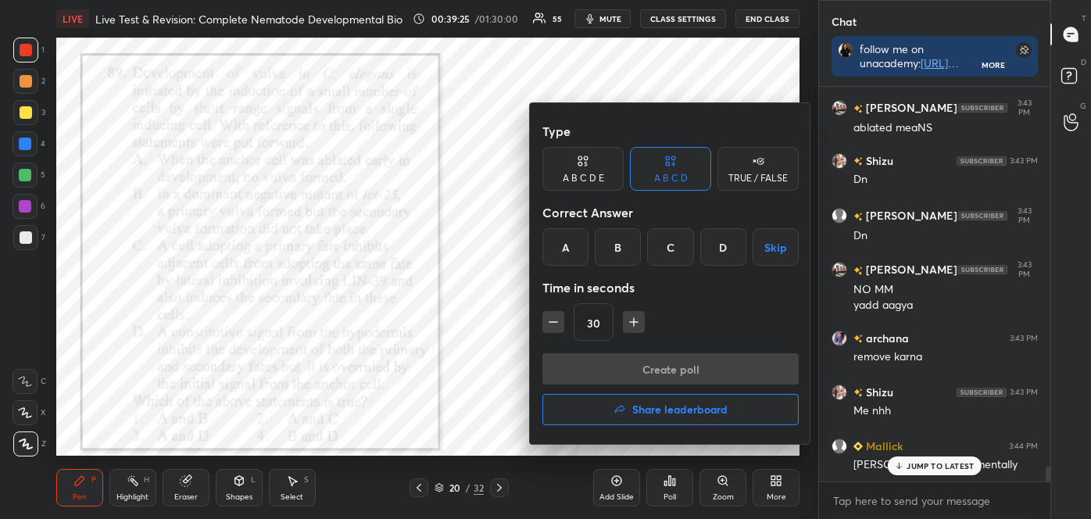
click at [669, 254] on div "C" at bounding box center [670, 247] width 46 height 38
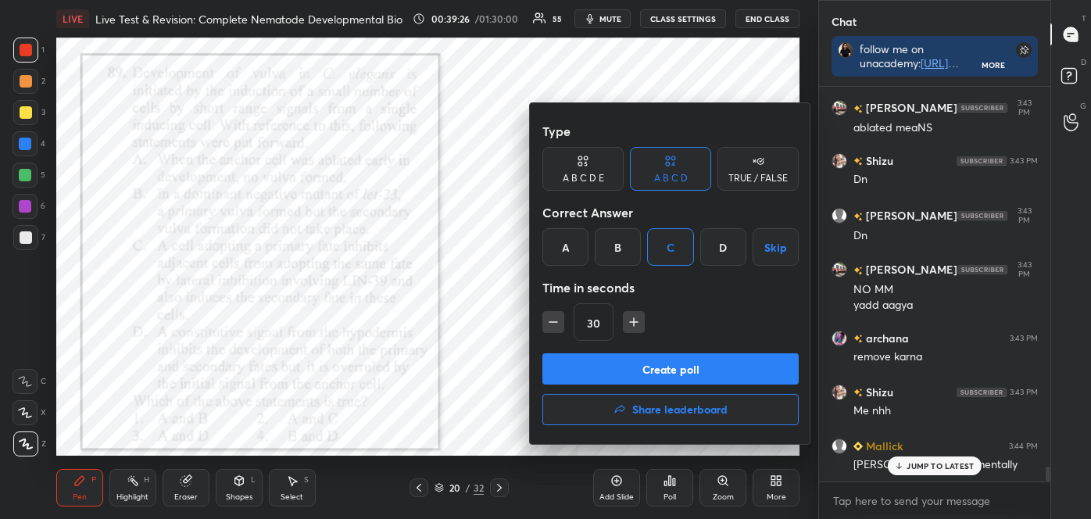
click at [660, 355] on button "Create poll" at bounding box center [670, 368] width 256 height 31
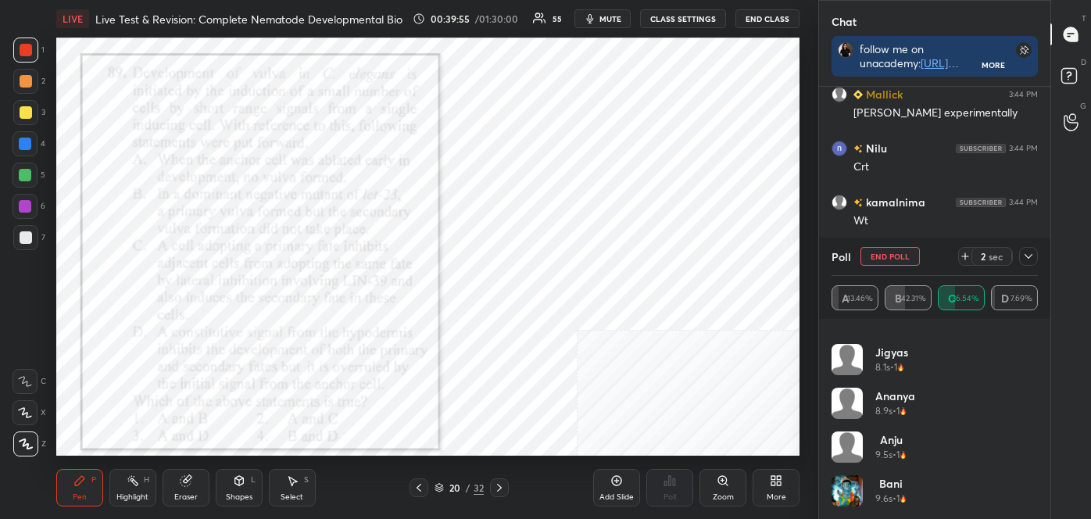
scroll to position [10258, 0]
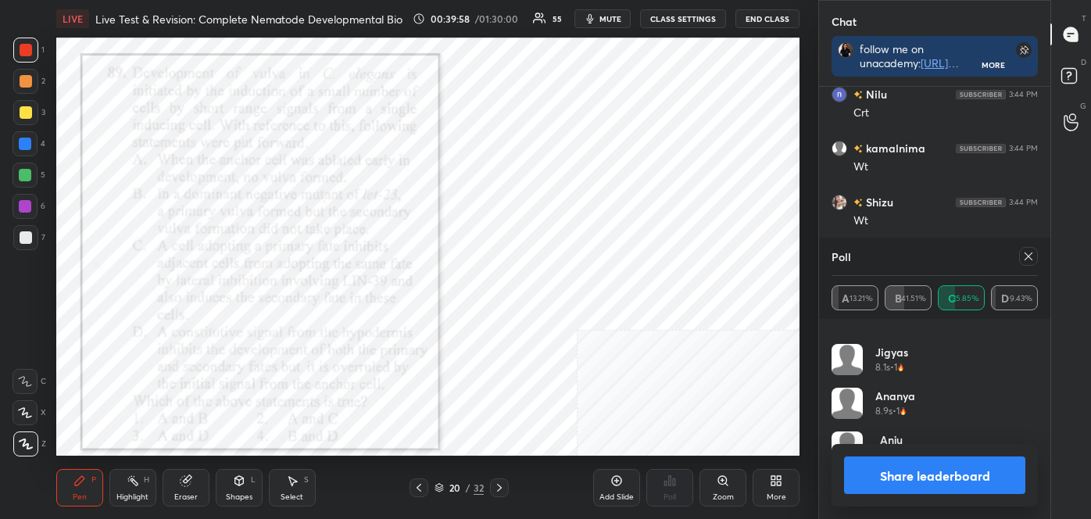
click at [984, 483] on button "Share leaderboard" at bounding box center [934, 475] width 181 height 38
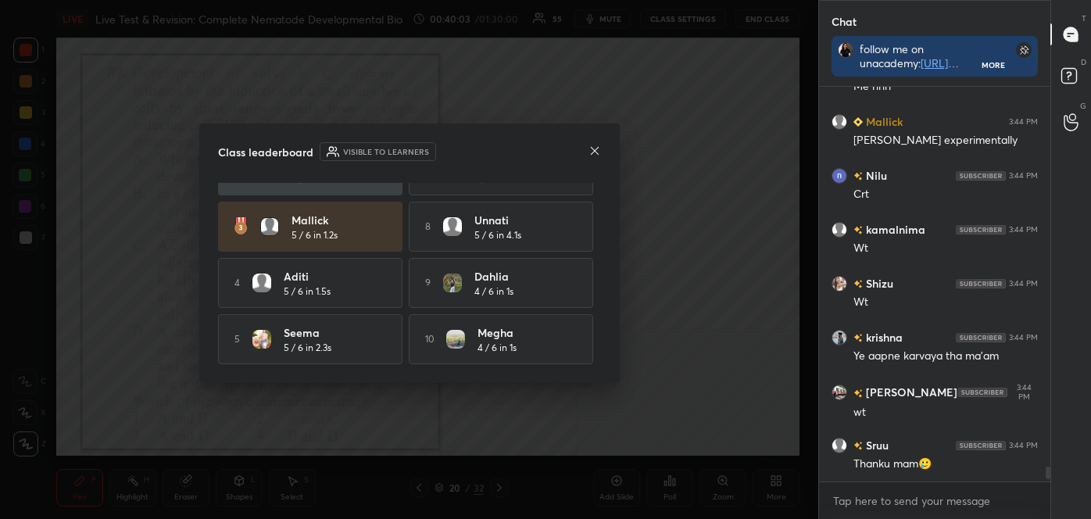
scroll to position [0, 0]
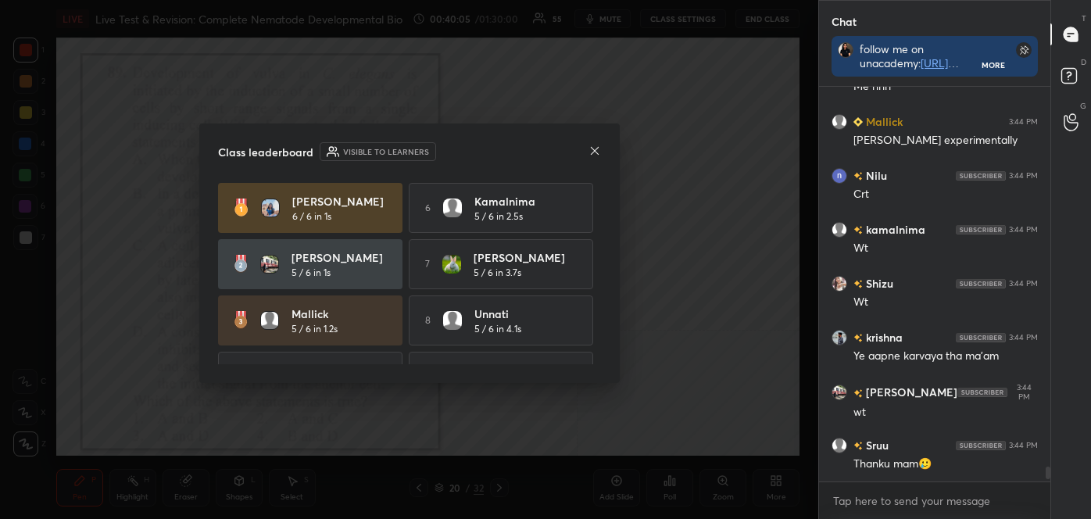
click at [588, 152] on icon at bounding box center [594, 151] width 13 height 13
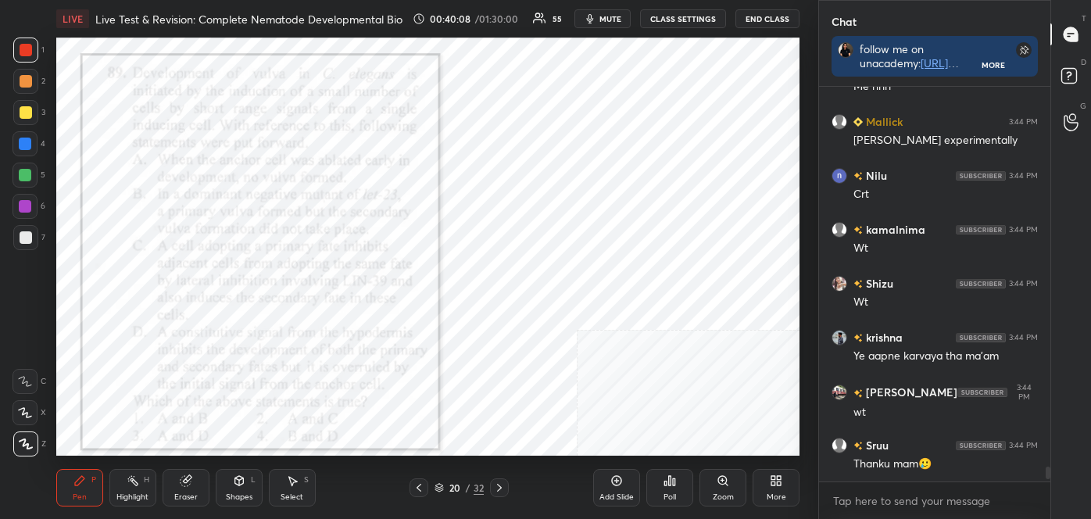
click at [129, 490] on div "Highlight H" at bounding box center [132, 488] width 47 height 38
click at [80, 477] on icon at bounding box center [79, 480] width 9 height 9
click at [26, 387] on div at bounding box center [25, 381] width 25 height 25
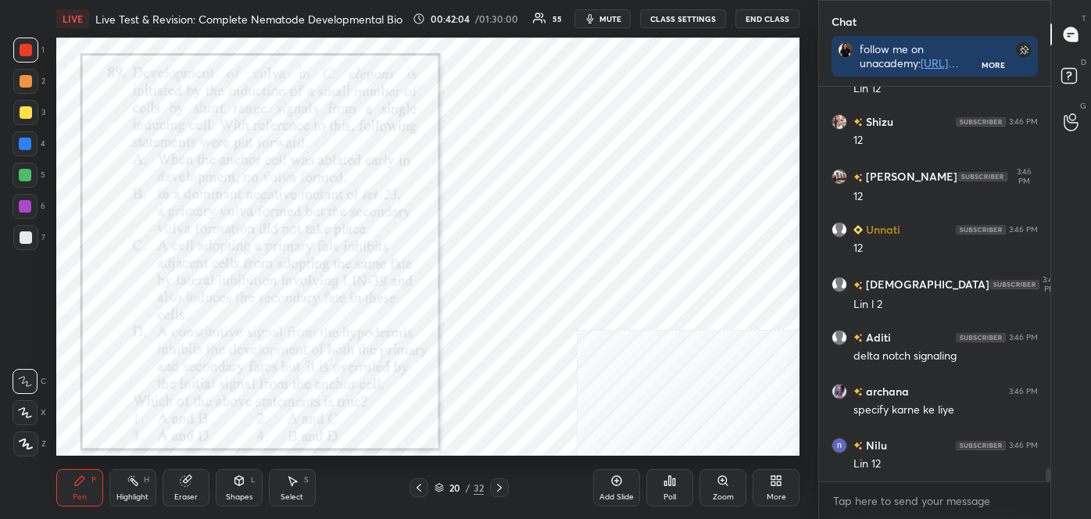
scroll to position [11130, 0]
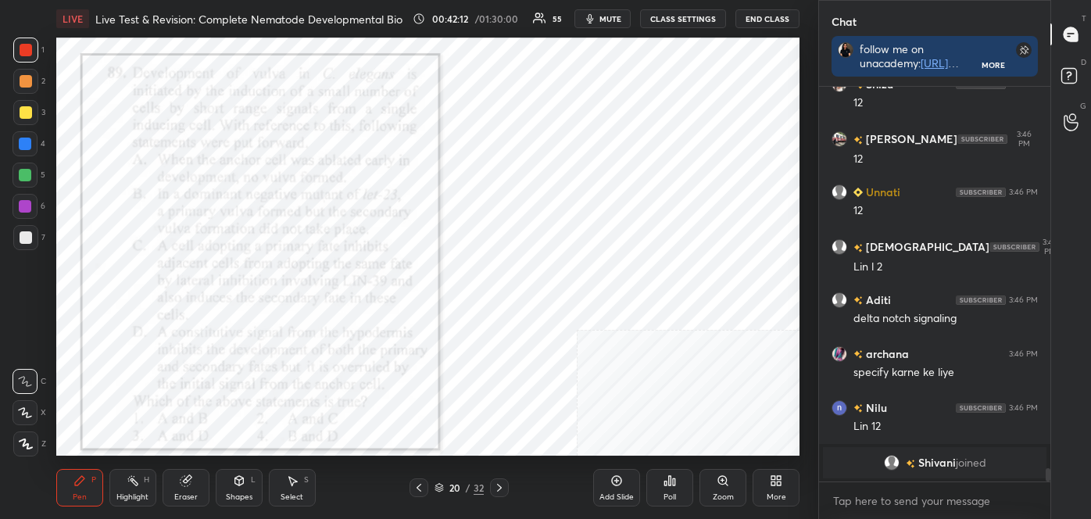
click at [118, 493] on div "Highlight" at bounding box center [132, 497] width 32 height 8
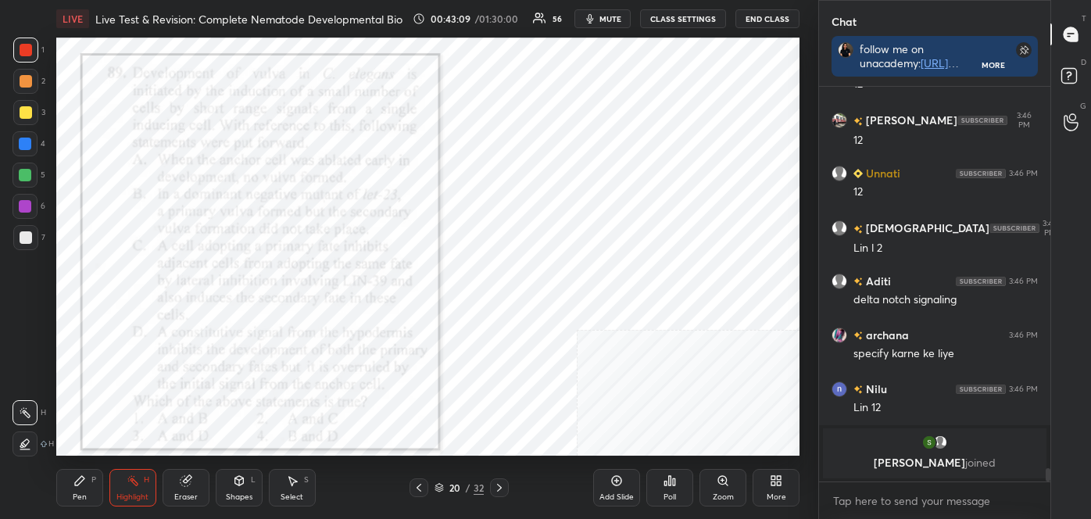
click at [499, 484] on icon at bounding box center [499, 487] width 13 height 13
click at [499, 481] on icon at bounding box center [499, 487] width 13 height 13
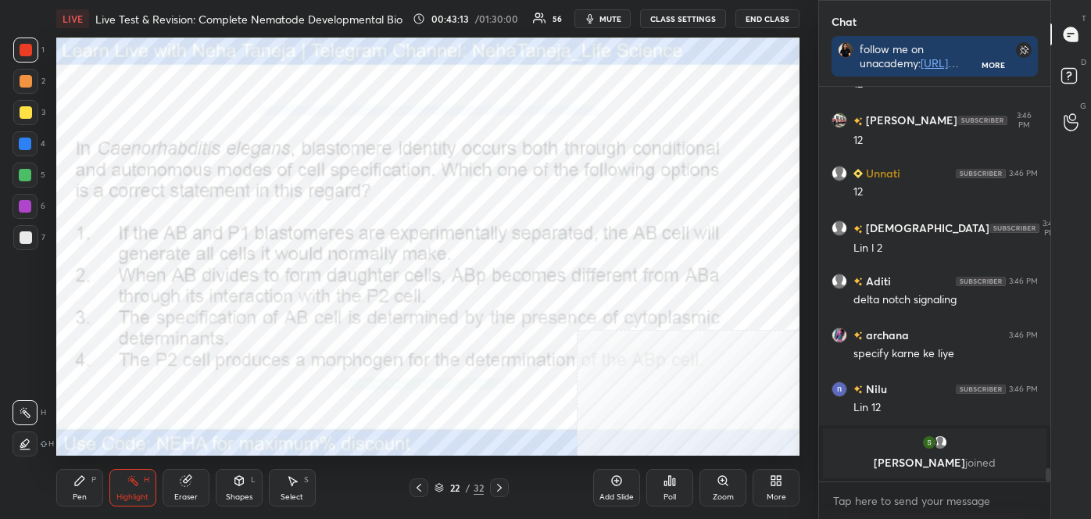
click at [75, 488] on div "Pen P" at bounding box center [79, 488] width 47 height 38
click at [25, 385] on icon at bounding box center [25, 381] width 14 height 11
click at [607, 22] on span "mute" at bounding box center [610, 18] width 22 height 11
click at [607, 14] on span "unmute" at bounding box center [609, 18] width 34 height 11
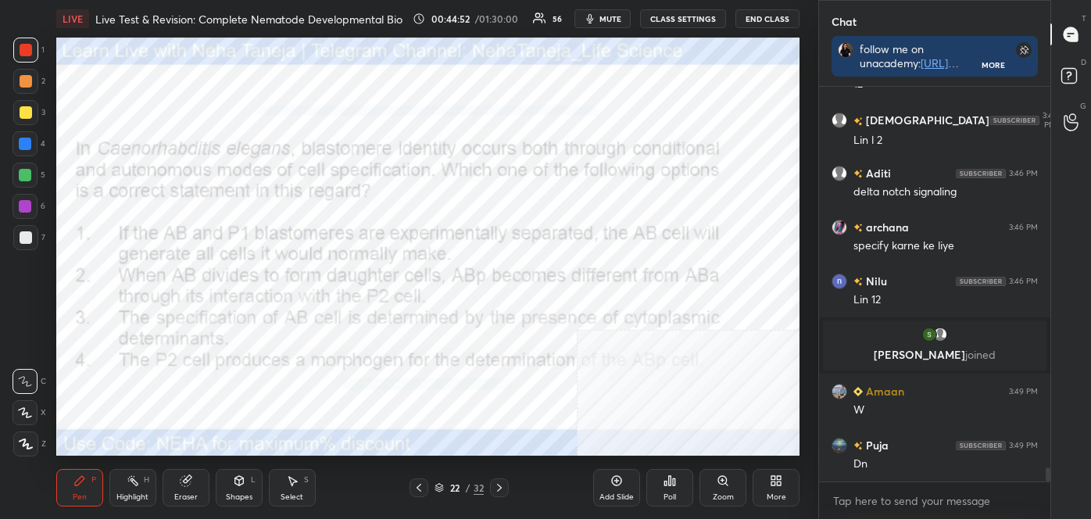
scroll to position [10664, 0]
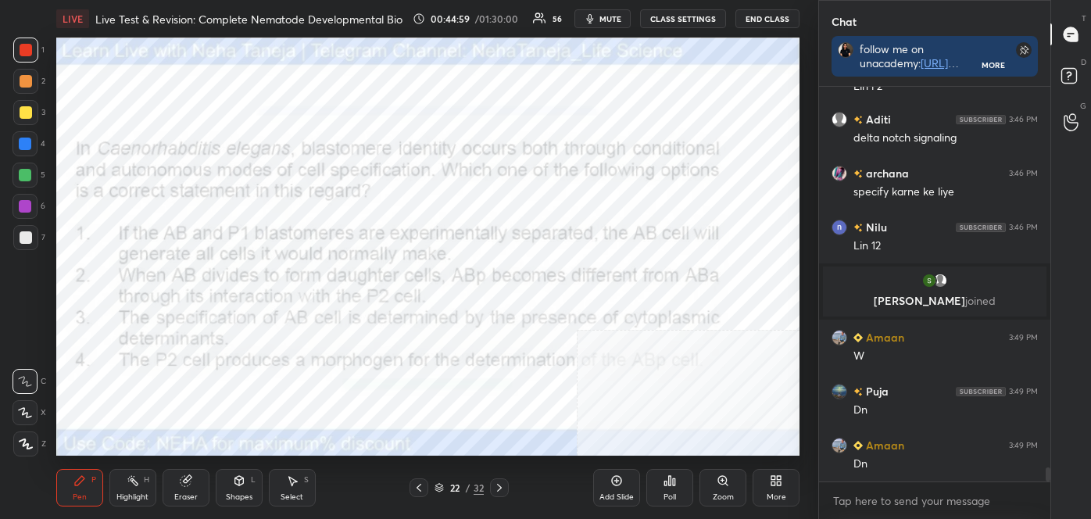
click at [673, 490] on div "Poll" at bounding box center [669, 488] width 47 height 38
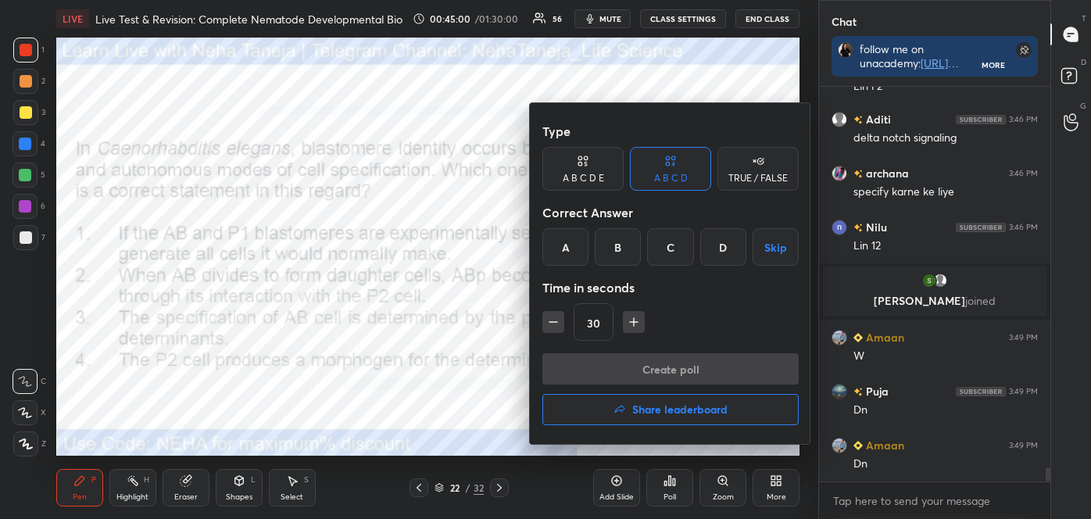
drag, startPoint x: 624, startPoint y: 247, endPoint x: 625, endPoint y: 281, distance: 33.6
click at [624, 249] on div "B" at bounding box center [618, 247] width 46 height 38
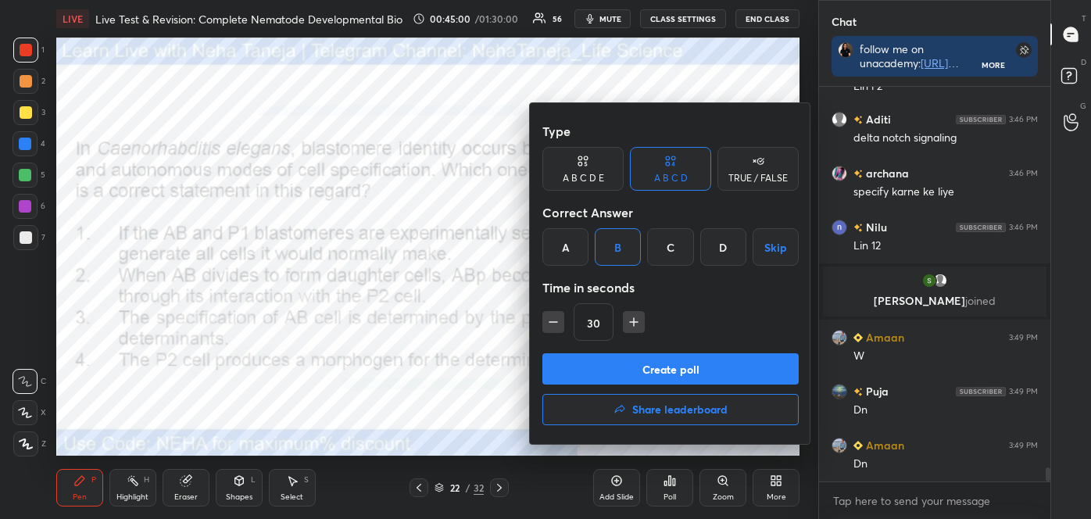
click at [625, 356] on button "Create poll" at bounding box center [670, 368] width 256 height 31
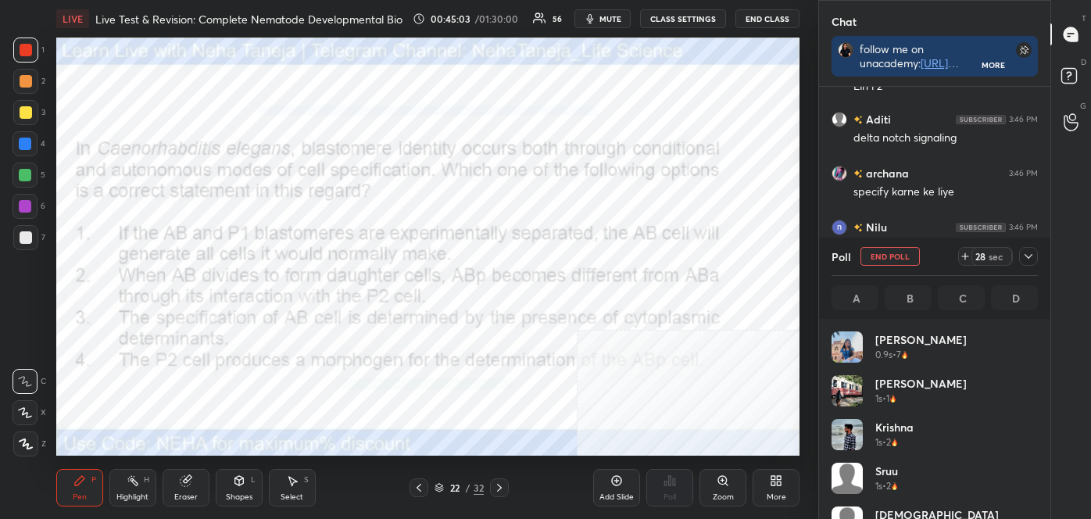
scroll to position [183, 202]
drag, startPoint x: 152, startPoint y: 486, endPoint x: 159, endPoint y: 471, distance: 16.8
click at [152, 486] on div "Highlight H" at bounding box center [132, 488] width 47 height 38
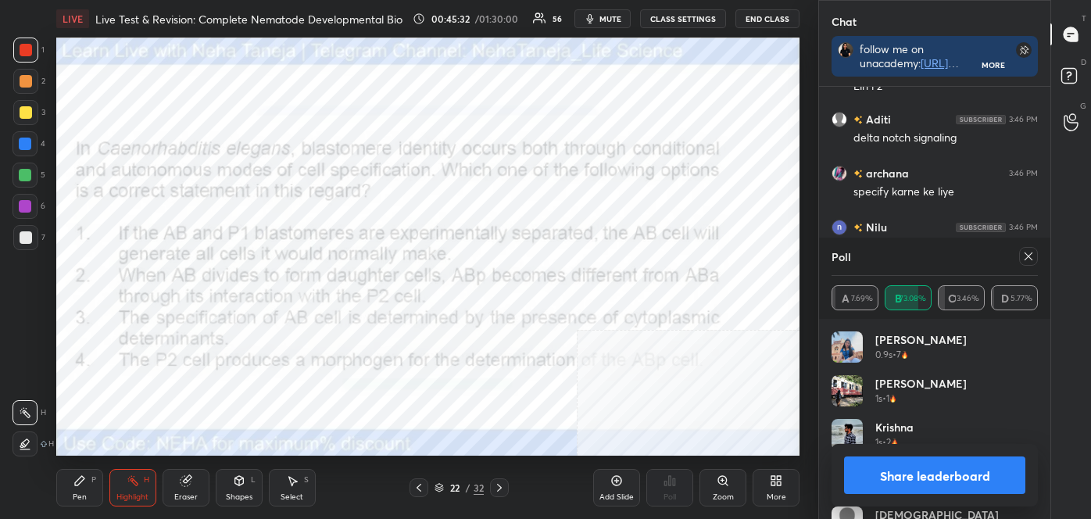
click at [963, 476] on button "Share leaderboard" at bounding box center [934, 475] width 181 height 38
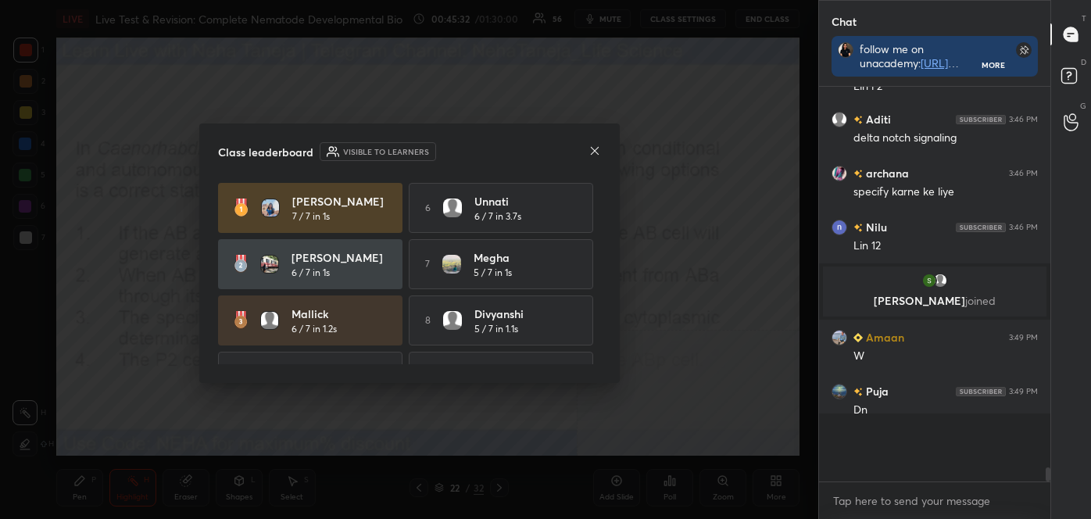
scroll to position [5, 4]
click at [593, 153] on icon at bounding box center [594, 151] width 13 height 13
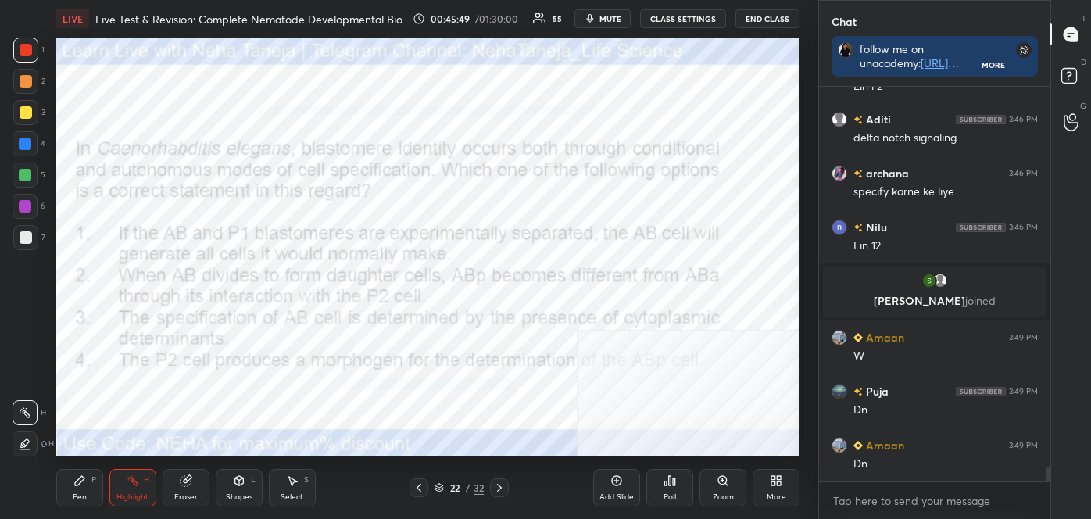
click at [775, 484] on icon at bounding box center [776, 480] width 13 height 13
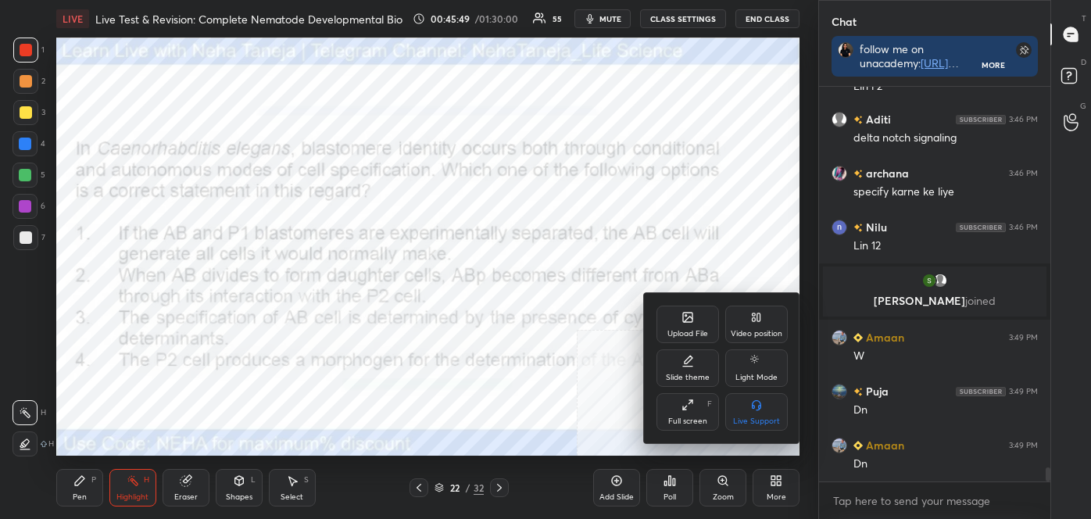
click at [756, 321] on icon at bounding box center [756, 317] width 13 height 13
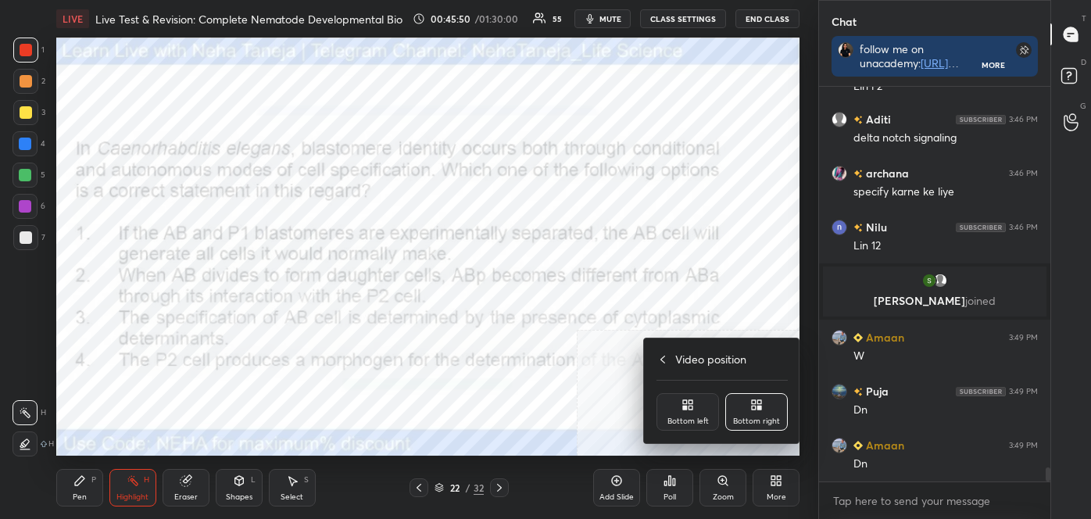
click at [700, 413] on div "Bottom left" at bounding box center [687, 412] width 63 height 38
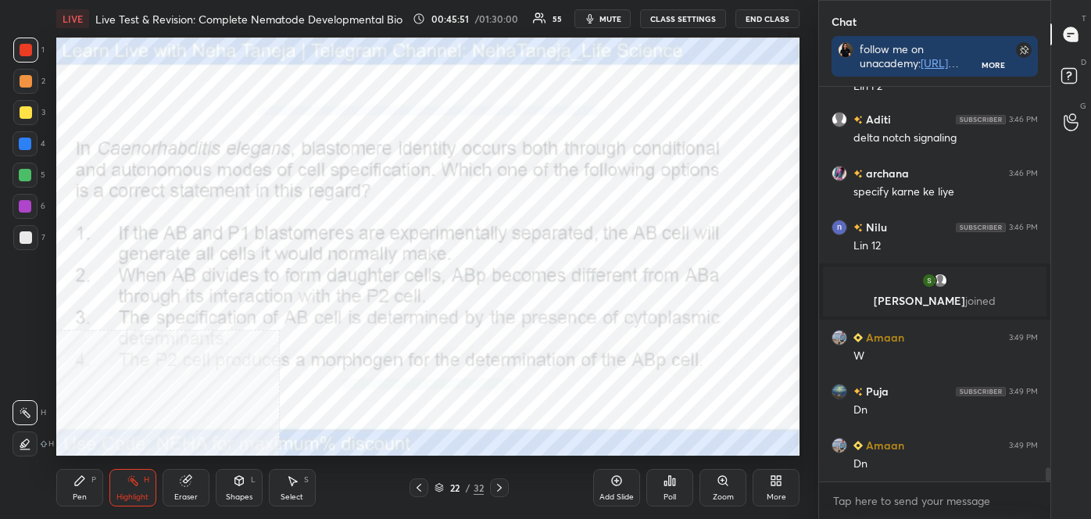
click at [59, 493] on div "Pen P" at bounding box center [79, 488] width 47 height 38
click at [19, 440] on icon at bounding box center [26, 443] width 14 height 11
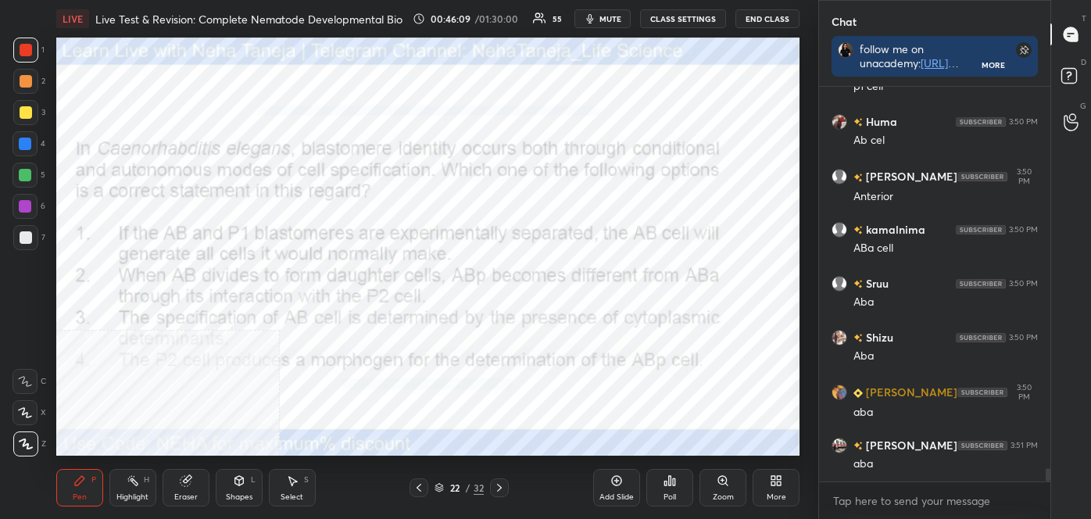
scroll to position [11149, 0]
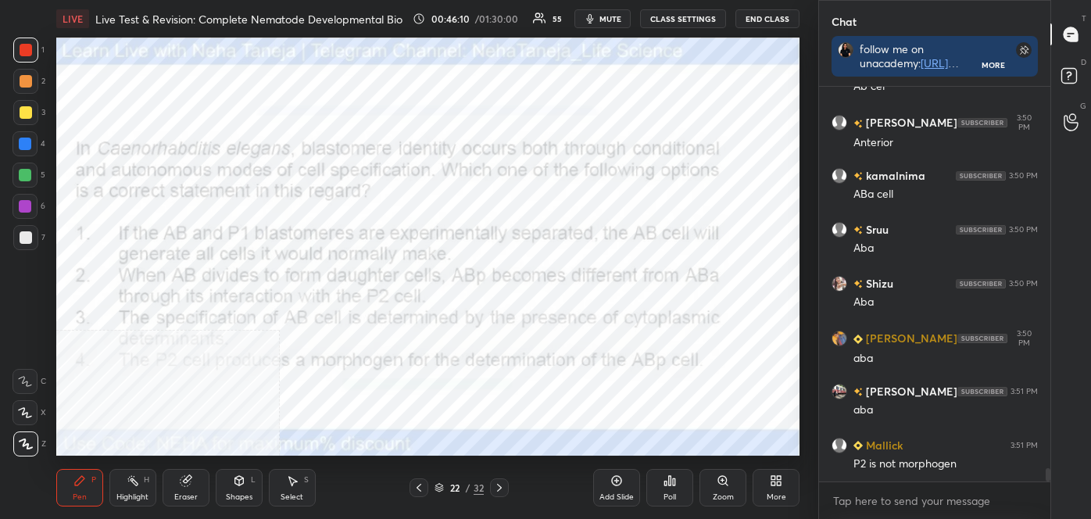
click at [767, 483] on div "More" at bounding box center [775, 488] width 47 height 38
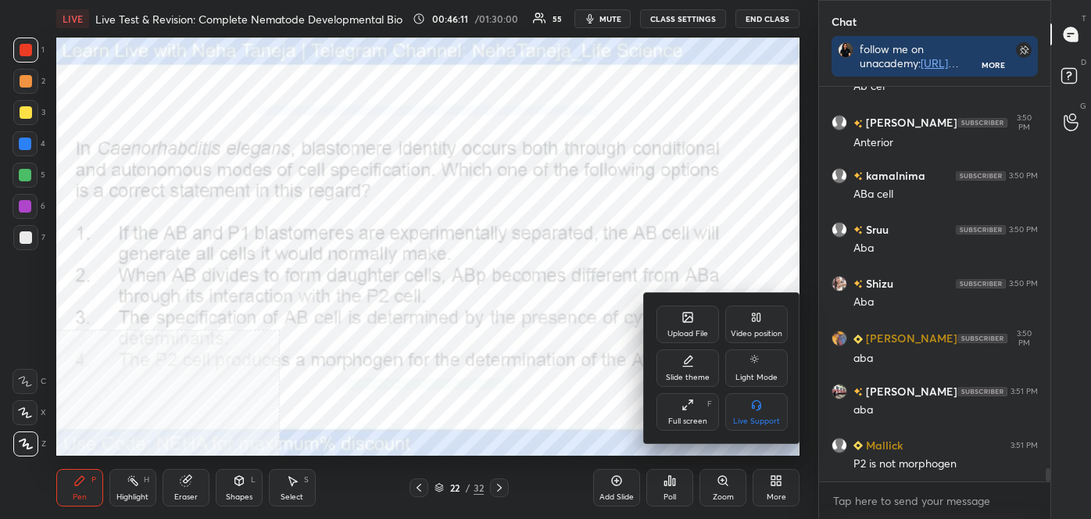
scroll to position [11202, 0]
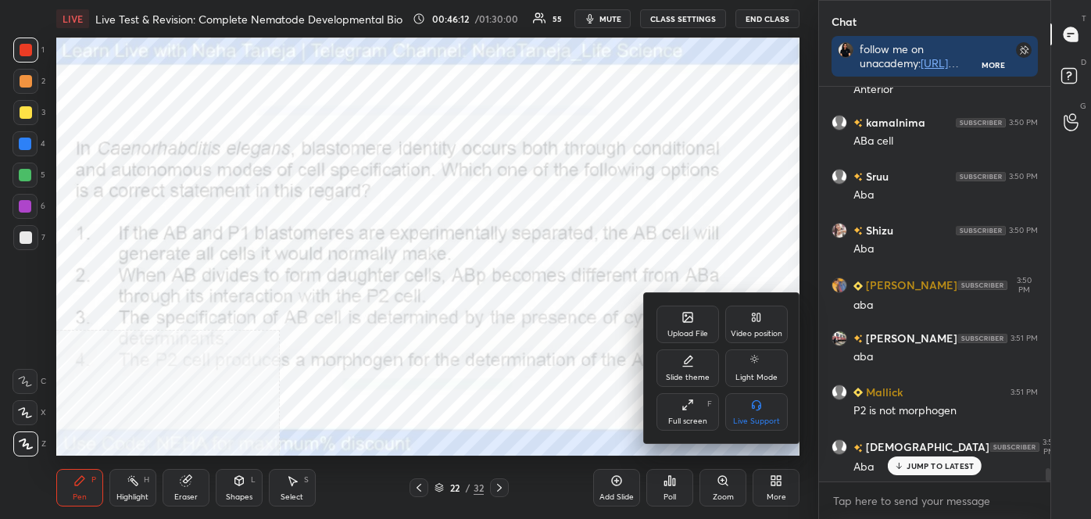
click at [763, 327] on div "Video position" at bounding box center [756, 325] width 63 height 38
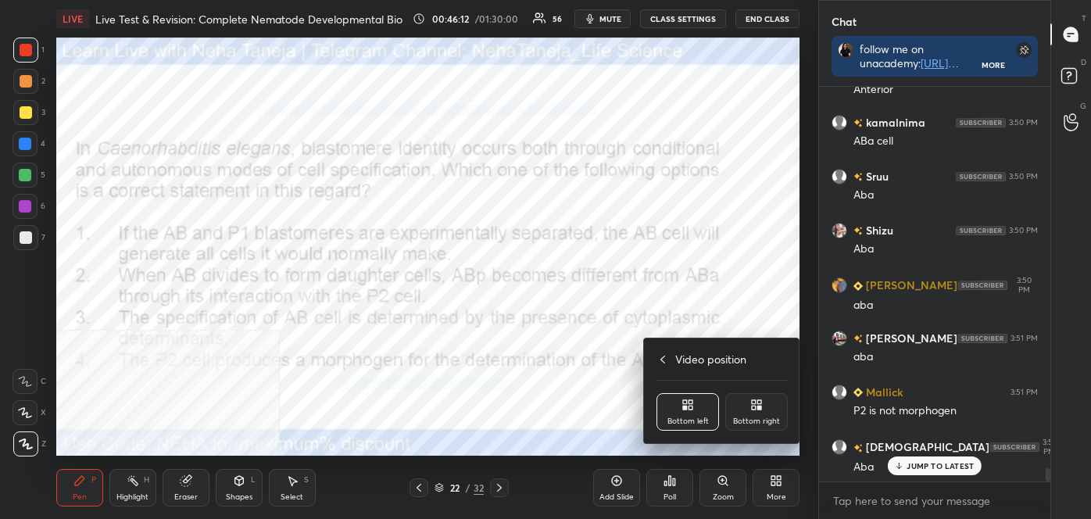
click at [771, 406] on div "Bottom right" at bounding box center [756, 412] width 63 height 38
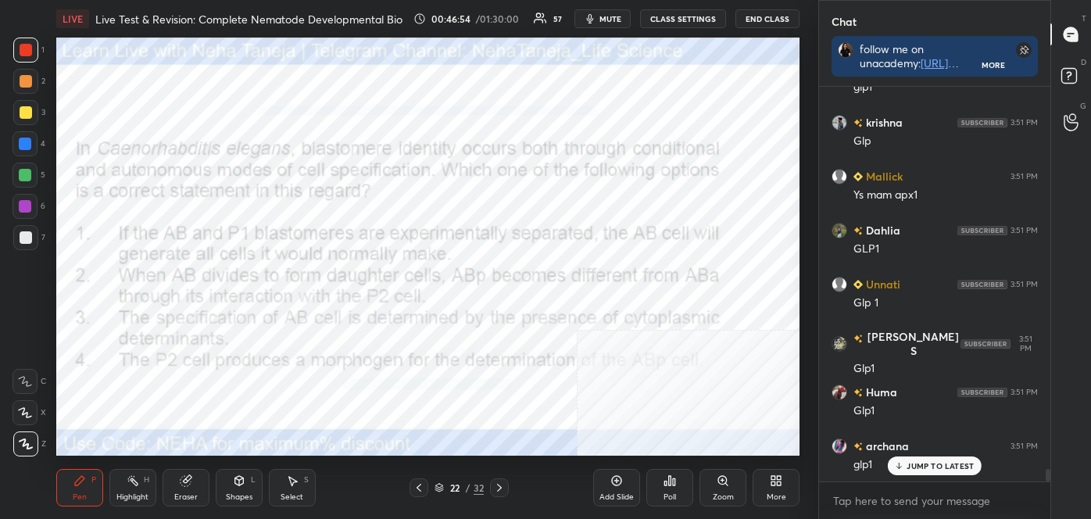
scroll to position [12265, 0]
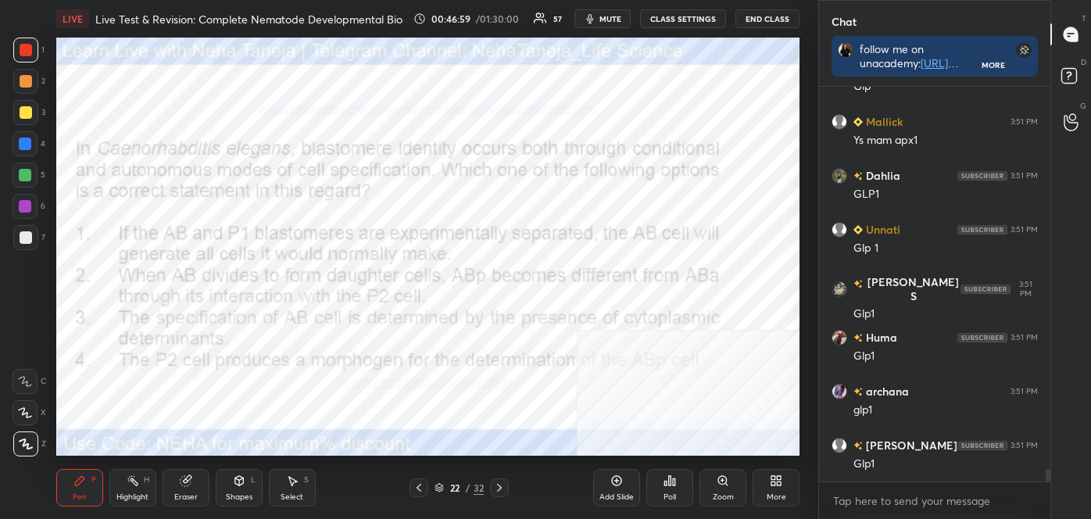
click at [133, 498] on div "Highlight" at bounding box center [132, 497] width 32 height 8
click at [70, 482] on div "Pen P" at bounding box center [79, 488] width 47 height 38
click at [21, 440] on icon at bounding box center [26, 443] width 14 height 11
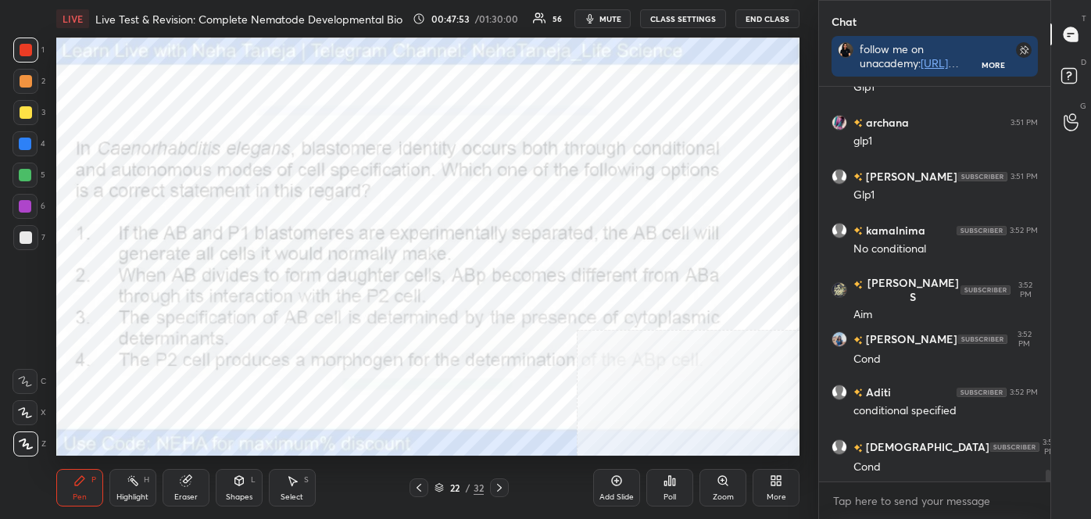
scroll to position [12588, 0]
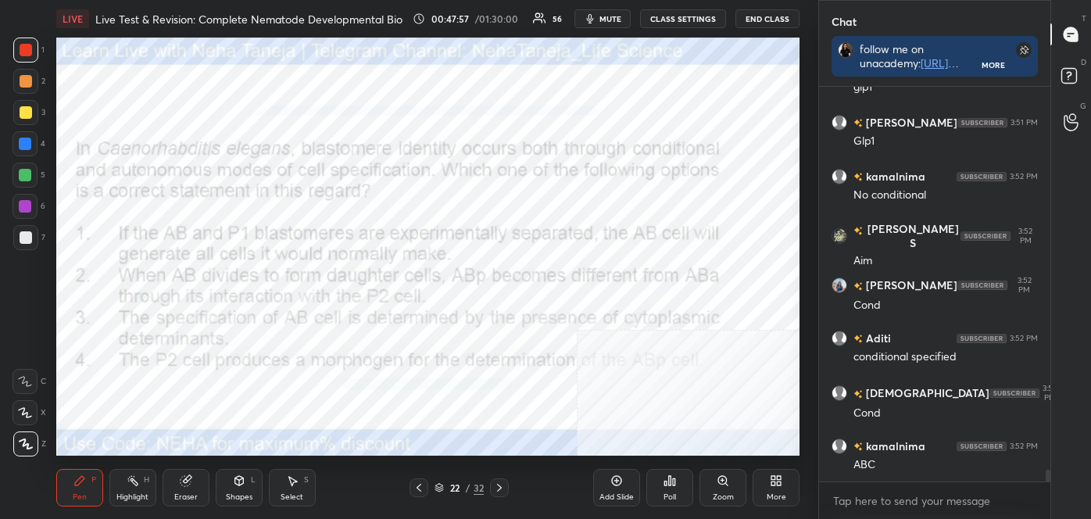
click at [498, 481] on icon at bounding box center [499, 487] width 13 height 13
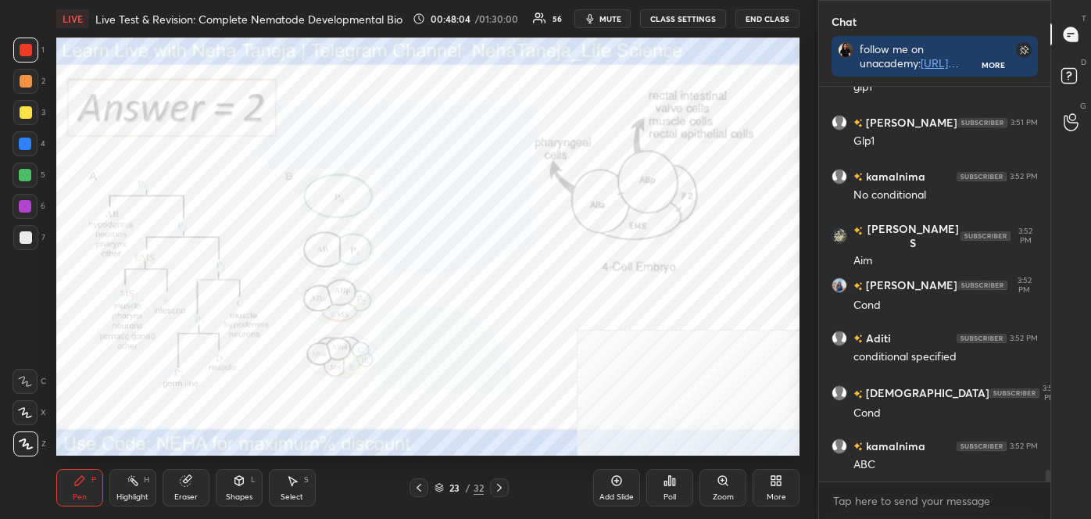
click at [497, 485] on icon at bounding box center [499, 487] width 13 height 13
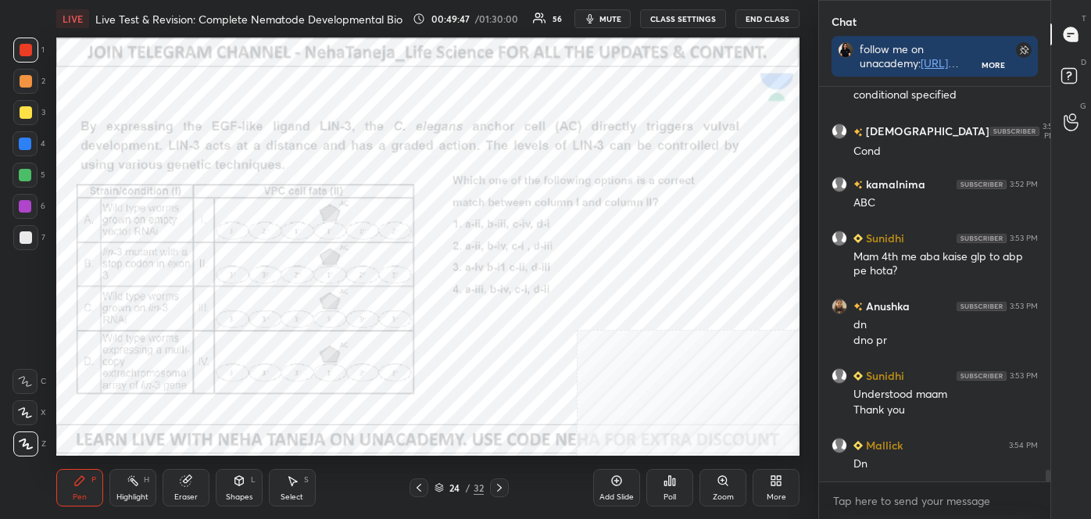
scroll to position [12903, 0]
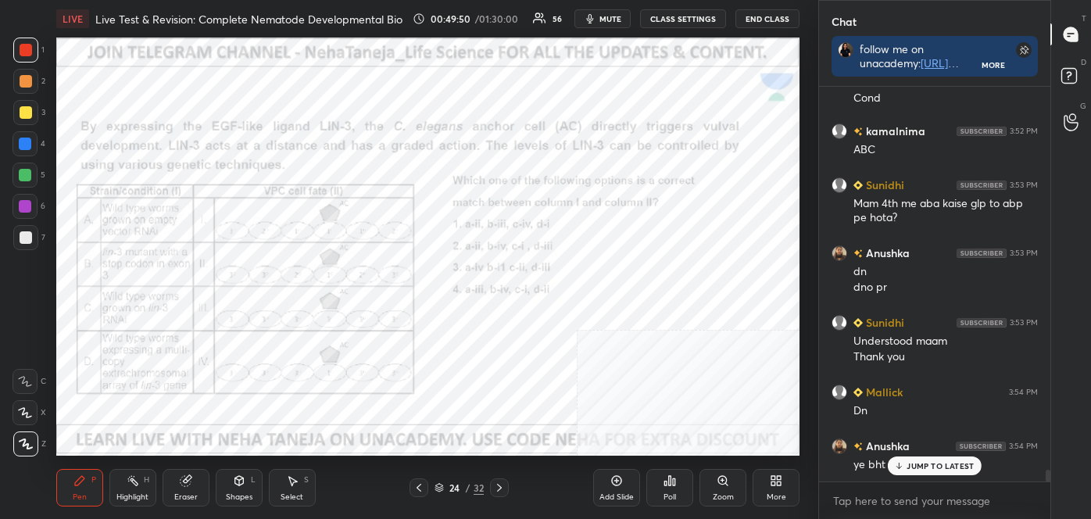
click at [925, 474] on div "JUMP TO LATEST" at bounding box center [935, 465] width 94 height 19
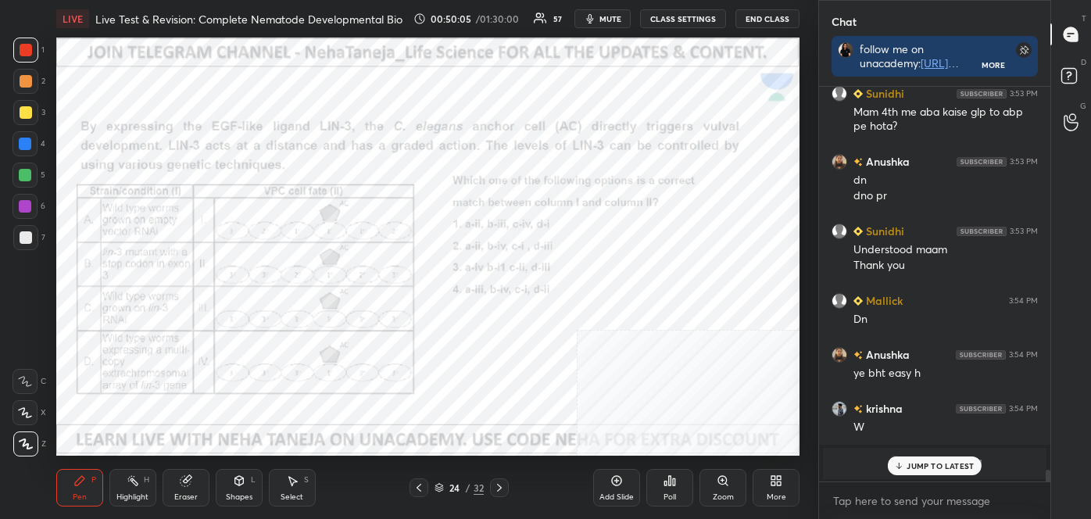
scroll to position [13048, 0]
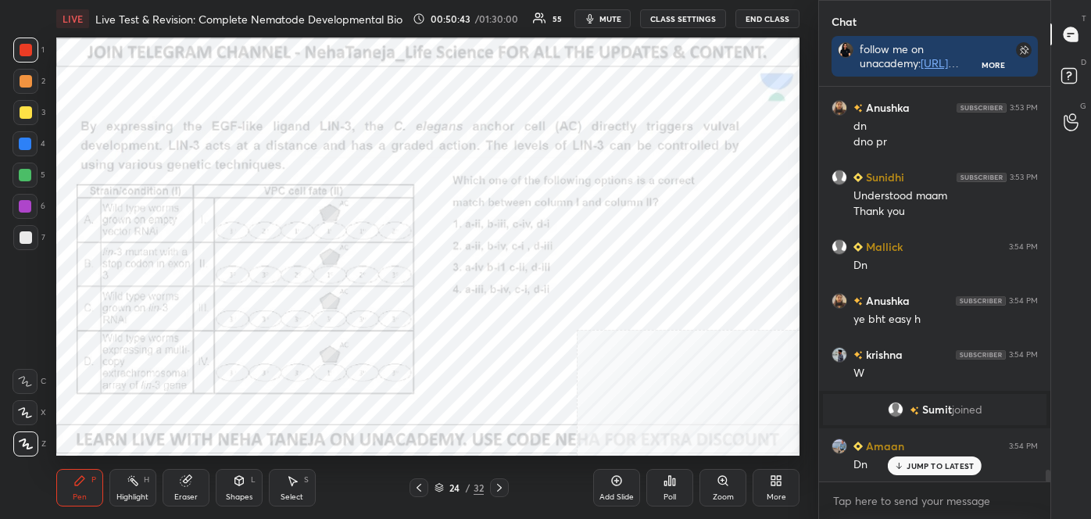
click at [665, 485] on icon at bounding box center [665, 483] width 2 height 4
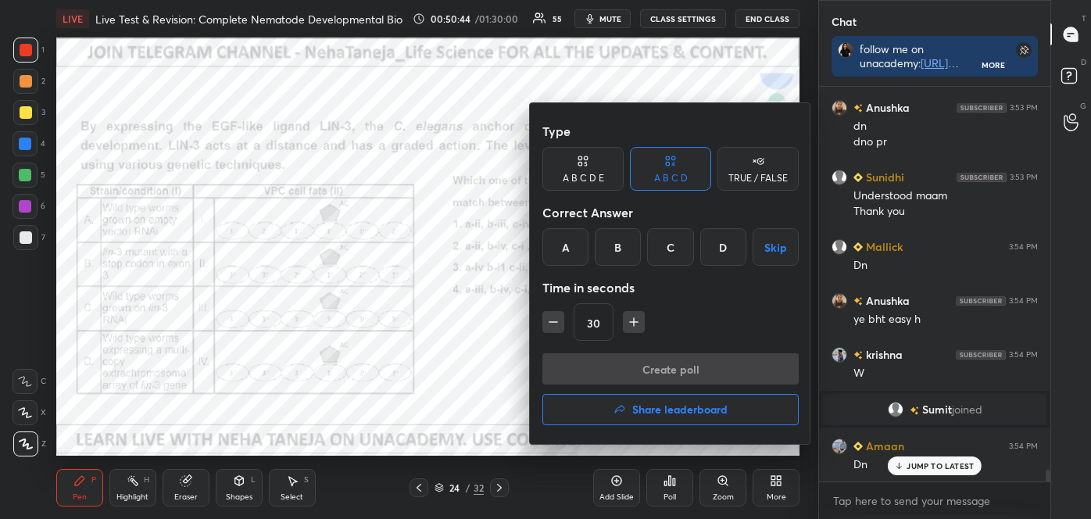
click at [663, 490] on div at bounding box center [545, 259] width 1091 height 519
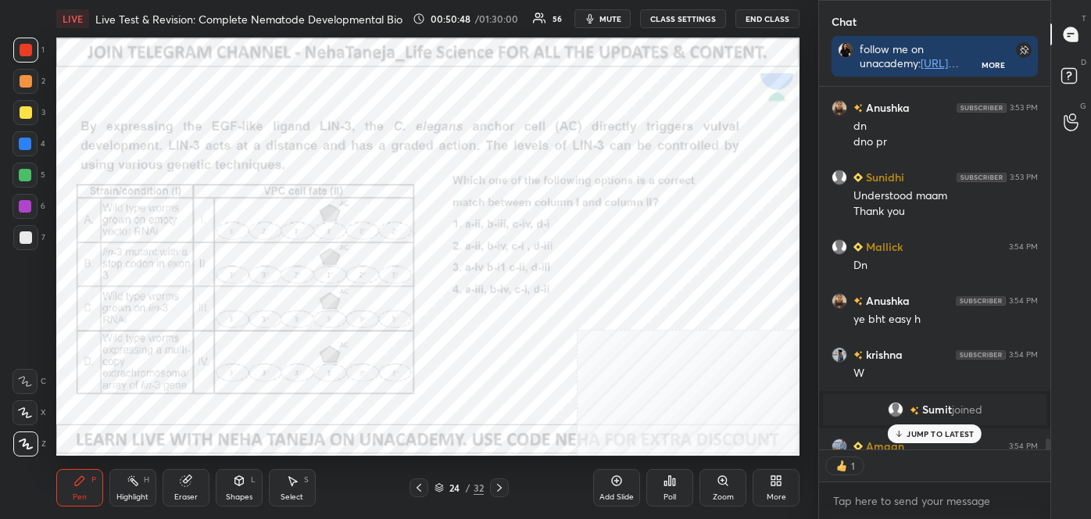
scroll to position [358, 227]
click at [663, 491] on div "Poll" at bounding box center [669, 488] width 47 height 38
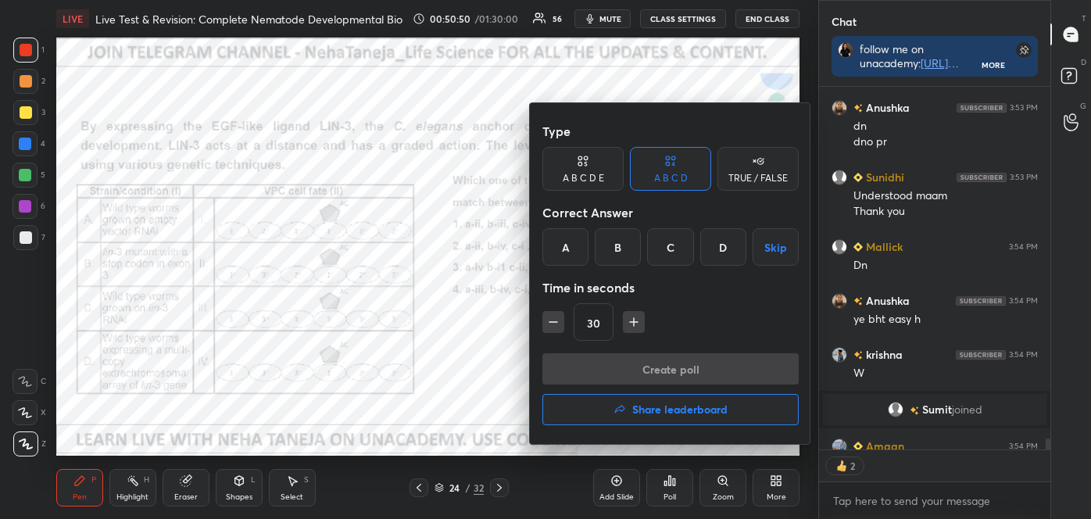
scroll to position [13118, 0]
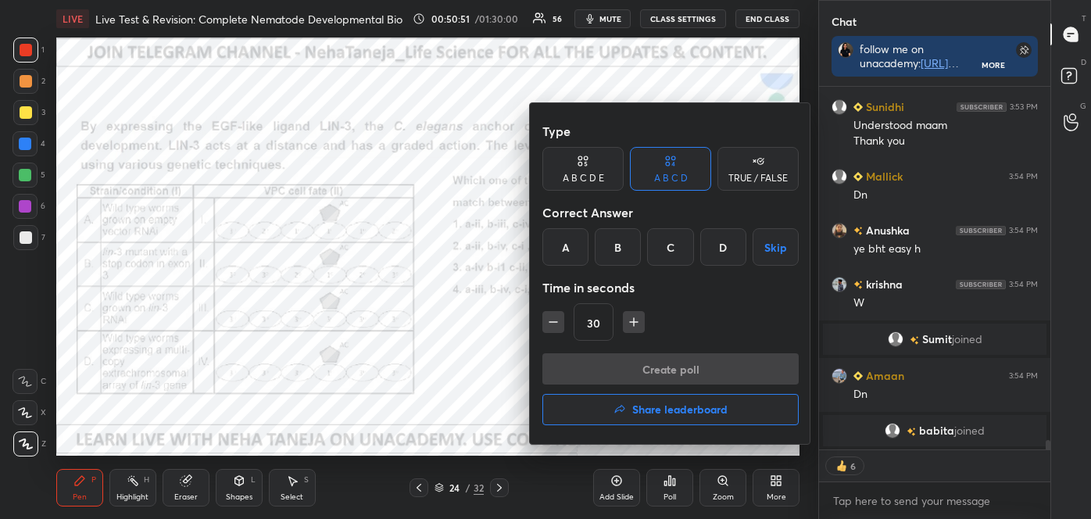
click at [575, 262] on div "A" at bounding box center [565, 247] width 46 height 38
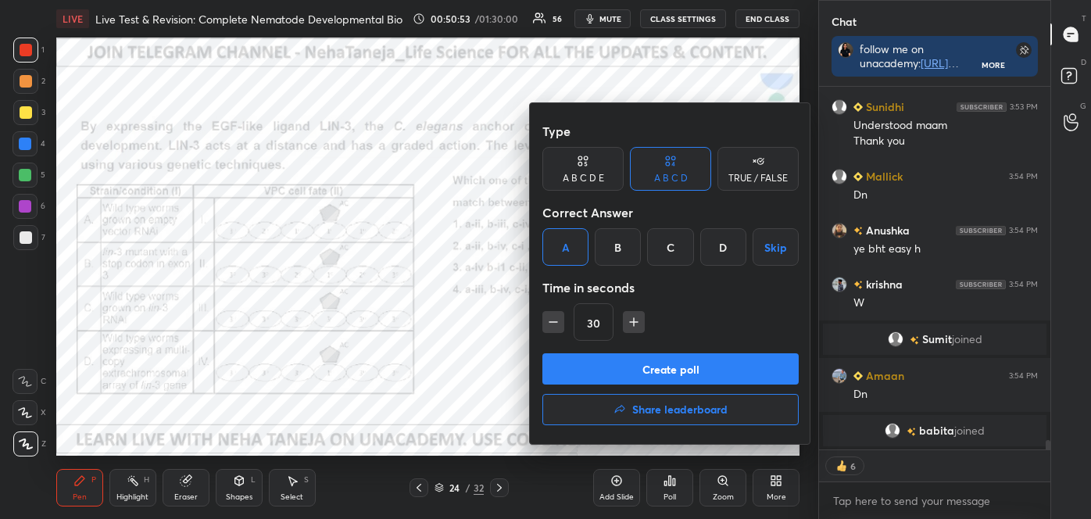
click at [638, 371] on button "Create poll" at bounding box center [670, 368] width 256 height 31
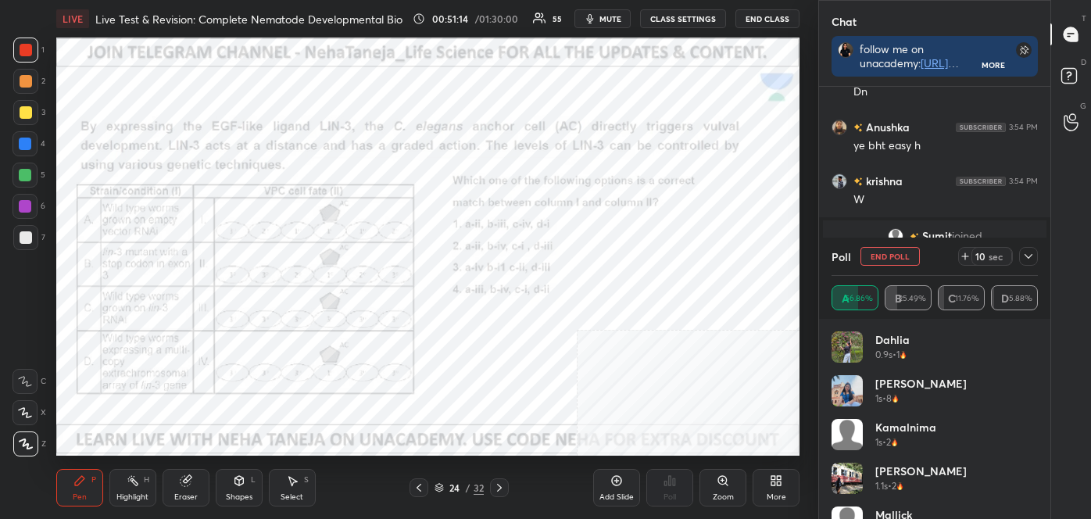
scroll to position [13275, 0]
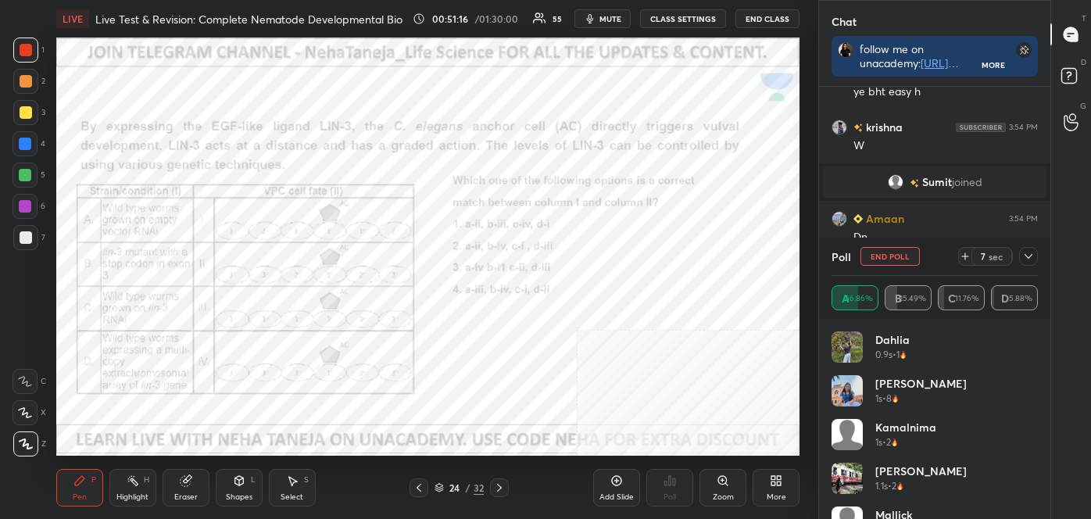
click at [23, 146] on div at bounding box center [25, 144] width 13 height 13
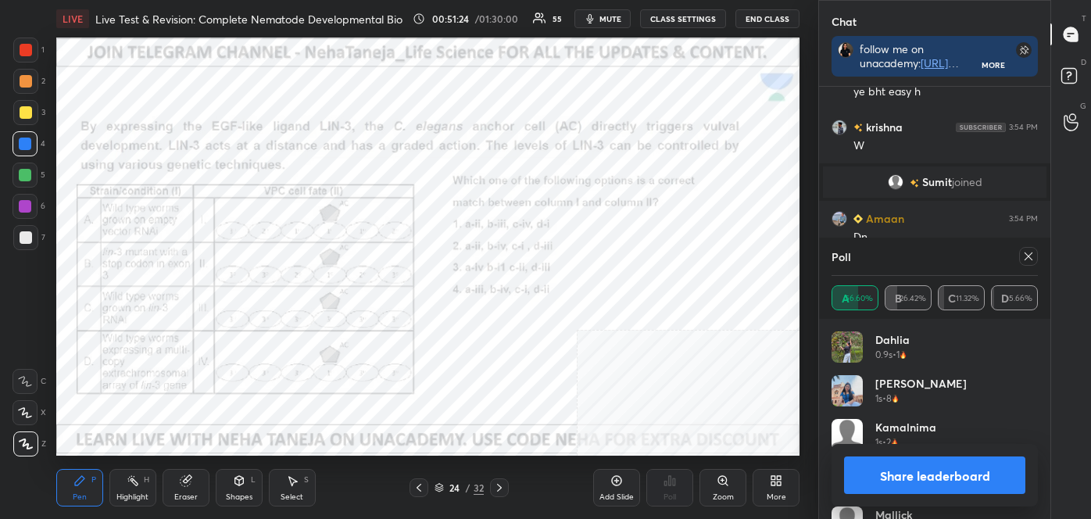
click at [934, 460] on button "Share leaderboard" at bounding box center [934, 475] width 181 height 38
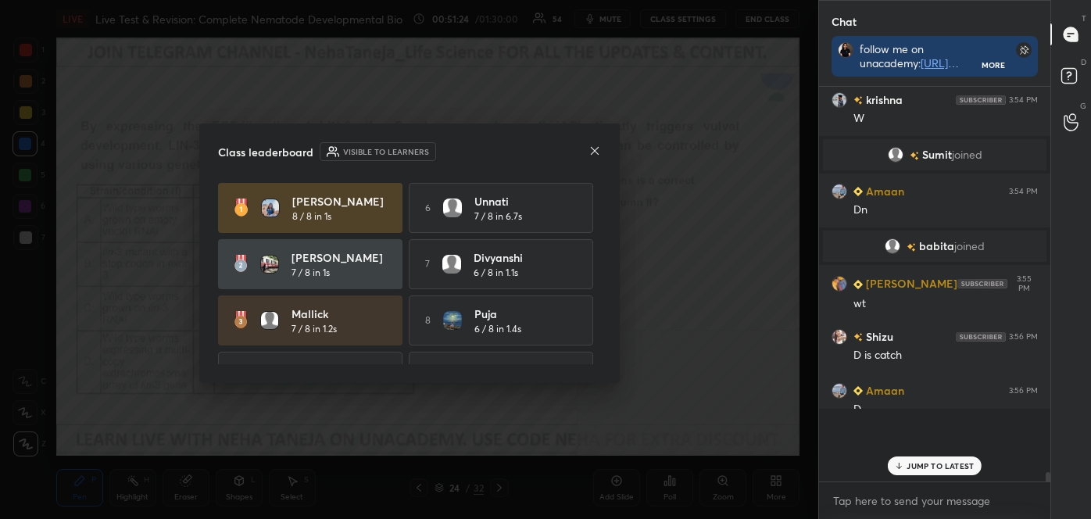
scroll to position [252, 227]
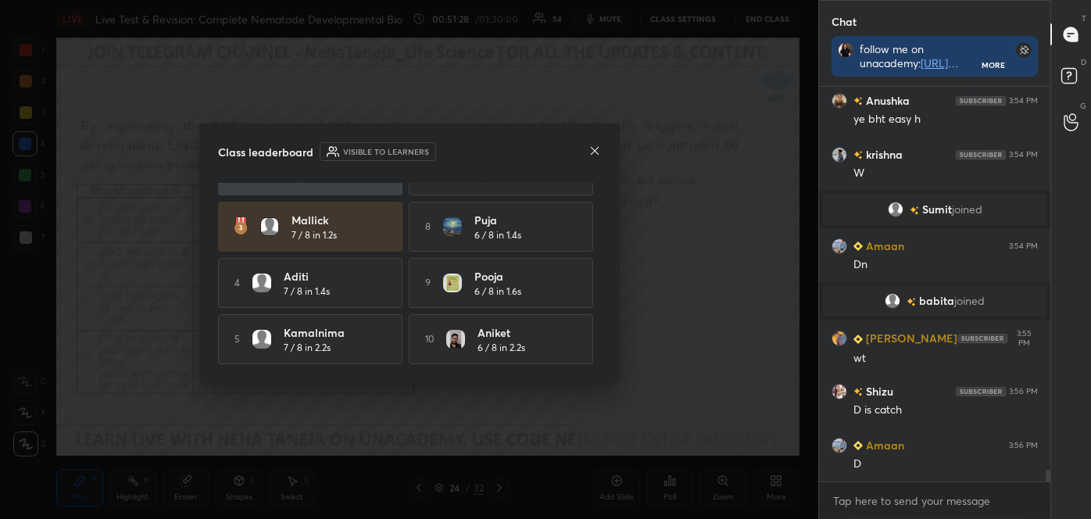
click at [594, 146] on icon at bounding box center [594, 151] width 13 height 13
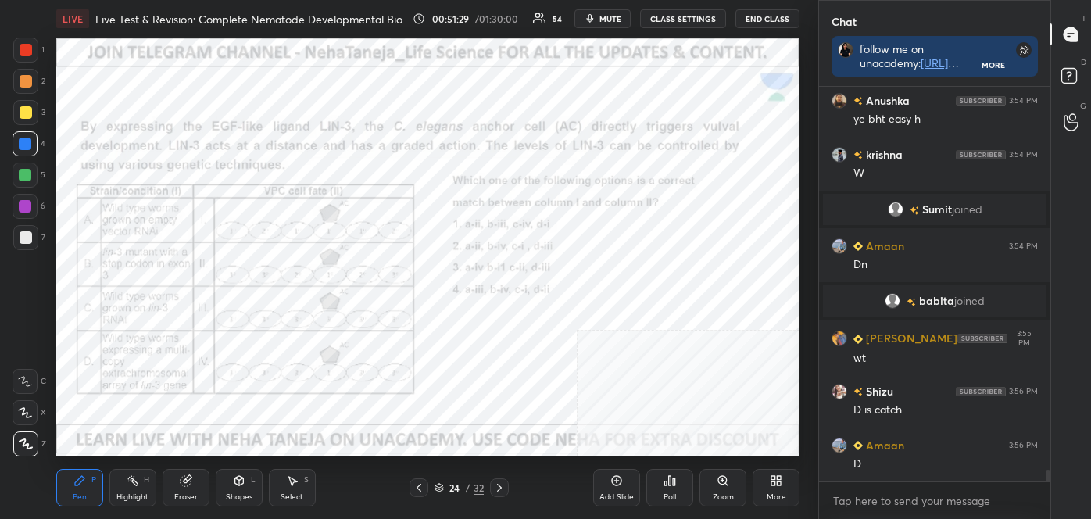
click at [137, 483] on div "Highlight H" at bounding box center [132, 488] width 47 height 38
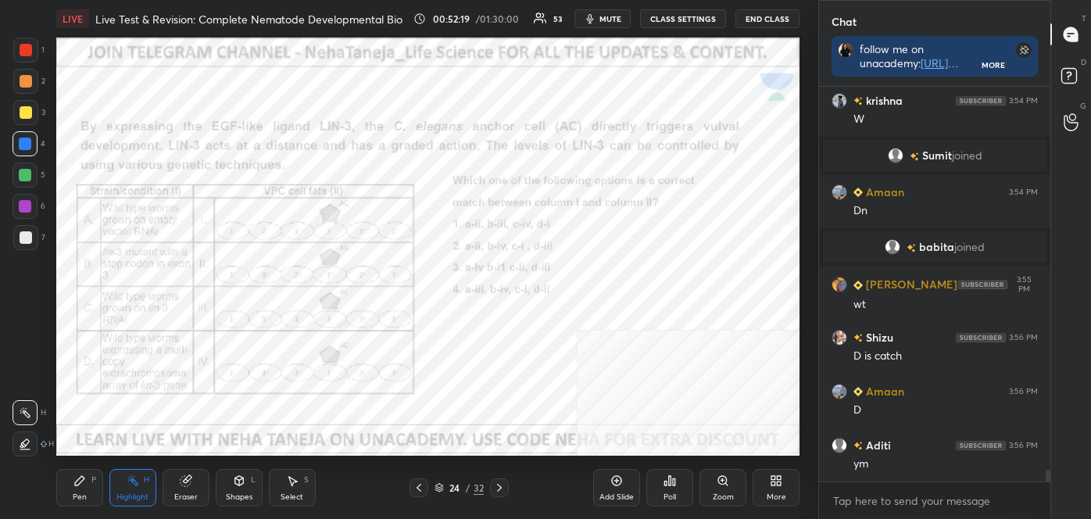
click at [79, 472] on div "Pen P" at bounding box center [79, 488] width 47 height 38
click at [36, 441] on div at bounding box center [25, 443] width 25 height 25
drag, startPoint x: 130, startPoint y: 480, endPoint x: 140, endPoint y: 463, distance: 19.6
click at [137, 469] on div "Highlight H" at bounding box center [132, 488] width 47 height 38
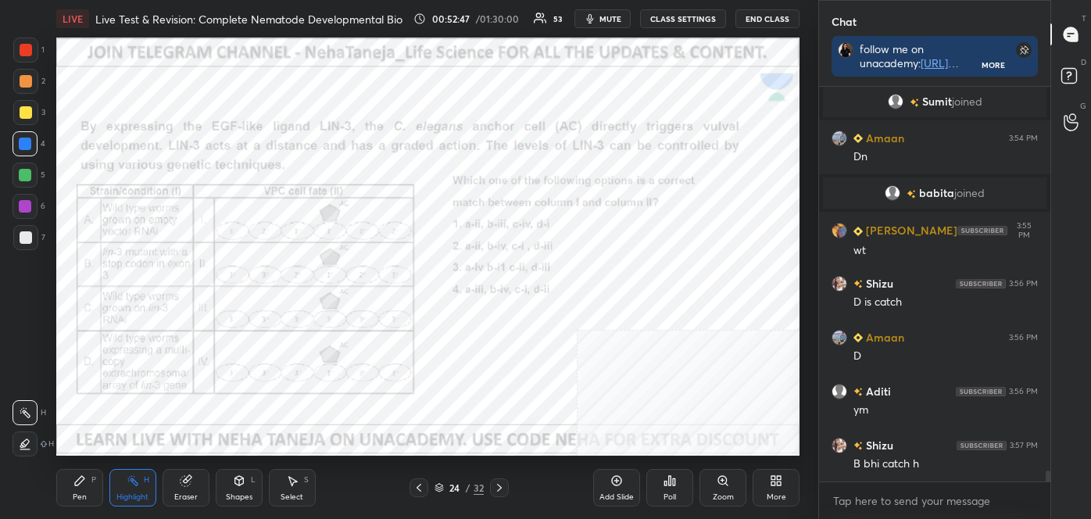
click at [88, 505] on div "Pen P" at bounding box center [79, 488] width 47 height 38
click at [31, 381] on icon at bounding box center [25, 381] width 14 height 11
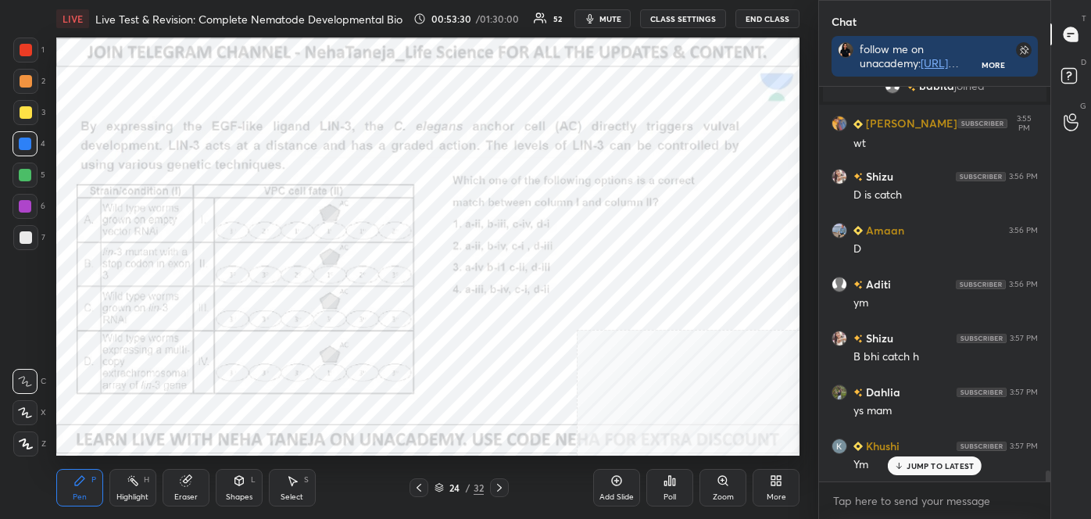
scroll to position [13500, 0]
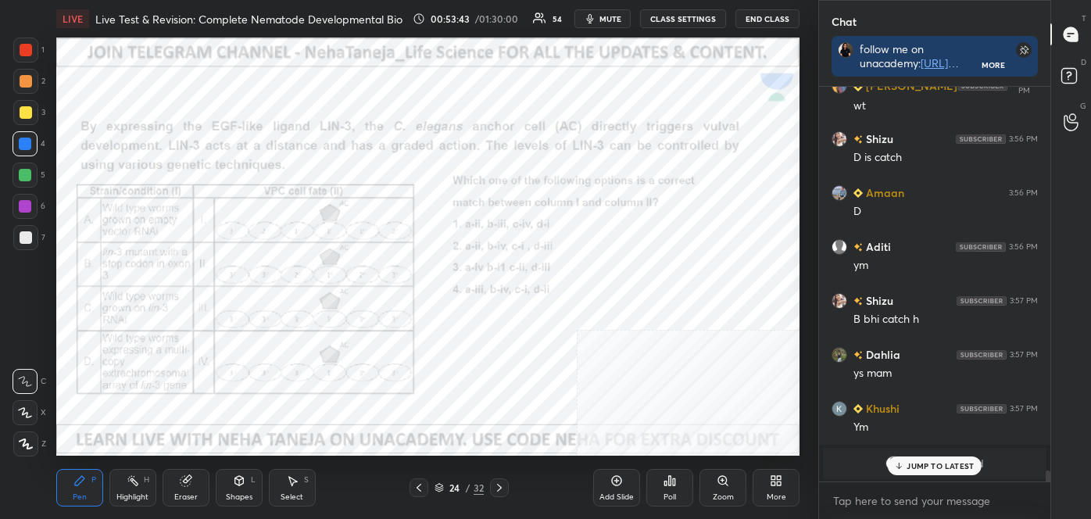
click at [180, 487] on div "Eraser" at bounding box center [186, 488] width 47 height 38
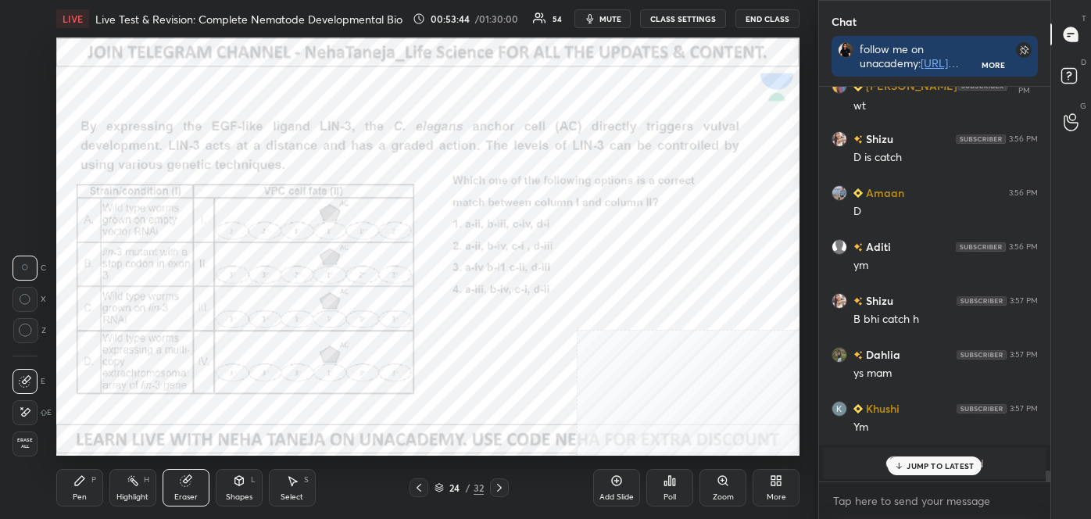
click at [38, 442] on div "Erase all" at bounding box center [27, 443] width 28 height 25
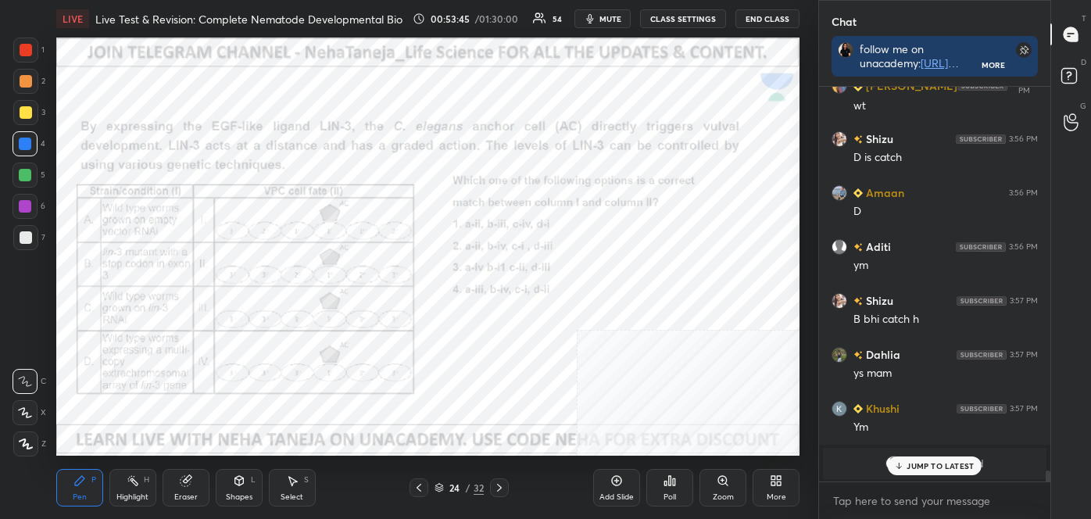
drag, startPoint x: 80, startPoint y: 480, endPoint x: 38, endPoint y: 446, distance: 54.6
click at [79, 480] on icon at bounding box center [79, 480] width 9 height 9
click at [25, 388] on div at bounding box center [25, 381] width 25 height 25
click at [27, 383] on icon at bounding box center [25, 381] width 13 height 9
click at [508, 481] on div "24 / 32" at bounding box center [459, 487] width 269 height 19
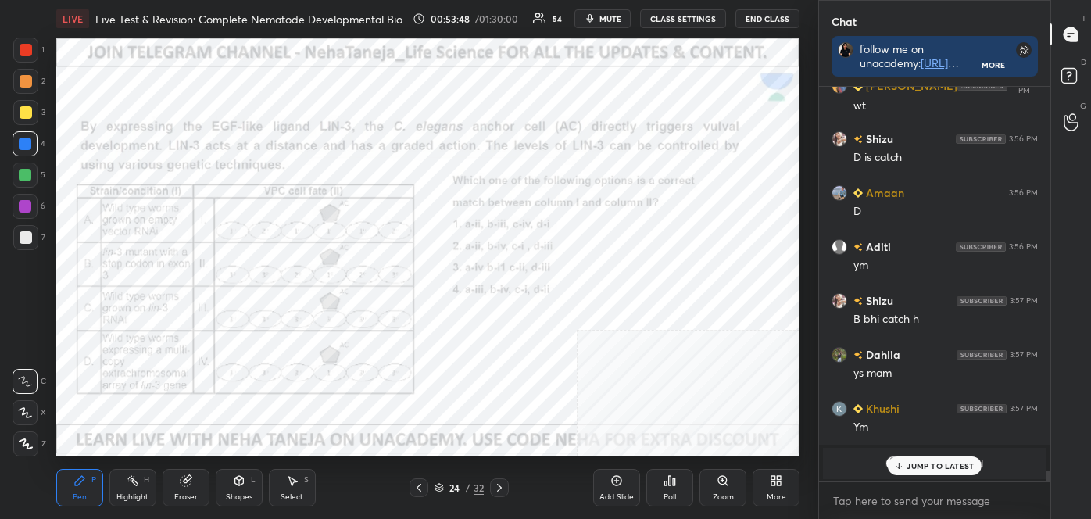
click at [506, 484] on div at bounding box center [499, 487] width 19 height 19
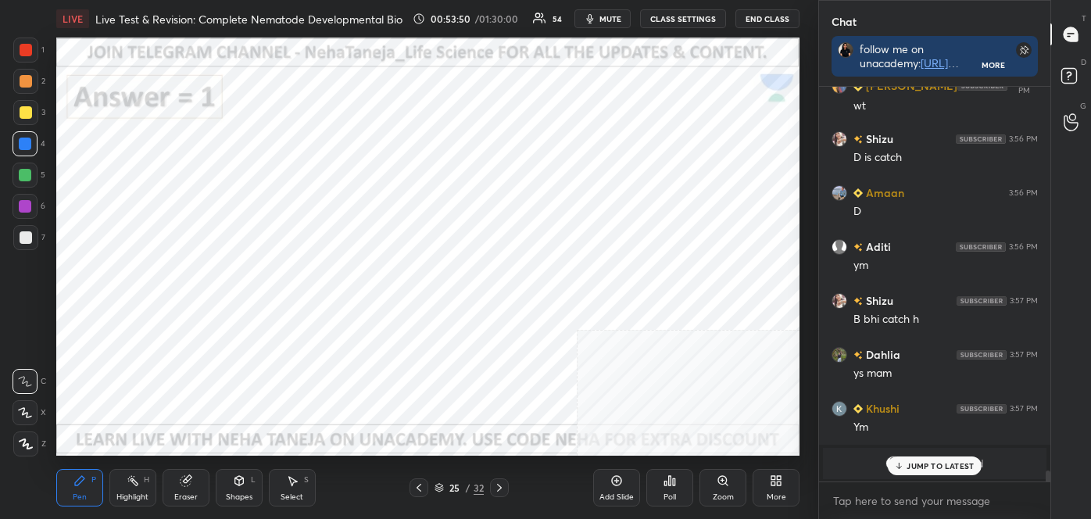
click at [506, 486] on div at bounding box center [499, 487] width 19 height 19
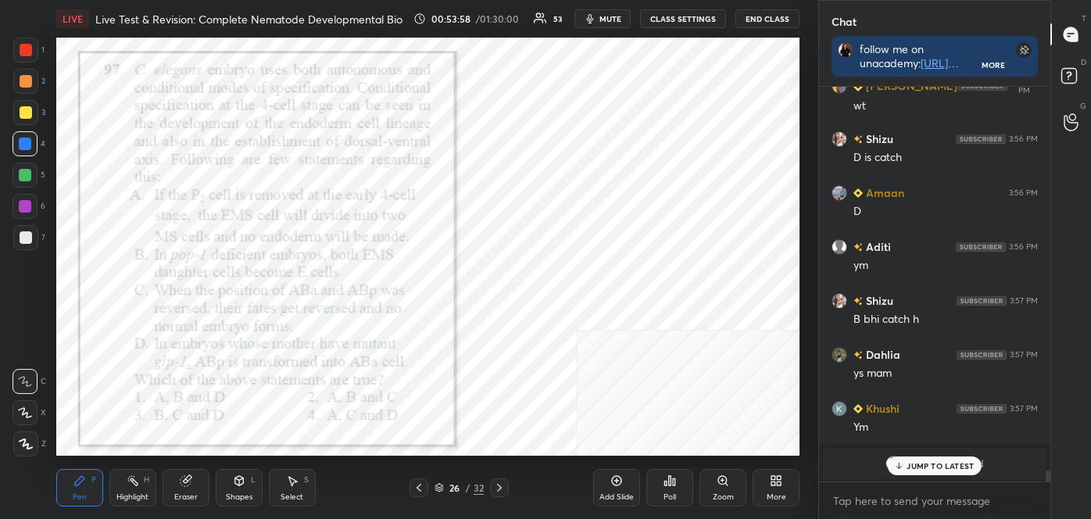
click at [31, 59] on div at bounding box center [25, 50] width 25 height 25
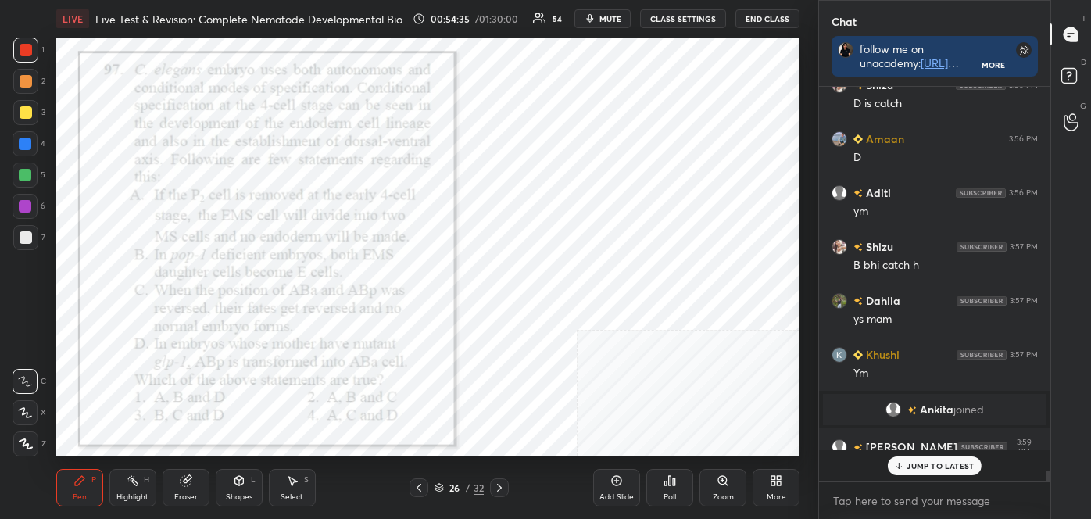
scroll to position [13555, 0]
click at [21, 176] on div at bounding box center [25, 175] width 13 height 13
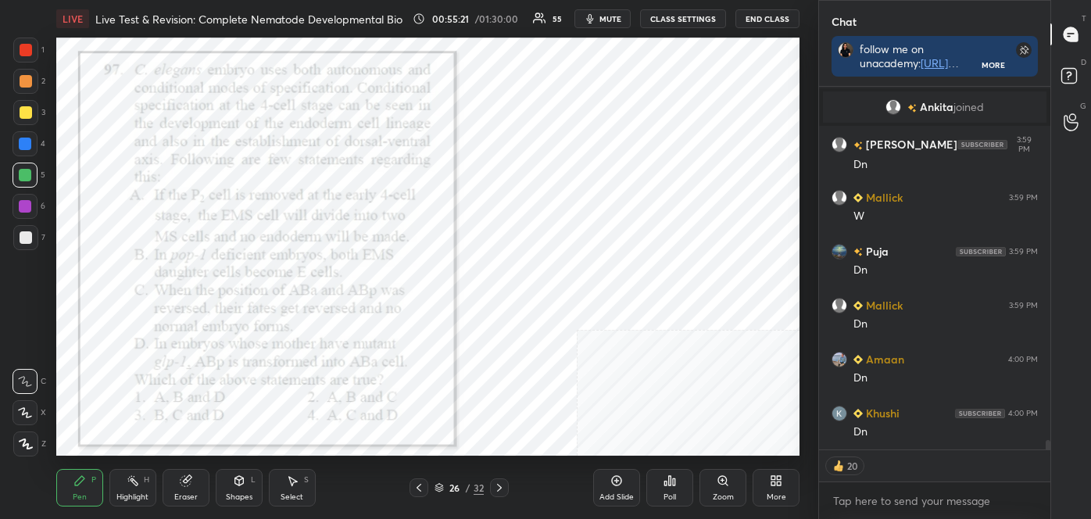
scroll to position [13894, 0]
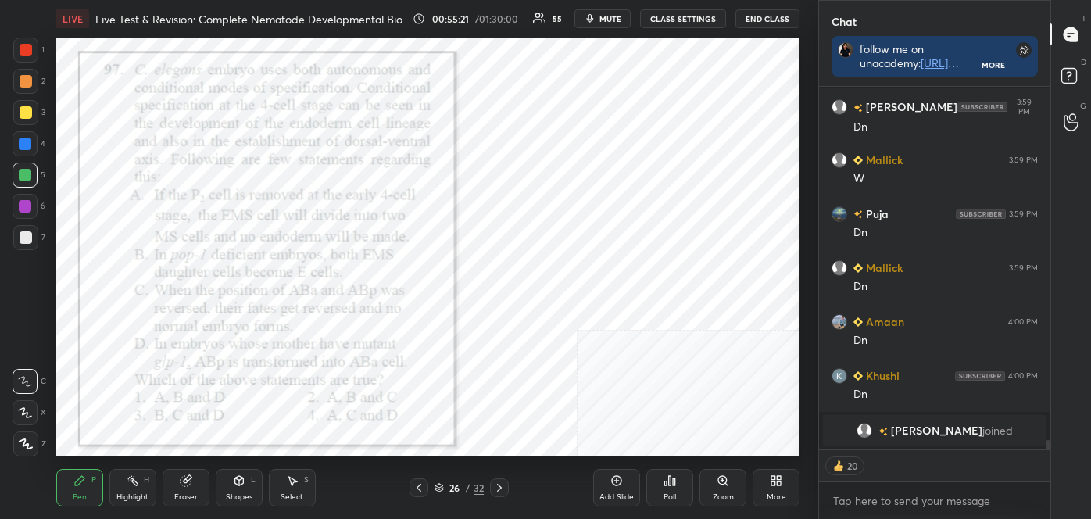
click at [669, 481] on icon at bounding box center [670, 480] width 2 height 9
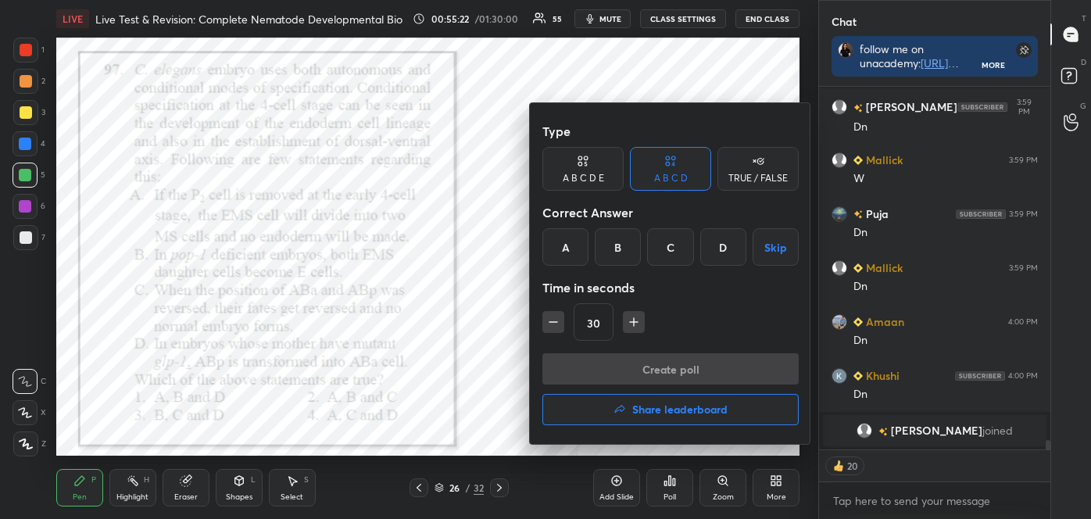
click at [562, 258] on div "A" at bounding box center [565, 247] width 46 height 38
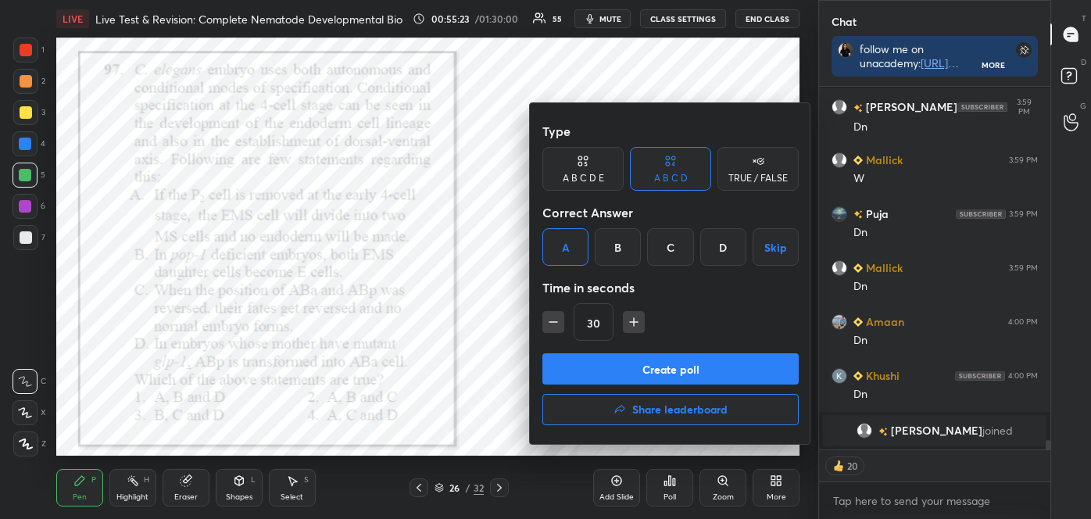
click at [599, 370] on button "Create poll" at bounding box center [670, 368] width 256 height 31
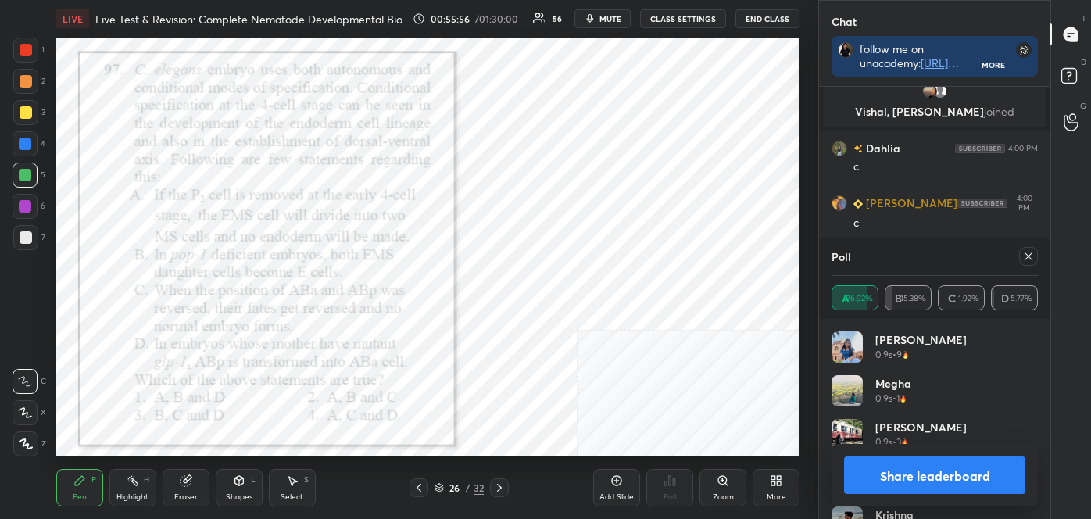
scroll to position [13321, 0]
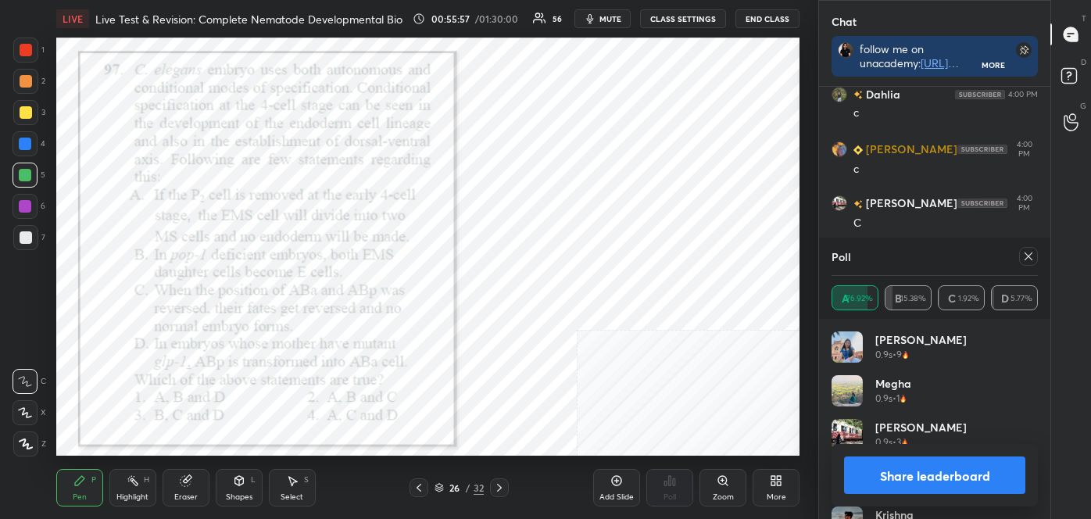
click at [938, 474] on button "Share leaderboard" at bounding box center [934, 475] width 181 height 38
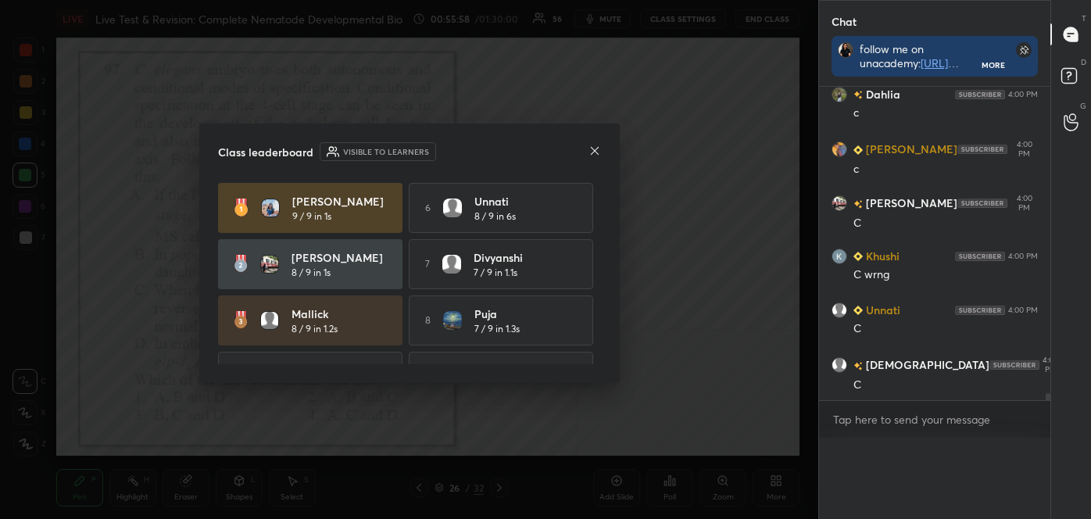
scroll to position [0, 4]
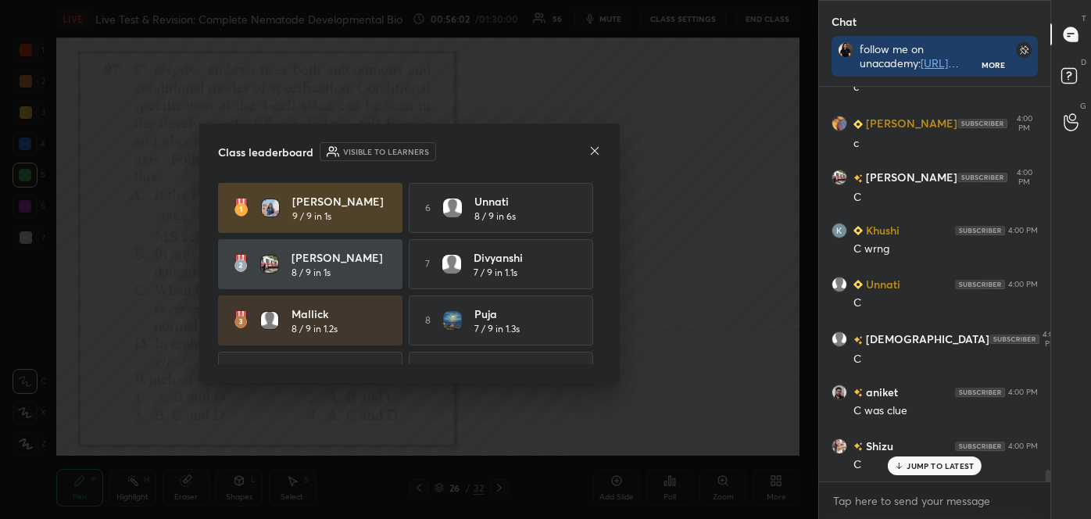
click at [593, 150] on icon at bounding box center [594, 151] width 13 height 13
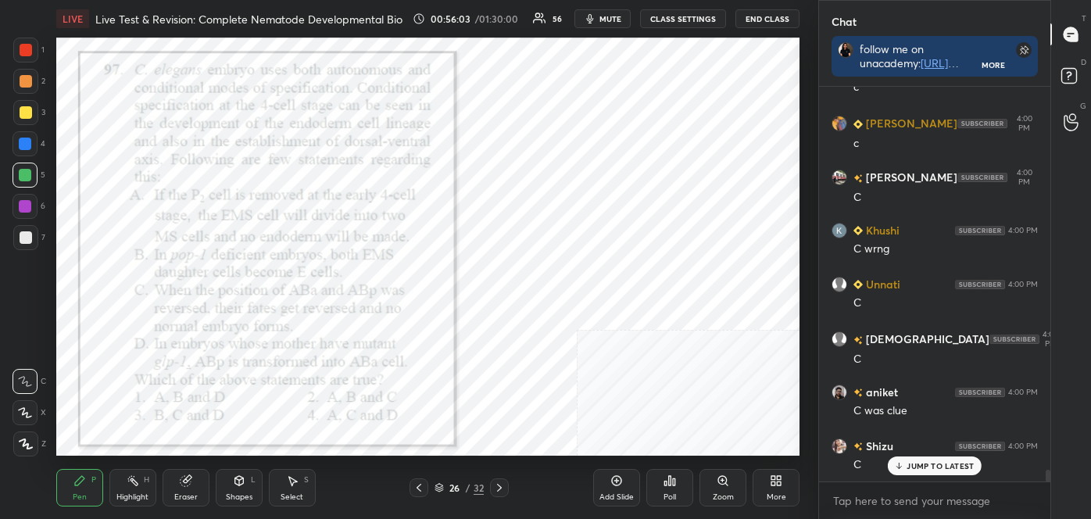
click at [143, 488] on div "Highlight H" at bounding box center [132, 488] width 47 height 38
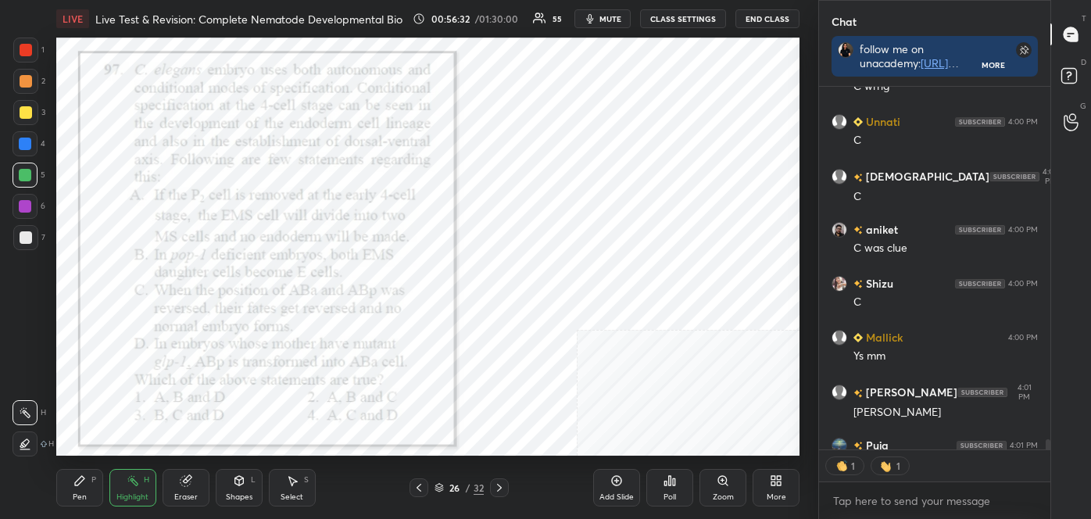
click at [81, 484] on icon at bounding box center [79, 480] width 13 height 13
drag, startPoint x: 13, startPoint y: 438, endPoint x: 19, endPoint y: 428, distance: 11.3
click at [13, 439] on div at bounding box center [25, 443] width 25 height 25
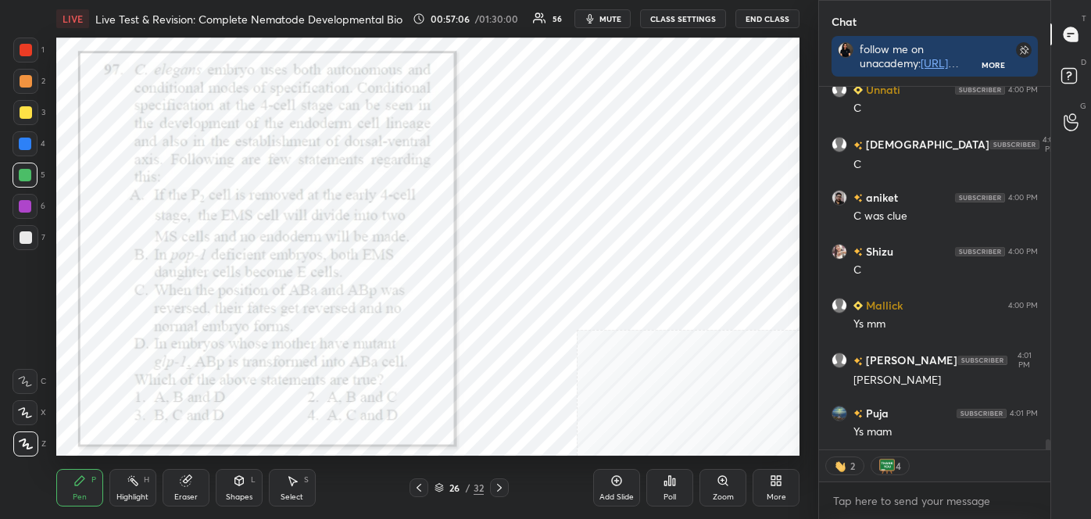
click at [503, 488] on icon at bounding box center [499, 487] width 13 height 13
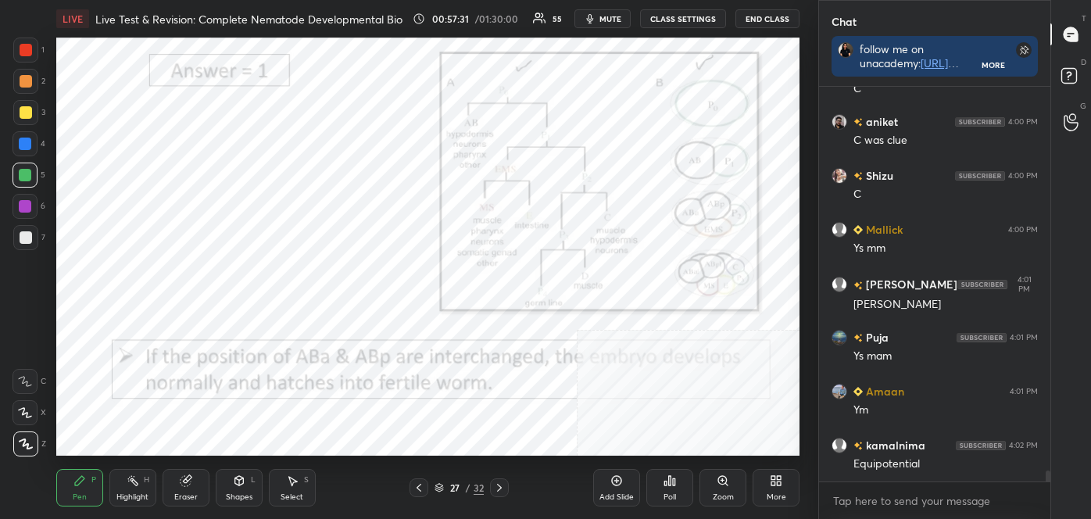
scroll to position [13671, 0]
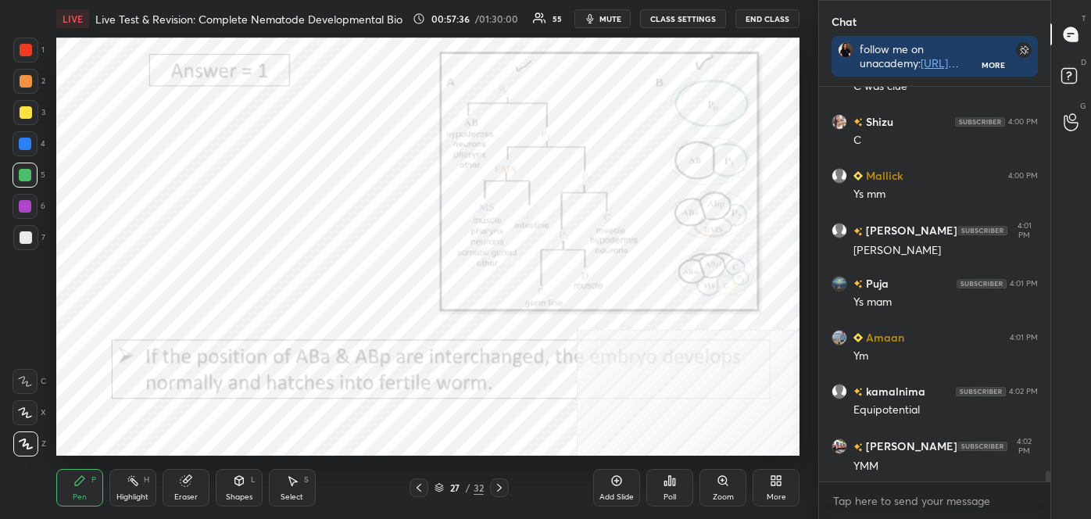
click at [499, 484] on icon at bounding box center [499, 487] width 13 height 13
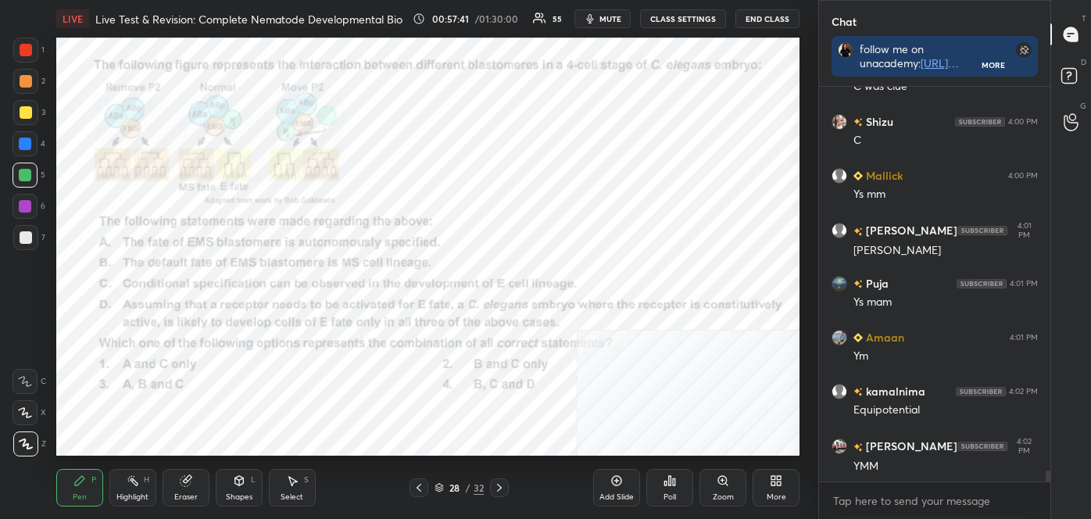
click at [27, 50] on div at bounding box center [26, 50] width 13 height 13
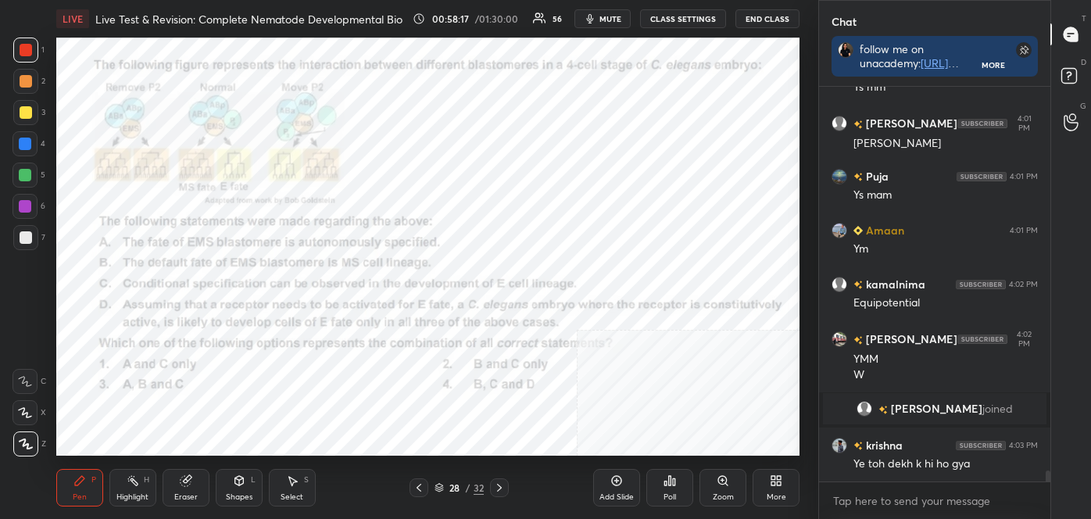
scroll to position [13603, 0]
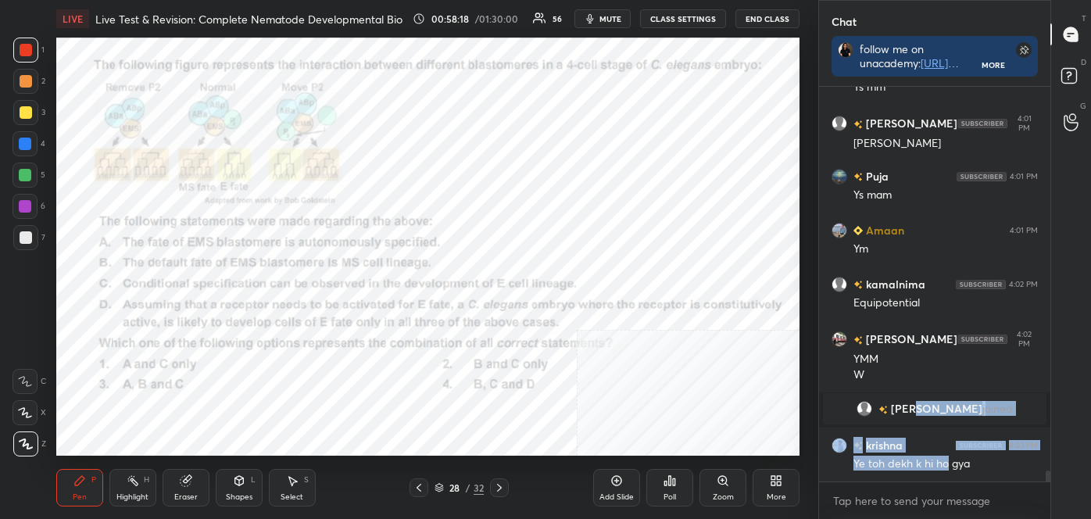
drag, startPoint x: 948, startPoint y: 459, endPoint x: 941, endPoint y: 410, distance: 49.0
click at [943, 409] on span "[PERSON_NAME]" at bounding box center [936, 408] width 91 height 13
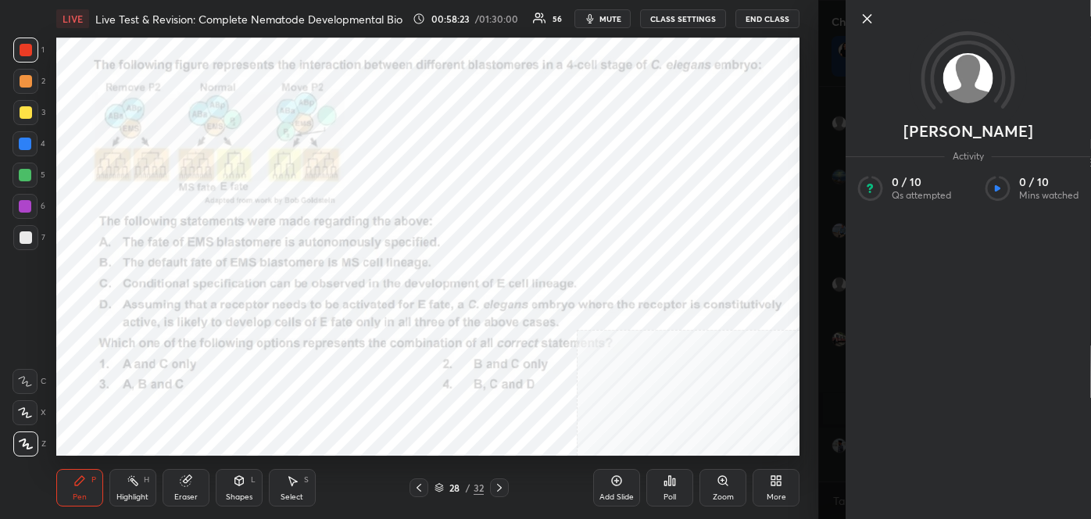
click at [866, 21] on icon at bounding box center [867, 18] width 19 height 19
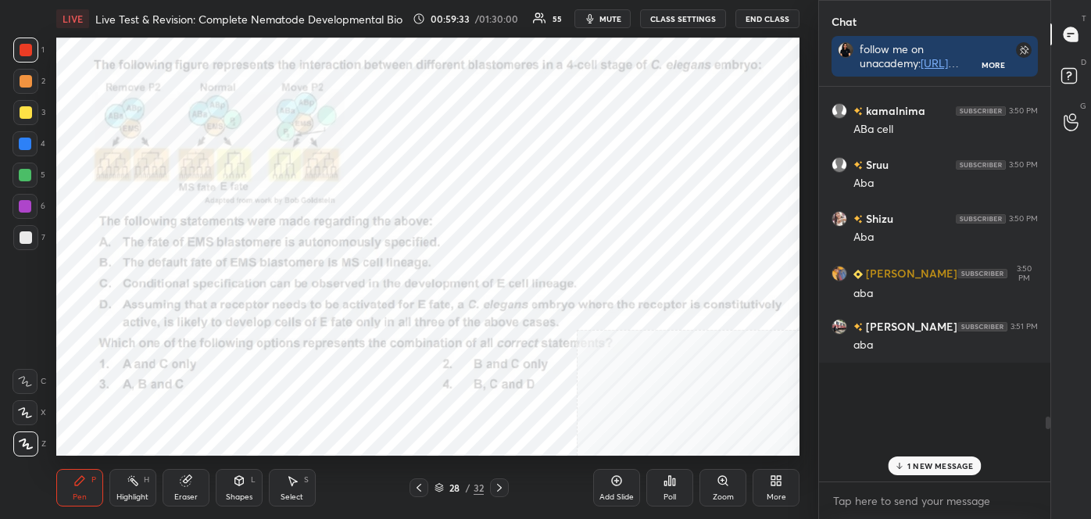
scroll to position [10680, 0]
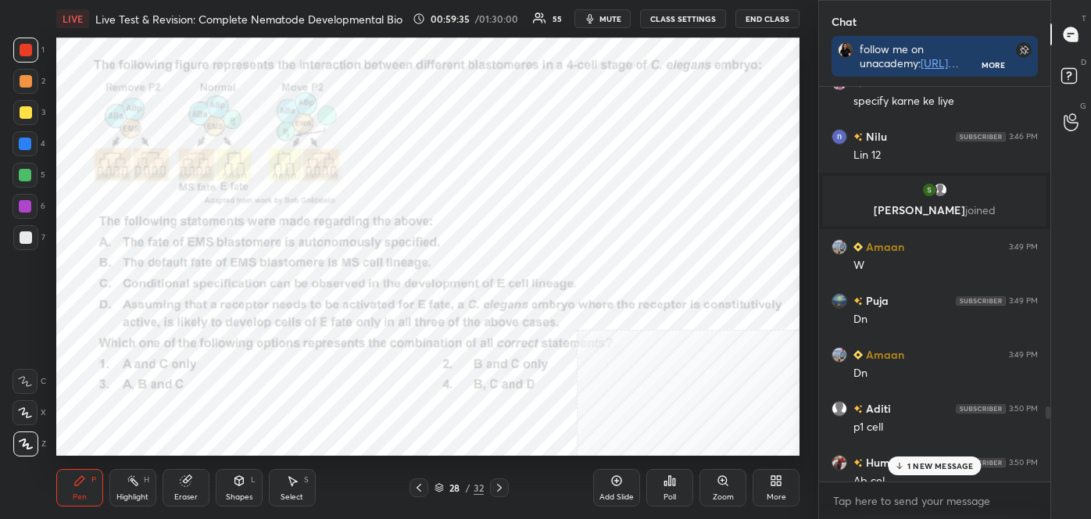
drag, startPoint x: 1047, startPoint y: 477, endPoint x: 1042, endPoint y: 392, distance: 85.3
click at [1042, 392] on div at bounding box center [1045, 284] width 9 height 395
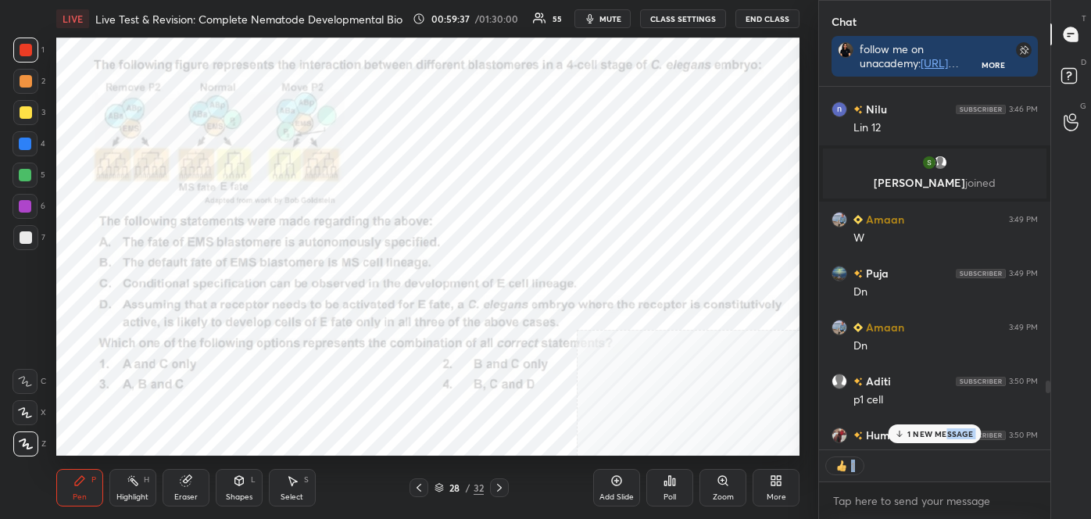
scroll to position [5, 4]
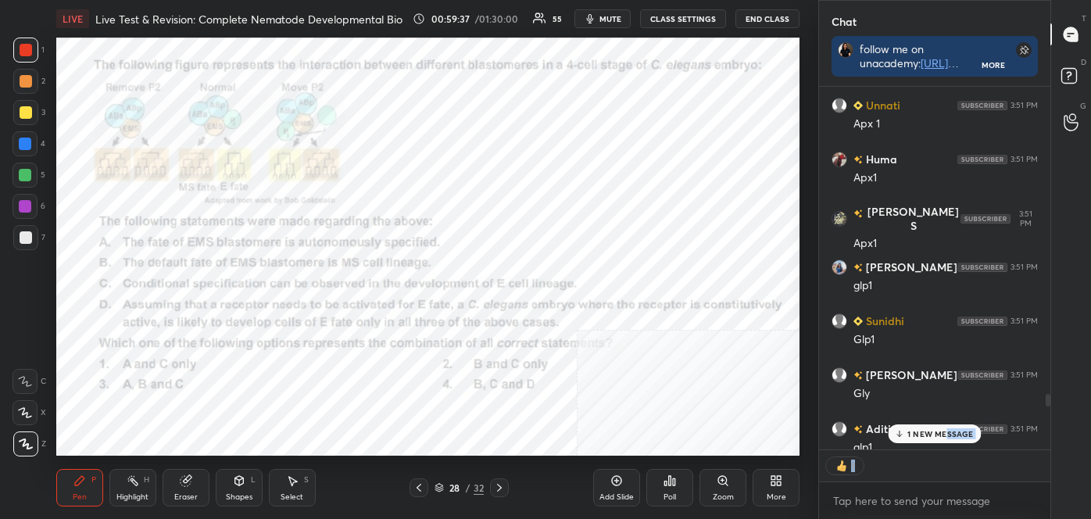
drag, startPoint x: 946, startPoint y: 473, endPoint x: 951, endPoint y: 449, distance: 23.9
click at [951, 449] on div "[PERSON_NAME] 3:51 PM Apx 1 Aditi 3:51 PM apx1 [PERSON_NAME] 3:51 PM APX-1 [PER…" at bounding box center [934, 303] width 231 height 432
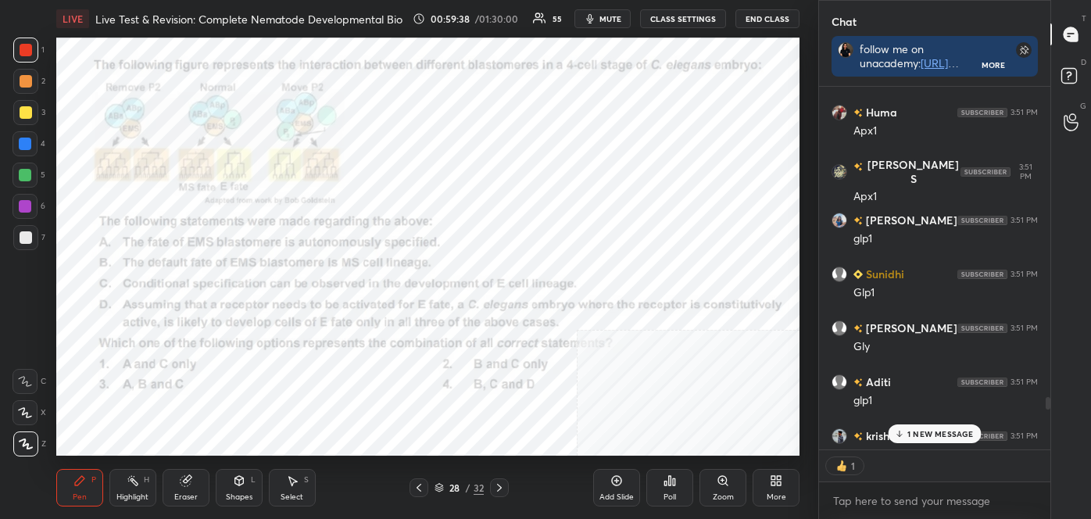
click at [942, 439] on div "1 NEW MESSAGE" at bounding box center [934, 433] width 93 height 19
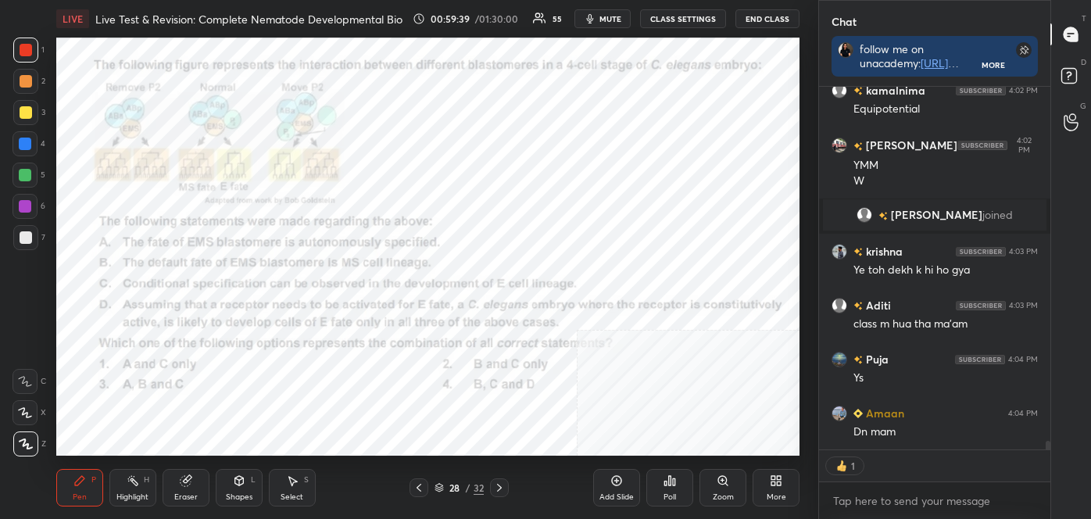
scroll to position [14916, 0]
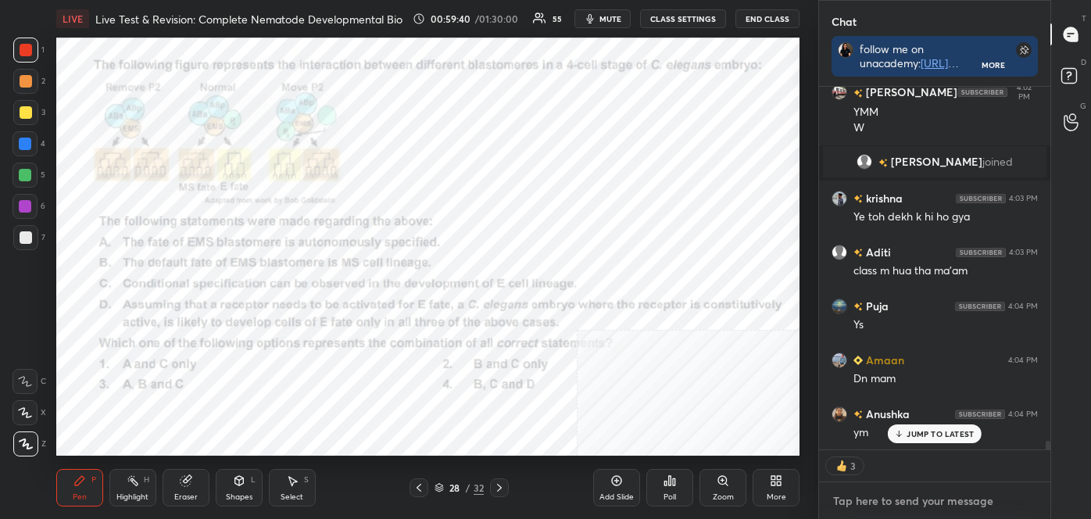
click at [948, 492] on textarea at bounding box center [934, 500] width 206 height 25
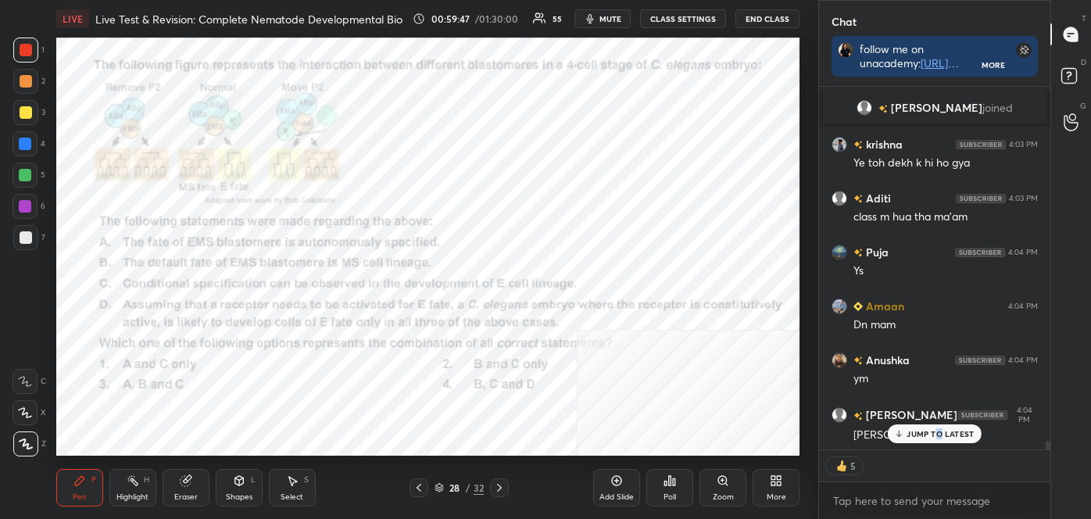
click at [939, 429] on p "JUMP TO LATEST" at bounding box center [939, 433] width 67 height 9
click at [673, 490] on div "Poll" at bounding box center [669, 488] width 47 height 38
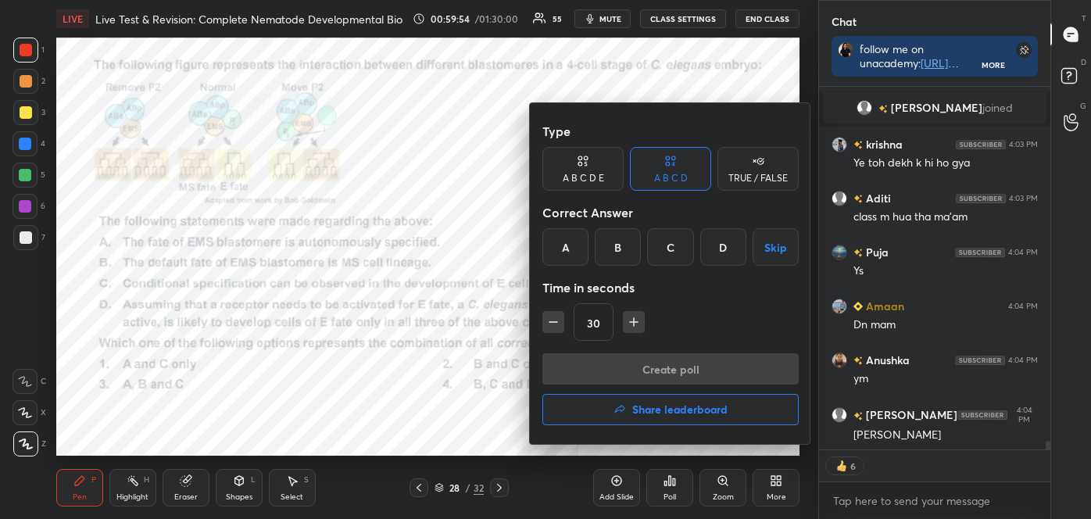
drag, startPoint x: 724, startPoint y: 271, endPoint x: 727, endPoint y: 262, distance: 9.7
click at [723, 267] on div "Type A B C D E A B C D TRUE / FALSE Correct Answer A B C D Skip Time in seconds…" at bounding box center [670, 235] width 256 height 238
click at [726, 263] on div "D" at bounding box center [723, 247] width 46 height 38
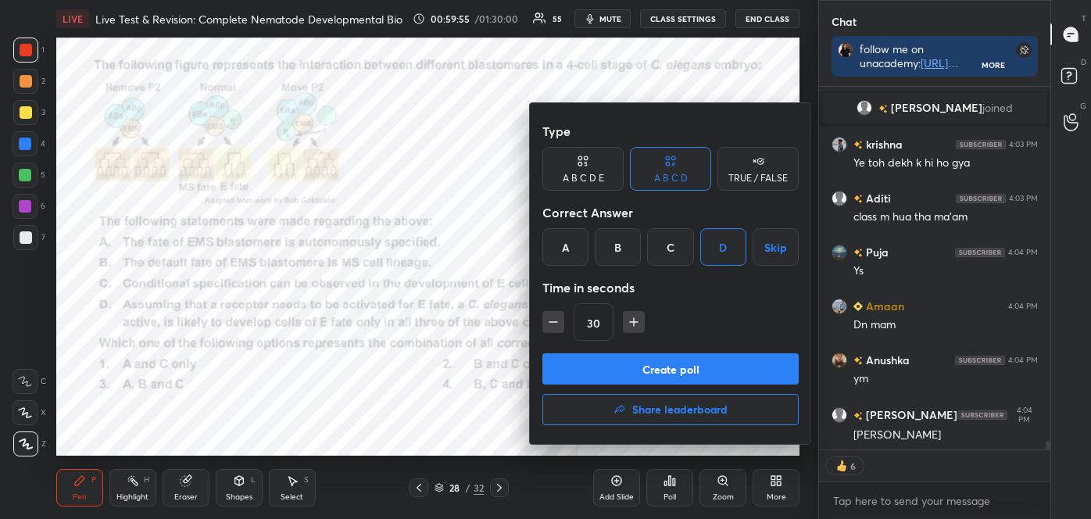
drag, startPoint x: 724, startPoint y: 386, endPoint x: 723, endPoint y: 365, distance: 21.1
click at [723, 365] on div "Create poll Share leaderboard" at bounding box center [670, 392] width 256 height 78
click at [727, 374] on button "Create poll" at bounding box center [670, 368] width 256 height 31
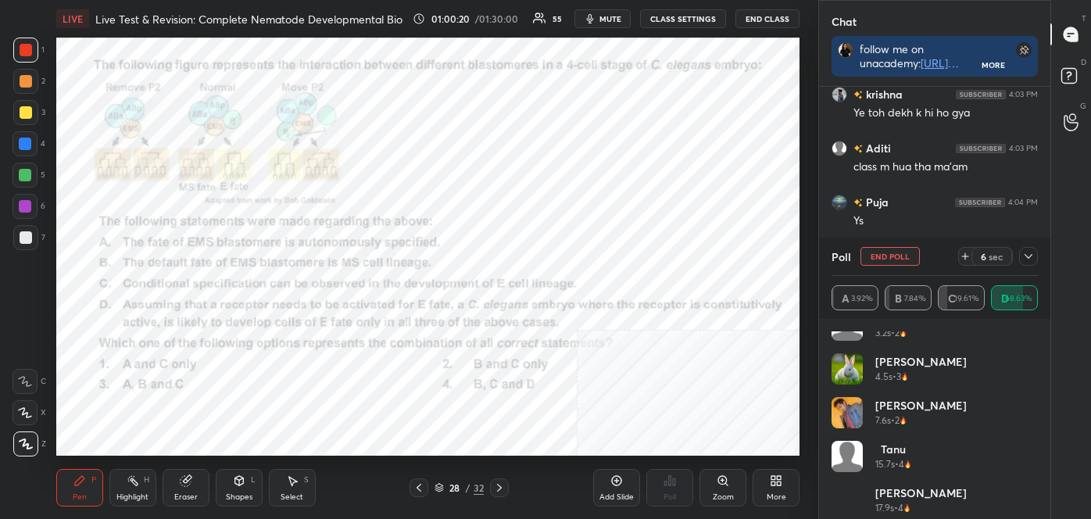
scroll to position [1344, 0]
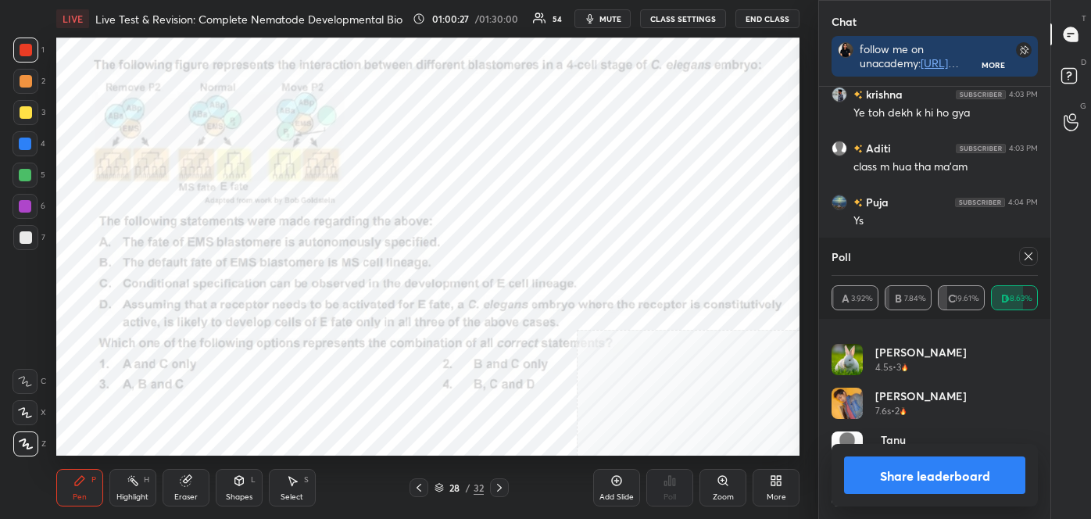
click at [1004, 480] on button "Share leaderboard" at bounding box center [934, 475] width 181 height 38
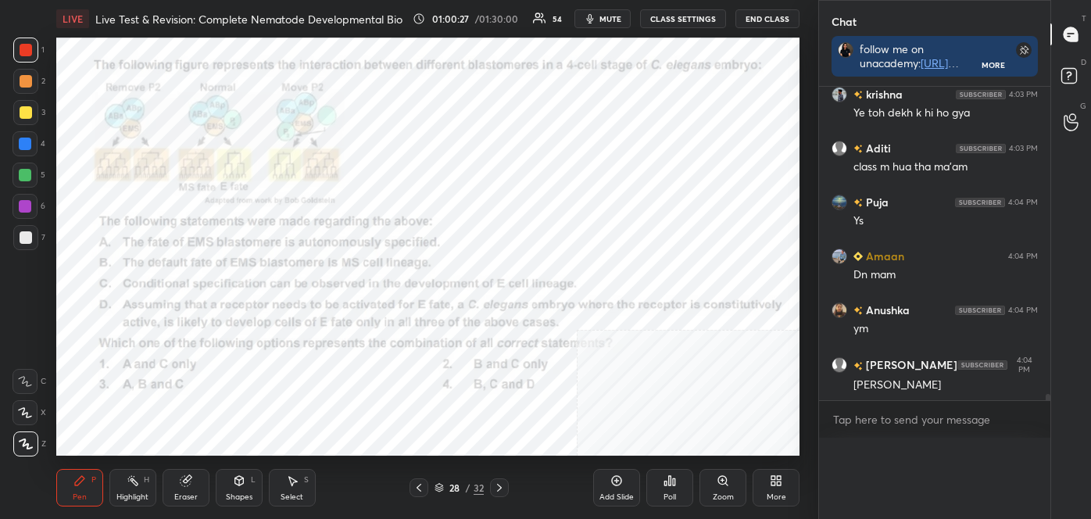
scroll to position [5, 4]
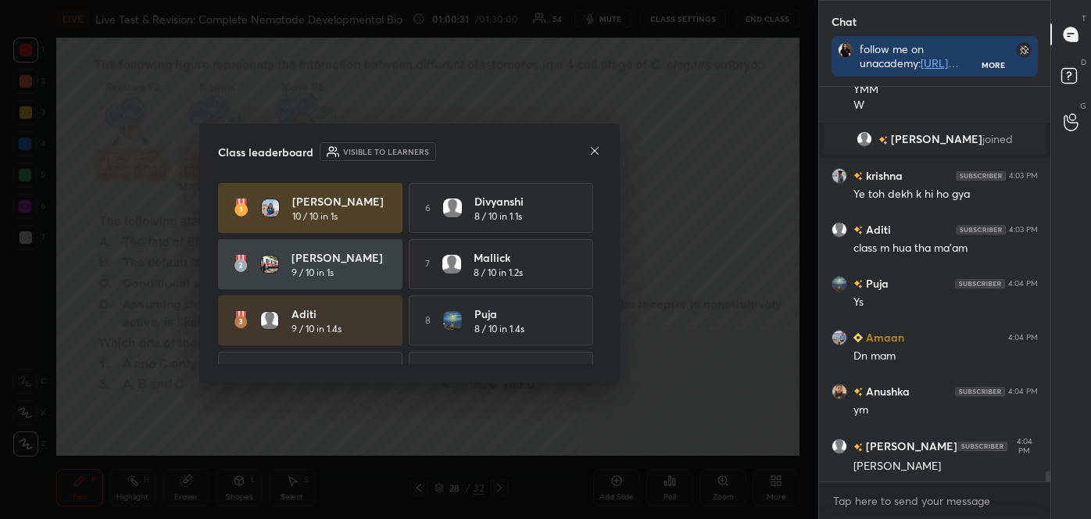
click at [594, 150] on icon at bounding box center [594, 150] width 8 height 8
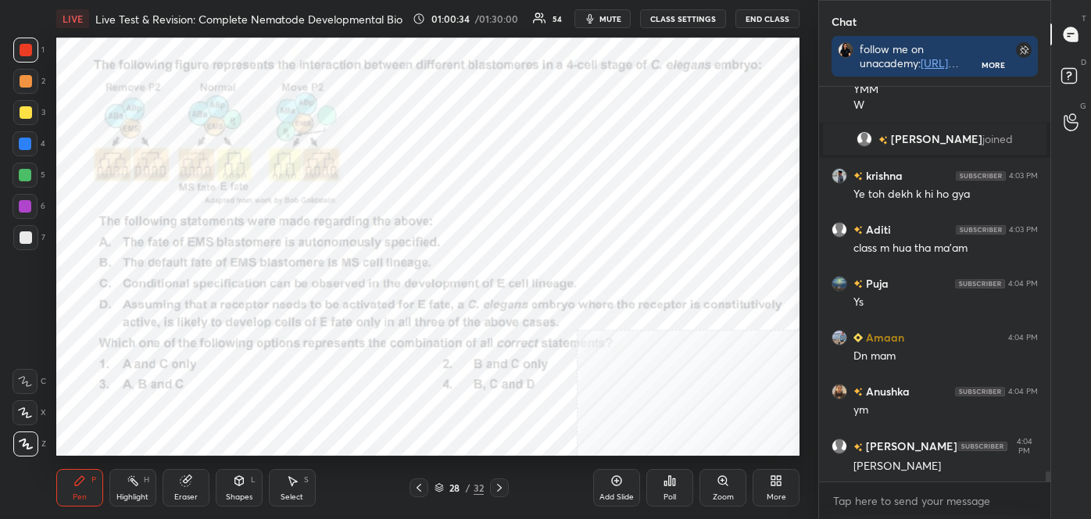
click at [149, 480] on div "Highlight H" at bounding box center [132, 488] width 47 height 38
click at [86, 480] on div "Pen P" at bounding box center [79, 488] width 47 height 38
click at [25, 439] on icon at bounding box center [26, 443] width 14 height 11
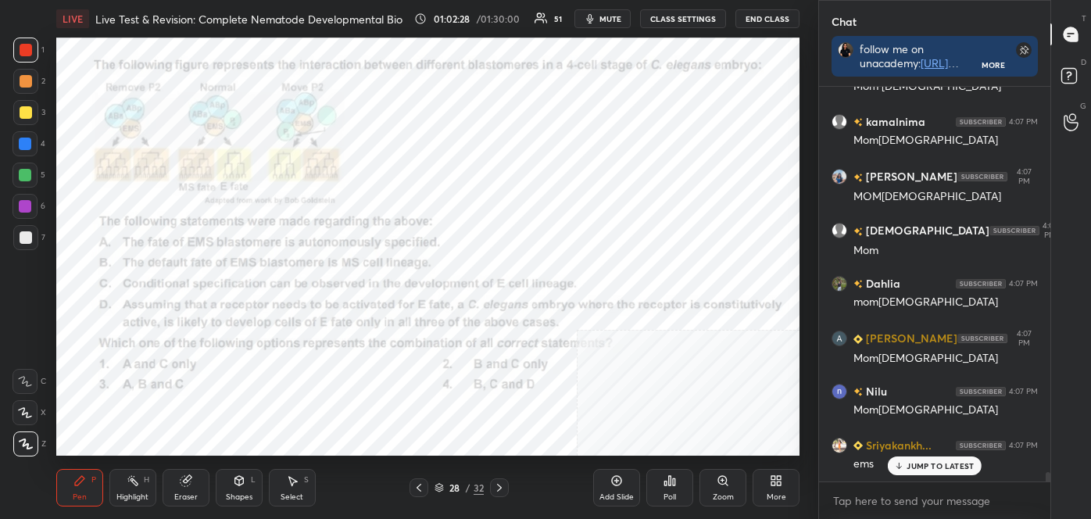
scroll to position [15584, 0]
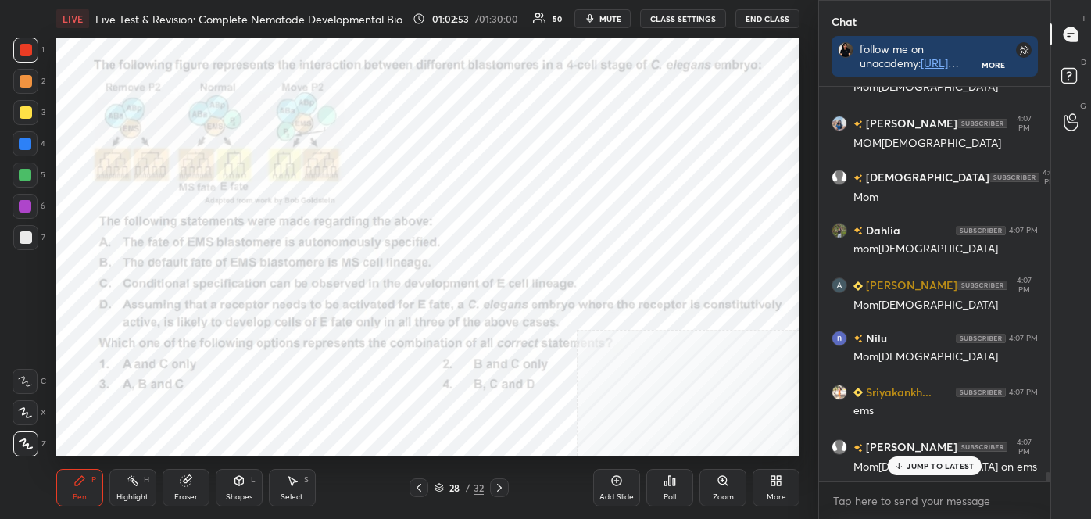
click at [123, 495] on div "Highlight" at bounding box center [132, 497] width 32 height 8
drag, startPoint x: 22, startPoint y: 442, endPoint x: 9, endPoint y: 424, distance: 22.3
click at [20, 442] on icon at bounding box center [25, 444] width 13 height 13
click at [19, 207] on div at bounding box center [25, 206] width 13 height 13
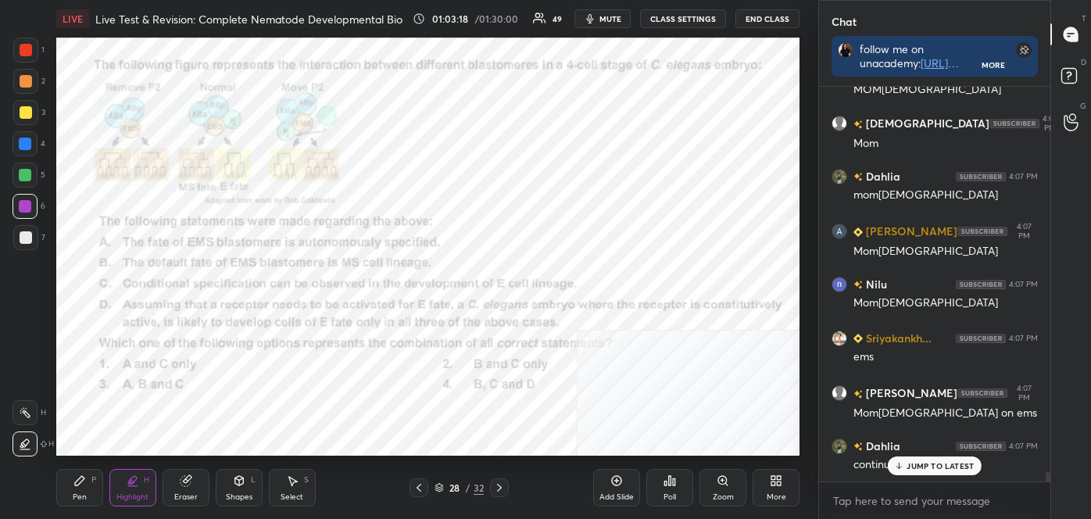
click at [498, 491] on icon at bounding box center [499, 487] width 13 height 13
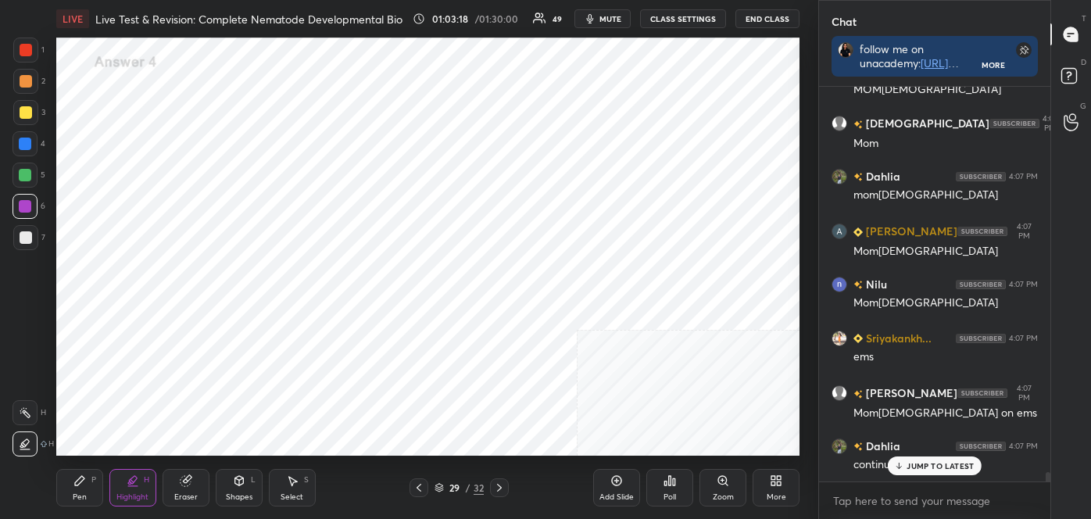
click at [498, 488] on icon at bounding box center [499, 487] width 13 height 13
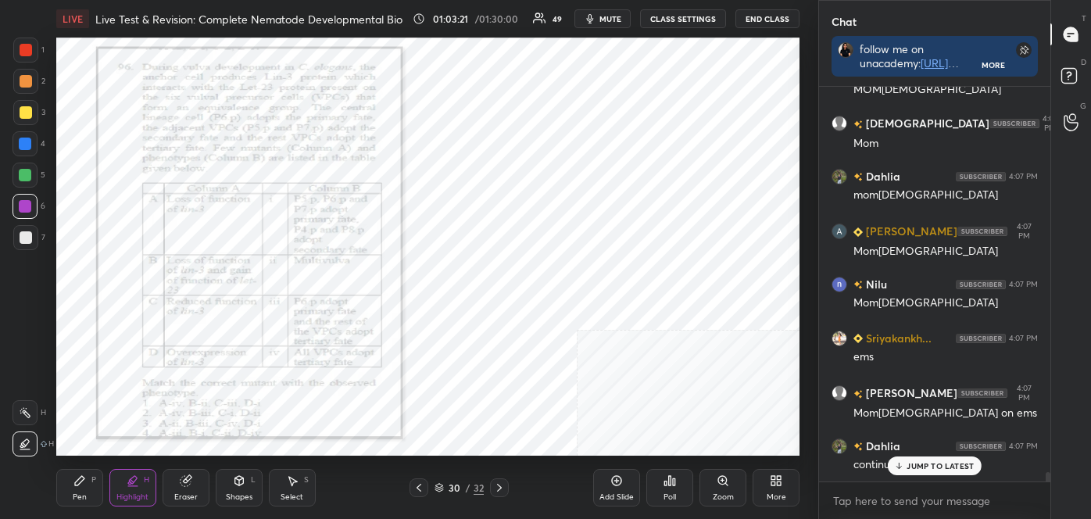
click at [80, 489] on div "Pen P" at bounding box center [79, 488] width 47 height 38
click at [27, 438] on icon at bounding box center [26, 443] width 14 height 11
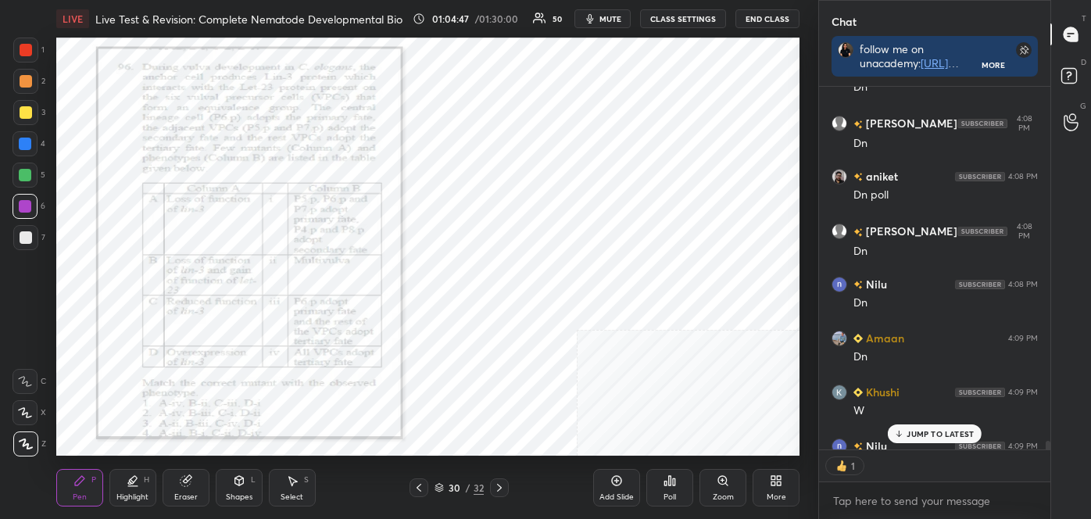
scroll to position [5, 4]
click at [652, 488] on div "Poll" at bounding box center [669, 488] width 47 height 38
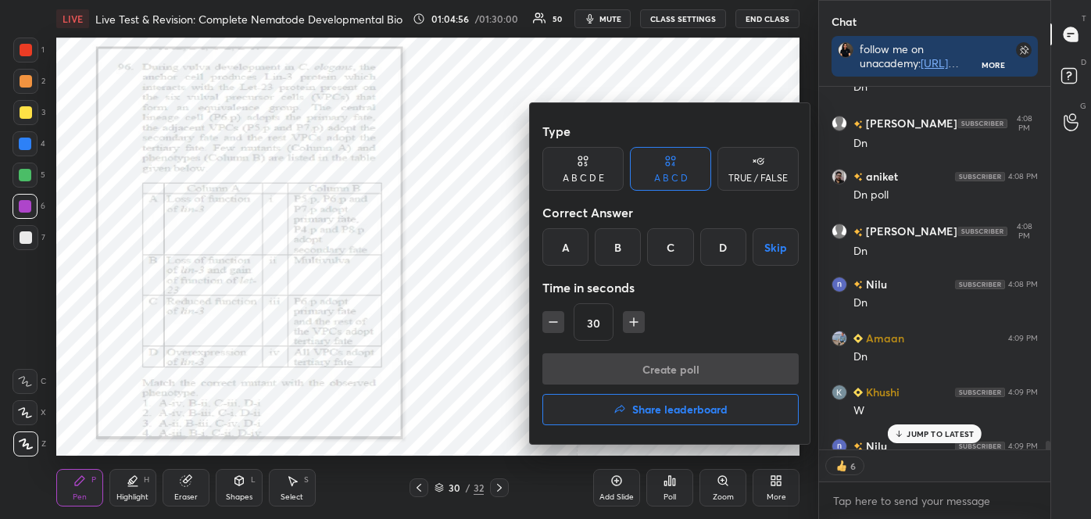
click at [565, 261] on div "A" at bounding box center [565, 247] width 46 height 38
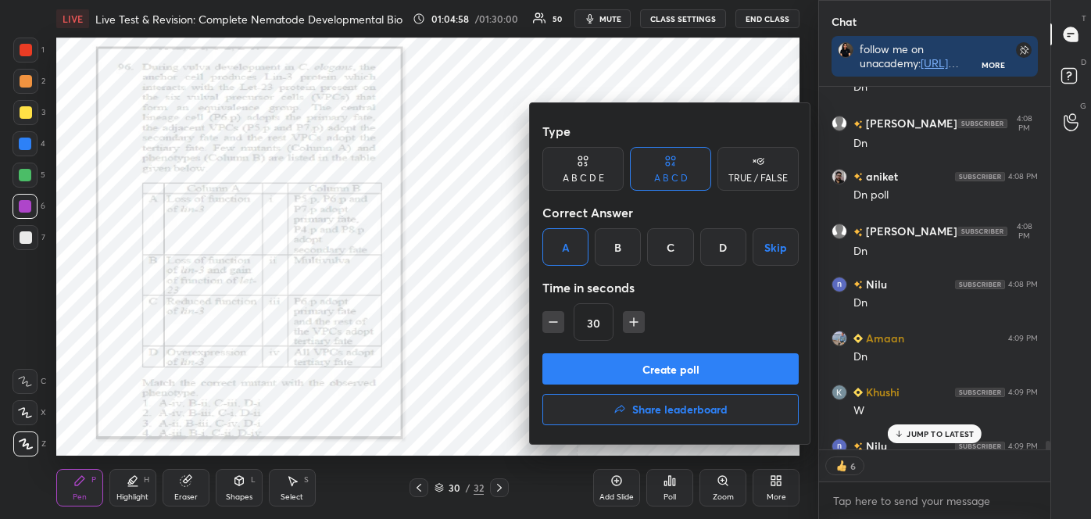
click at [625, 361] on button "Create poll" at bounding box center [670, 368] width 256 height 31
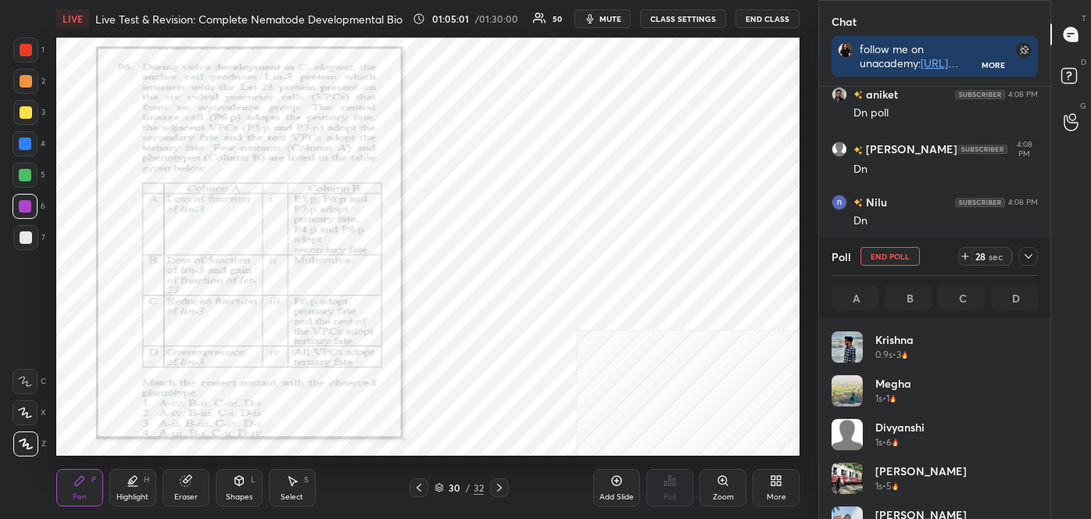
scroll to position [183, 202]
click at [237, 484] on icon at bounding box center [239, 480] width 13 height 13
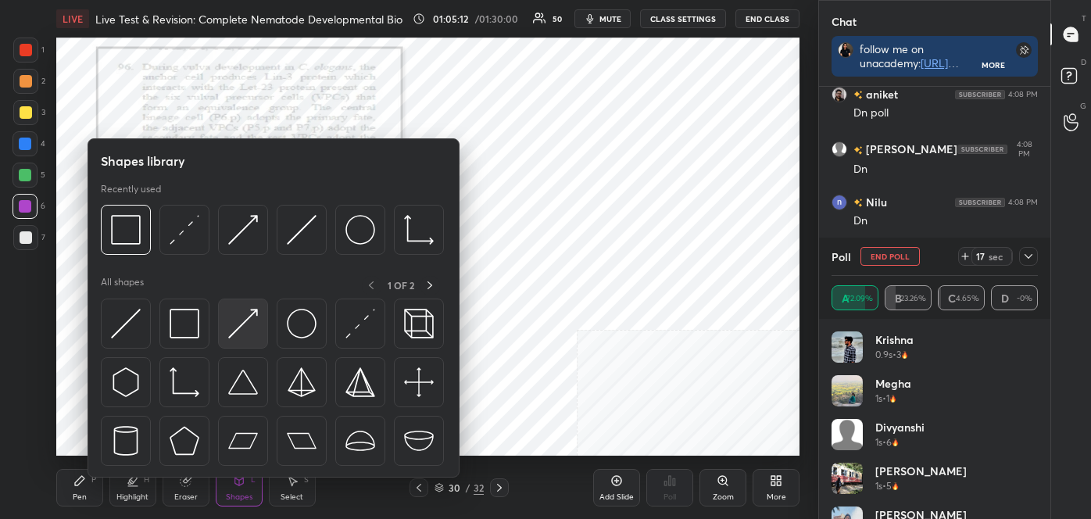
click at [226, 338] on div at bounding box center [243, 323] width 50 height 50
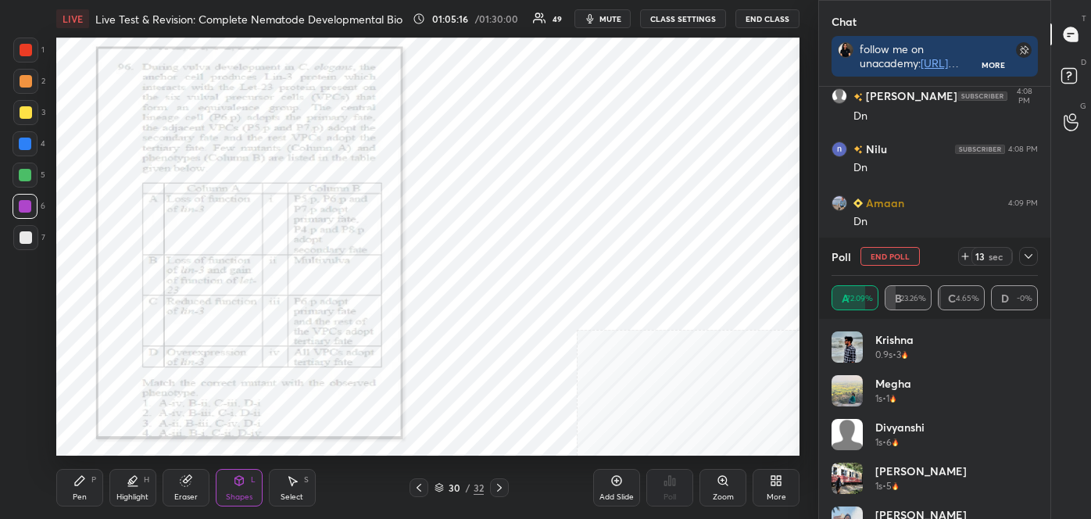
scroll to position [16260, 0]
click at [85, 490] on div "Pen P" at bounding box center [79, 488] width 47 height 38
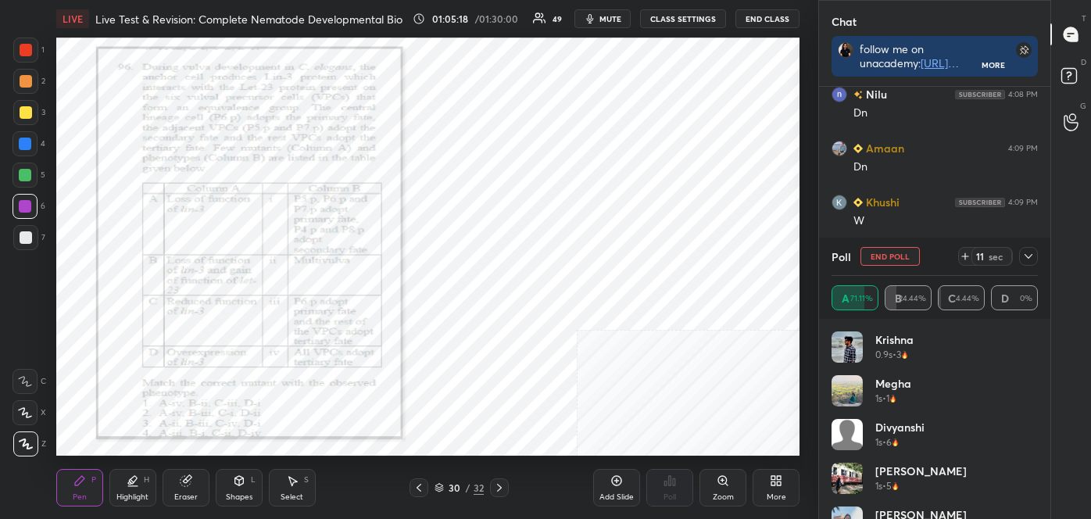
click at [27, 438] on icon at bounding box center [26, 443] width 14 height 11
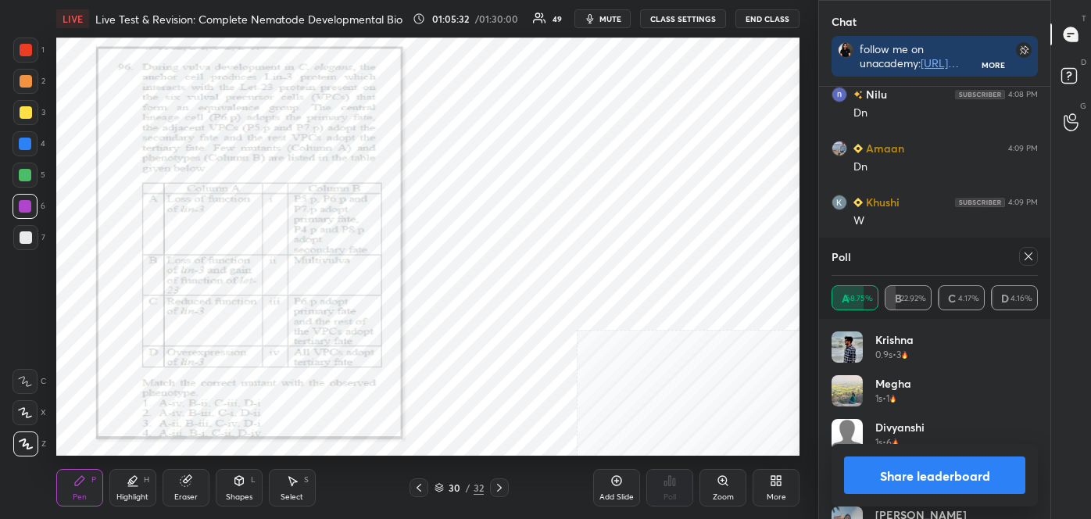
drag, startPoint x: 981, startPoint y: 471, endPoint x: 973, endPoint y: 469, distance: 8.2
click at [978, 471] on button "Share leaderboard" at bounding box center [934, 475] width 181 height 38
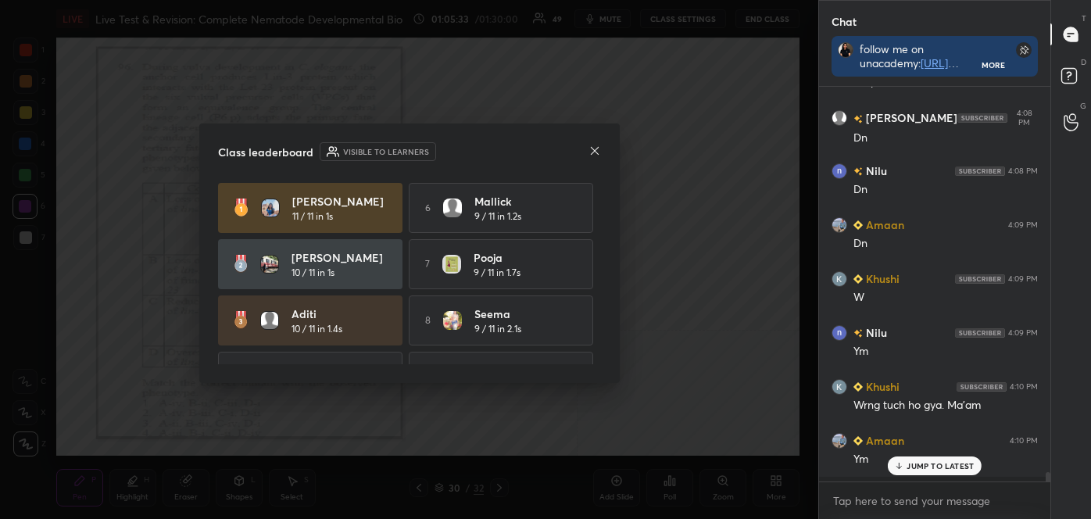
scroll to position [16178, 0]
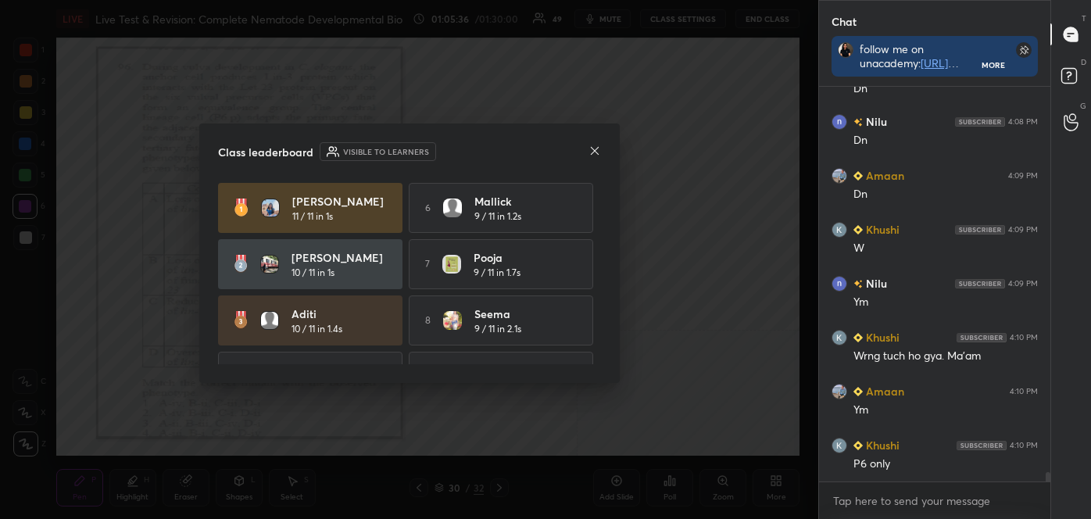
click at [593, 149] on icon at bounding box center [594, 150] width 8 height 8
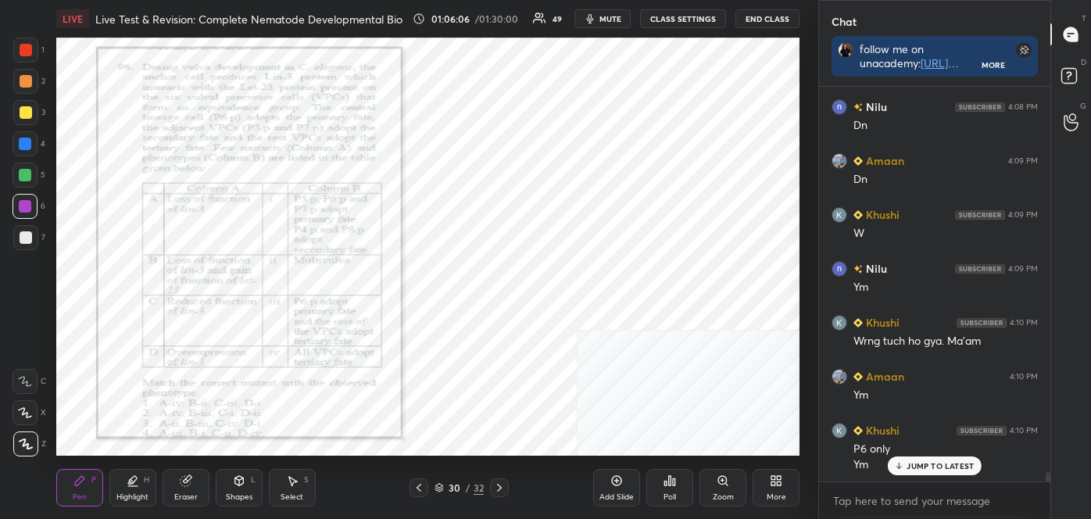
click at [182, 502] on div "Eraser" at bounding box center [186, 488] width 47 height 38
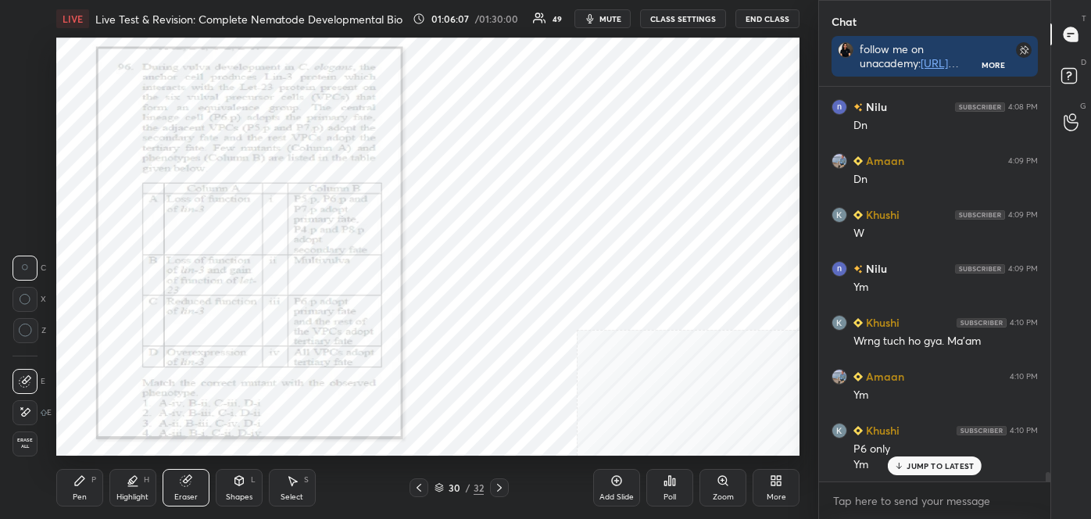
drag, startPoint x: 30, startPoint y: 442, endPoint x: 50, endPoint y: 435, distance: 21.5
click at [30, 443] on span "Erase all" at bounding box center [24, 443] width 23 height 11
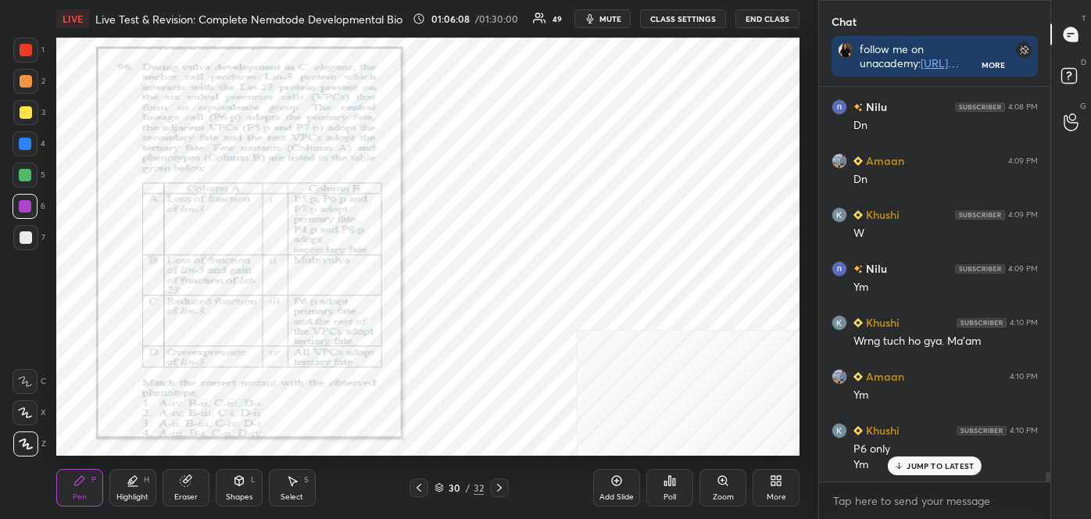
click at [89, 481] on div "Pen P" at bounding box center [79, 488] width 47 height 38
click at [22, 441] on icon at bounding box center [26, 443] width 14 height 11
click at [499, 486] on icon at bounding box center [499, 487] width 13 height 13
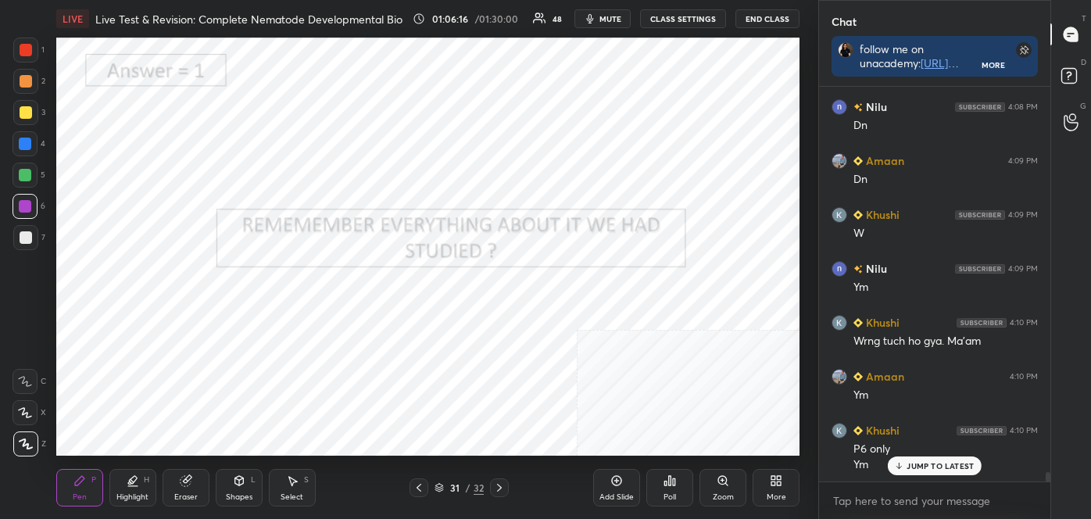
click at [499, 481] on icon at bounding box center [499, 487] width 13 height 13
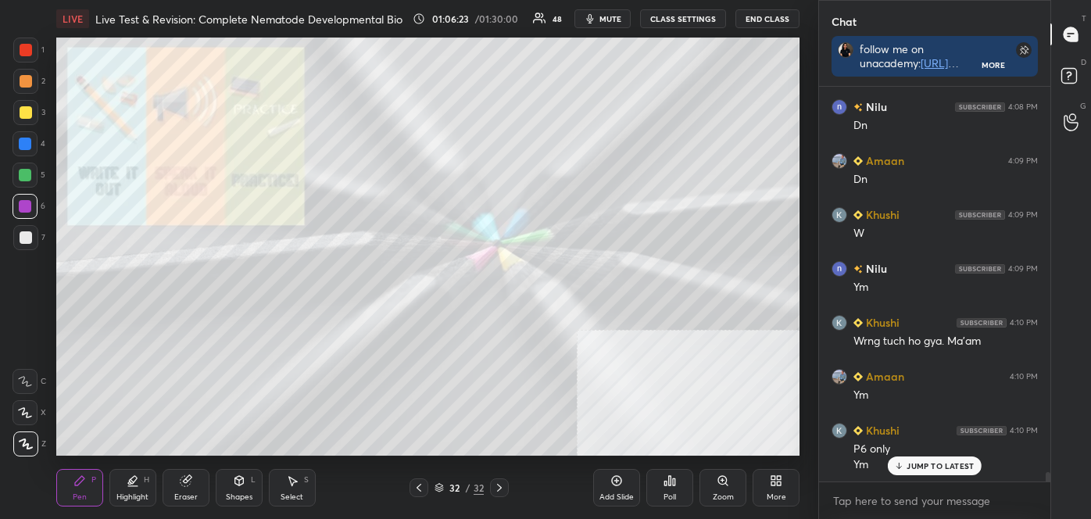
click at [152, 488] on div "Highlight H" at bounding box center [132, 488] width 47 height 38
click at [236, 489] on div "Shapes L" at bounding box center [239, 488] width 47 height 38
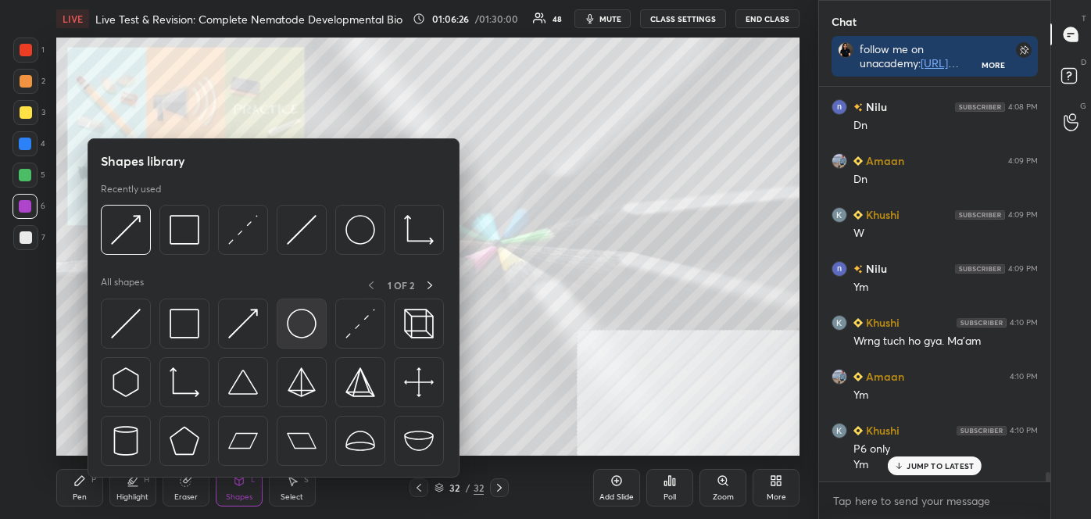
click at [295, 321] on img at bounding box center [302, 324] width 30 height 30
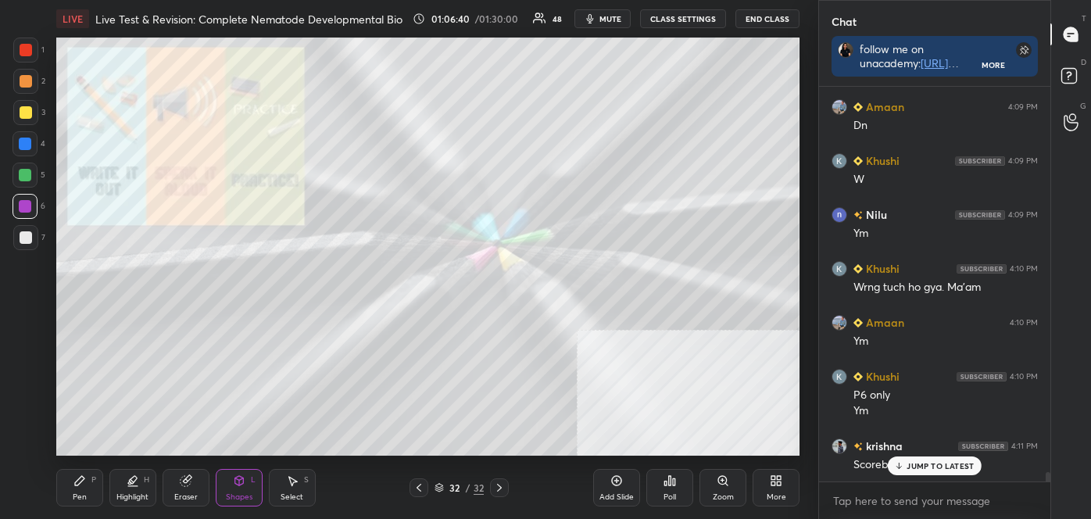
scroll to position [16355, 0]
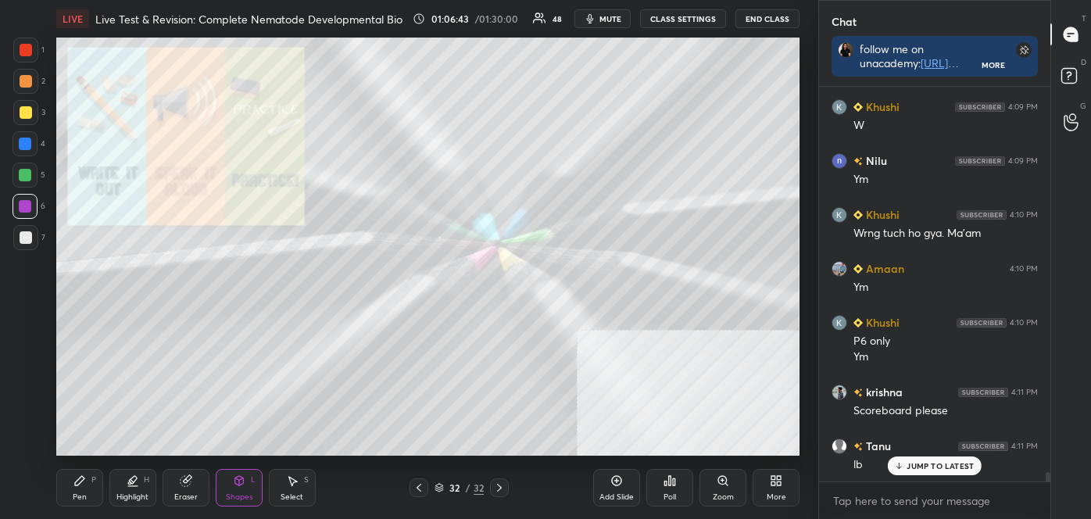
click at [668, 486] on icon at bounding box center [669, 480] width 13 height 13
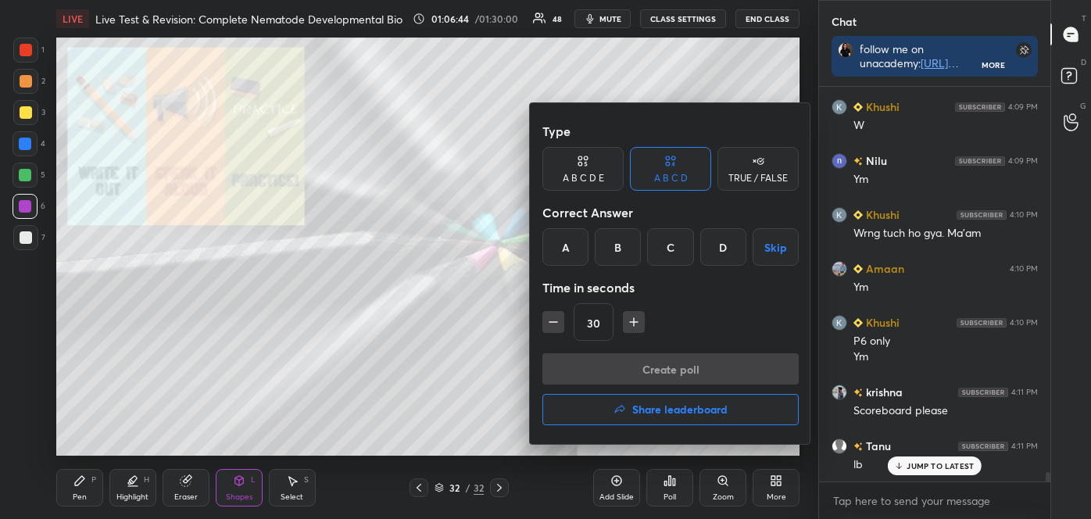
click at [635, 413] on h4 "Share leaderboard" at bounding box center [679, 409] width 95 height 11
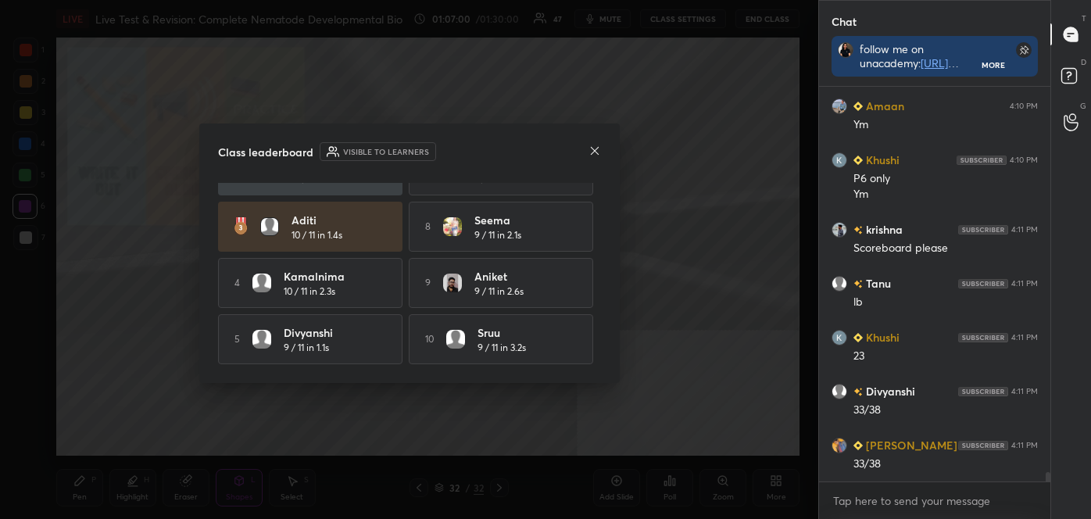
scroll to position [16571, 0]
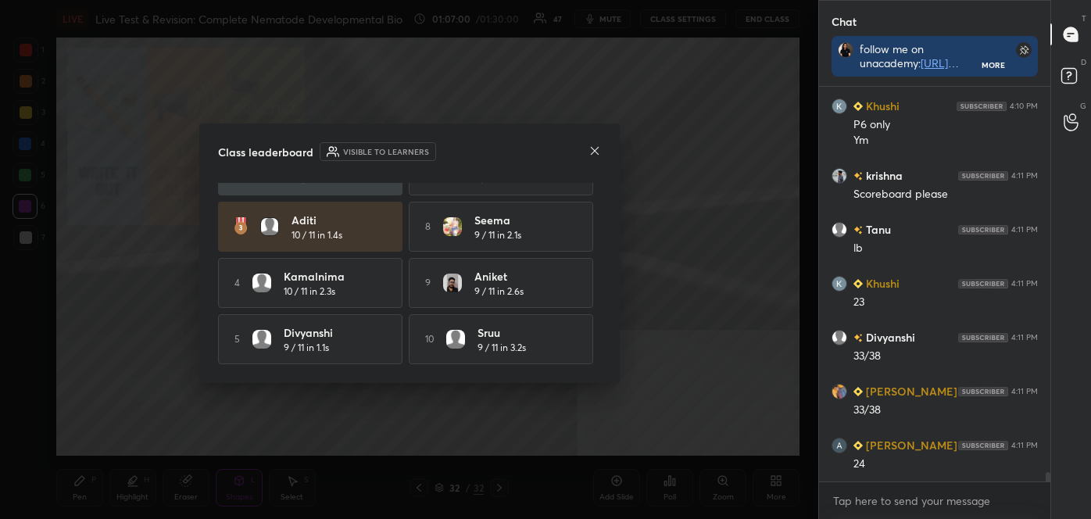
click at [592, 148] on icon at bounding box center [594, 151] width 13 height 13
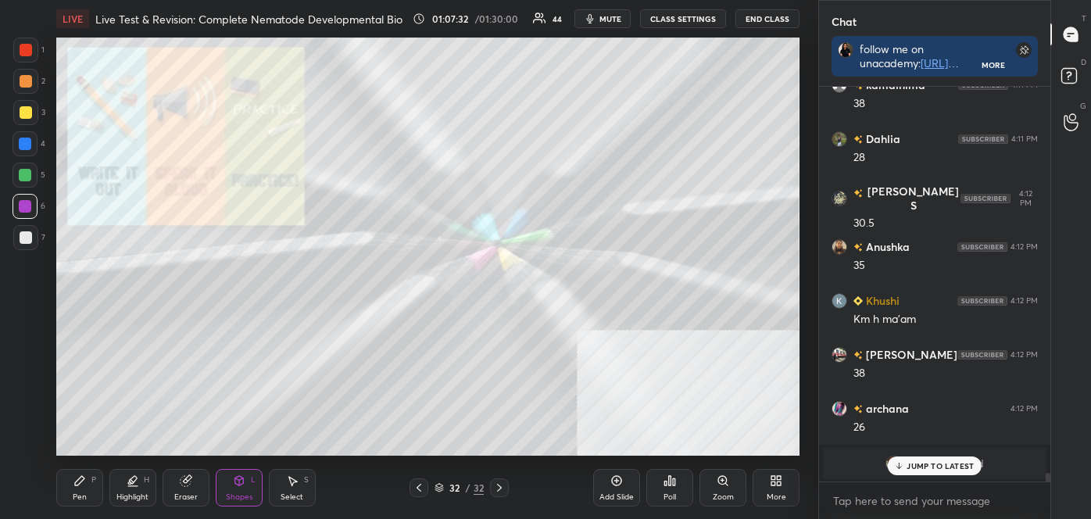
scroll to position [17255, 0]
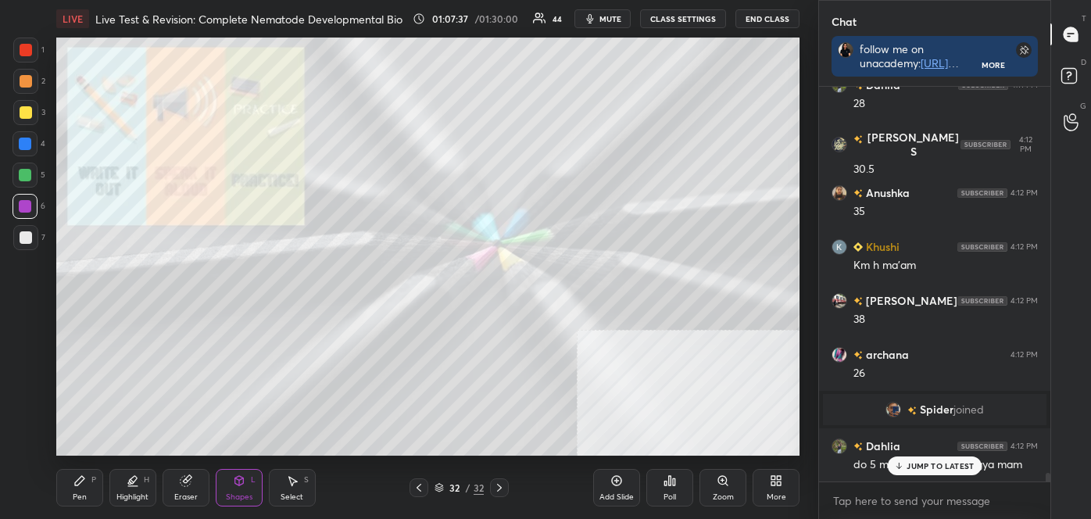
click at [896, 465] on icon at bounding box center [899, 465] width 10 height 9
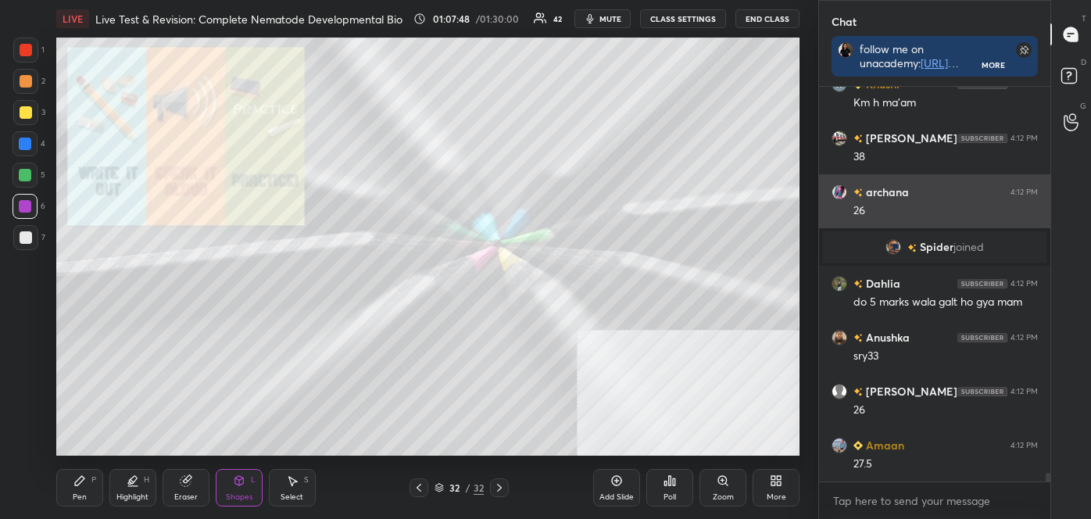
scroll to position [17471, 0]
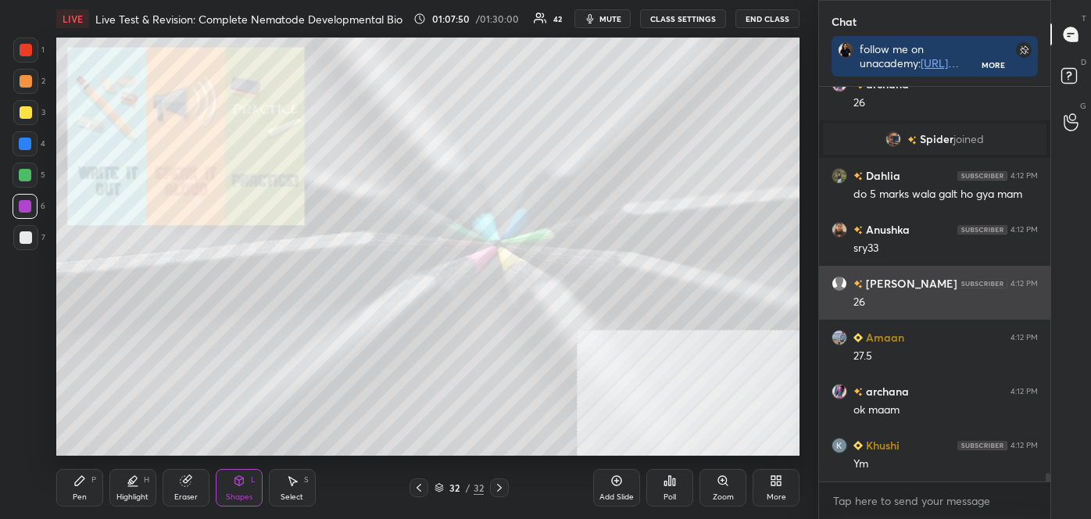
click at [868, 333] on div "[PERSON_NAME] 4:12 PM 38 archana 4:12 PM 26 Spider joined Dahlia 4:12 PM do 5 m…" at bounding box center [934, 284] width 231 height 395
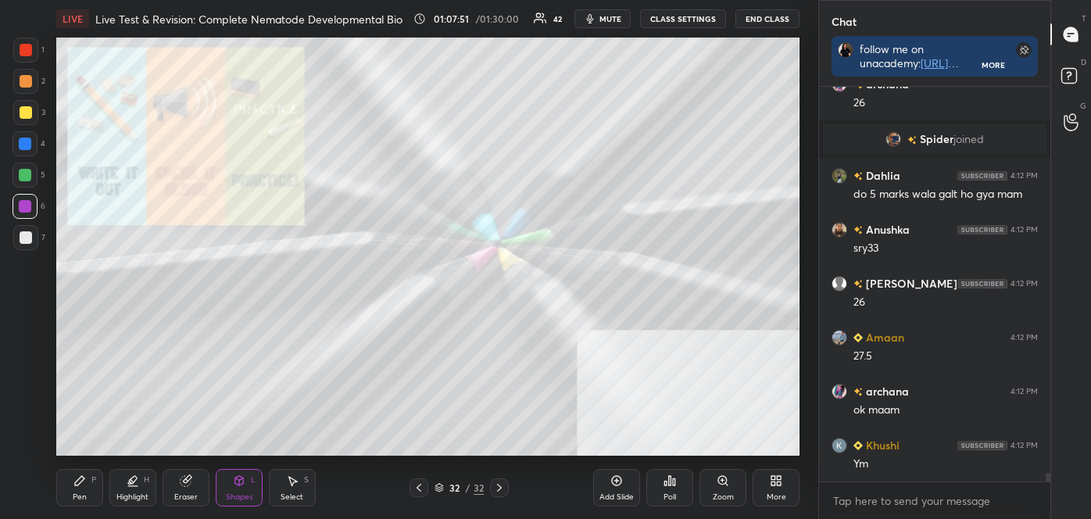
click at [868, 285] on div "[PERSON_NAME] 4:12 PM 38 archana 4:12 PM 26 Spider joined Dahlia 4:12 PM do 5 m…" at bounding box center [934, 284] width 231 height 395
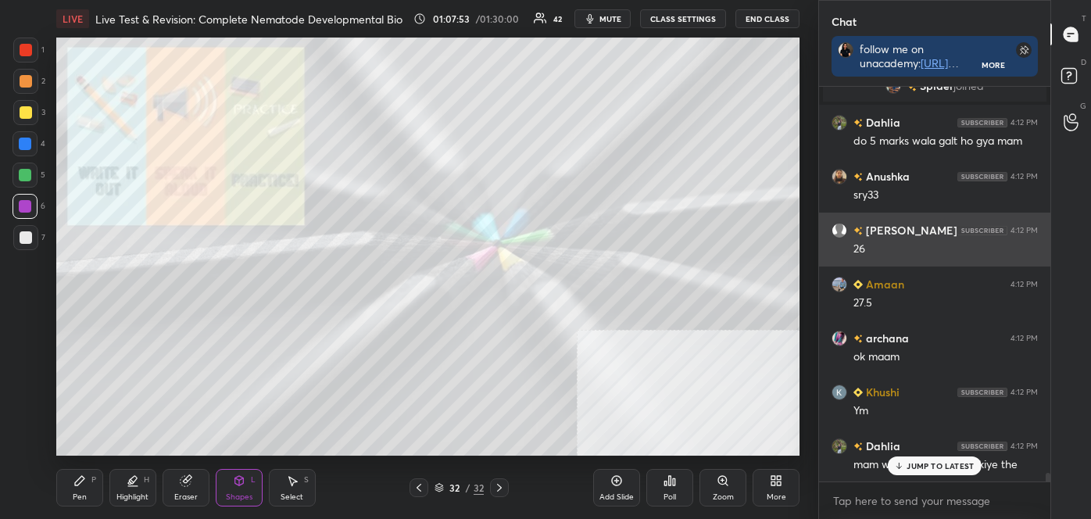
click at [891, 230] on h6 "[PERSON_NAME]" at bounding box center [910, 230] width 95 height 16
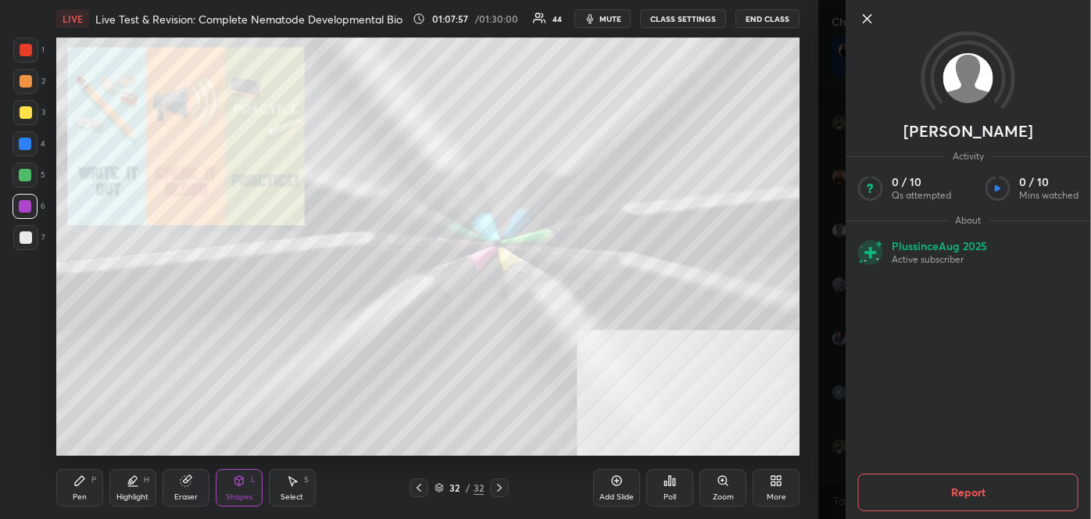
click at [867, 20] on icon at bounding box center [867, 18] width 19 height 19
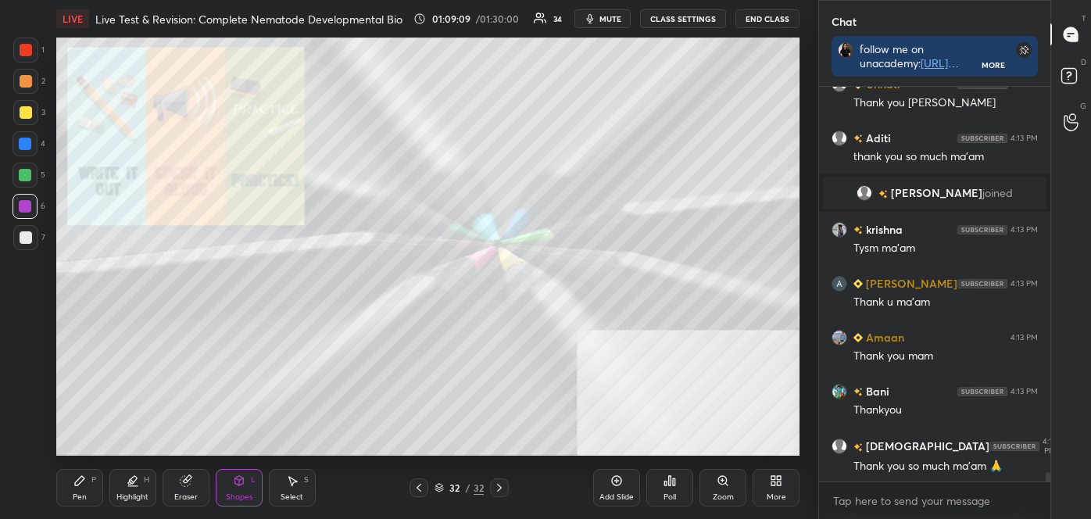
scroll to position [16914, 0]
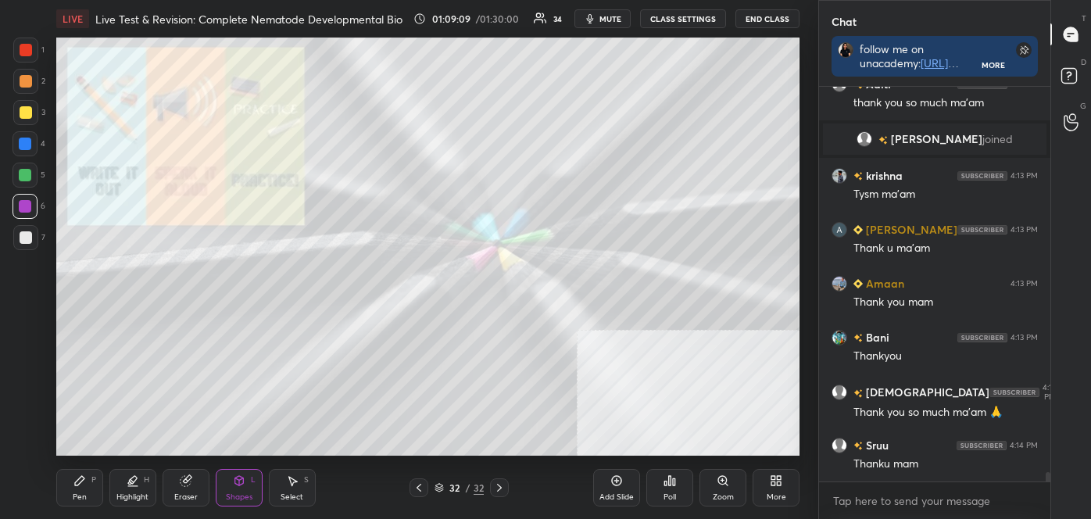
click at [766, 16] on button "End Class" at bounding box center [767, 18] width 64 height 19
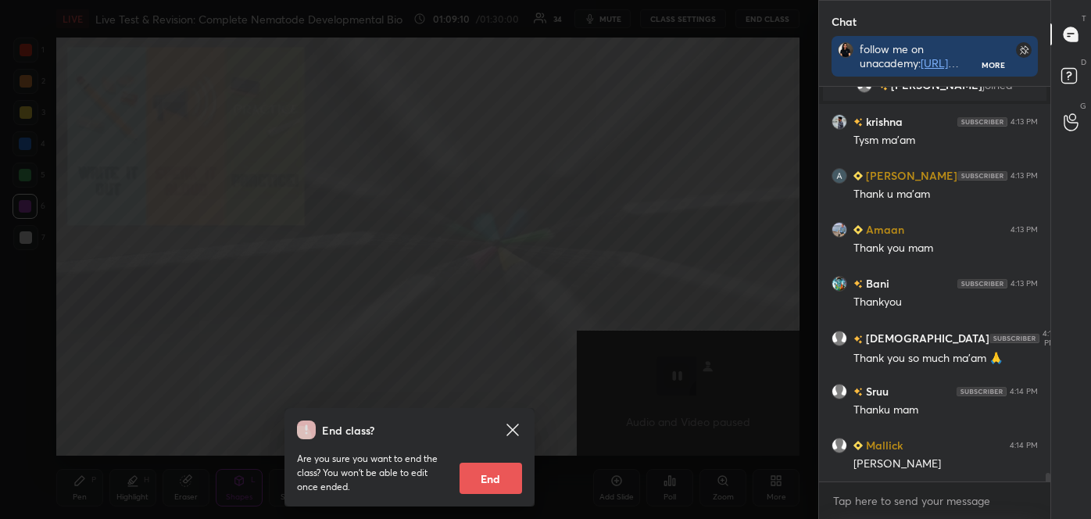
scroll to position [17021, 0]
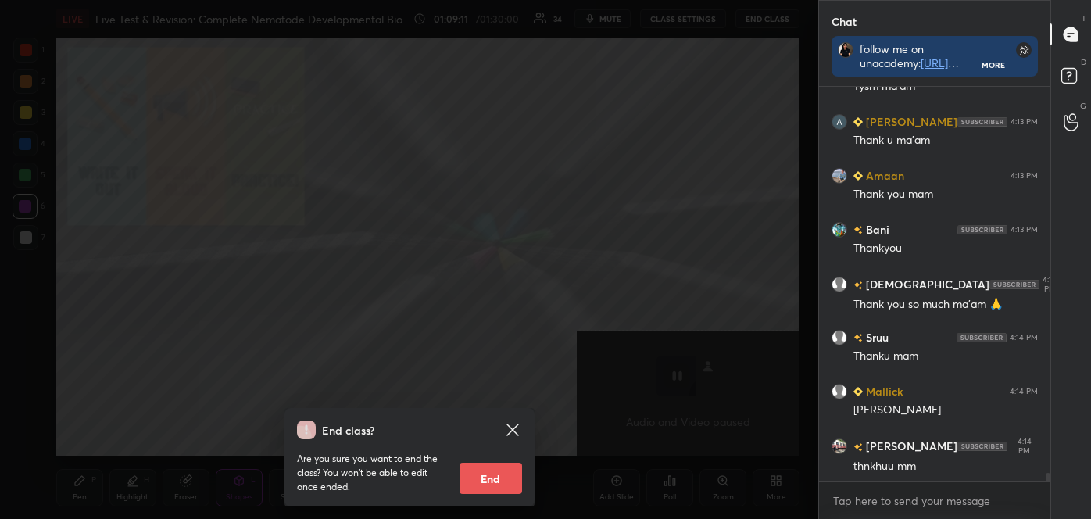
click at [501, 469] on button "End" at bounding box center [490, 478] width 63 height 31
type textarea "x"
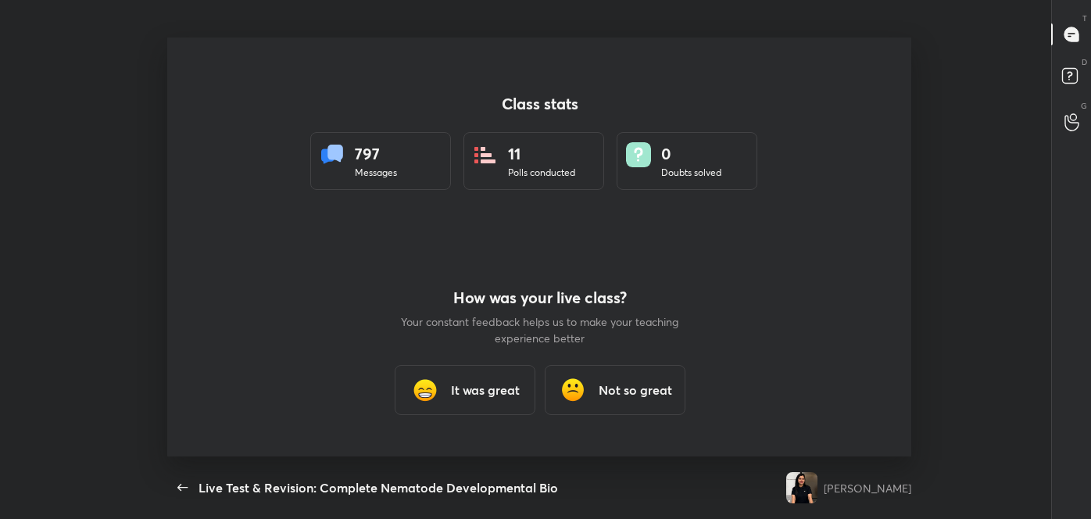
scroll to position [0, 0]
